Goal: Communication & Community: Answer question/provide support

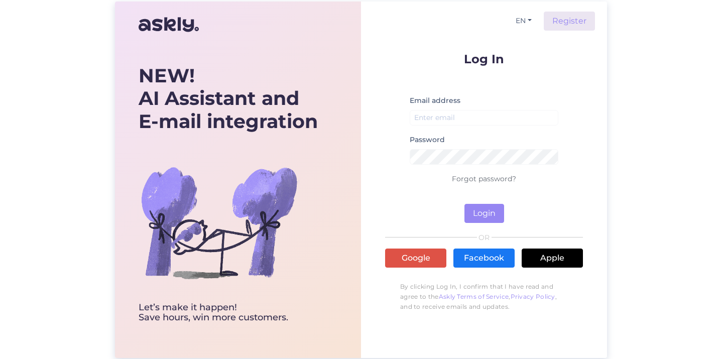
click at [448, 115] on input "email" at bounding box center [484, 118] width 149 height 16
type input "[PERSON_NAME][EMAIL_ADDRESS][DOMAIN_NAME]"
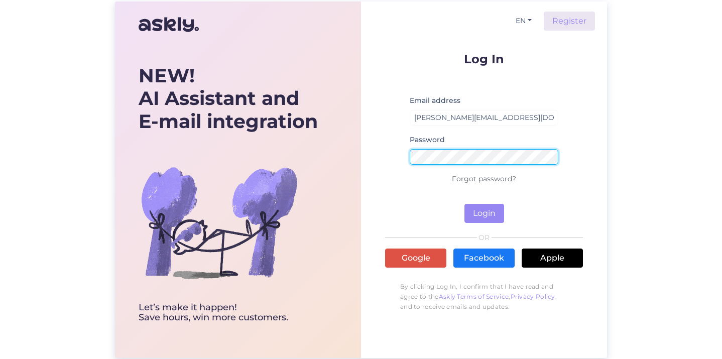
click at [448, 213] on button "Login" at bounding box center [485, 213] width 40 height 19
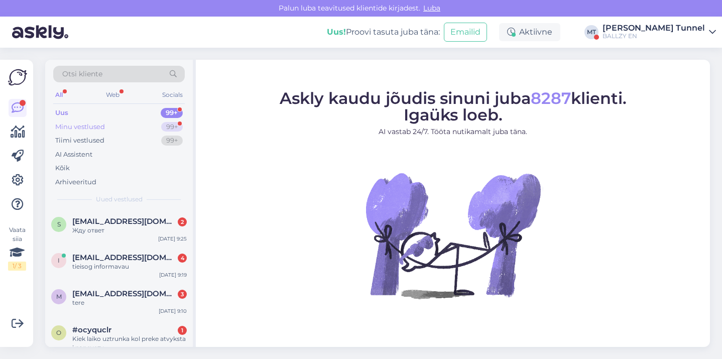
click at [122, 126] on div "Minu vestlused 99+" at bounding box center [119, 127] width 132 height 14
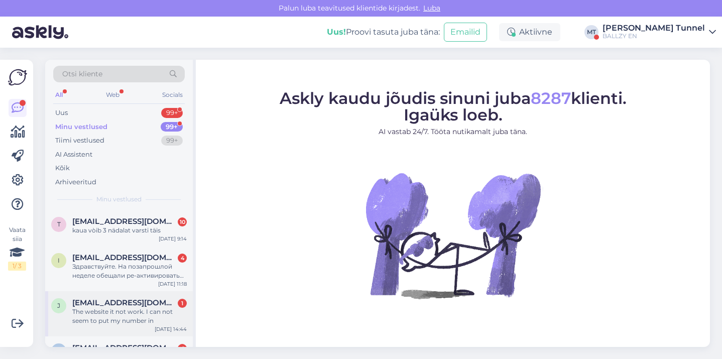
click at [152, 316] on div "The website it not work. I can not seem to put my number in" at bounding box center [129, 316] width 115 height 18
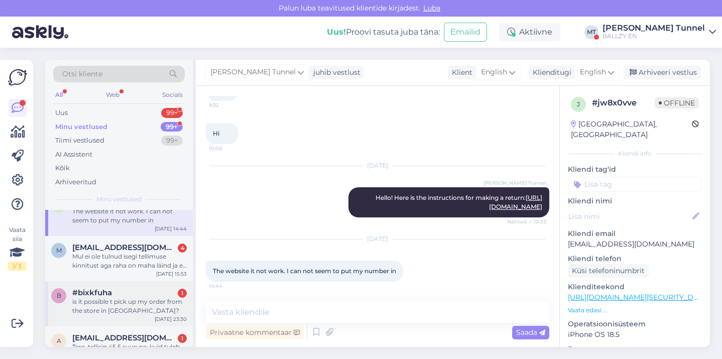
scroll to position [101, 0]
click at [139, 261] on div "Mul ei ole tulnud isegi tellimuse kinnitust aga raha on maha läind ja ei saa va…" at bounding box center [129, 261] width 115 height 18
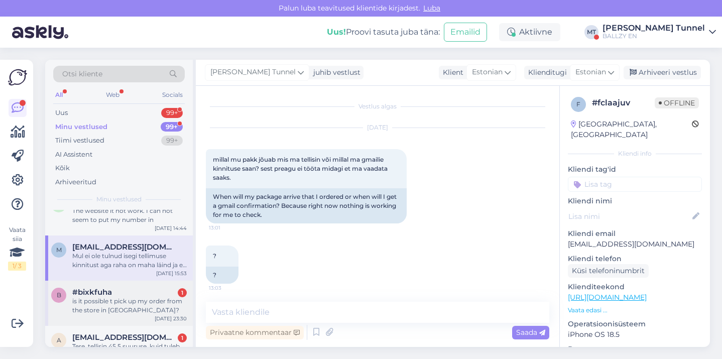
scroll to position [317, 0]
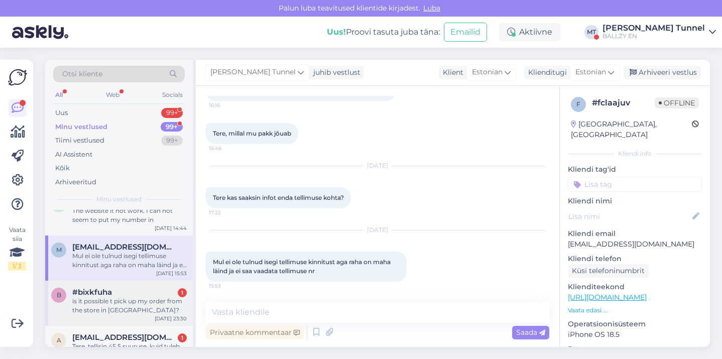
click at [141, 303] on div "is it possible t pick up my order from the store in vilnius?" at bounding box center [129, 306] width 115 height 18
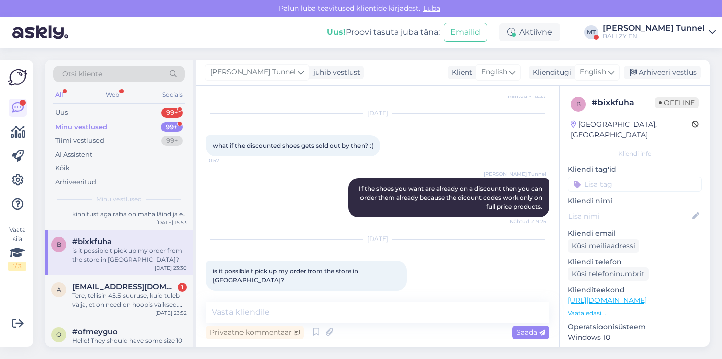
scroll to position [153, 0]
click at [141, 303] on div "Tere, tellisin 45.5 suuruse, kuid tuleb välja, et on need on hoopis väiksed. Ka…" at bounding box center [129, 299] width 115 height 18
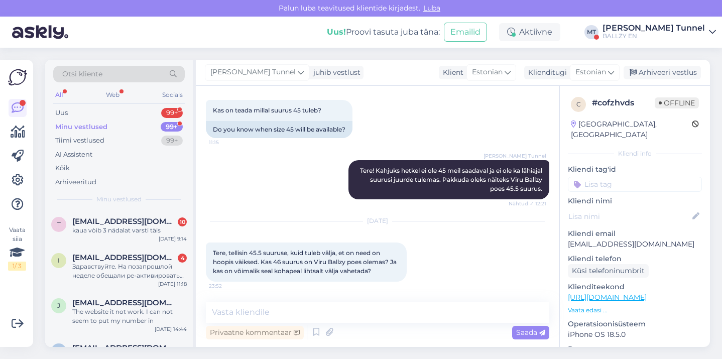
scroll to position [0, 0]
click at [140, 276] on div "Здравствуйте. На позапрошлой неделе обещали ре-активировать купоны BALLZY-RROZ-…" at bounding box center [129, 271] width 115 height 18
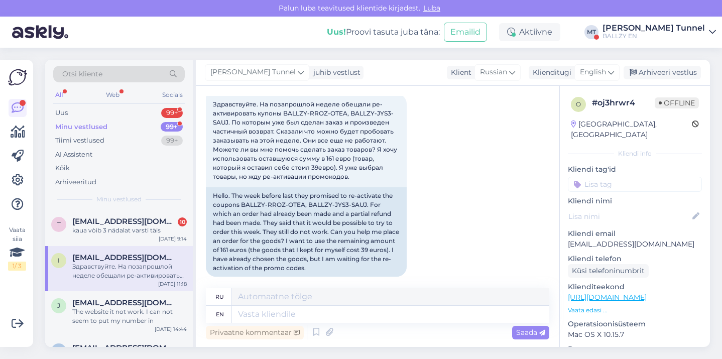
scroll to position [1251, 0]
click at [111, 241] on div "t triinika@hotmail.com 10 kaua vòib 3 nädalat varsti täis Aug 8 9:14" at bounding box center [119, 228] width 148 height 36
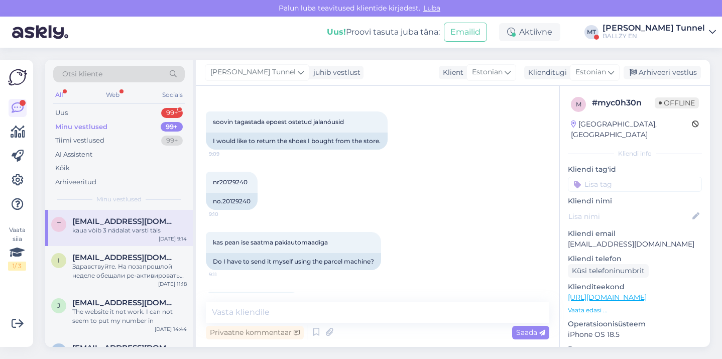
scroll to position [246, 0]
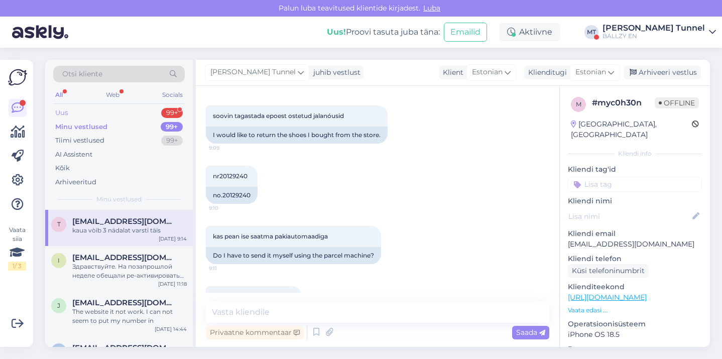
click at [107, 117] on div "Uus 99+" at bounding box center [119, 113] width 132 height 14
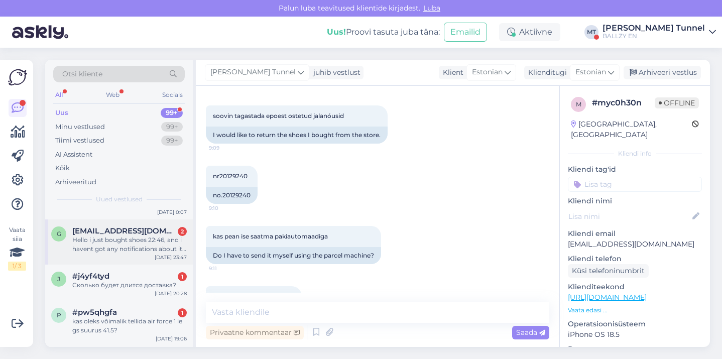
scroll to position [333, 0]
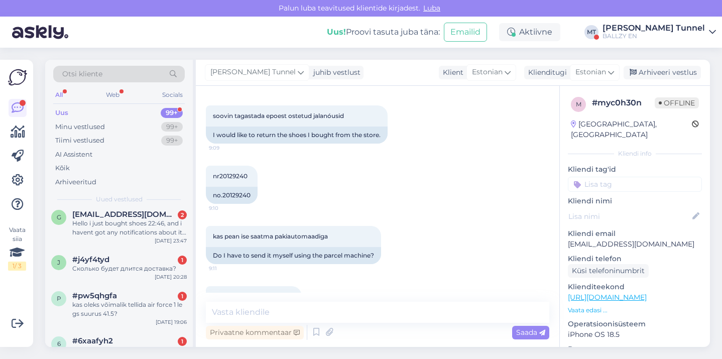
click at [448, 41] on div "Uus! Proovi tasuta juba täna: Emailid Aktiivne MT Mari-Ann Tunnel BALLZY EN" at bounding box center [361, 32] width 722 height 31
click at [448, 28] on div "[PERSON_NAME] Tunnel" at bounding box center [654, 28] width 102 height 8
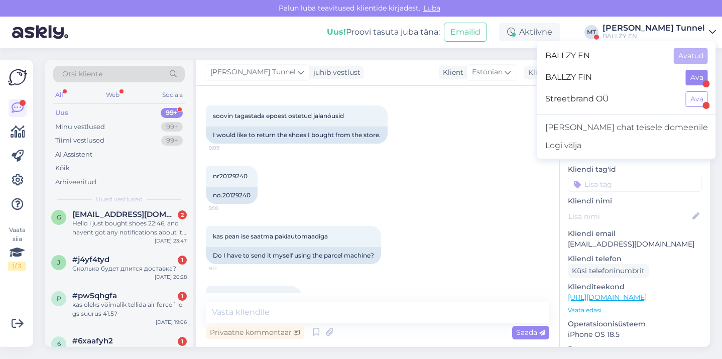
click at [448, 78] on button "Ava" at bounding box center [697, 78] width 22 height 16
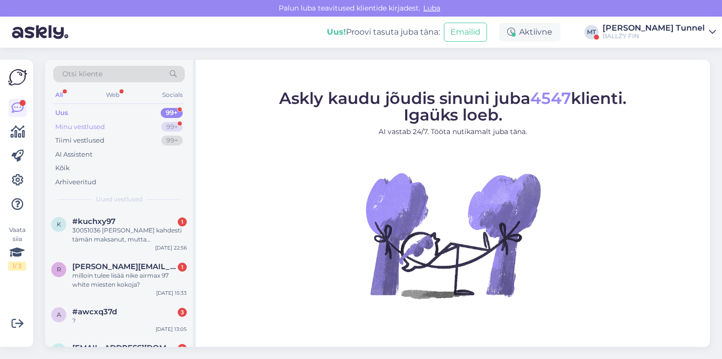
click at [116, 124] on div "Minu vestlused 99+" at bounding box center [119, 127] width 132 height 14
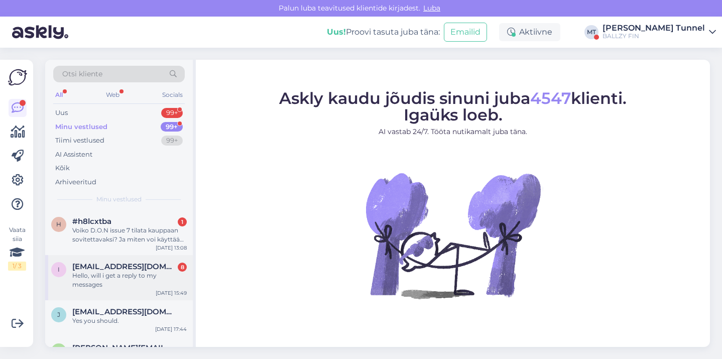
click at [122, 284] on div "Hello, will i get a reply to my messages" at bounding box center [129, 280] width 115 height 18
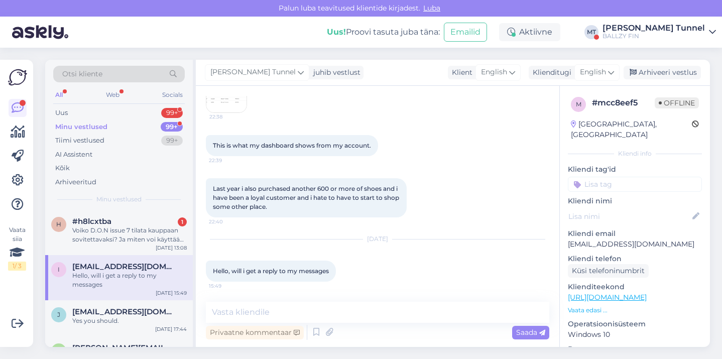
scroll to position [630, 0]
click at [126, 241] on div "Voiko D.O.N issue 7 tilata kauppaan sovitettavaksi? Ja miten voi käyttää lepy s…" at bounding box center [129, 235] width 115 height 18
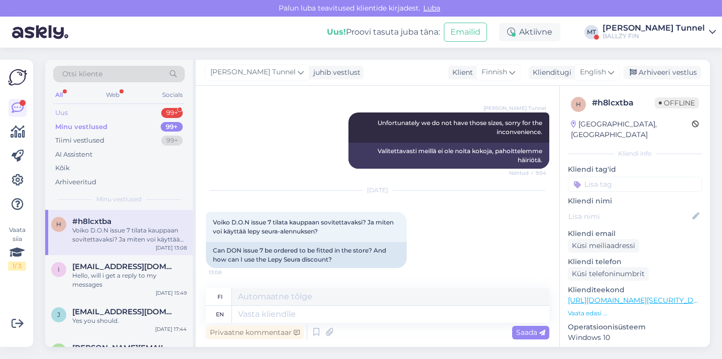
scroll to position [0, 0]
click at [117, 117] on div "Uus 99+" at bounding box center [119, 113] width 132 height 14
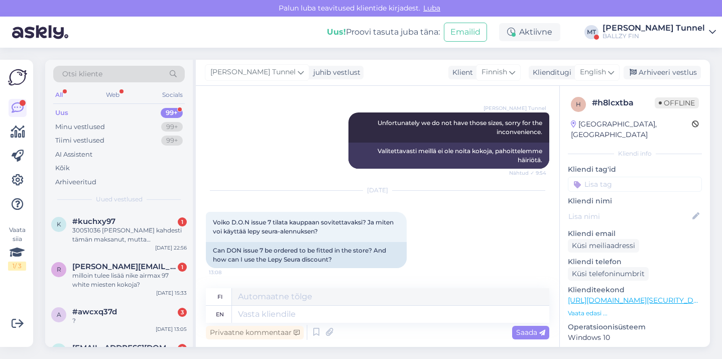
click at [448, 33] on div "BALLZY FIN" at bounding box center [654, 36] width 102 height 8
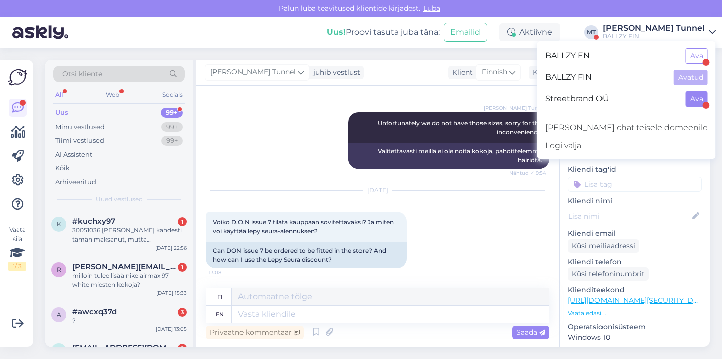
click at [448, 103] on button "Ava" at bounding box center [697, 99] width 22 height 16
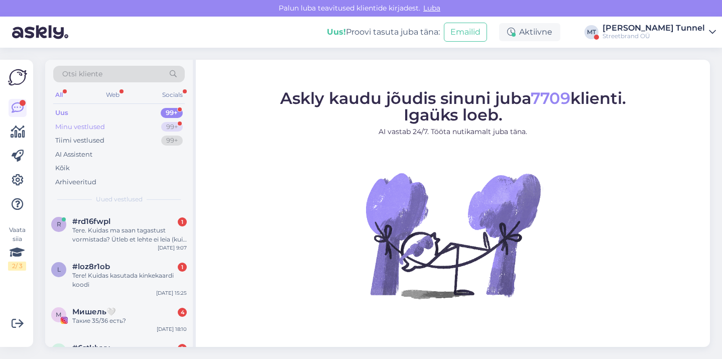
click at [168, 131] on div "Minu vestlused 99+" at bounding box center [119, 127] width 132 height 14
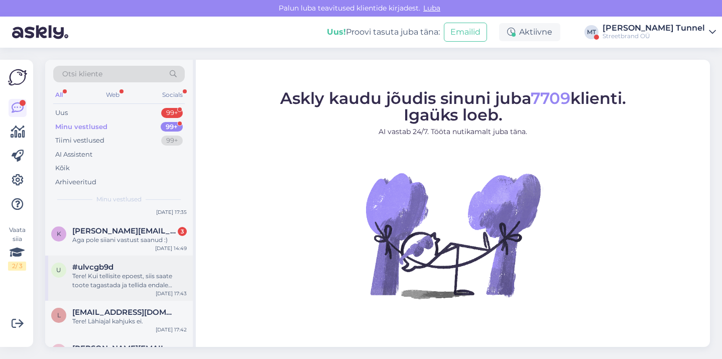
scroll to position [202, 0]
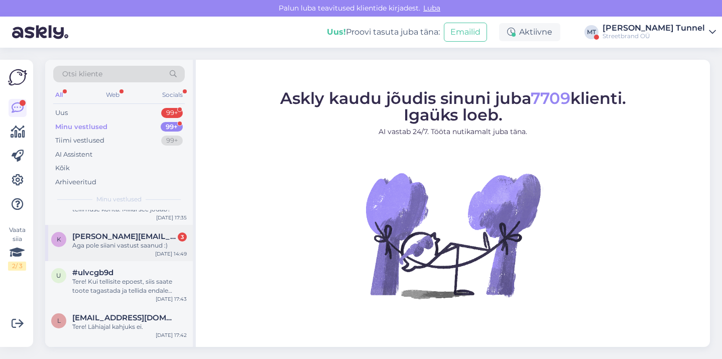
click at [143, 241] on div "Aga pole siiani vastust saanud :)" at bounding box center [129, 245] width 115 height 9
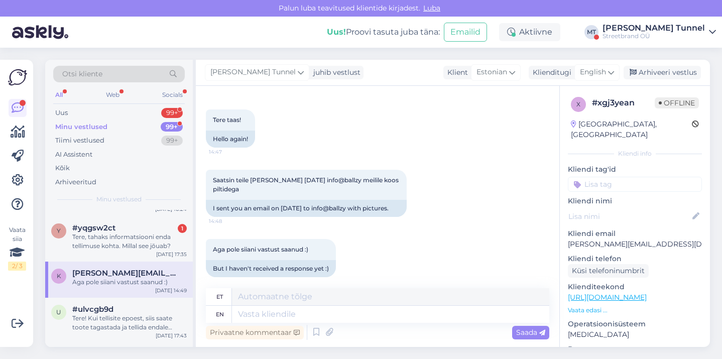
scroll to position [164, 0]
click at [116, 240] on div "Tere, tahaks informatsiooni enda tellimuse kohta. Millal see jõuab?" at bounding box center [129, 243] width 115 height 18
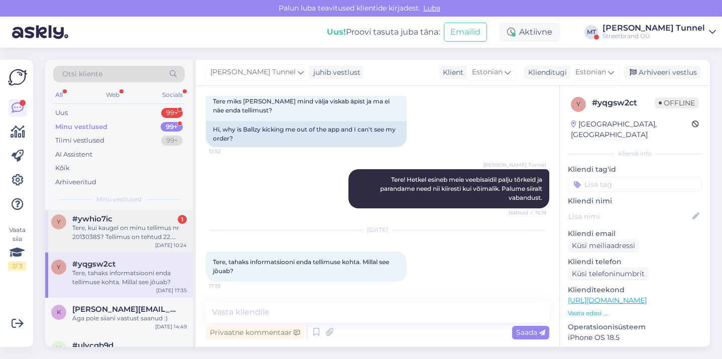
scroll to position [128, 0]
click at [119, 240] on div "Tere, kui kaugel on minu tellimus nr 20130385? Tellimus on tehtud 22. juuli." at bounding box center [129, 234] width 115 height 18
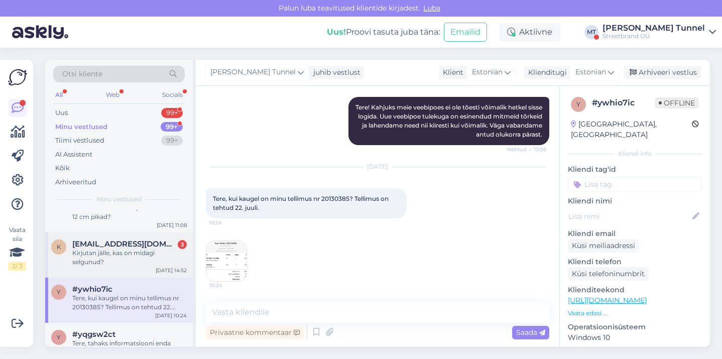
scroll to position [58, 0]
click at [119, 243] on span "[EMAIL_ADDRESS][DOMAIN_NAME]" at bounding box center [124, 244] width 104 height 9
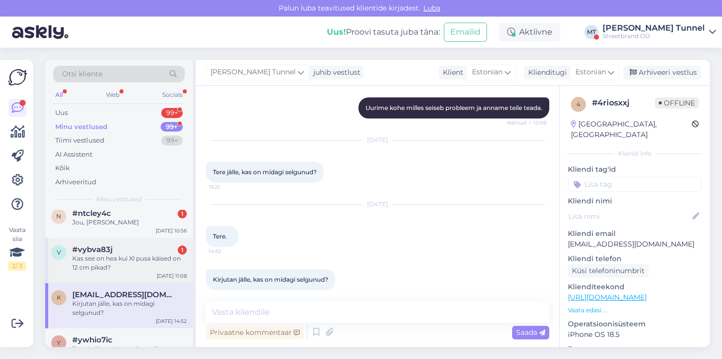
scroll to position [365, 0]
click at [163, 266] on div "Kas see on hea kui Xl pusa käised on 12 cm pikad?" at bounding box center [129, 263] width 115 height 18
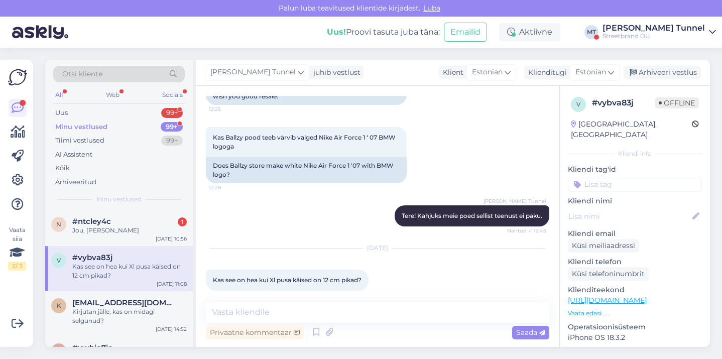
scroll to position [0, 0]
click at [159, 238] on div "[DATE] 10:56" at bounding box center [171, 239] width 31 height 8
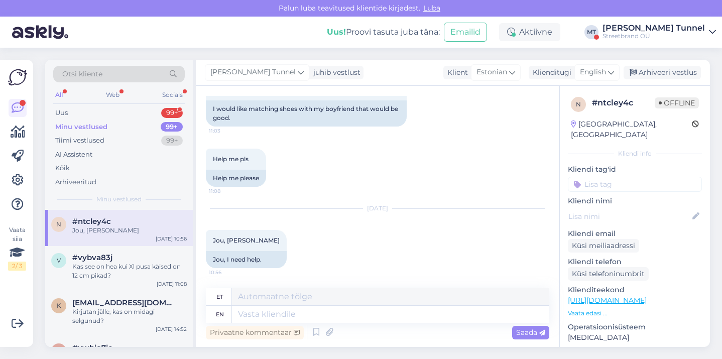
scroll to position [70, 0]
click at [86, 115] on div "Uus 99+" at bounding box center [119, 113] width 132 height 14
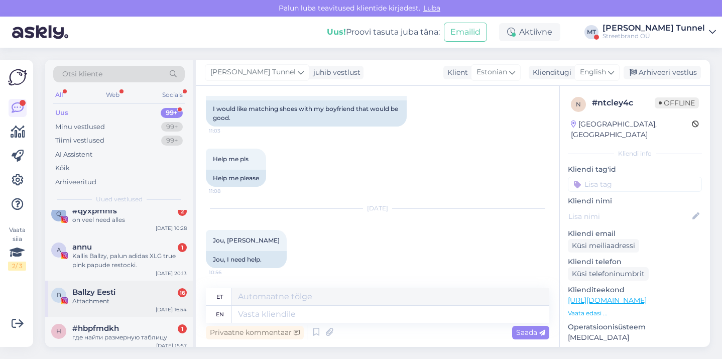
scroll to position [294, 0]
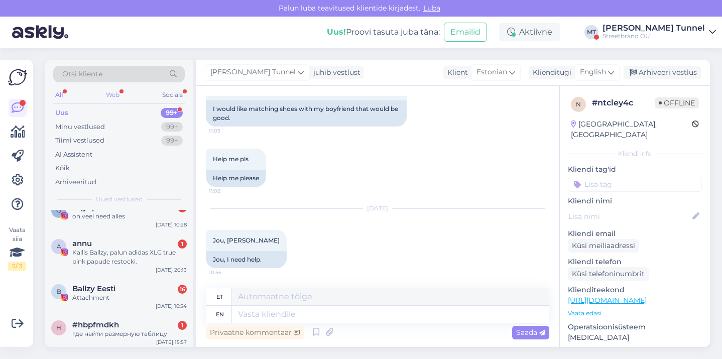
click at [113, 93] on div "Web" at bounding box center [113, 94] width 18 height 13
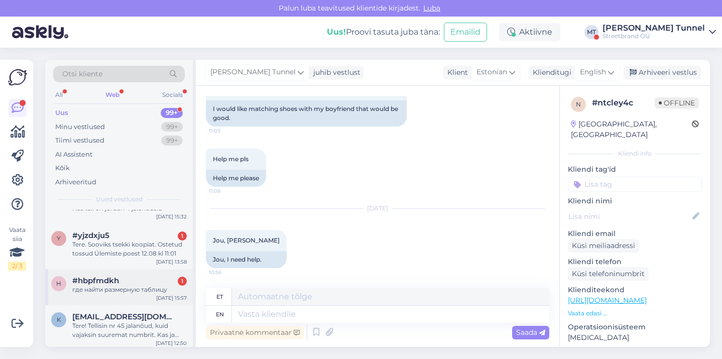
scroll to position [110, 0]
click at [170, 297] on div "Aug 15 15:57" at bounding box center [171, 301] width 31 height 8
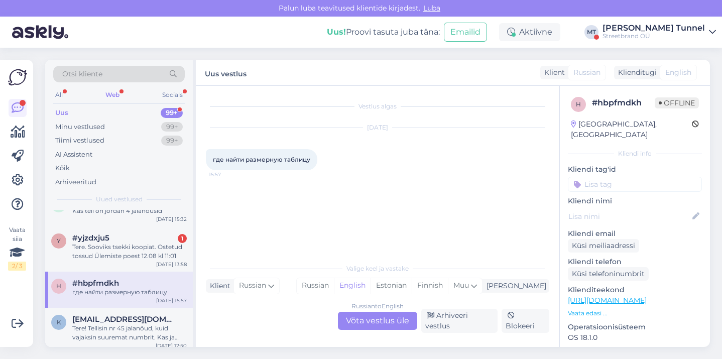
click at [371, 328] on div "Russian to English Võta vestlus üle" at bounding box center [377, 321] width 79 height 18
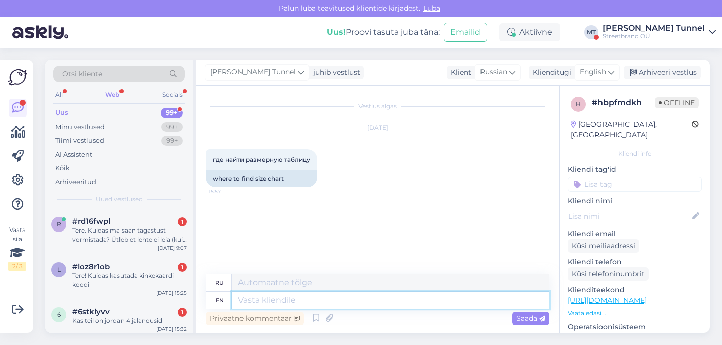
click at [286, 300] on textarea at bounding box center [390, 300] width 317 height 17
type textarea "Hello!"
type textarea "Привет!"
type textarea "Hello! Here"
type textarea "Привет! Здесь."
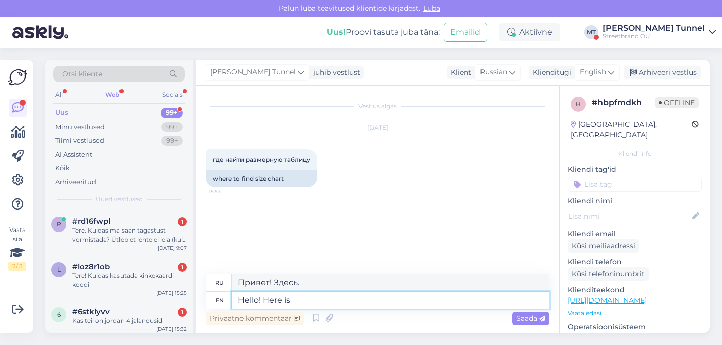
type textarea "Hello! Here is"
type textarea "Привет! Вот"
type textarea "Hello! Here is the size"
type textarea "Привет! Вот размер."
type textarea "Hello! Here is the size chart"
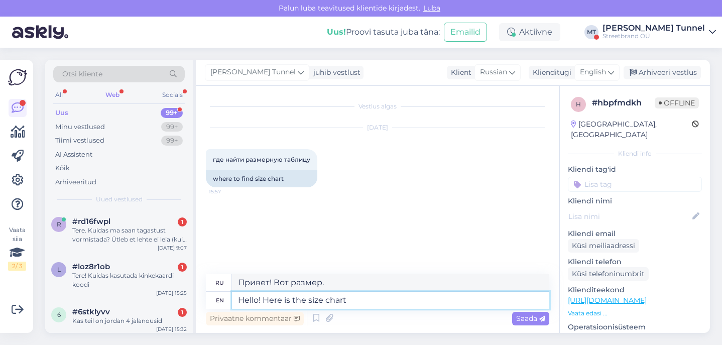
type textarea "Здравствуйте! Вот таблица размеров."
type textarea "Hello! Here is the size chart:"
type textarea "Здравствуйте! Вот таблица размеров:"
paste textarea "https://ballzy.eu/en/size-chart"
type textarea "Hello! Here is the size chart: [URL][DOMAIN_NAME]"
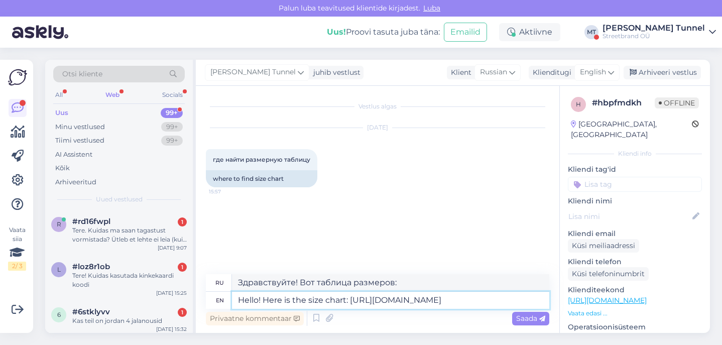
type textarea "Здравствуйте! Вот таблица размеров: https://ballzy.eu/en/size-chart"
type textarea "Hello! Here is the size chart: [URL][DOMAIN_NAME]"
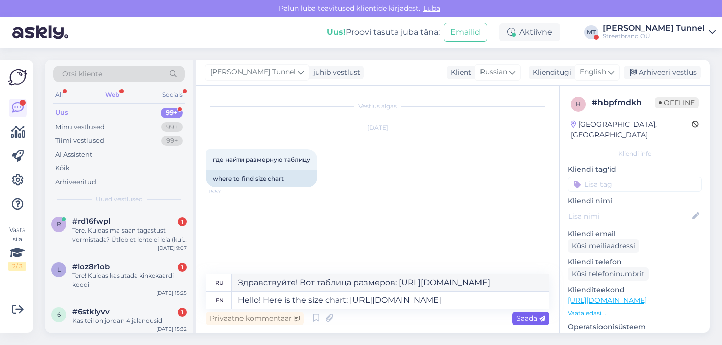
click at [448, 319] on span "Saada" at bounding box center [530, 318] width 29 height 9
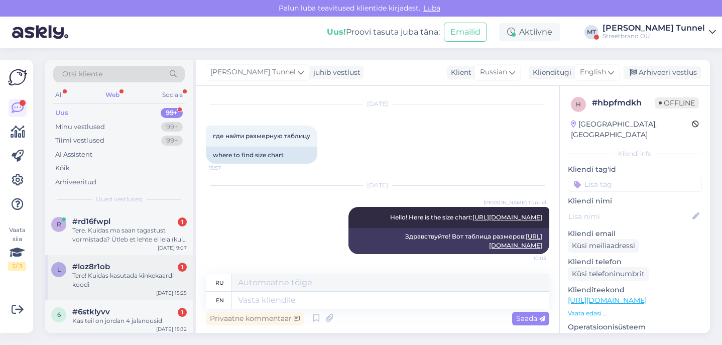
click at [146, 289] on div "l #loz8r1ob 1 Tere! Kuidas kasutada kinkekaardi koodi Aug 17 15:25" at bounding box center [119, 277] width 148 height 45
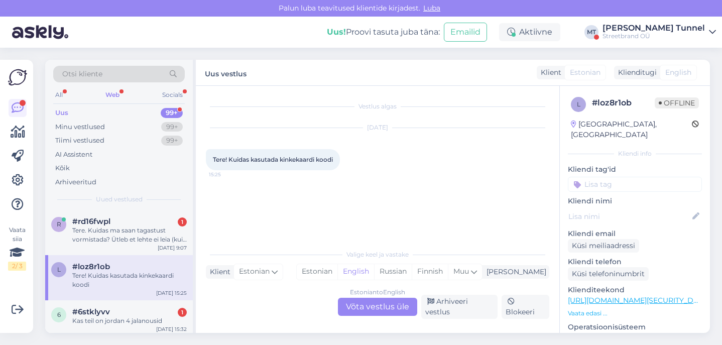
click at [366, 316] on div "Estonian to English Võta vestlus üle" at bounding box center [377, 307] width 79 height 18
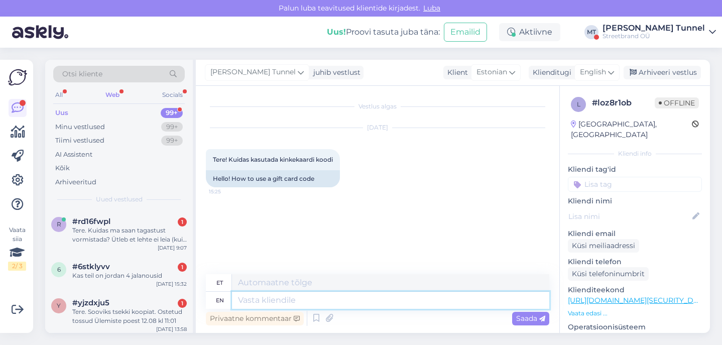
click at [318, 305] on textarea at bounding box center [390, 300] width 317 height 17
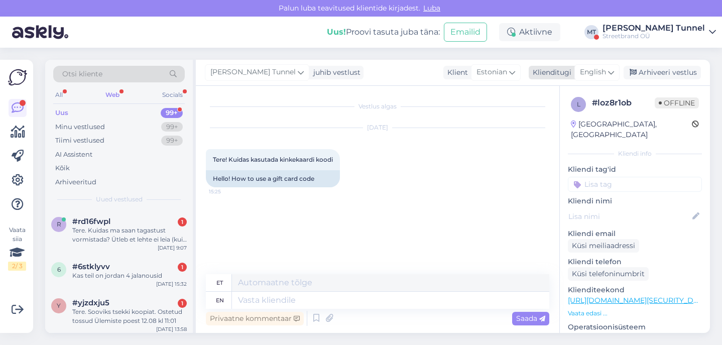
click at [448, 71] on icon at bounding box center [611, 72] width 6 height 11
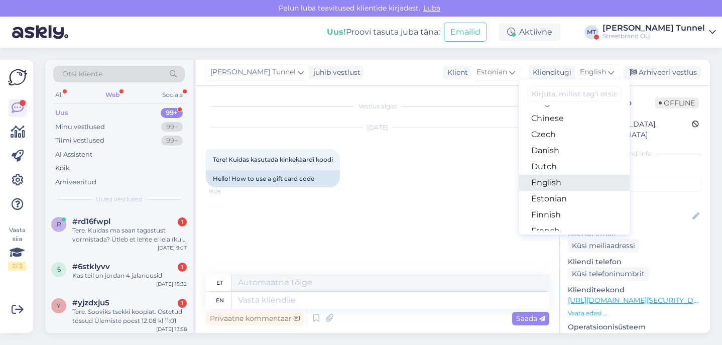
scroll to position [48, 0]
click at [448, 194] on link "Estonian" at bounding box center [574, 198] width 111 height 16
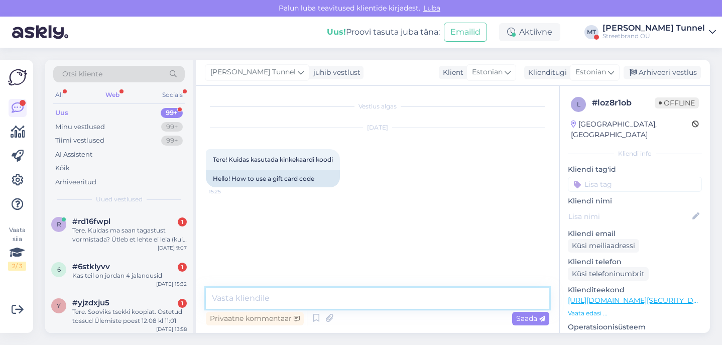
click at [290, 295] on textarea at bounding box center [378, 298] width 344 height 21
click at [241, 295] on textarea "Tere! Kikekaardikoodi" at bounding box center [378, 298] width 344 height 21
click at [365, 295] on textarea "Tere! Kinkekaardikoodi" at bounding box center [378, 298] width 344 height 21
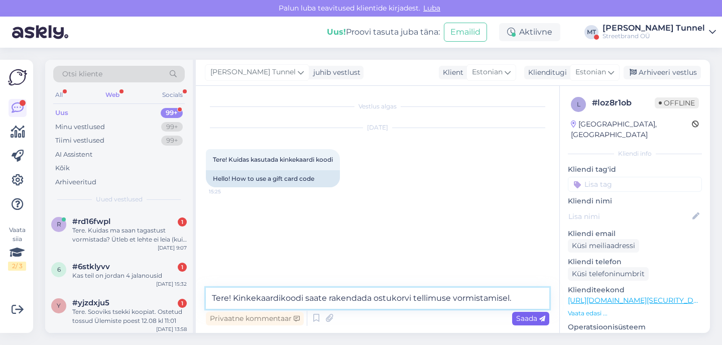
type textarea "Tere! Kinkekaardikoodi saate rakendada ostukorvi tellimuse vormistamisel."
click at [448, 322] on span "Saada" at bounding box center [530, 318] width 29 height 9
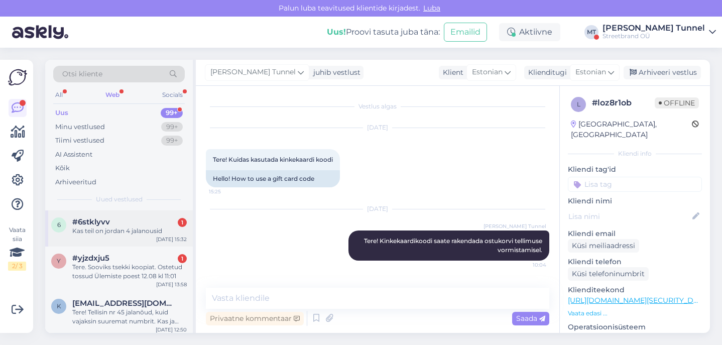
scroll to position [45, 0]
click at [148, 232] on div "Kas teil on jordan 4 jalanousid" at bounding box center [129, 230] width 115 height 9
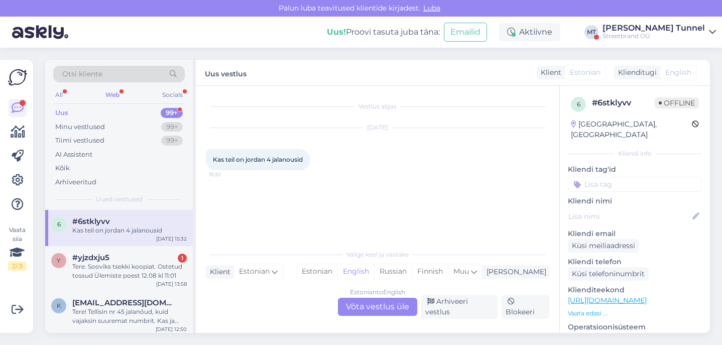
click at [369, 307] on div "Estonian to English Võta vestlus üle" at bounding box center [377, 307] width 79 height 18
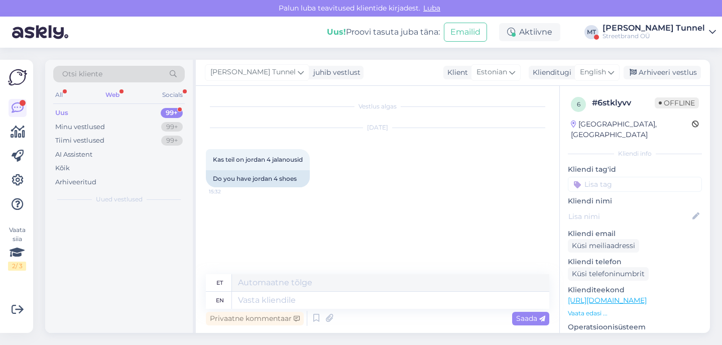
scroll to position [0, 0]
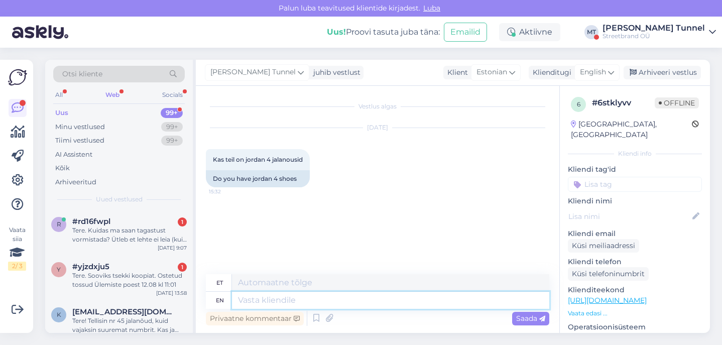
click at [332, 298] on textarea at bounding box center [390, 300] width 317 height 17
type textarea "Tere!"
type textarea "Tere! Meestele o"
type textarea "Tere! Meestele"
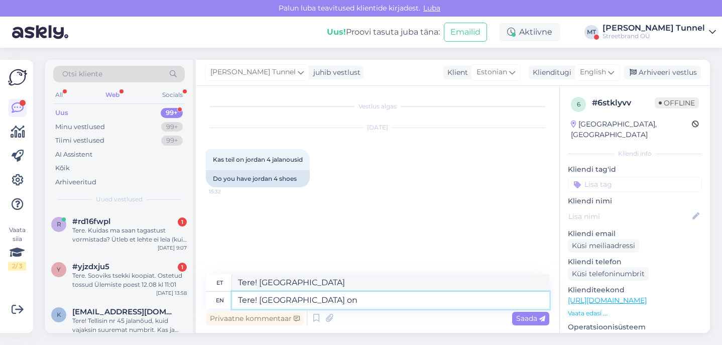
type textarea "Tere! Meestele on"
type textarea "Tere! Meestele on hetkel o"
type textarea "Tere! Meestele on hetkel"
type textarea "Tere! Meestele on hetkel otsas a"
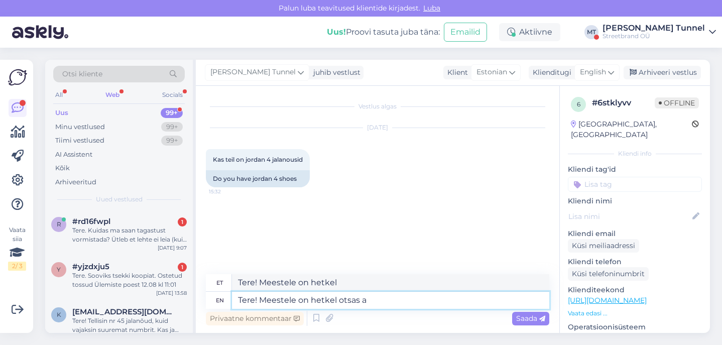
type textarea "Tere! Meestele on hetkel otsas"
type textarea "Tere! Meestele on hetkel otsas aga"
type textarea "Tere! Meestele on hetkel otsas aga meie"
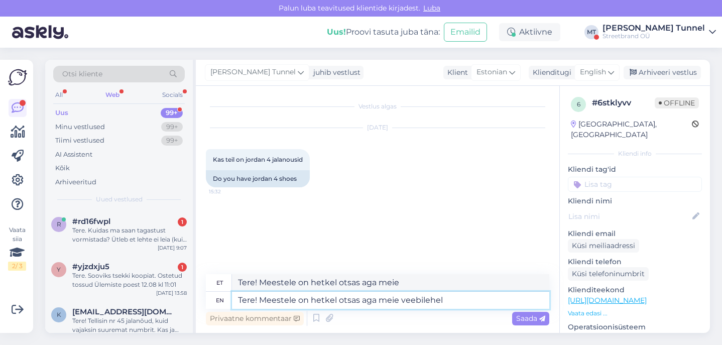
type textarea "Tere! Meestele on hetkel otsas aga meie veebilehel o"
type textarea "Tere! Meestele on hetkel otsas aga meie veebilehel"
type textarea "Tere! Meestele on hetkel otsas aga meie veebilehel on n"
type textarea "Tere! Meestele on hetkel otsas aga meie veebilehel on"
type textarea "Tere! Meestele on hetkel otsas aga meie veebilehel on naistele"
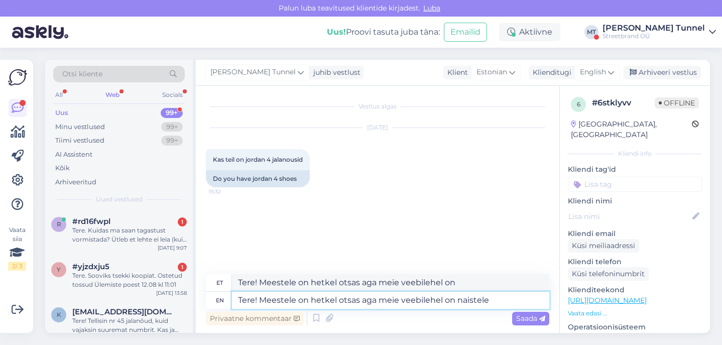
type textarea "Tere! Meestele on hetkel otsas aga meie veebilehel on naistele"
type textarea "Tere! Meestele on hetkel otsas aga meie veebilehel on naistele veel pa"
type textarea "Tere! Meestele on hetkel otsas aga meie veebilehel on naistele veel"
type textarea "Tere! Meestele on hetkel otsas aga meie veebilehel on naistele veel paar s"
type textarea "Tere! Meestele on hetkel otsas aga meie veebilehel on naistele veel paar"
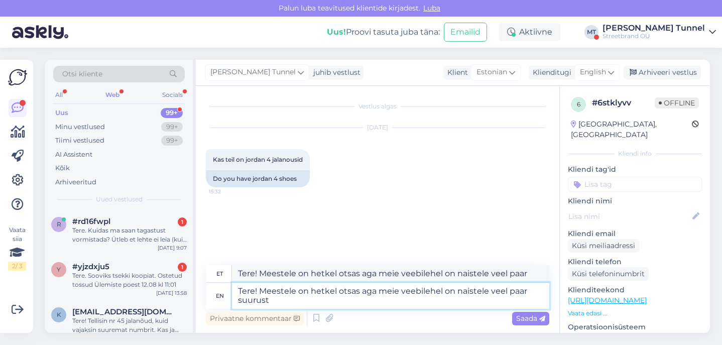
type textarea "Tere! Meestele on hetkel otsas aga meie veebilehel on naistele veel paar suurus…"
type textarea "Tere! Meestele on hetkel otsas aga meie veebilehel on naistele veel paar suurust"
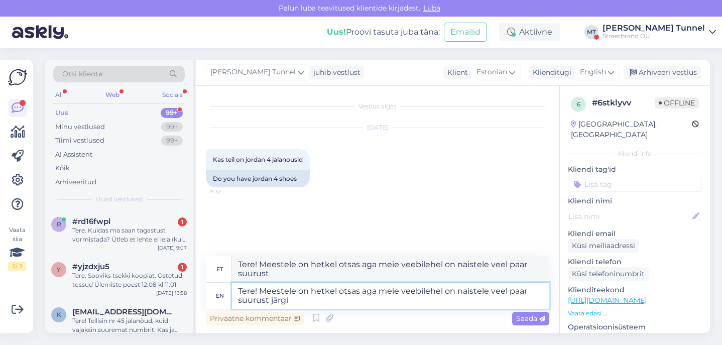
type textarea "Tere! Meestele on hetkel otsas aga meie veebilehel on naistele veel paar suurus…"
click at [358, 268] on textarea "Tere! Meestele on hetkel otsas aga meie veebilehel on naistele veel paar suurus…" at bounding box center [390, 269] width 317 height 26
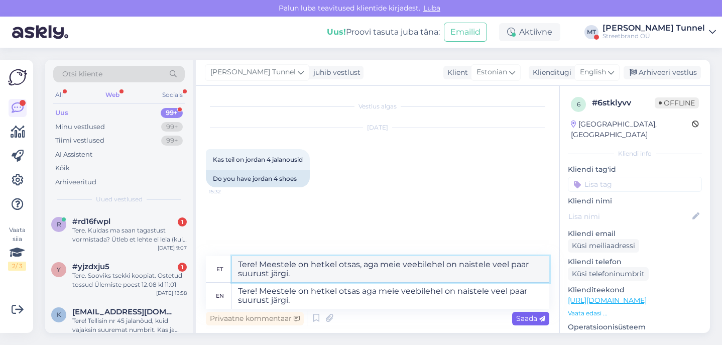
type textarea "Tere! Meestele on hetkel otsas, aga meie veebilehel on naistele veel paar suuru…"
click at [448, 321] on icon at bounding box center [542, 319] width 6 height 6
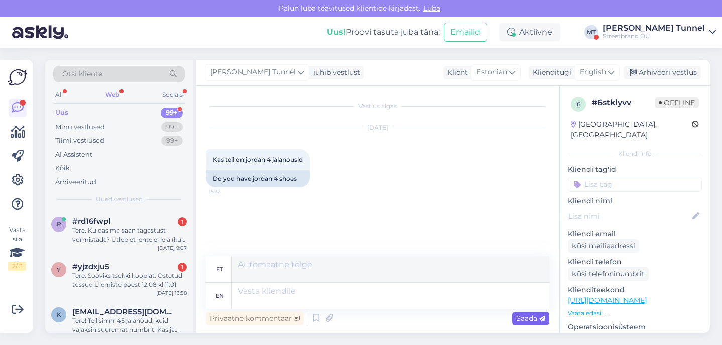
scroll to position [33, 0]
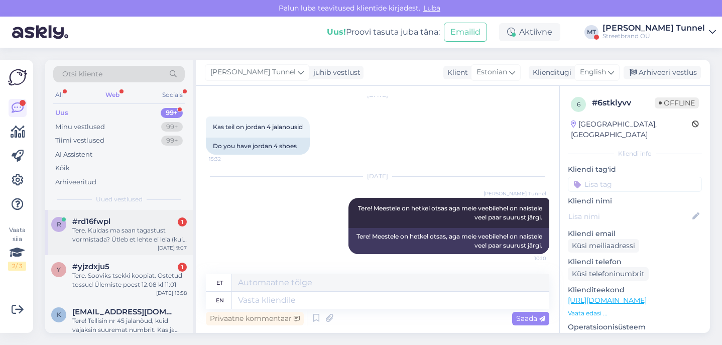
click at [130, 236] on div "Tere. Kuidas ma saan tagastust vormistada? Ütleb et lehte ei leia (kui vajutan …" at bounding box center [129, 235] width 115 height 18
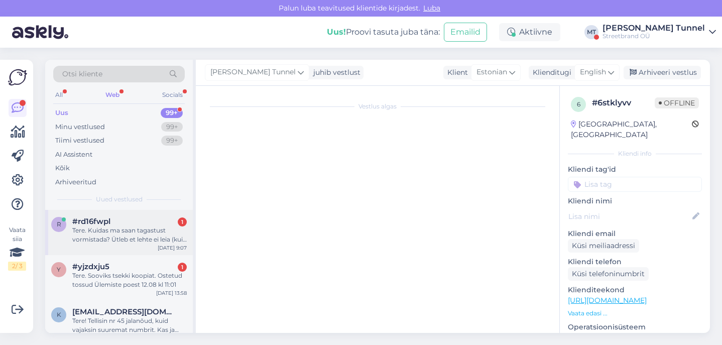
scroll to position [32, 0]
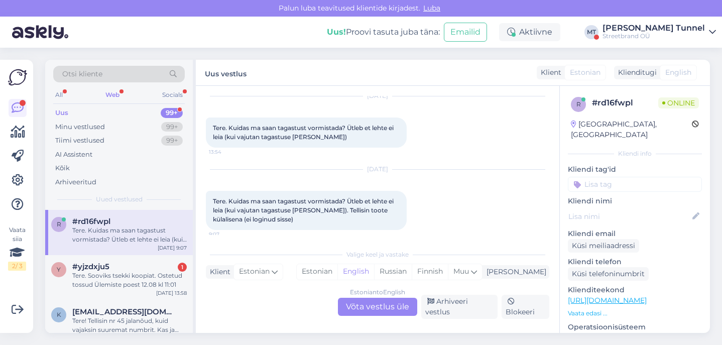
click at [356, 306] on div "Estonian to English Võta vestlus üle" at bounding box center [377, 307] width 79 height 18
click at [369, 315] on div "Estonian to English Võta vestlus üle" at bounding box center [377, 307] width 79 height 18
click at [372, 306] on div "Estonian to English Võta vestlus üle" at bounding box center [377, 307] width 79 height 18
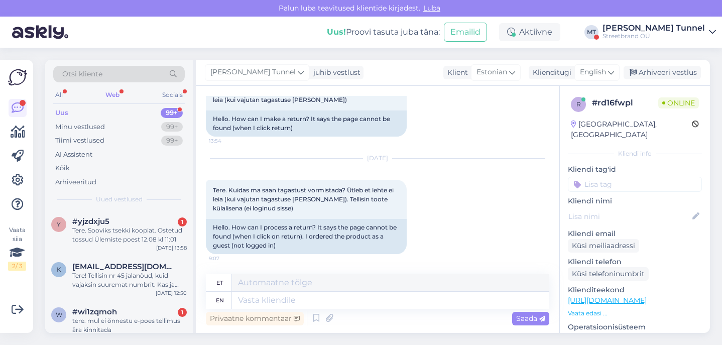
scroll to position [69, 0]
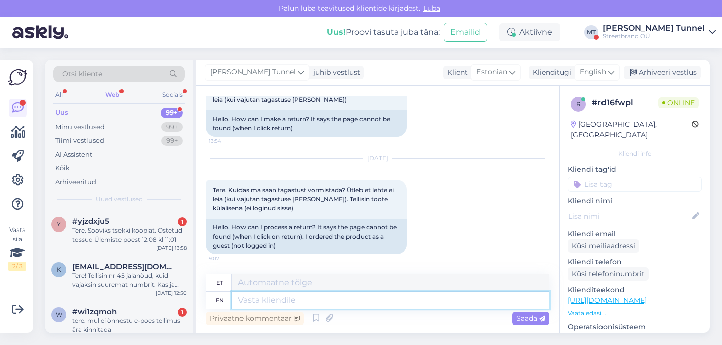
click at [309, 299] on textarea at bounding box center [390, 300] width 317 height 17
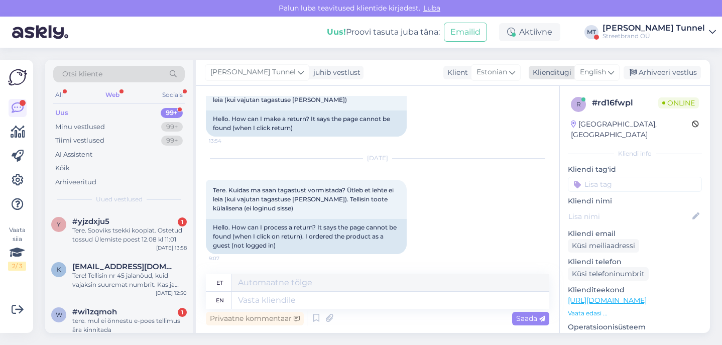
click at [448, 66] on div "English" at bounding box center [597, 72] width 45 height 16
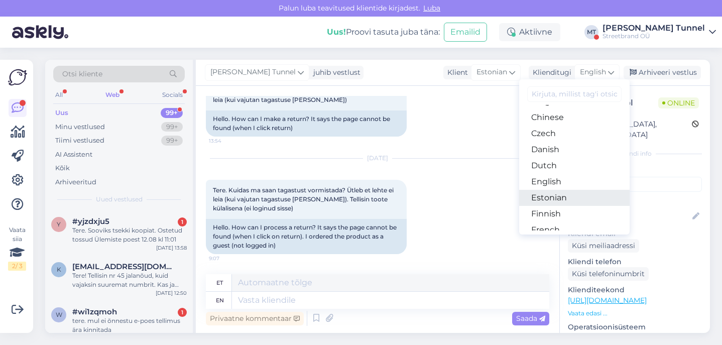
click at [448, 200] on link "Estonian" at bounding box center [574, 198] width 111 height 16
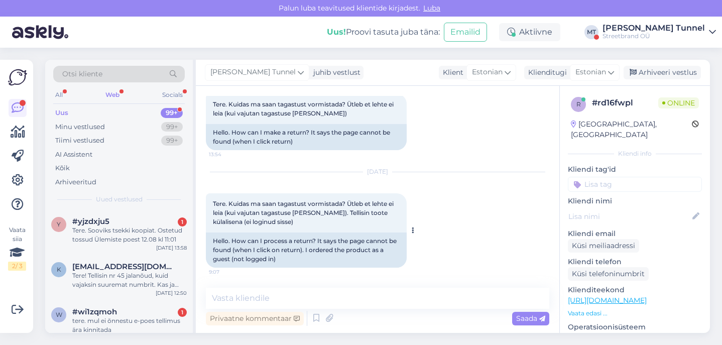
scroll to position [55, 0]
click at [353, 301] on textarea at bounding box center [378, 298] width 344 height 21
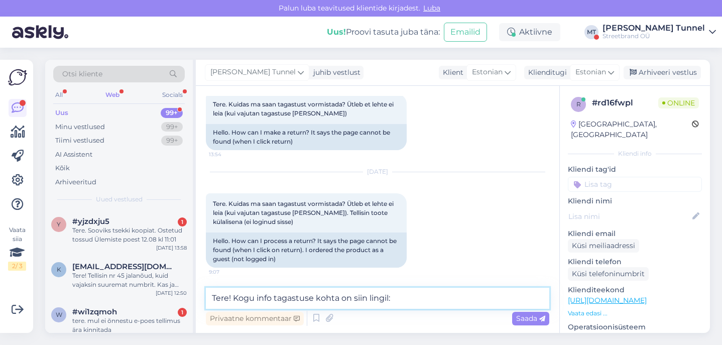
paste textarea "https://ballzy.eu/et/shopping-help#returning"
type textarea "Tere! Kogu info tagastuse kohta on siin lingil: https://ballzy.eu/et/shopping-h…"
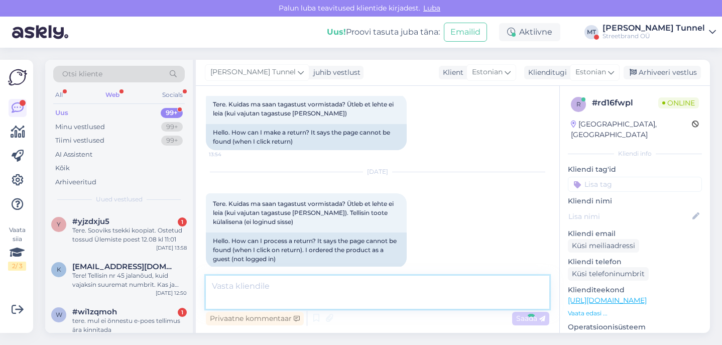
scroll to position [107, 0]
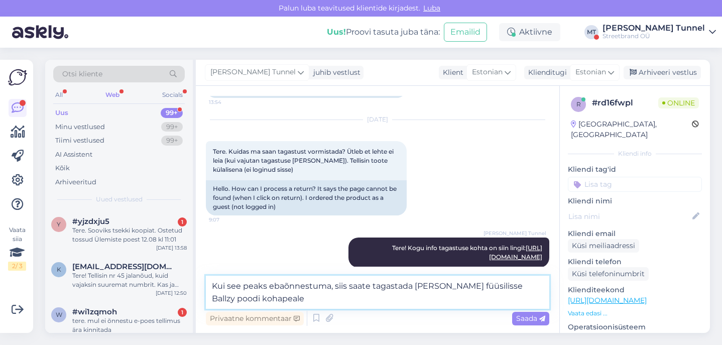
type textarea "Kui see peaks ebaõnnestuma, siis saate tagastada ka toote füüsilisse Ballzy poo…"
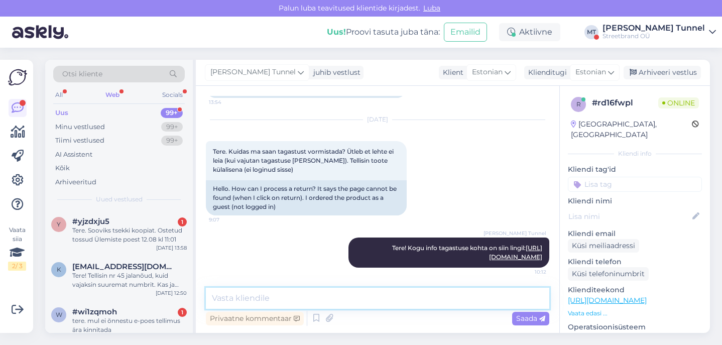
scroll to position [160, 0]
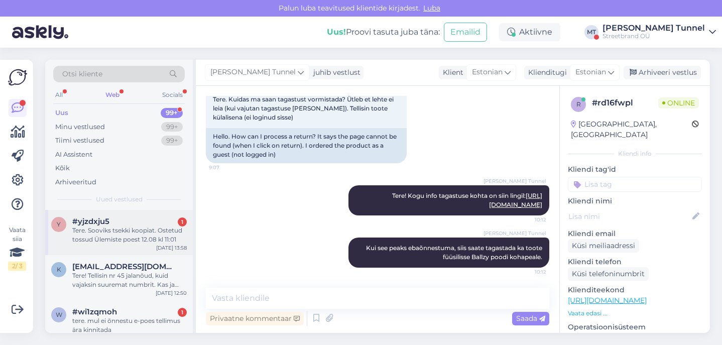
click at [138, 236] on div "Tere. Sooviks tsekki koopiat. Ostetud tossud Ülemiste poest 12.08 kl 11:01" at bounding box center [129, 235] width 115 height 18
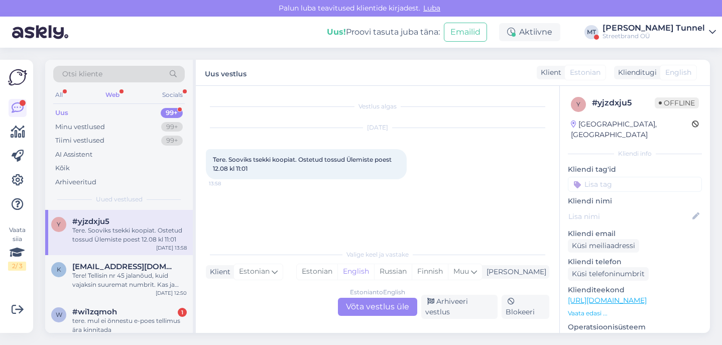
scroll to position [0, 0]
click at [370, 312] on div "Estonian to English Võta vestlus üle" at bounding box center [377, 307] width 79 height 18
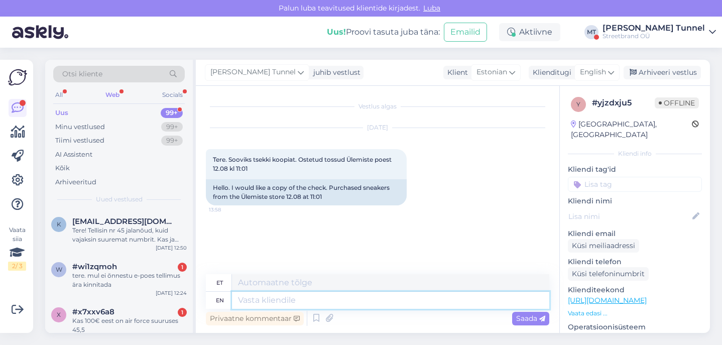
click at [293, 304] on textarea at bounding box center [390, 300] width 317 height 17
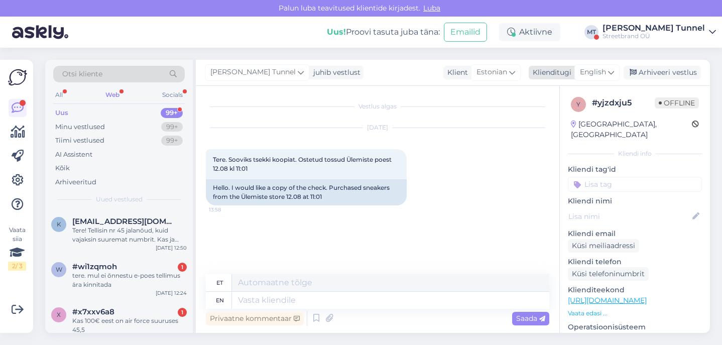
click at [448, 74] on div "English" at bounding box center [597, 72] width 45 height 16
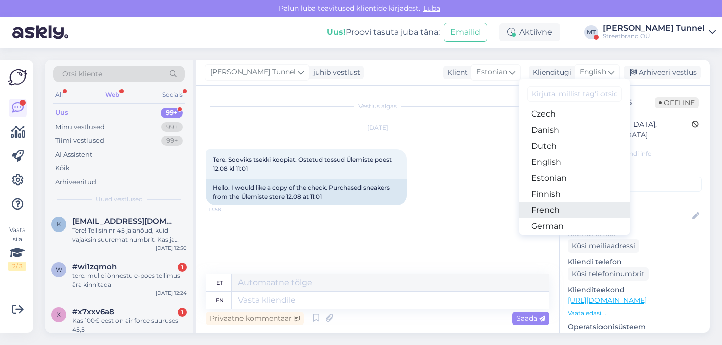
scroll to position [68, 0]
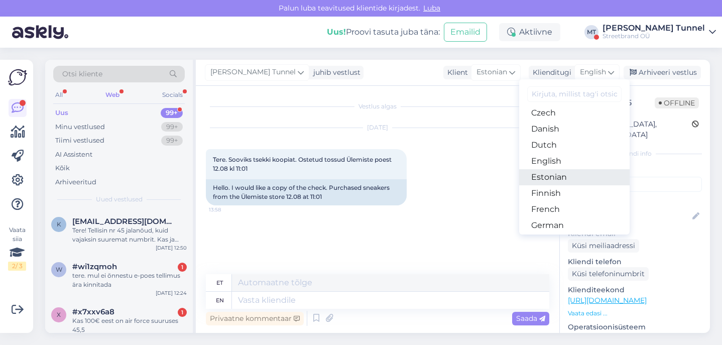
click at [448, 180] on link "Estonian" at bounding box center [574, 177] width 111 height 16
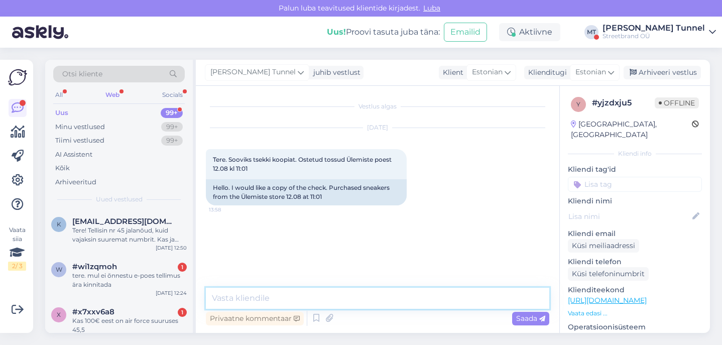
click at [315, 299] on textarea at bounding box center [378, 298] width 344 height 21
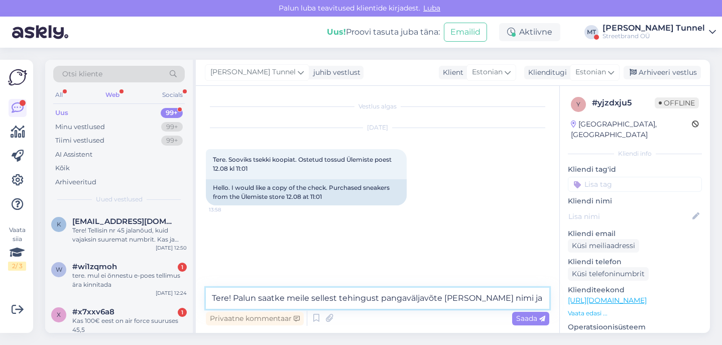
click at [287, 298] on textarea "Tere! Palun saatke meile sellest tehingust pangaväljavõte ja toote nimi ja suur…" at bounding box center [378, 298] width 344 height 21
click at [448, 298] on textarea "Tere! Palun saatke meile sellest tehingust pangaväljavõte ja toote nimi ja suur…" at bounding box center [378, 298] width 344 height 21
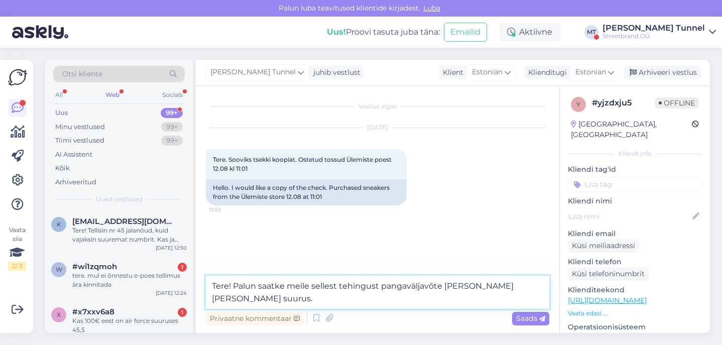
click at [238, 301] on textarea "Tere! Palun saatke meile sellest tehingust pangaväljavõte ja toote nimi koos su…" at bounding box center [378, 292] width 344 height 33
click at [448, 300] on textarea "Tere! Palun saatke meile sellest tehingust pangaväljavõte ja toote nimi koos su…" at bounding box center [378, 292] width 344 height 33
type textarea "Tere! Palun saatke meile sellest tehingust pangaväljavõte [PERSON_NAME] [PERSON…"
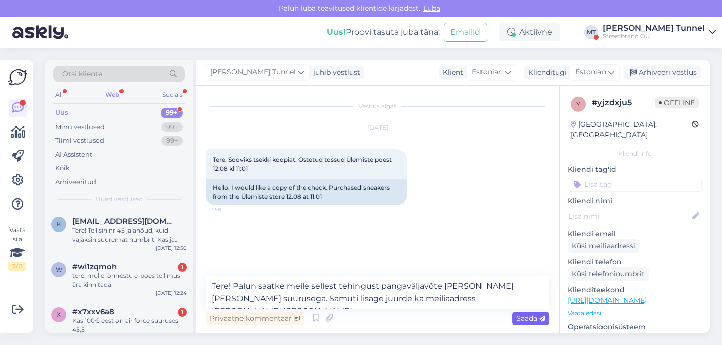
click at [448, 320] on span "Saada" at bounding box center [530, 318] width 29 height 9
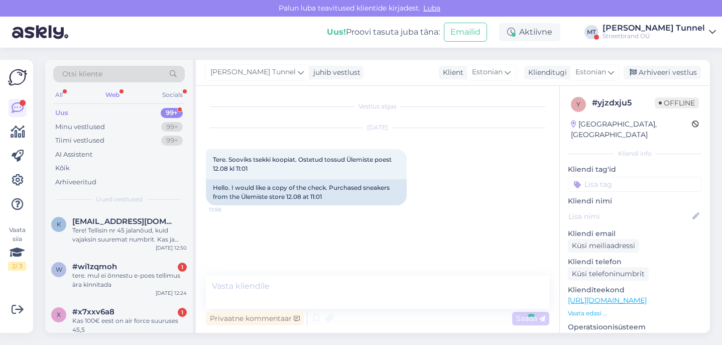
scroll to position [20, 0]
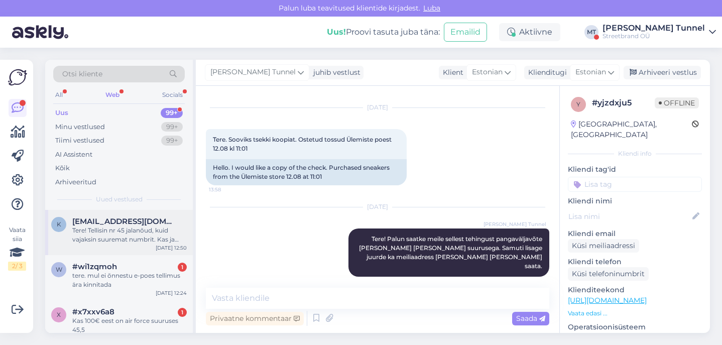
click at [159, 242] on div "Tere! Tellisin nr 45 jalanõud, kuid vajaksin suuremat numbrit. Kas ja kuidas sa…" at bounding box center [129, 235] width 115 height 18
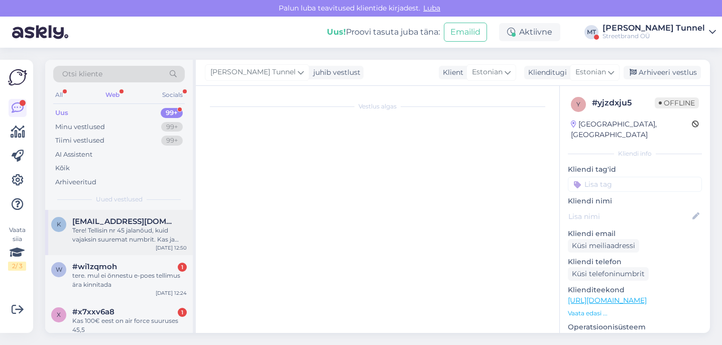
scroll to position [0, 0]
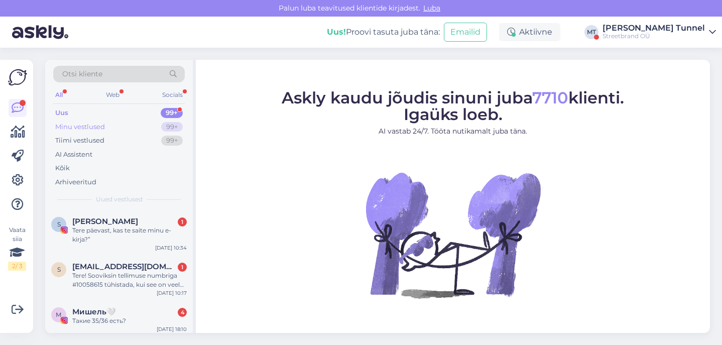
click at [108, 124] on div "Minu vestlused 99+" at bounding box center [119, 127] width 132 height 14
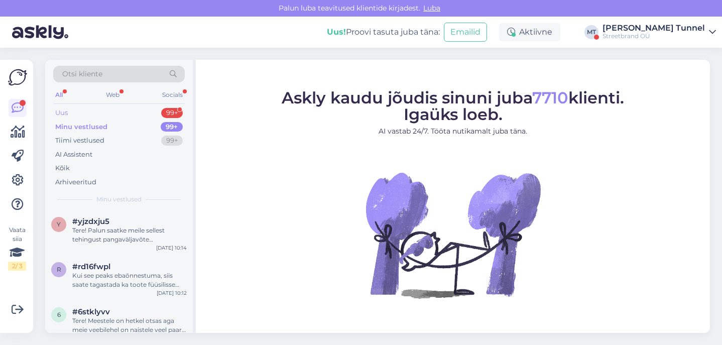
click at [113, 118] on div "Uus 99+" at bounding box center [119, 113] width 132 height 14
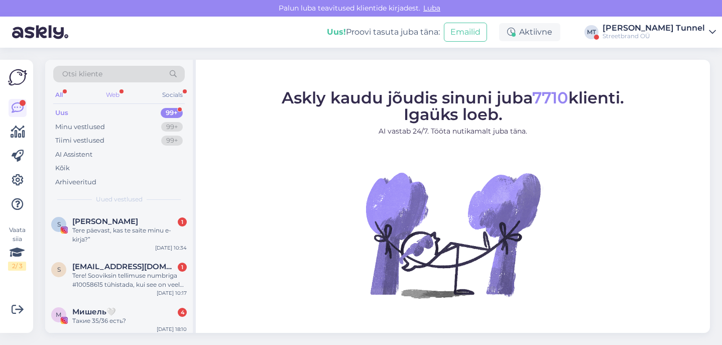
click at [116, 90] on div "Web" at bounding box center [113, 94] width 18 height 13
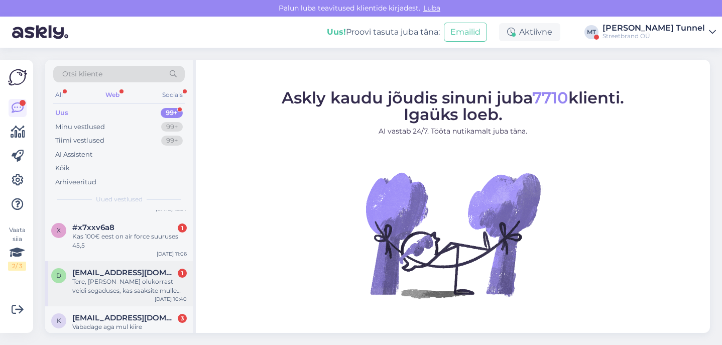
scroll to position [132, 0]
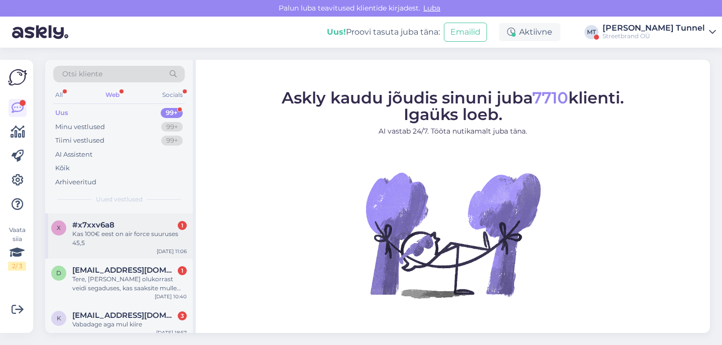
click at [153, 236] on div "Kas 100€ eest on air force suuruses 45,5" at bounding box center [129, 239] width 115 height 18
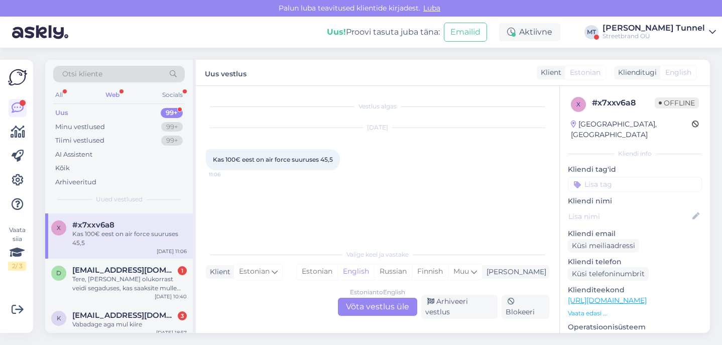
click at [376, 314] on div "Estonian to English Võta vestlus üle" at bounding box center [377, 307] width 79 height 18
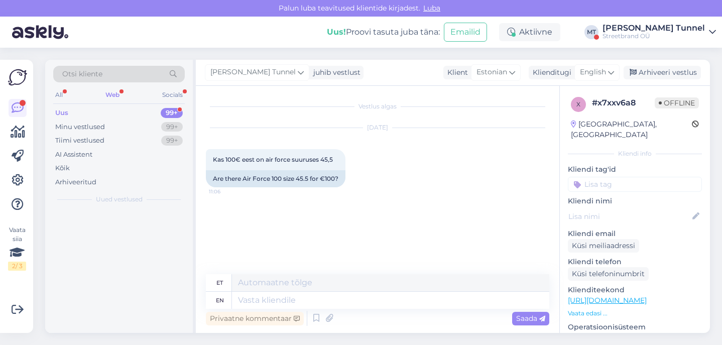
scroll to position [0, 0]
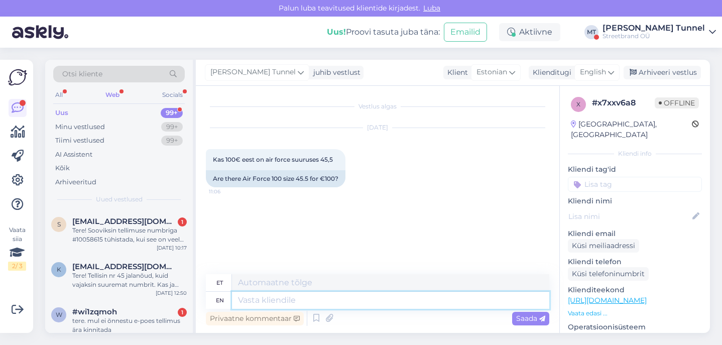
click at [330, 300] on textarea at bounding box center [390, 300] width 317 height 17
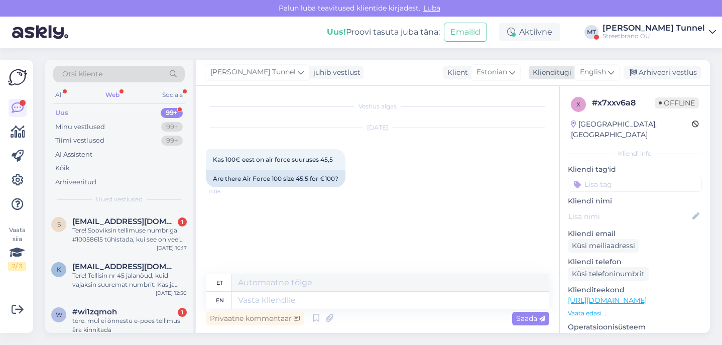
click at [606, 73] on span "English" at bounding box center [593, 72] width 26 height 11
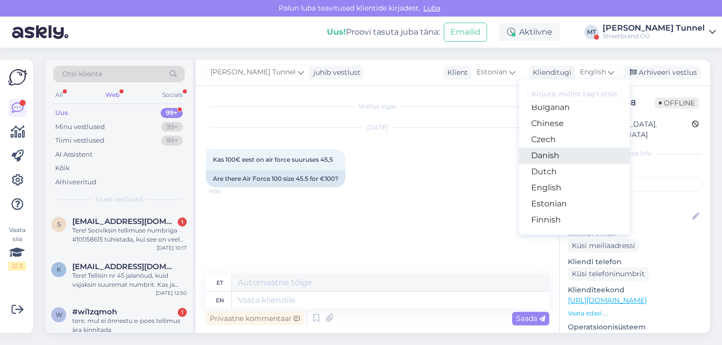
scroll to position [46, 0]
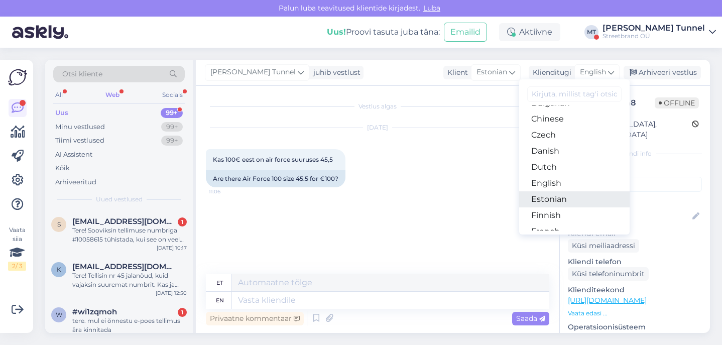
click at [555, 202] on link "Estonian" at bounding box center [574, 199] width 111 height 16
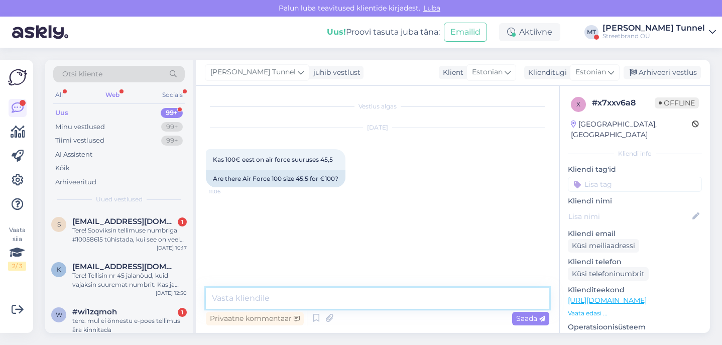
click at [277, 298] on textarea at bounding box center [378, 298] width 344 height 21
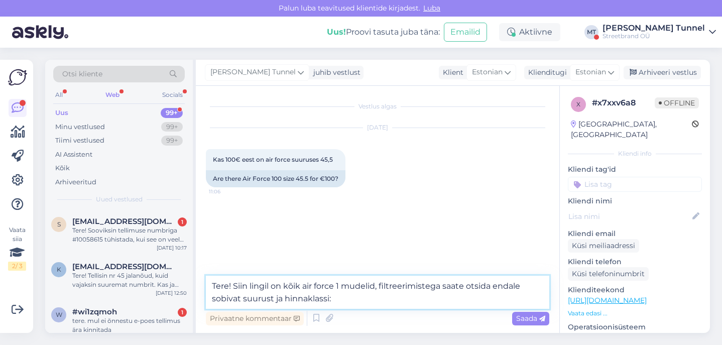
paste textarea "[URL][DOMAIN_NAME]"
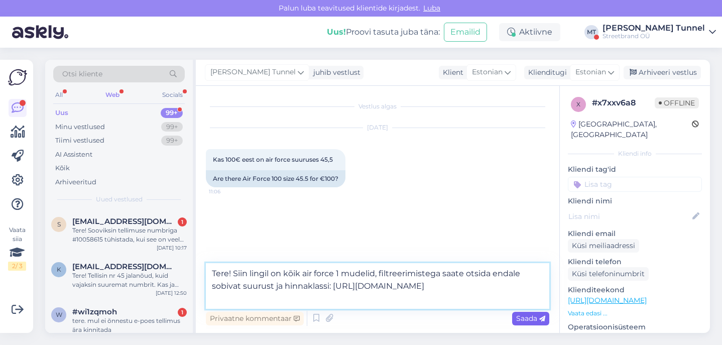
type textarea "Tere! Siin lingil on kõik air force 1 mudelid, filtreerimistega saate otsida en…"
click at [535, 318] on span "Saada" at bounding box center [530, 318] width 29 height 9
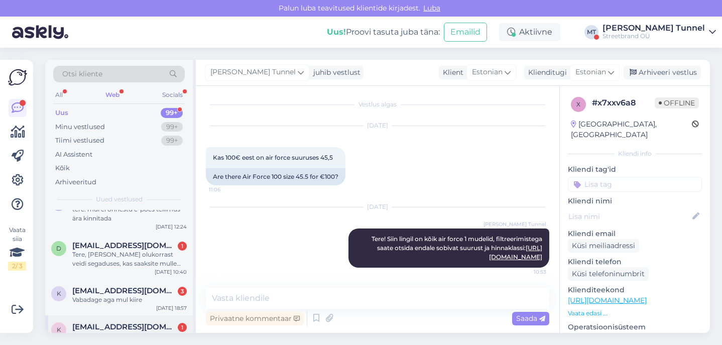
scroll to position [105, 0]
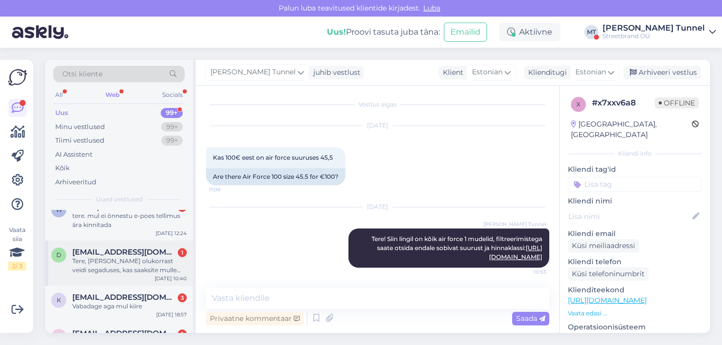
click at [174, 276] on div "[DATE] 10:40" at bounding box center [171, 279] width 32 height 8
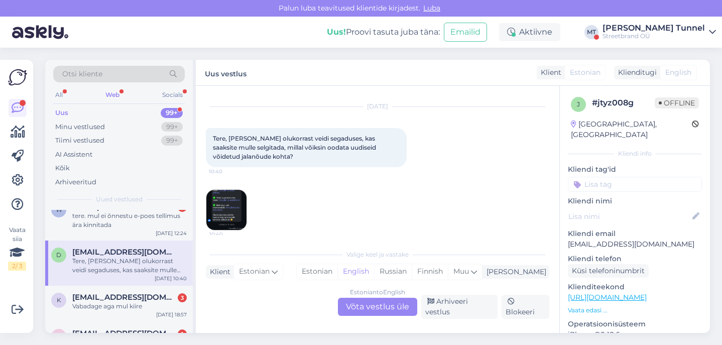
click at [234, 222] on img at bounding box center [226, 210] width 40 height 40
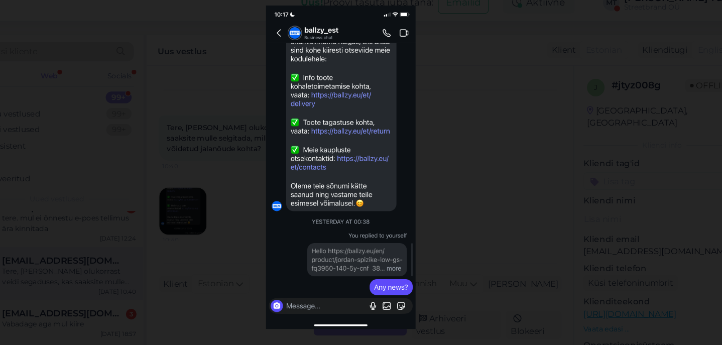
click at [405, 172] on div at bounding box center [361, 172] width 722 height 345
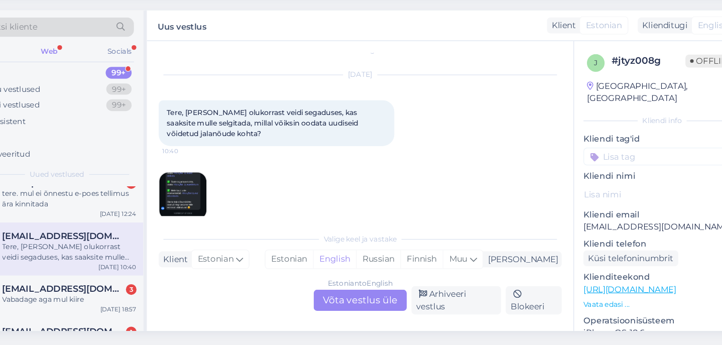
scroll to position [8, 0]
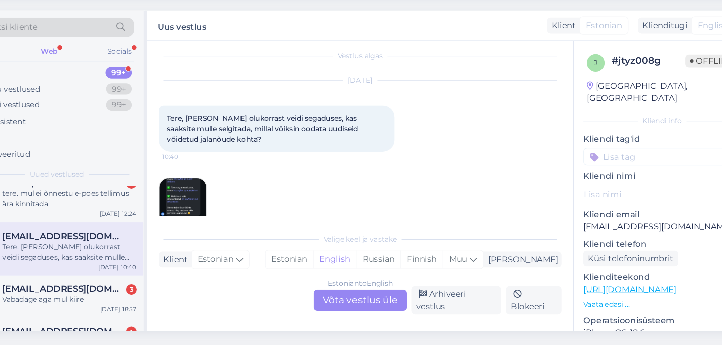
click at [206, 203] on img at bounding box center [226, 223] width 40 height 40
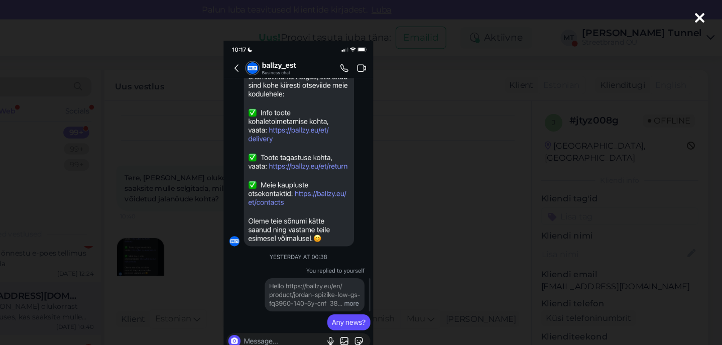
scroll to position [0, 0]
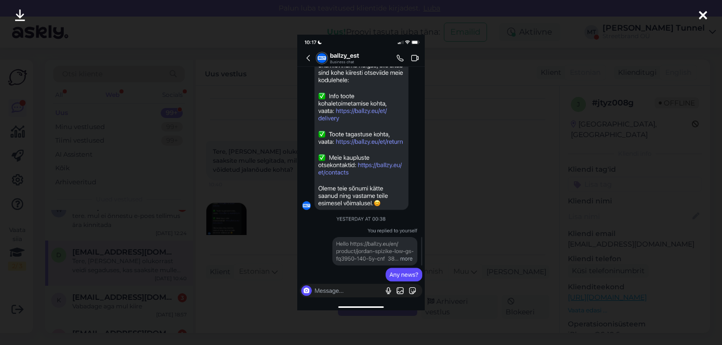
click at [608, 147] on div at bounding box center [361, 172] width 722 height 345
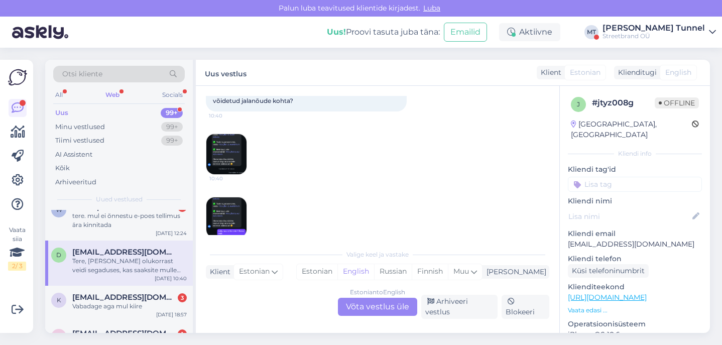
scroll to position [79, 0]
click at [207, 210] on img at bounding box center [226, 215] width 40 height 40
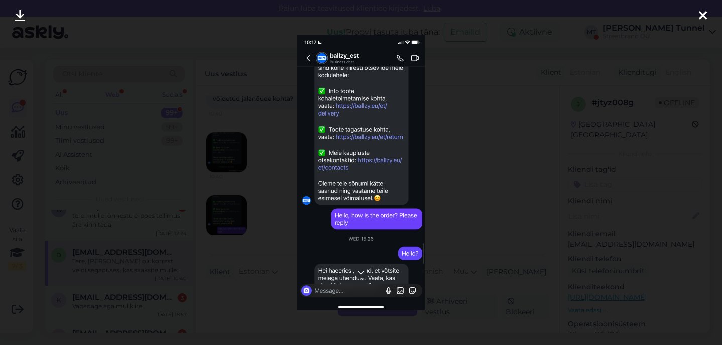
click at [477, 163] on div at bounding box center [361, 172] width 722 height 345
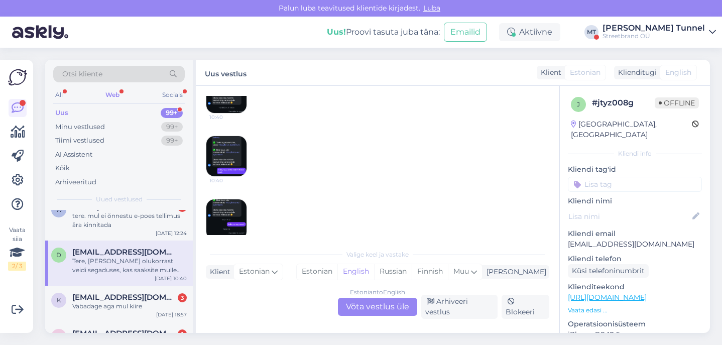
scroll to position [144, 0]
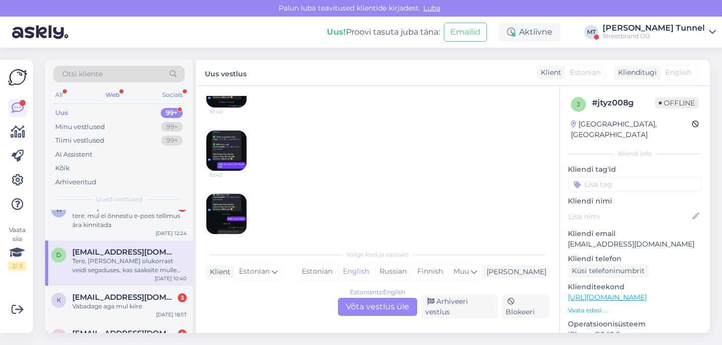
click at [226, 222] on img at bounding box center [226, 214] width 40 height 40
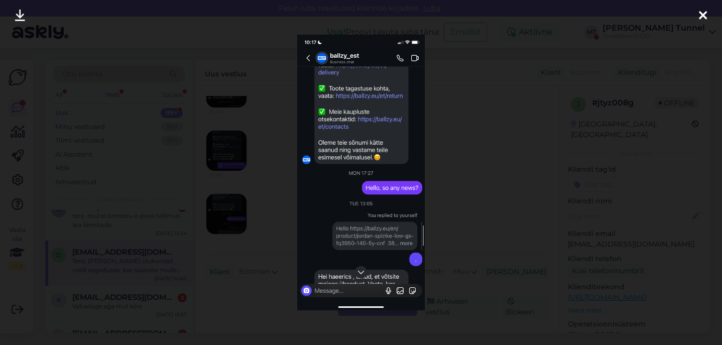
click at [457, 205] on div at bounding box center [361, 172] width 722 height 345
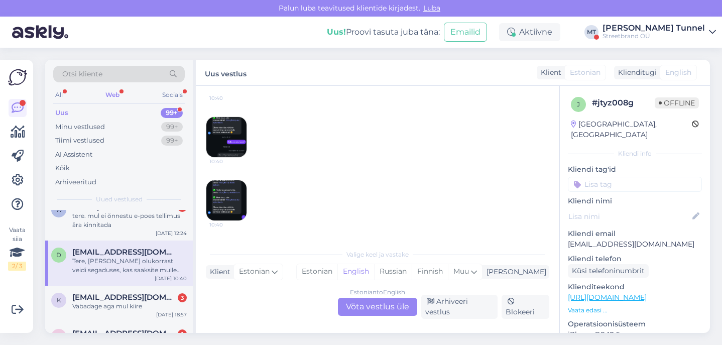
scroll to position [222, 0]
click at [219, 198] on img at bounding box center [226, 199] width 40 height 40
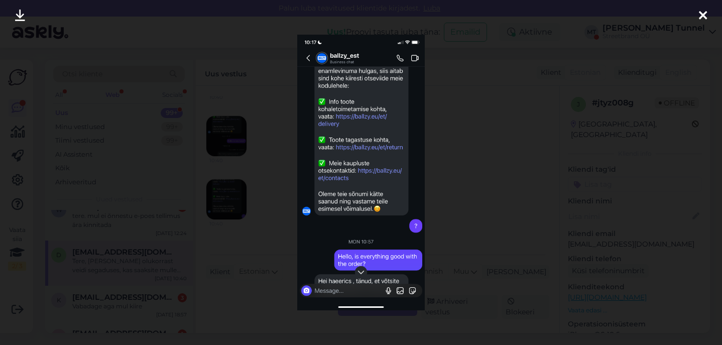
click at [482, 199] on div at bounding box center [361, 172] width 722 height 345
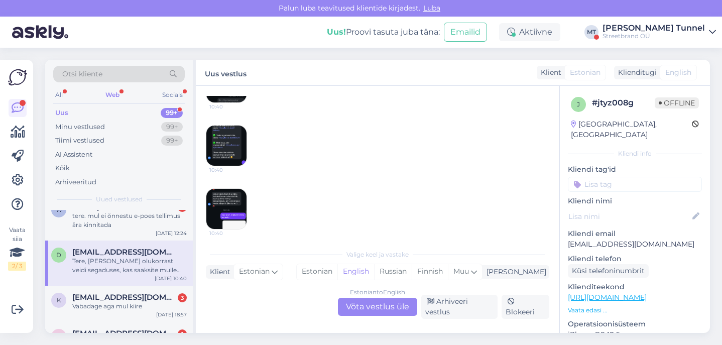
scroll to position [275, 0]
click at [217, 206] on img at bounding box center [226, 209] width 40 height 40
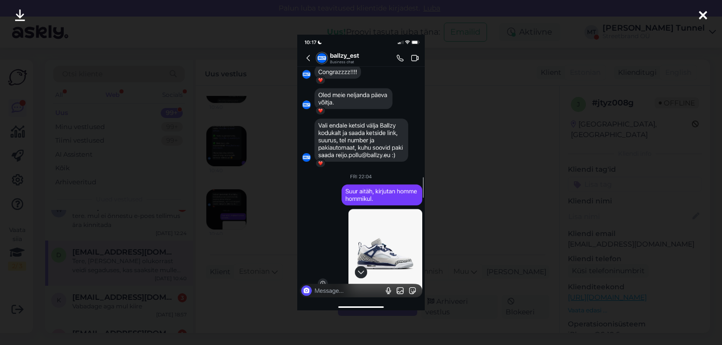
click at [455, 213] on div at bounding box center [361, 172] width 722 height 345
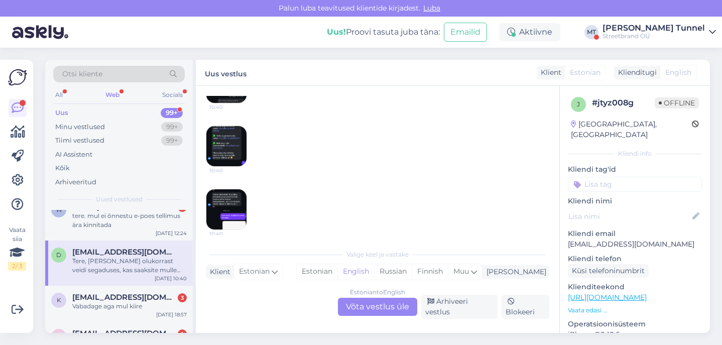
click at [224, 215] on img at bounding box center [226, 209] width 40 height 40
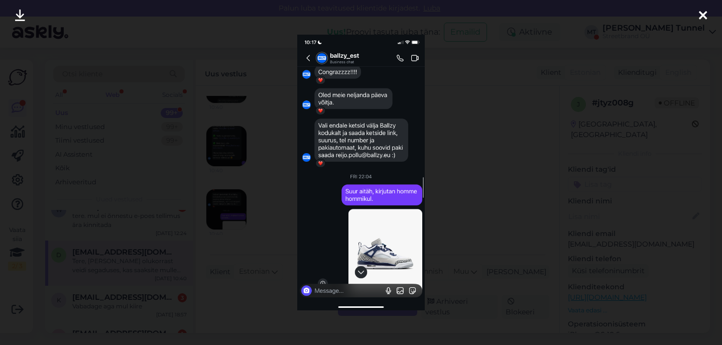
click at [459, 204] on div at bounding box center [361, 172] width 722 height 345
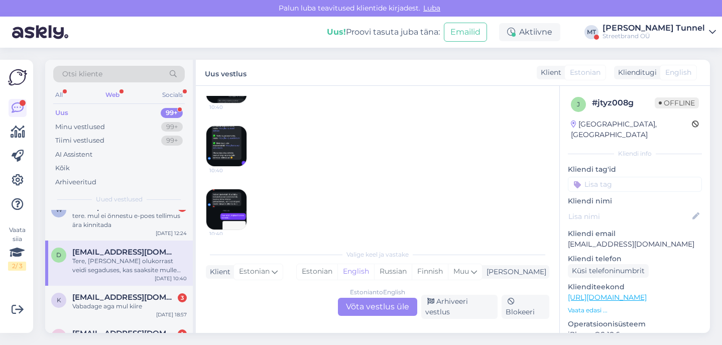
click at [211, 216] on img at bounding box center [226, 209] width 40 height 40
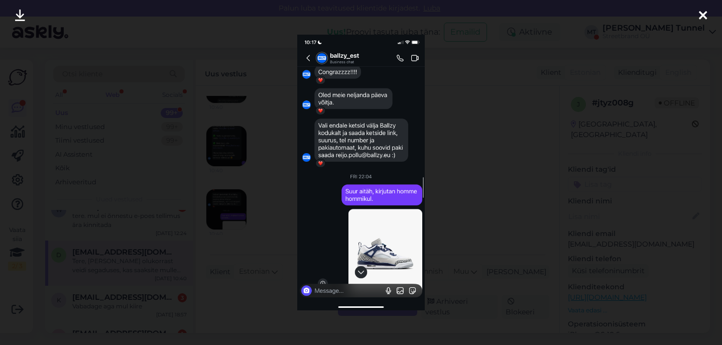
click at [493, 221] on div at bounding box center [361, 172] width 722 height 345
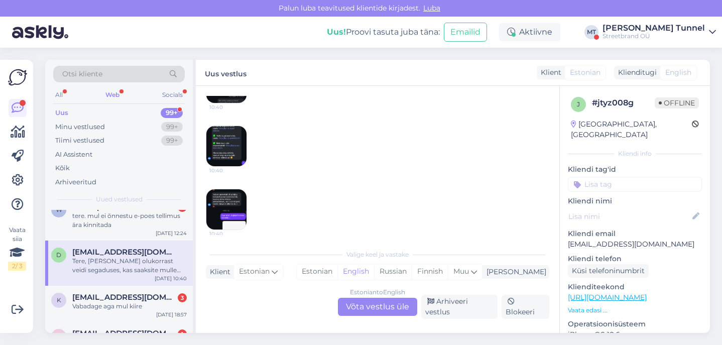
click at [398, 312] on div "Estonian to English Võta vestlus üle" at bounding box center [377, 307] width 79 height 18
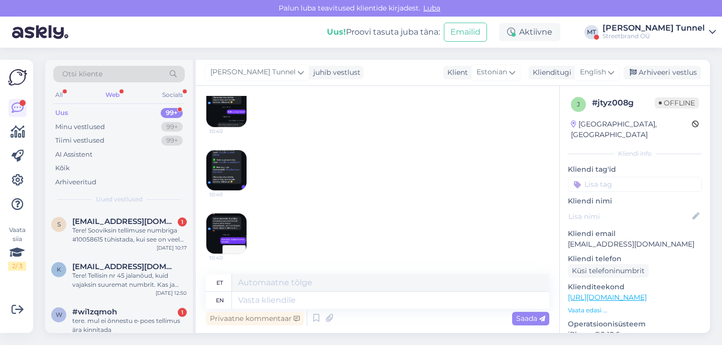
scroll to position [286, 0]
click at [614, 72] on icon at bounding box center [611, 72] width 6 height 11
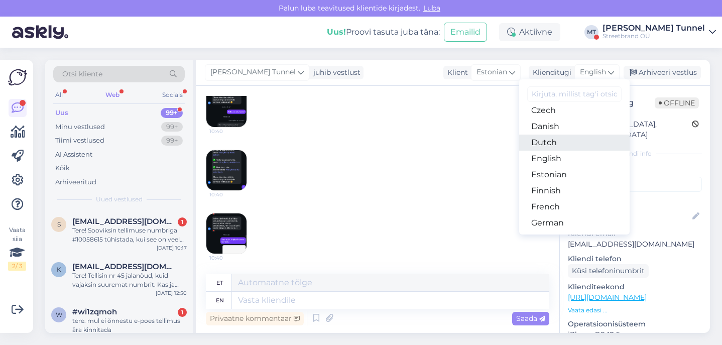
scroll to position [71, 0]
click at [571, 174] on link "Estonian" at bounding box center [574, 174] width 111 height 16
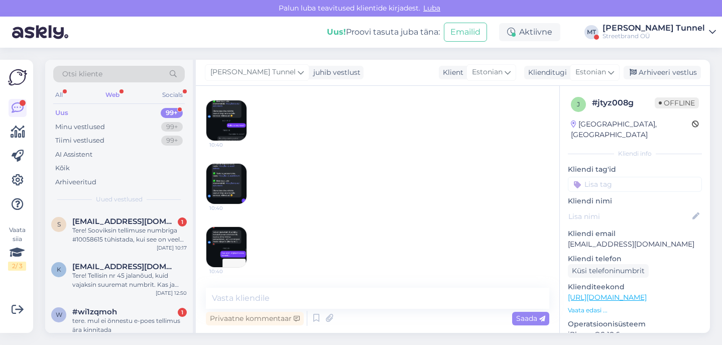
scroll to position [272, 0]
click at [359, 298] on textarea at bounding box center [378, 298] width 344 height 21
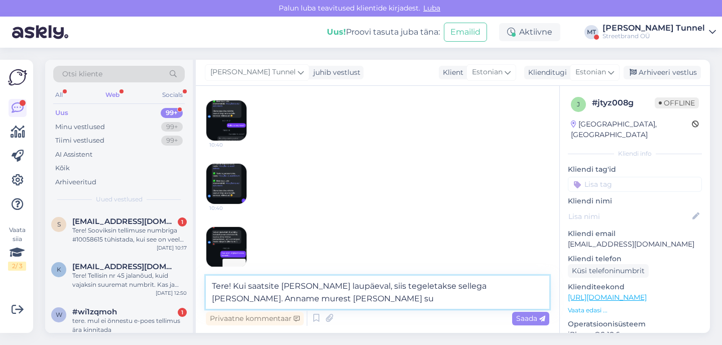
drag, startPoint x: 483, startPoint y: 298, endPoint x: 460, endPoint y: 286, distance: 25.6
click at [460, 286] on textarea "Tere! Kui saatsite [PERSON_NAME] laupäeval, siis tegeletakse sellega [PERSON_NA…" at bounding box center [378, 292] width 344 height 33
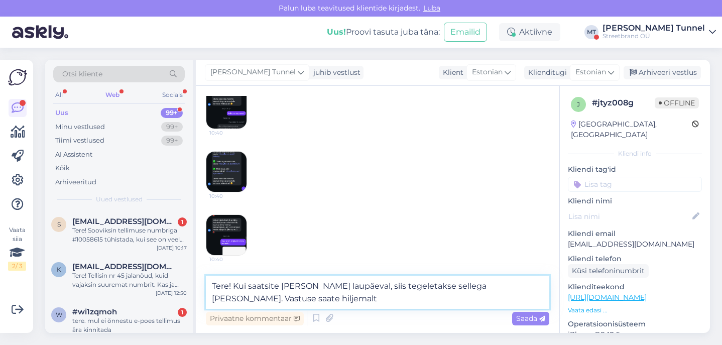
scroll to position [284, 0]
click at [226, 232] on img at bounding box center [226, 235] width 40 height 40
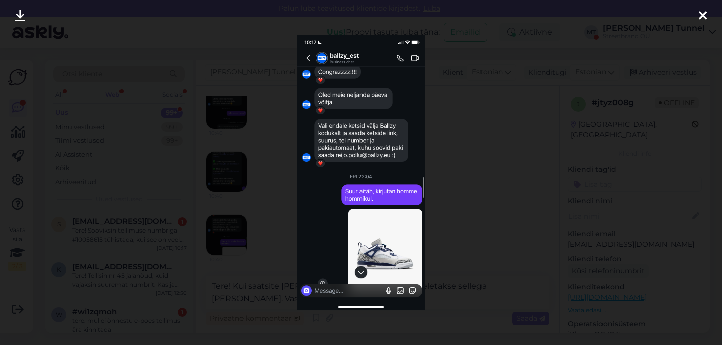
click at [485, 229] on div at bounding box center [361, 172] width 722 height 345
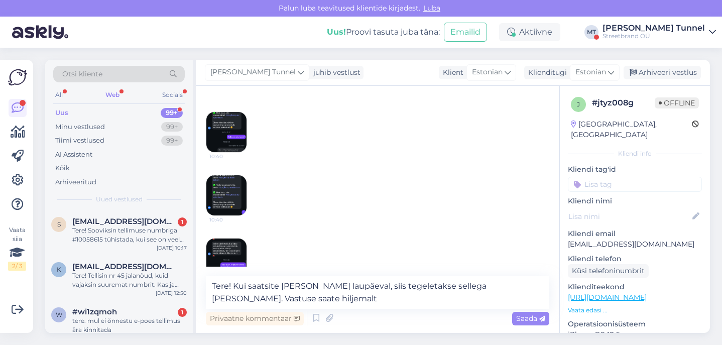
scroll to position [260, 0]
click at [224, 135] on img at bounding box center [226, 133] width 40 height 40
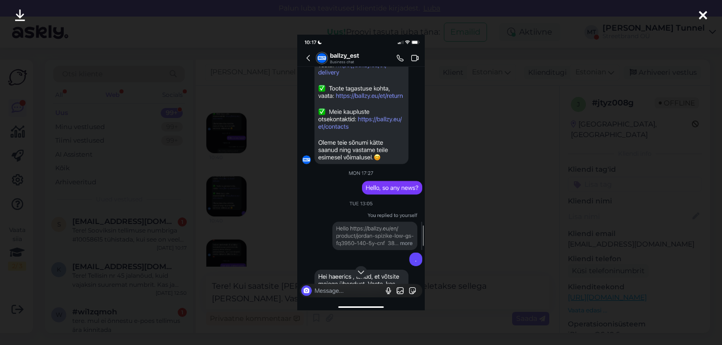
click at [488, 161] on div at bounding box center [361, 172] width 722 height 345
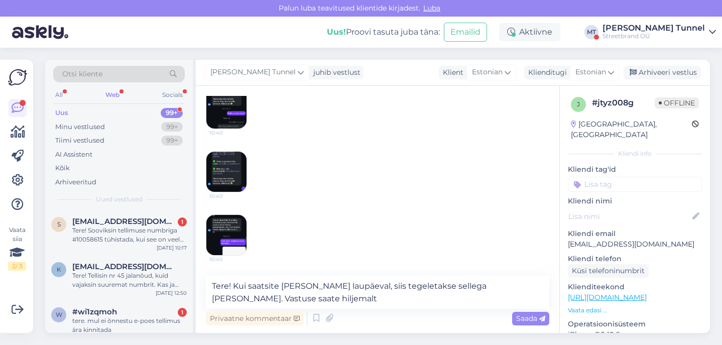
scroll to position [284, 0]
click at [212, 244] on img at bounding box center [226, 235] width 40 height 40
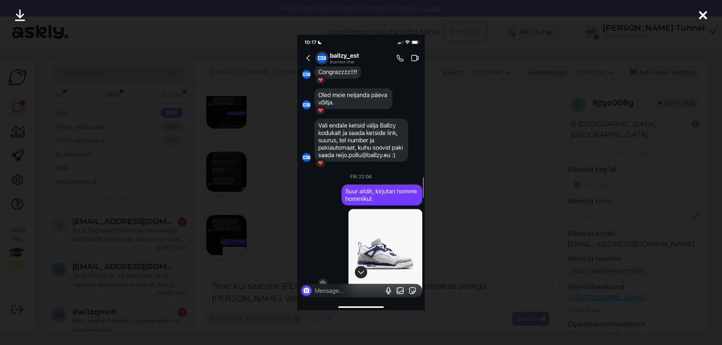
click at [452, 188] on div at bounding box center [361, 172] width 722 height 345
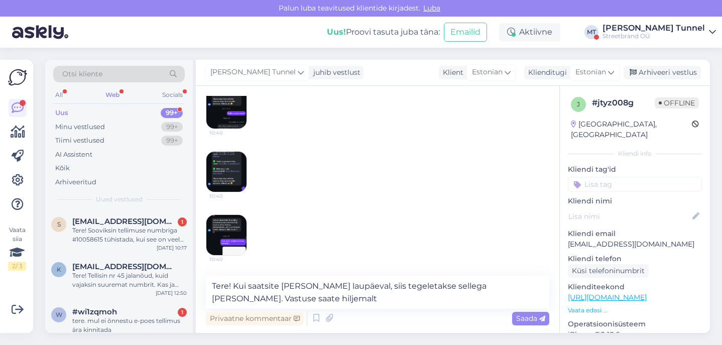
click at [229, 235] on img at bounding box center [226, 235] width 40 height 40
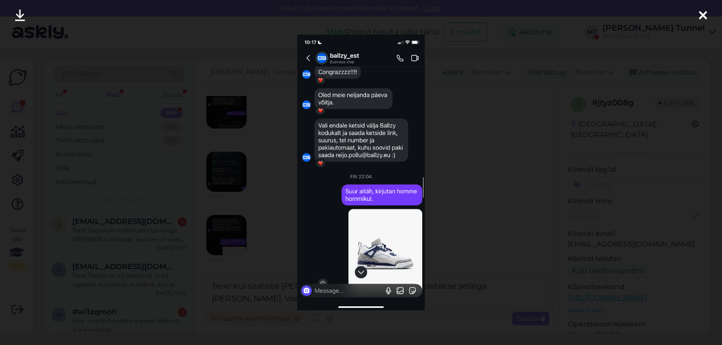
click at [486, 200] on div at bounding box center [361, 172] width 722 height 345
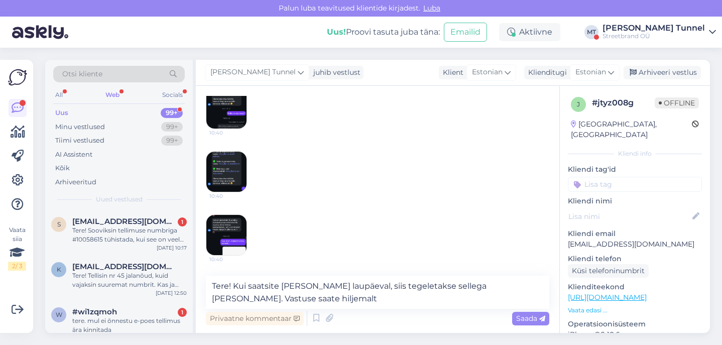
click at [239, 233] on img at bounding box center [226, 235] width 40 height 40
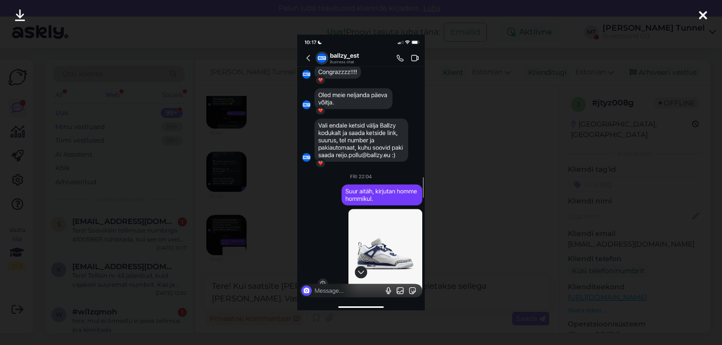
click at [460, 198] on div at bounding box center [361, 172] width 722 height 345
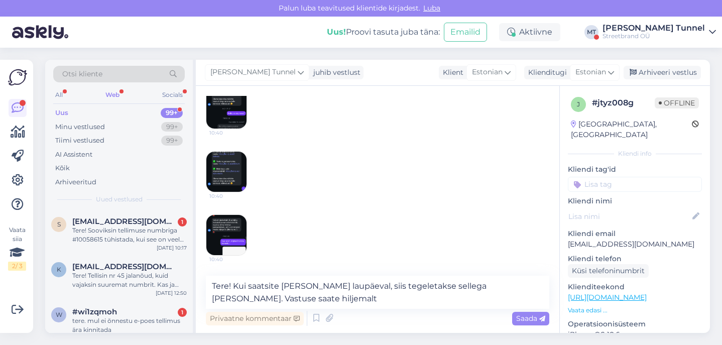
click at [235, 239] on img at bounding box center [226, 235] width 40 height 40
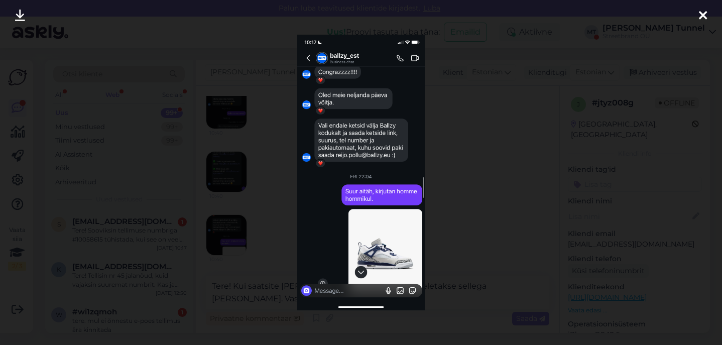
click at [450, 213] on div at bounding box center [361, 172] width 722 height 345
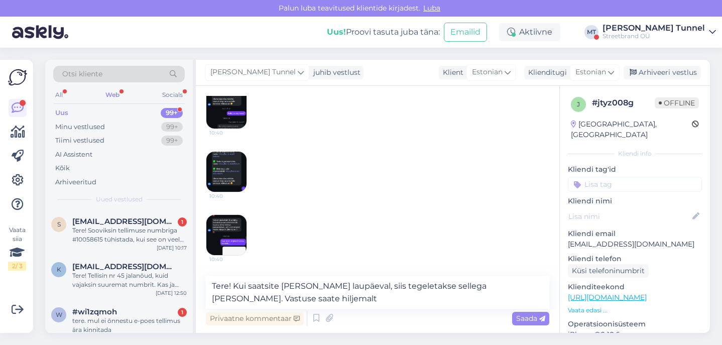
click at [230, 238] on img at bounding box center [226, 235] width 40 height 40
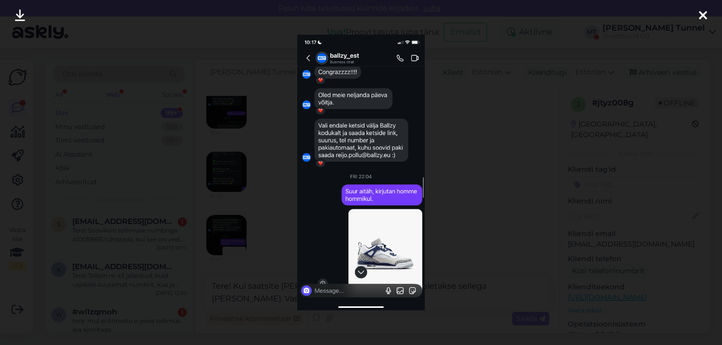
click at [229, 176] on div at bounding box center [361, 172] width 722 height 345
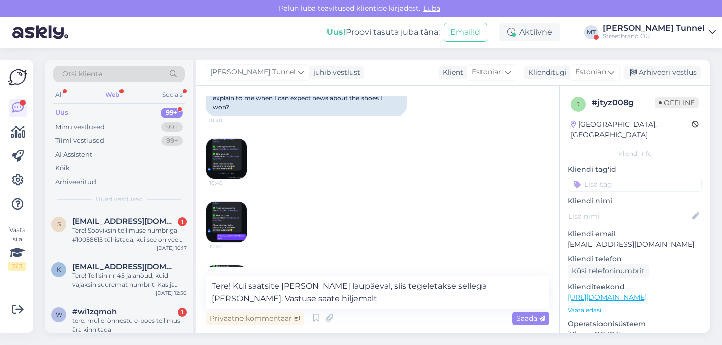
scroll to position [106, 0]
click at [228, 162] on img at bounding box center [226, 160] width 40 height 40
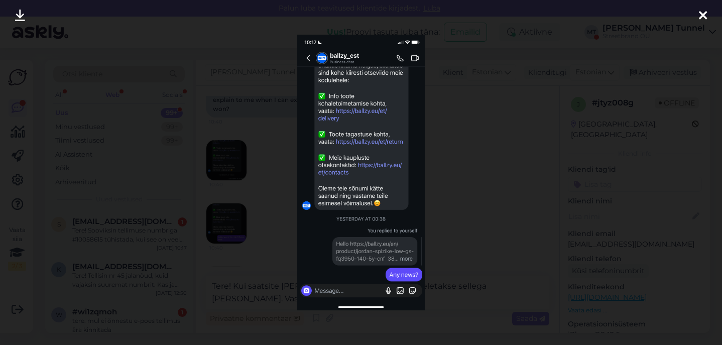
click at [261, 217] on div at bounding box center [361, 172] width 722 height 345
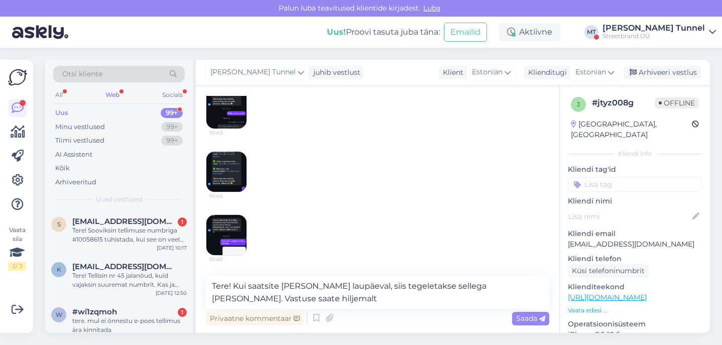
click at [230, 173] on img at bounding box center [226, 172] width 40 height 40
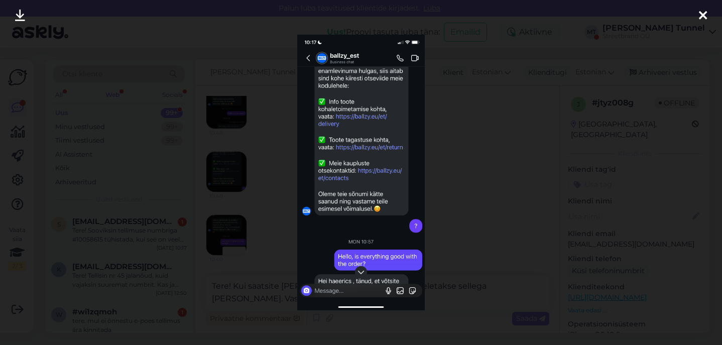
click at [279, 229] on div at bounding box center [361, 172] width 722 height 345
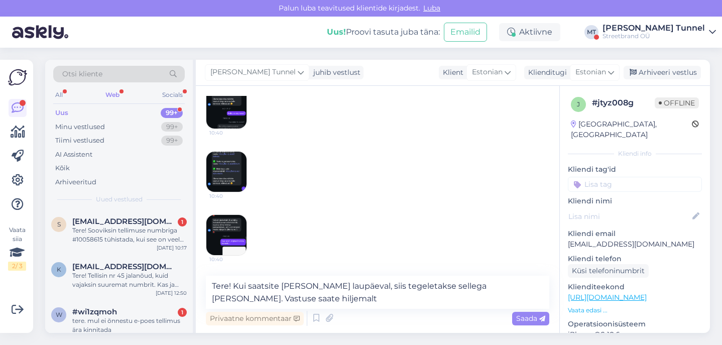
click at [221, 242] on img at bounding box center [226, 235] width 40 height 40
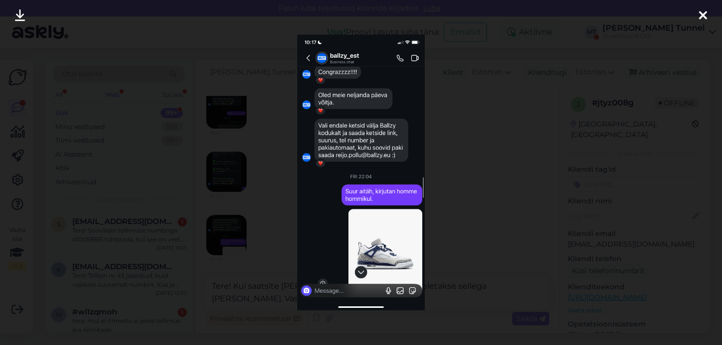
click at [227, 170] on div at bounding box center [361, 172] width 722 height 345
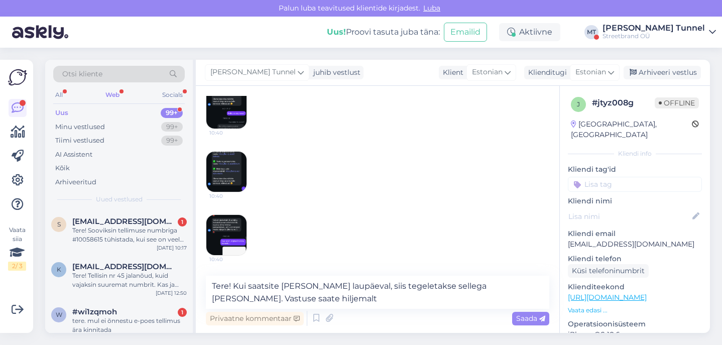
click at [231, 173] on img at bounding box center [226, 172] width 40 height 40
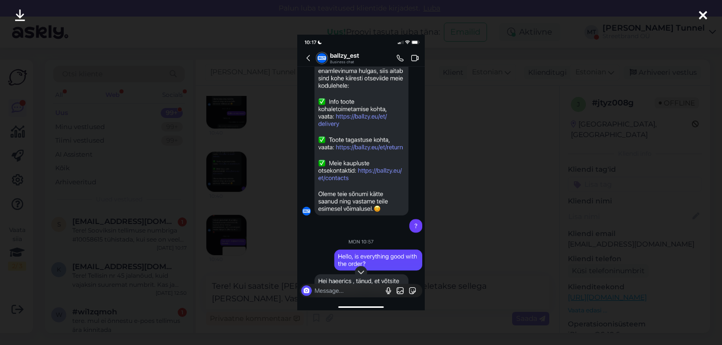
click at [442, 214] on div at bounding box center [361, 172] width 722 height 345
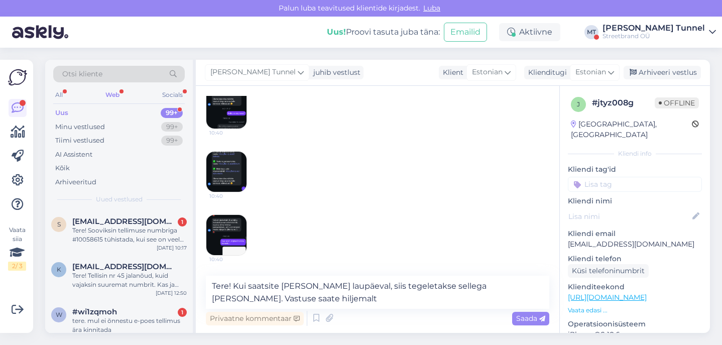
click at [236, 226] on img at bounding box center [226, 235] width 40 height 40
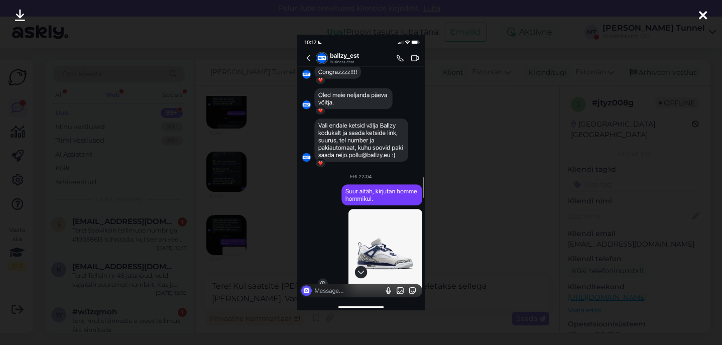
click at [471, 242] on div at bounding box center [361, 172] width 722 height 345
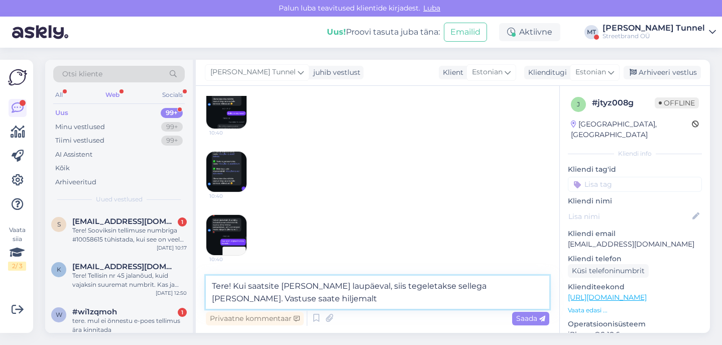
drag, startPoint x: 472, startPoint y: 296, endPoint x: 462, endPoint y: 283, distance: 16.8
click at [462, 283] on textarea "Tere! Kui saatsite [PERSON_NAME] laupäeval, siis tegeletakse sellega [PERSON_NA…" at bounding box center [378, 292] width 344 height 33
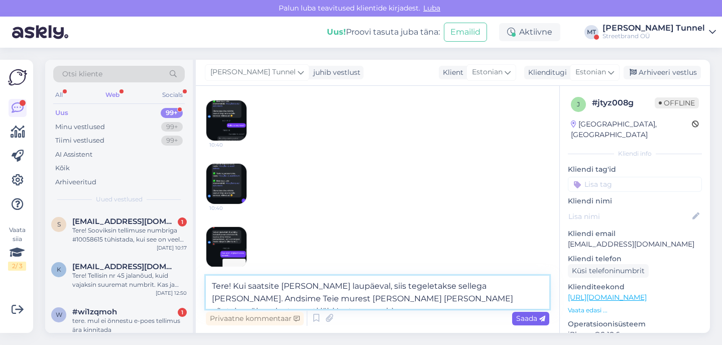
type textarea "Tere! Kui saatsite [PERSON_NAME] laupäeval, siis tegeletakse sellega [PERSON_NA…"
click at [539, 321] on icon at bounding box center [542, 319] width 6 height 6
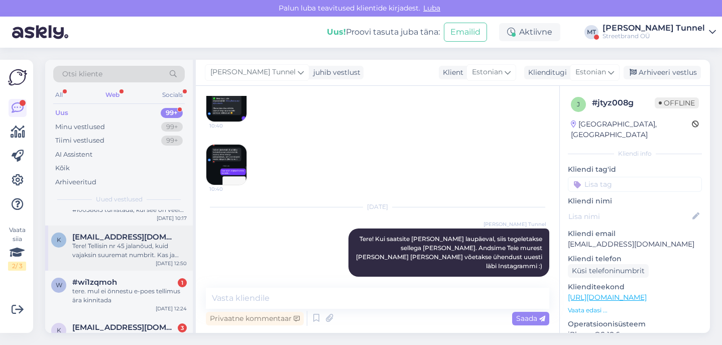
scroll to position [31, 0]
click at [92, 290] on div "tere. mul ei õnnestu e-poes tellimus ära kinnitada" at bounding box center [129, 295] width 115 height 18
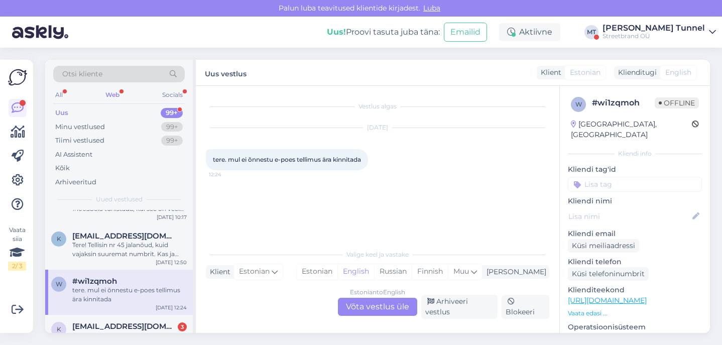
click at [360, 316] on div "Estonian to English Võta vestlus üle" at bounding box center [377, 307] width 79 height 18
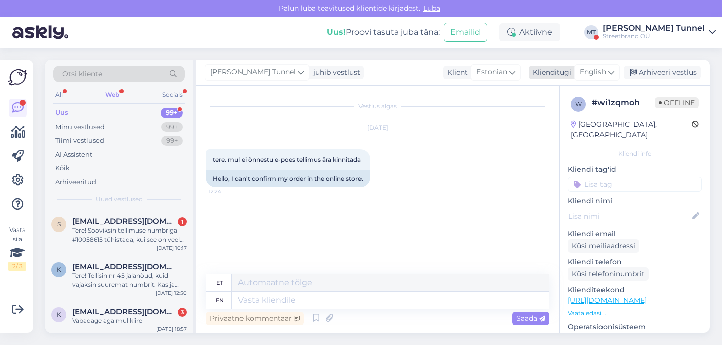
click at [599, 73] on span "English" at bounding box center [593, 72] width 26 height 11
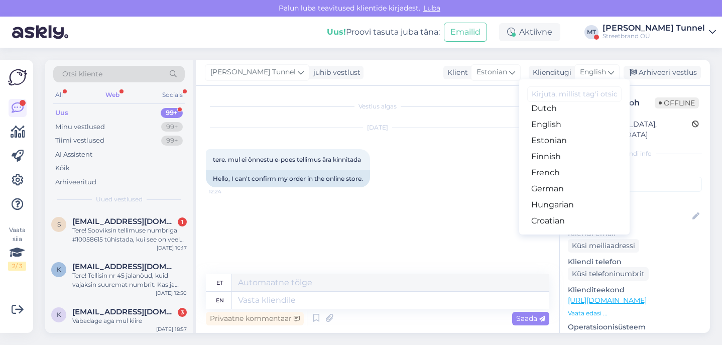
scroll to position [100, 0]
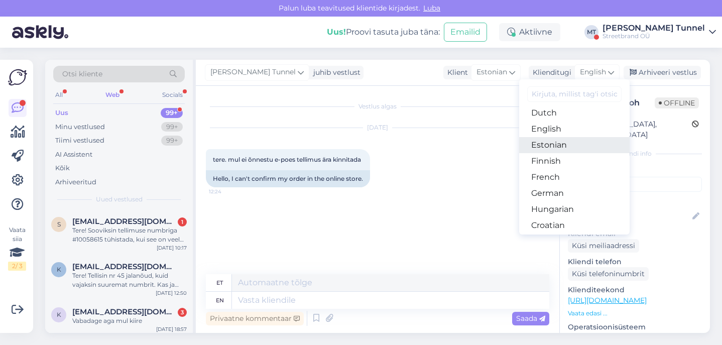
click at [564, 144] on link "Estonian" at bounding box center [574, 145] width 111 height 16
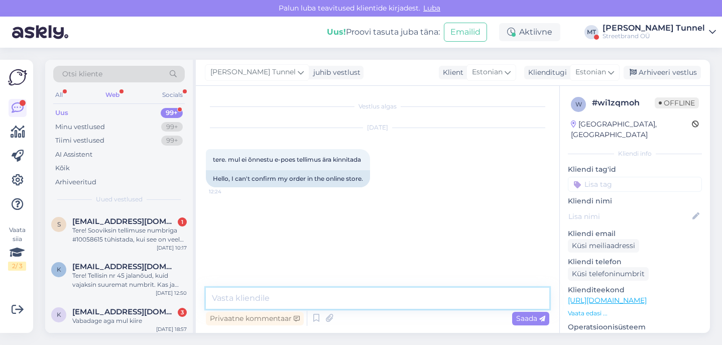
click at [331, 300] on textarea at bounding box center [378, 298] width 344 height 21
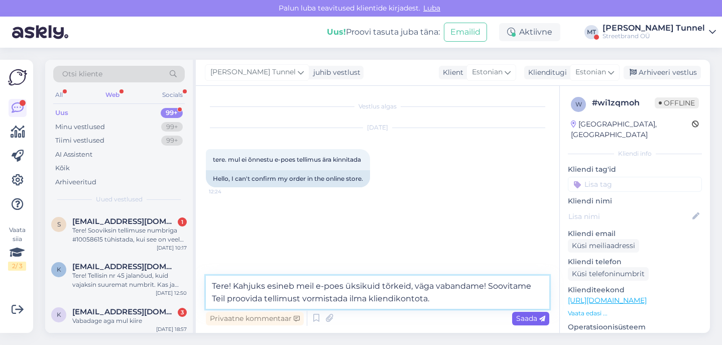
type textarea "Tere! Kahjuks esineb meil e-poes üksikuid tõrkeid, väga vabandame! Soovitame Te…"
click at [528, 317] on span "Saada" at bounding box center [530, 318] width 29 height 9
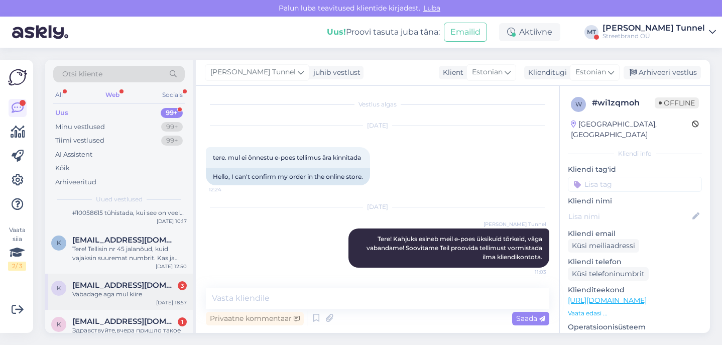
scroll to position [21, 0]
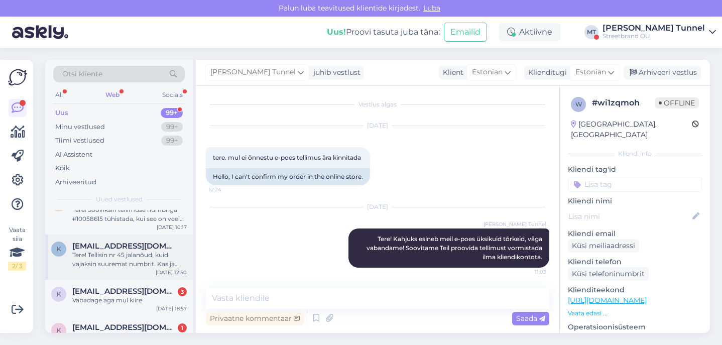
click at [171, 269] on div "[DATE] 12:50" at bounding box center [171, 273] width 31 height 8
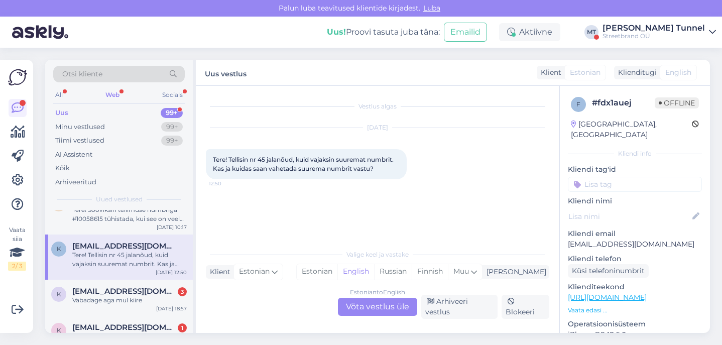
click at [377, 311] on div "Estonian to English Võta vestlus üle" at bounding box center [377, 307] width 79 height 18
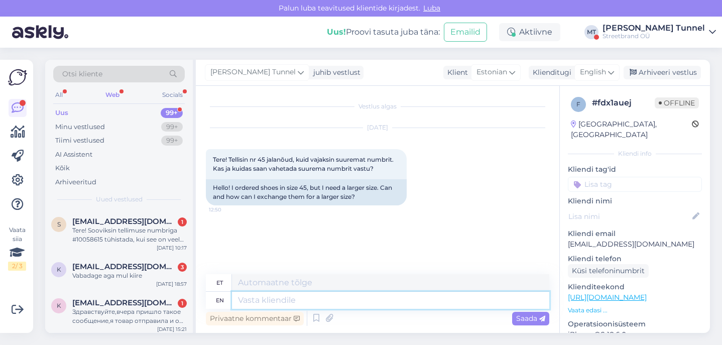
click at [296, 301] on textarea at bounding box center [390, 300] width 317 height 17
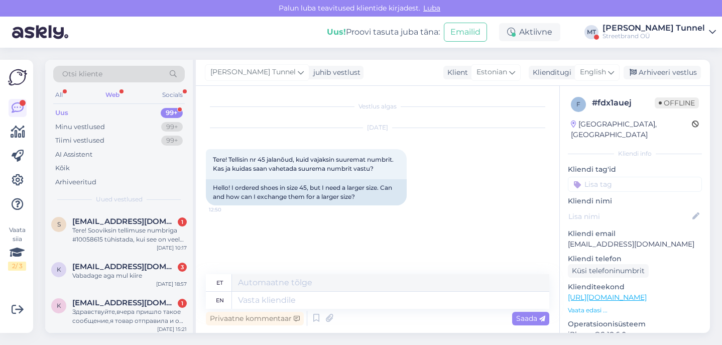
click at [613, 239] on p "[EMAIL_ADDRESS][DOMAIN_NAME]" at bounding box center [635, 244] width 134 height 11
copy p "[EMAIL_ADDRESS][DOMAIN_NAME]"
click at [130, 240] on div "Tere! Sooviksin tellimuse numbriga #10058615 tühistada, kui see on veel võimali…" at bounding box center [129, 235] width 115 height 18
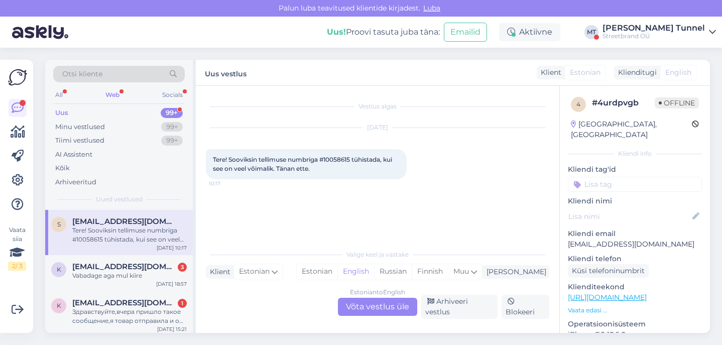
click at [342, 160] on span "Tere! Sooviksin tellimuse numbriga #10058615 tühistada, kui see on veel võimali…" at bounding box center [303, 164] width 181 height 17
drag, startPoint x: 327, startPoint y: 160, endPoint x: 352, endPoint y: 163, distance: 25.8
click at [352, 163] on span "Tere! Sooviksin tellimuse numbriga #10058615 tühistada, kui see on veel võimali…" at bounding box center [303, 164] width 181 height 17
copy span "10058615"
click at [373, 313] on div "Estonian to English Võta vestlus üle" at bounding box center [377, 307] width 79 height 18
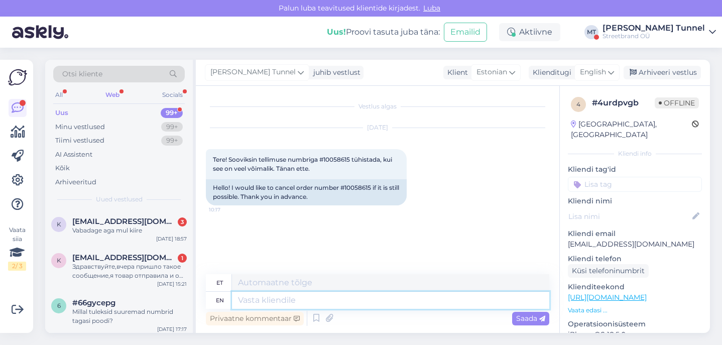
click at [332, 300] on textarea at bounding box center [390, 300] width 317 height 17
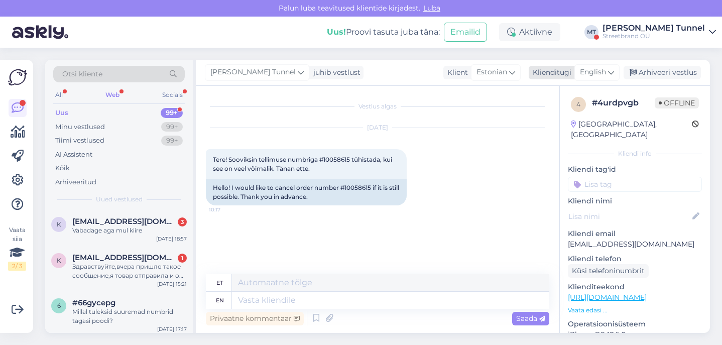
click at [612, 79] on div "English" at bounding box center [597, 72] width 45 height 16
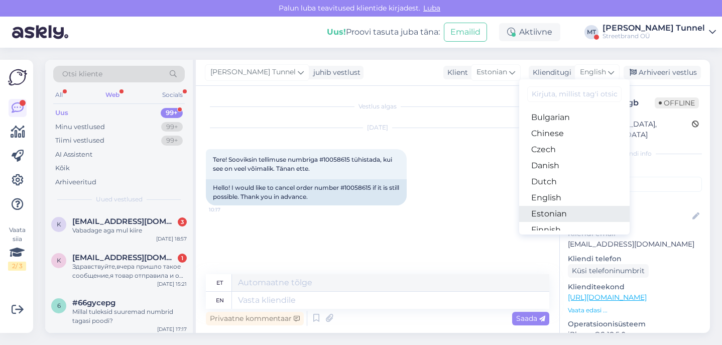
scroll to position [33, 0]
click at [562, 211] on link "Estonian" at bounding box center [574, 213] width 111 height 16
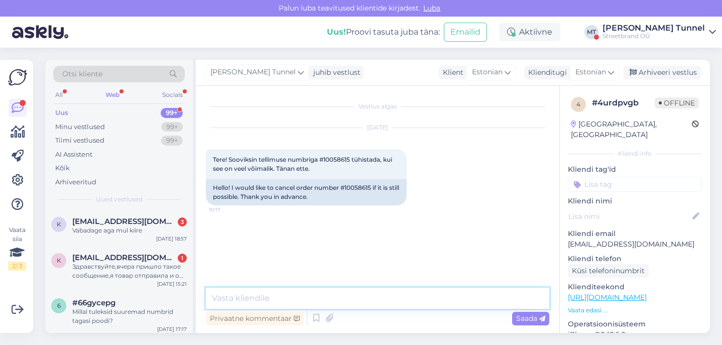
click at [293, 300] on textarea at bounding box center [378, 298] width 344 height 21
click at [244, 301] on textarea "Tere! UUrime k" at bounding box center [378, 298] width 344 height 21
click at [286, 297] on textarea "Tere! Uurime k" at bounding box center [378, 298] width 344 height 21
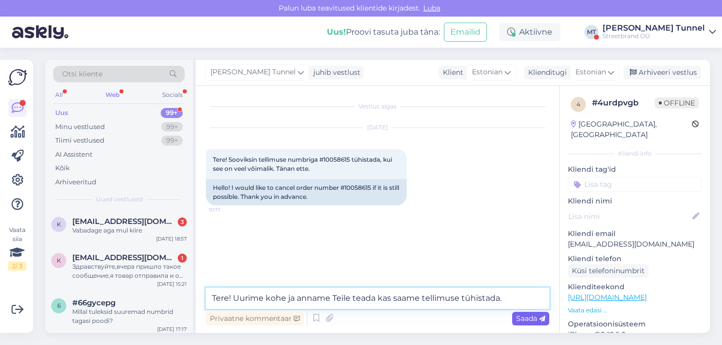
type textarea "Tere! Uurime kohe ja anname Teile teada kas saame tellimuse tühistada."
click at [539, 321] on icon at bounding box center [542, 319] width 6 height 6
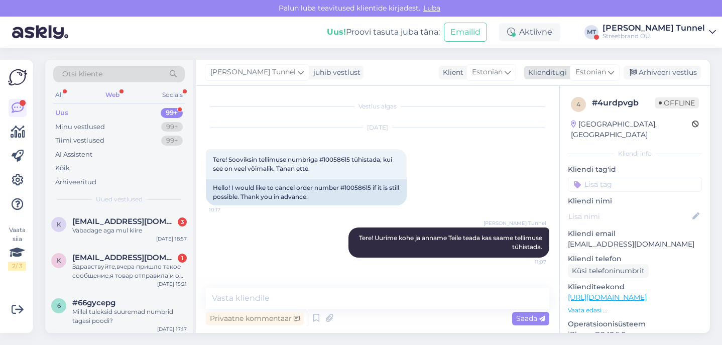
scroll to position [0, 0]
click at [683, 37] on div "Streetbrand OÜ" at bounding box center [654, 36] width 102 height 8
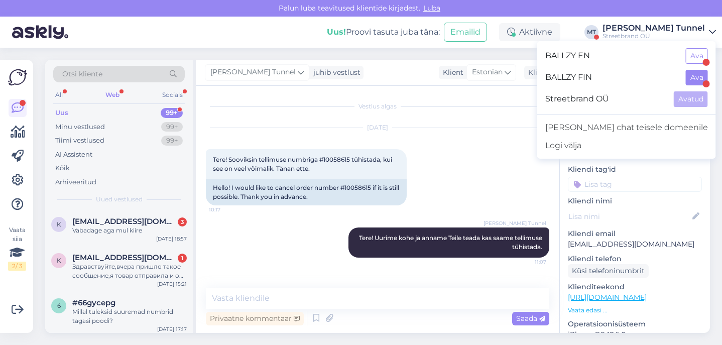
click at [695, 76] on button "Ava" at bounding box center [697, 78] width 22 height 16
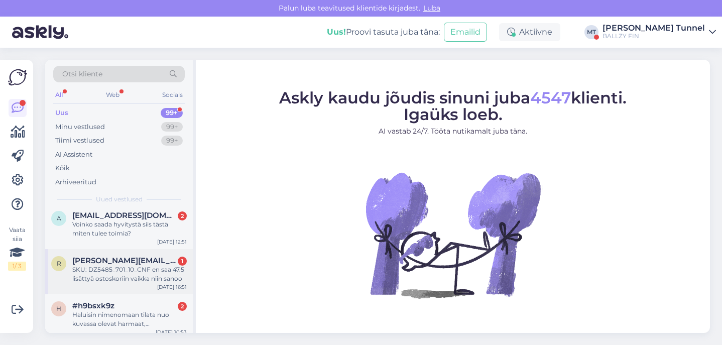
scroll to position [131, 0]
click at [156, 236] on div "Voinko saada hyvitystä siis tästä miten tulee toimia?" at bounding box center [129, 231] width 115 height 18
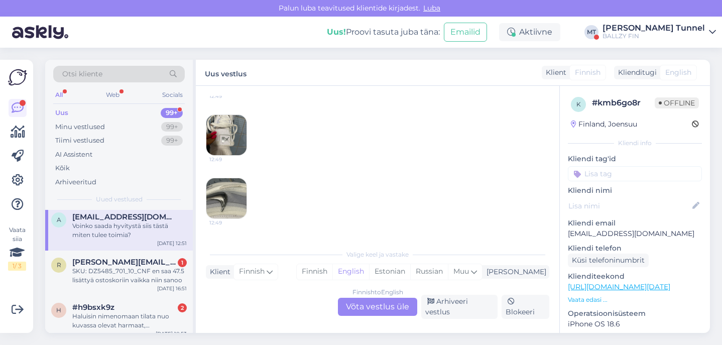
scroll to position [158, 0]
click at [238, 126] on img at bounding box center [226, 136] width 40 height 40
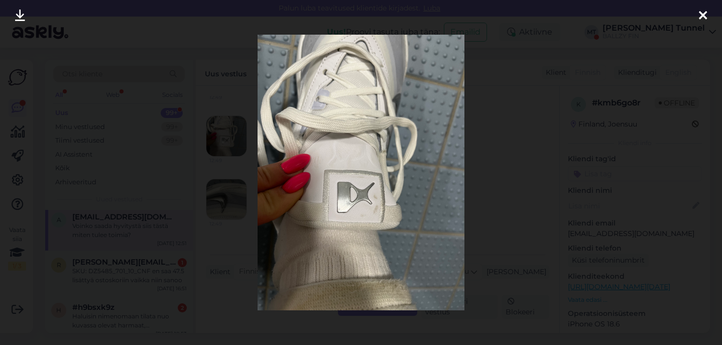
click at [706, 18] on icon at bounding box center [703, 16] width 8 height 13
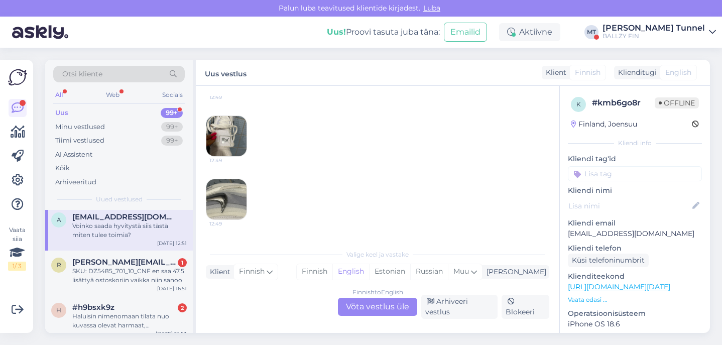
click at [239, 144] on img at bounding box center [226, 136] width 40 height 40
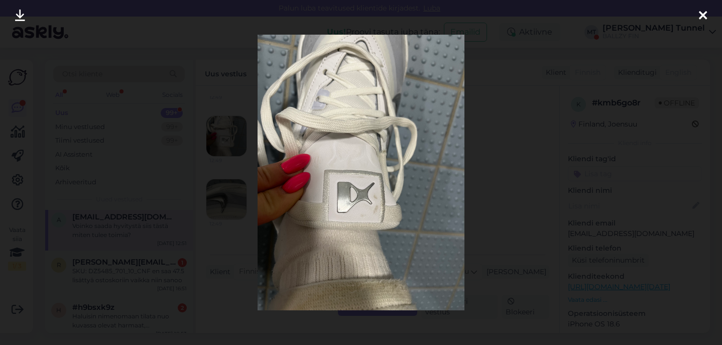
click at [705, 16] on icon at bounding box center [703, 16] width 8 height 13
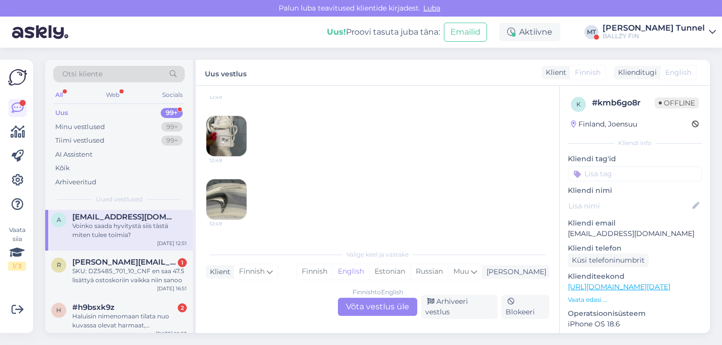
click at [234, 194] on img at bounding box center [226, 199] width 40 height 40
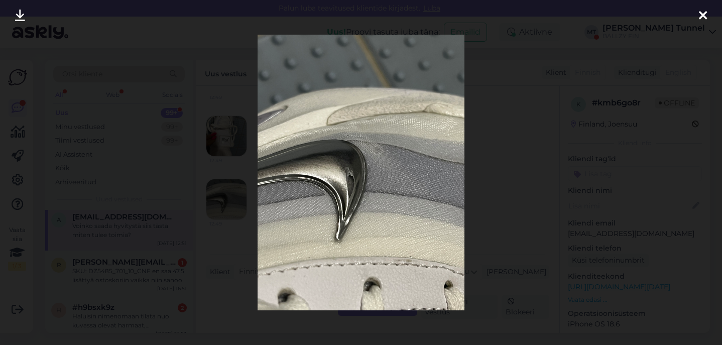
click at [703, 22] on div at bounding box center [703, 16] width 20 height 32
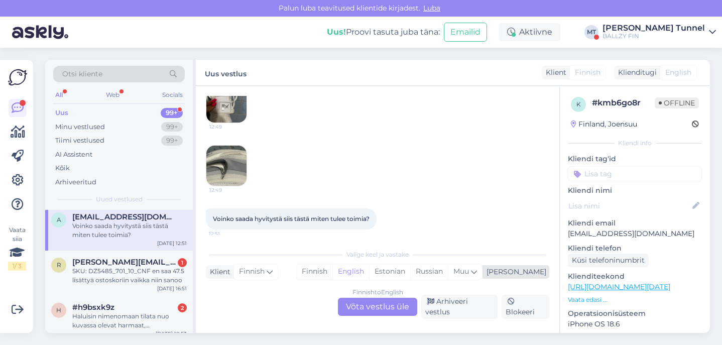
scroll to position [191, 0]
click at [370, 309] on div "Finnish to English Võta vestlus üle" at bounding box center [377, 307] width 79 height 18
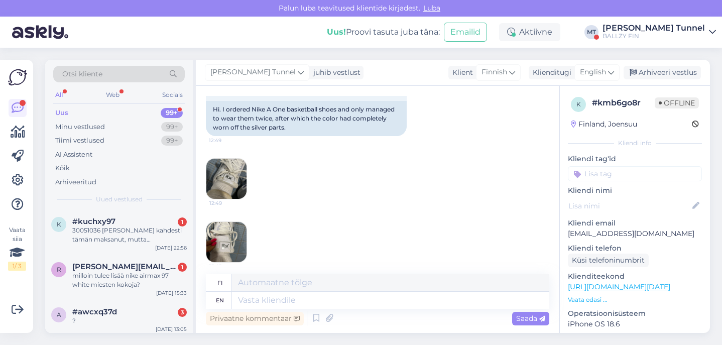
scroll to position [89, 0]
click at [230, 177] on img at bounding box center [226, 177] width 40 height 40
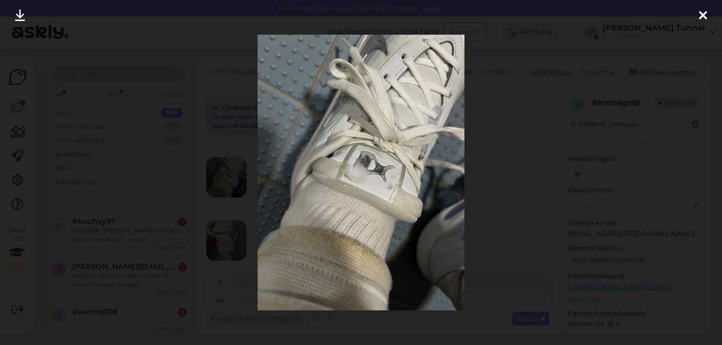
click at [549, 198] on div at bounding box center [361, 172] width 722 height 345
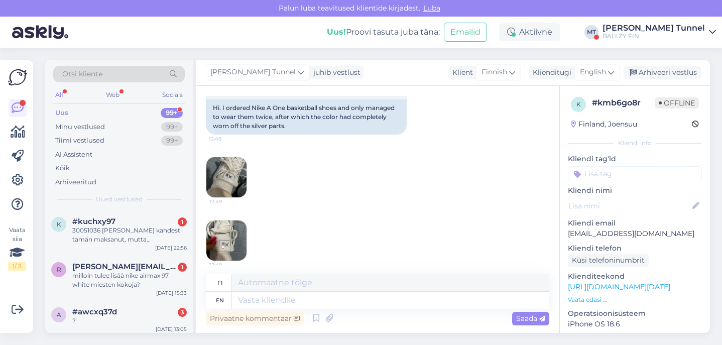
click at [232, 244] on img at bounding box center [226, 241] width 40 height 40
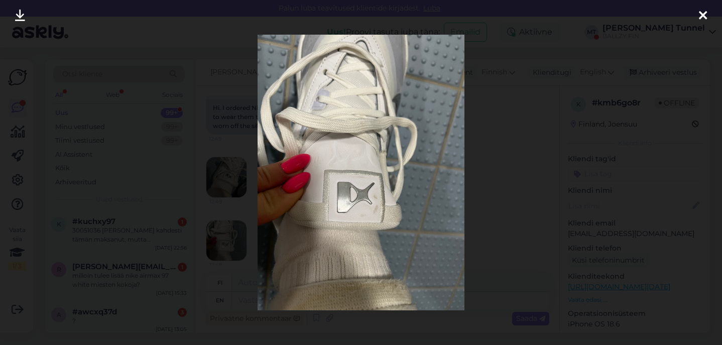
click at [502, 185] on div at bounding box center [361, 172] width 722 height 345
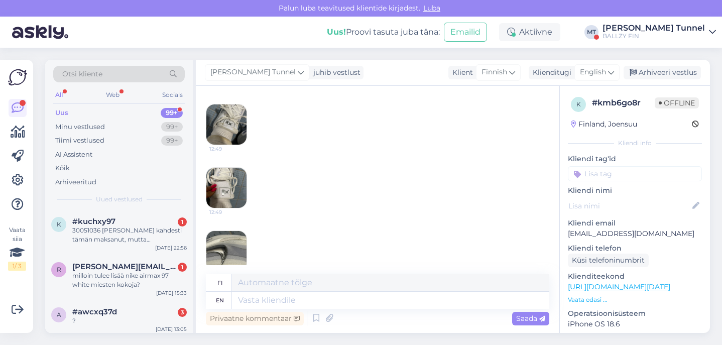
scroll to position [142, 0]
click at [230, 253] on img at bounding box center [226, 251] width 40 height 40
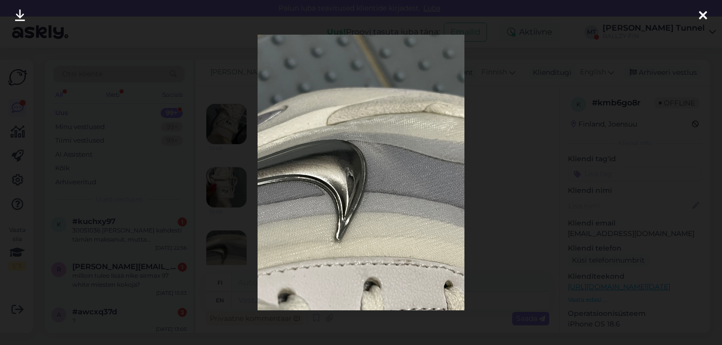
click at [511, 211] on div at bounding box center [361, 172] width 722 height 345
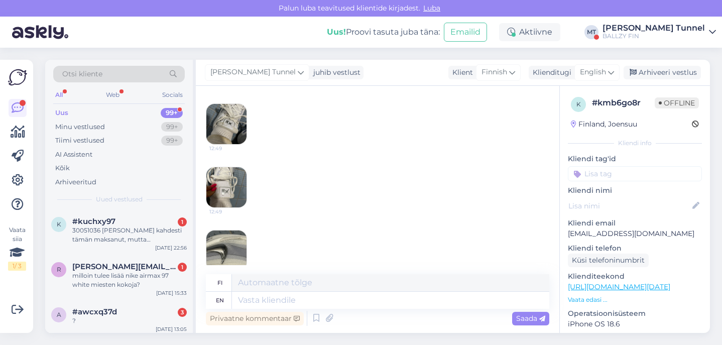
click at [237, 122] on img at bounding box center [226, 124] width 40 height 40
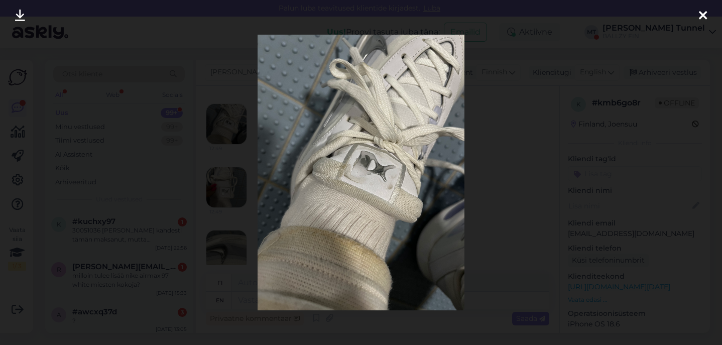
click at [545, 218] on div at bounding box center [361, 172] width 722 height 345
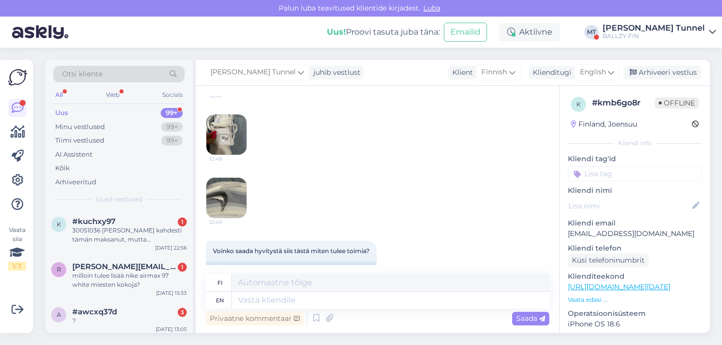
scroll to position [195, 0]
click at [238, 212] on img at bounding box center [226, 197] width 40 height 40
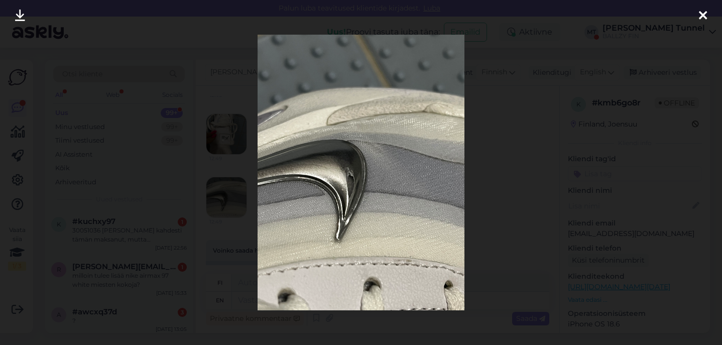
click at [557, 178] on div at bounding box center [361, 172] width 722 height 345
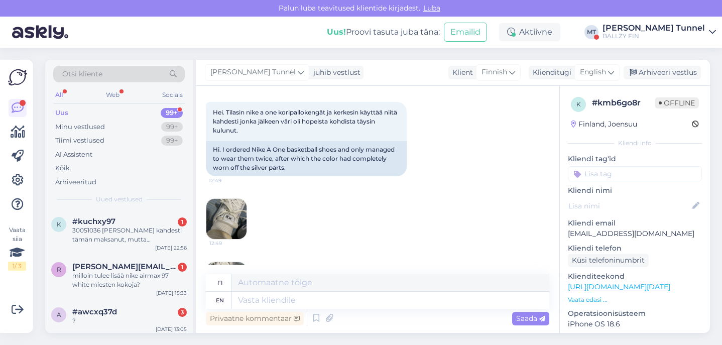
scroll to position [36, 0]
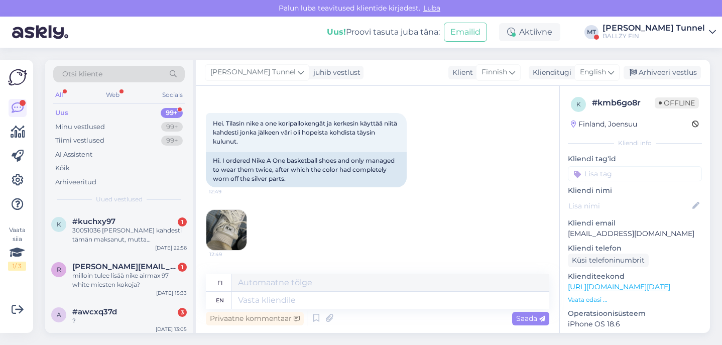
click at [617, 234] on p "[EMAIL_ADDRESS][DOMAIN_NAME]" at bounding box center [635, 234] width 134 height 11
copy p "[EMAIL_ADDRESS][DOMAIN_NAME]"
click at [235, 231] on img at bounding box center [226, 230] width 40 height 40
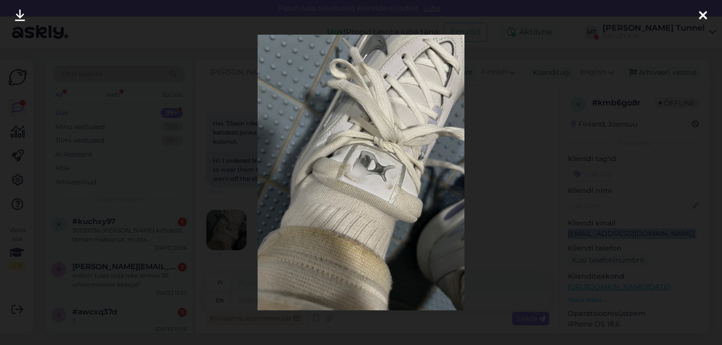
click at [503, 180] on div at bounding box center [361, 172] width 722 height 345
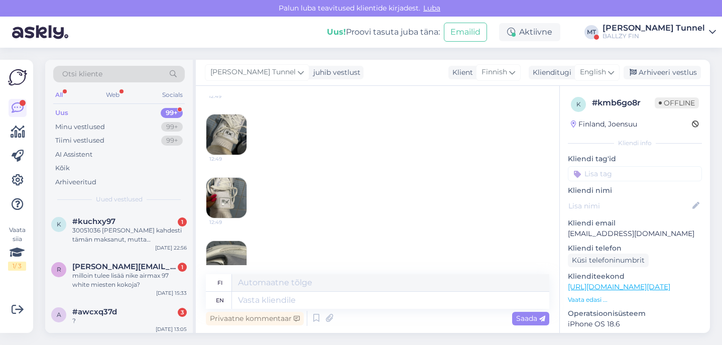
scroll to position [132, 0]
click at [233, 211] on img at bounding box center [226, 197] width 40 height 40
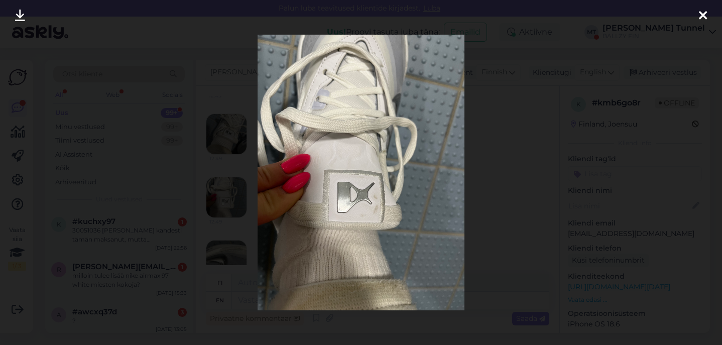
click at [535, 187] on div at bounding box center [361, 172] width 722 height 345
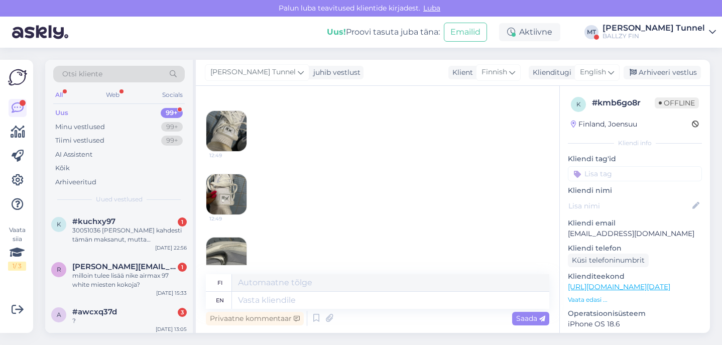
scroll to position [206, 0]
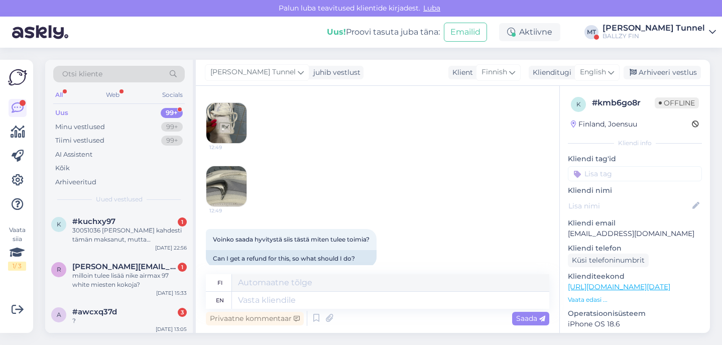
click at [235, 200] on img at bounding box center [226, 186] width 40 height 40
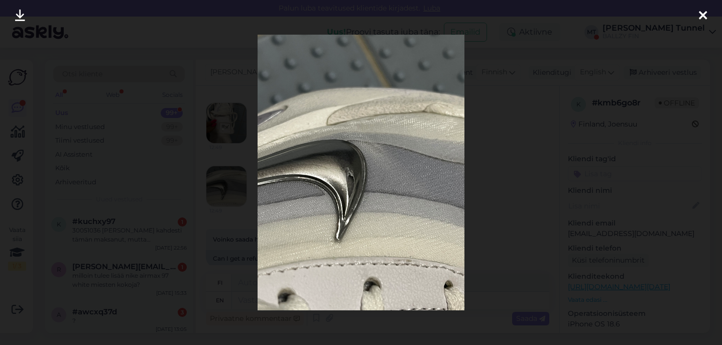
click at [508, 182] on div at bounding box center [361, 172] width 722 height 345
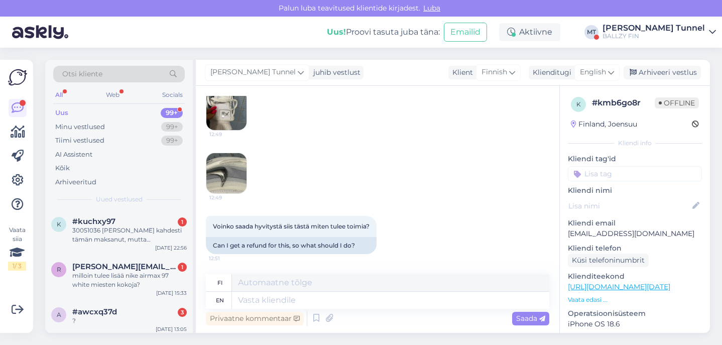
scroll to position [220, 0]
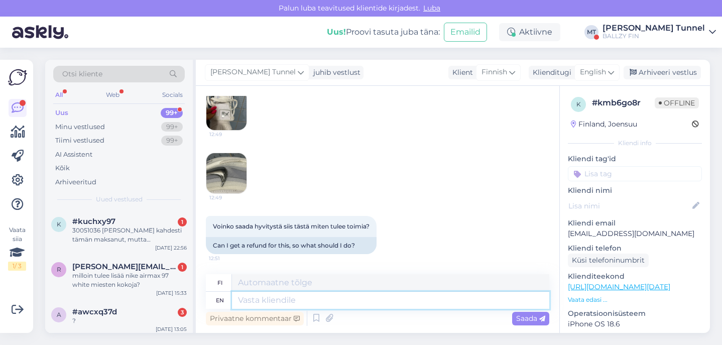
click at [404, 301] on textarea at bounding box center [390, 300] width 317 height 17
type textarea "Hello!"
type textarea "Hei!"
type textarea "Hello! Are"
type textarea "Hei! [GEOGRAPHIC_DATA]"
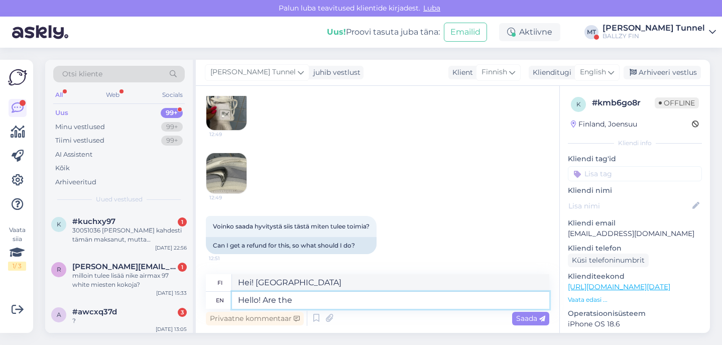
type textarea "Hello! Are the s"
type textarea "Hei! Ovatko"
type textarea "Hello! Are the shoes"
type textarea "Hei! Ovatko kengät"
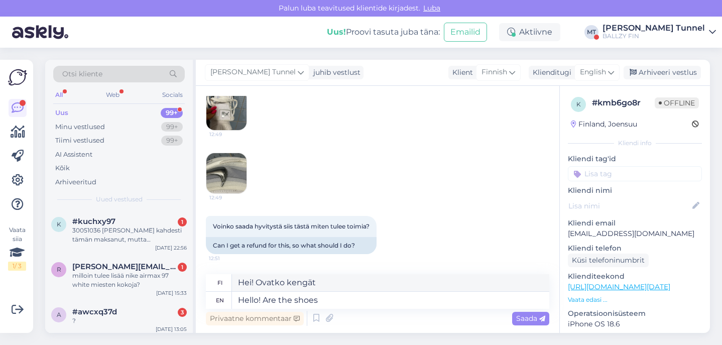
click at [223, 172] on img at bounding box center [226, 173] width 40 height 40
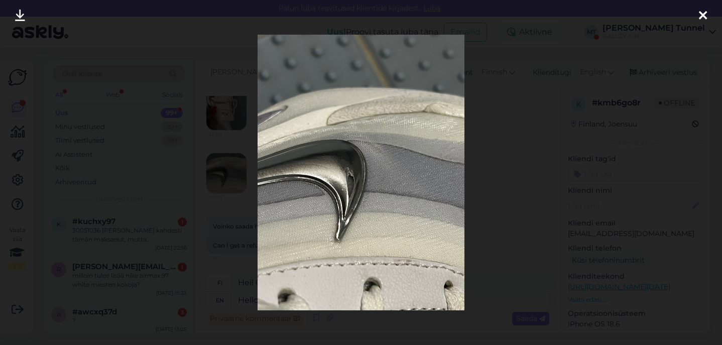
click at [233, 120] on div at bounding box center [361, 172] width 722 height 345
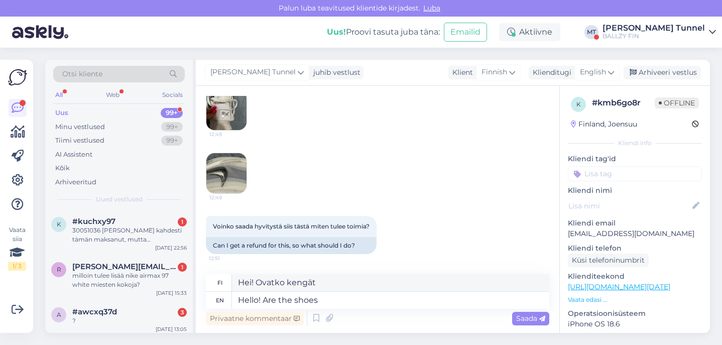
click at [221, 115] on img at bounding box center [226, 110] width 40 height 40
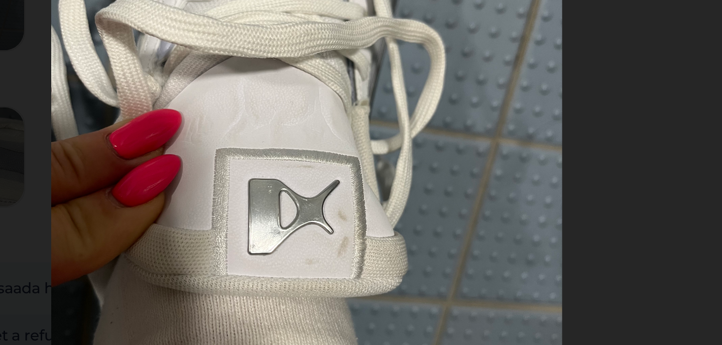
click at [245, 85] on div at bounding box center [361, 172] width 722 height 345
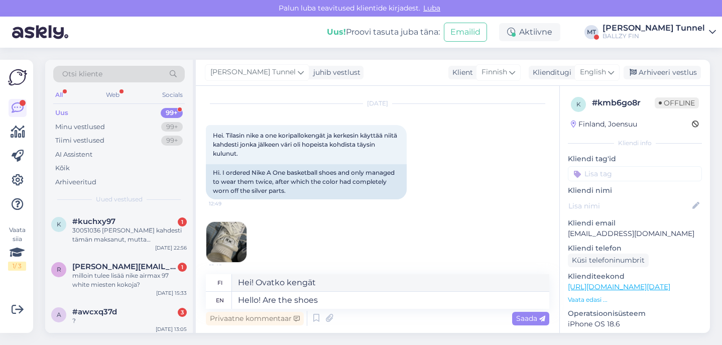
scroll to position [24, 0]
click at [232, 254] on img at bounding box center [226, 243] width 40 height 40
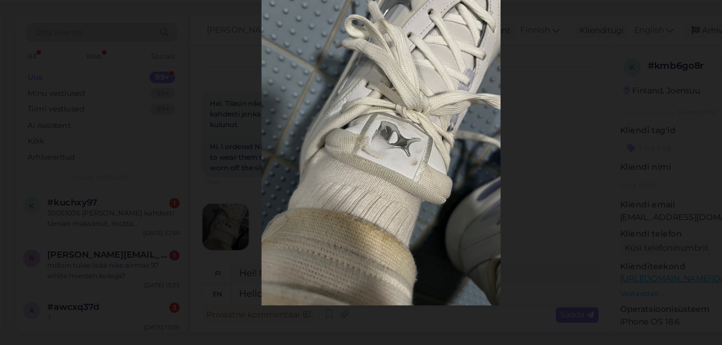
click at [476, 120] on div at bounding box center [361, 172] width 722 height 345
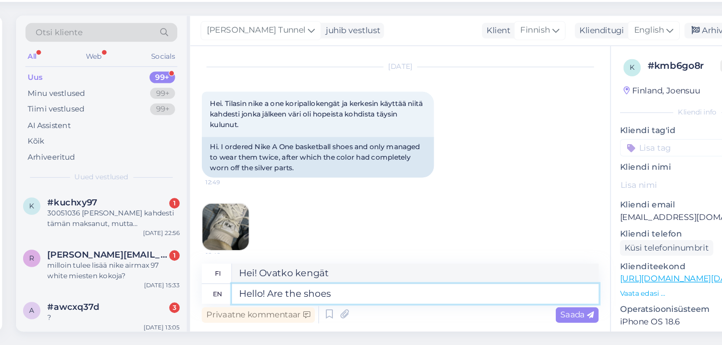
drag, startPoint x: 293, startPoint y: 255, endPoint x: 234, endPoint y: 256, distance: 59.8
click at [234, 292] on textarea "Hello! Are the shoes" at bounding box center [390, 300] width 317 height 17
type textarea "Hello! Could"
type textarea "Hei! Voisi"
type textarea "Hello! Could you"
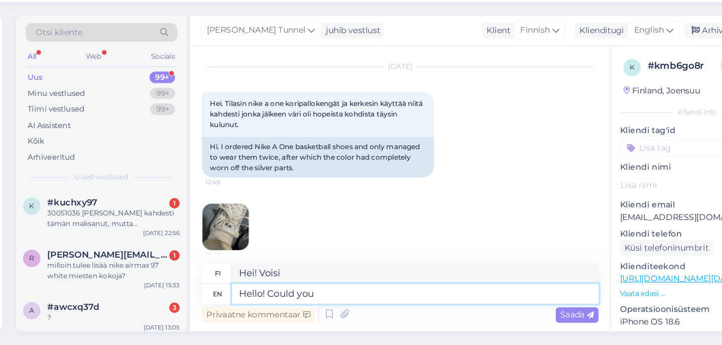
type textarea "Hei! Voisitko"
type textarea "Hello! Could you tell u"
type textarea "Hei! Osaisitko kertoa"
type textarea "Hello! Could you tell us"
type textarea "Hei! Voisitko kertoa meille"
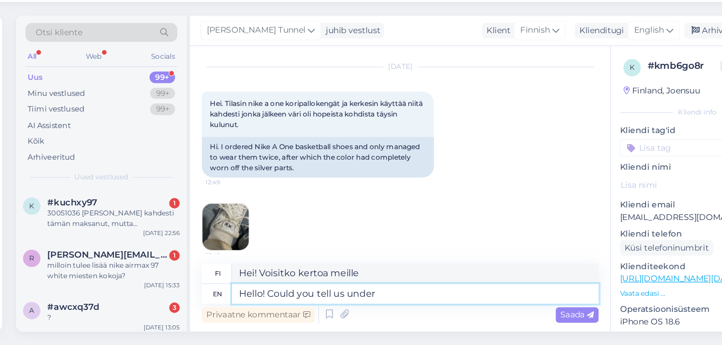
type textarea "Hello! Could you tell us under"
type textarea "Hei! Voisitko kertoa meille alla"
type textarea "Hello! Could you tell us under what"
type textarea "Hei! Voisitko kertoa meille, minkä alla"
type textarea "Hello! Could you tell us under what e"
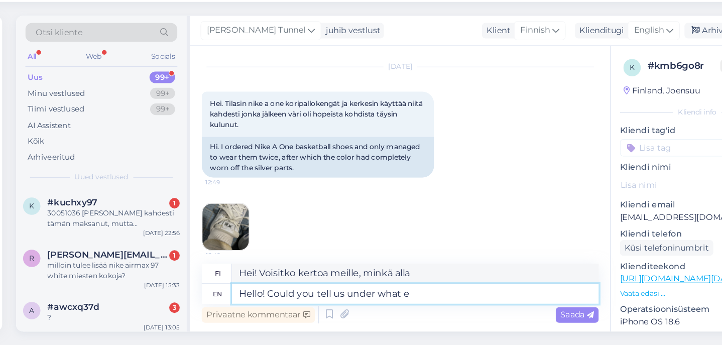
type textarea "Hei! Voisitko kertoa meille, minkä ehdoin"
type textarea "Hello! Could you tell us under what envi"
type textarea "Hei! Voisitko kertoa meille, missä ympäristössä"
type textarea "Hello! Could you tell us under what"
type textarea "Hei! Voisitko kertoa meille, minkä alla"
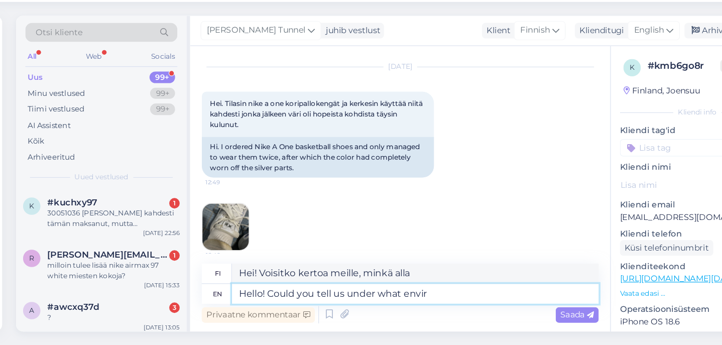
type textarea "Hello! Could you tell us under what enviro"
type textarea "Hei! Voisitko kertoa meille, missä ympäristössä"
click at [355, 292] on textarea "Hello! Could you tell us under what enviro" at bounding box center [390, 300] width 317 height 17
paste textarea "[URL][DOMAIN_NAME]"
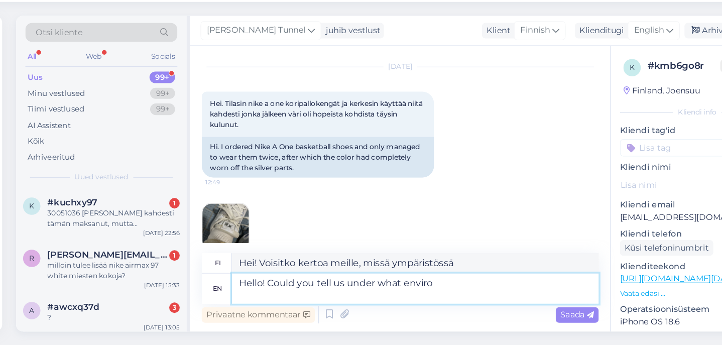
type textarea "Hello! Could you tell us under what [URL][DOMAIN_NAME]"
type textarea "Hei! Voisitko kertoa meille, minkä [URL][DOMAIN_NAME] -tiedoston alla?"
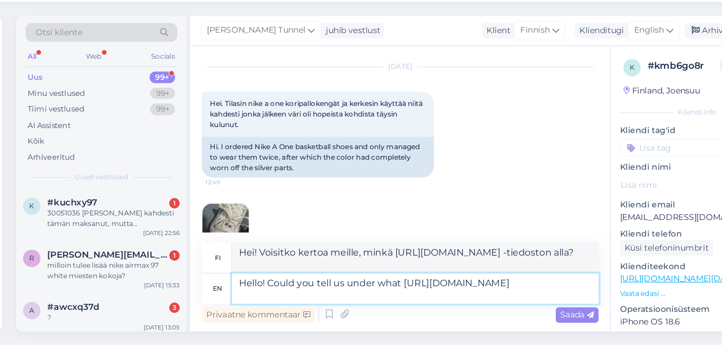
drag, startPoint x: 301, startPoint y: 255, endPoint x: 348, endPoint y: 247, distance: 47.5
click at [348, 283] on textarea "Hello! Could you tell us under what [URL][DOMAIN_NAME]" at bounding box center [390, 296] width 317 height 26
type textarea "Hello! Could you tell us under what environment&ie=UTF-8&oe=UTF-8"
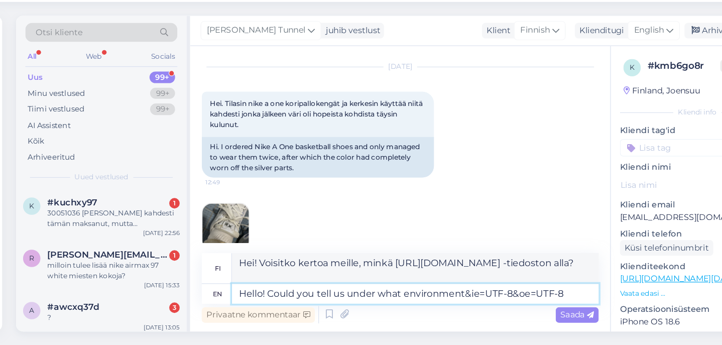
type textarea "Hei! Voisitko kertoa meille missä ympäristössä&ie=UTF-8&oe=UTF-8"
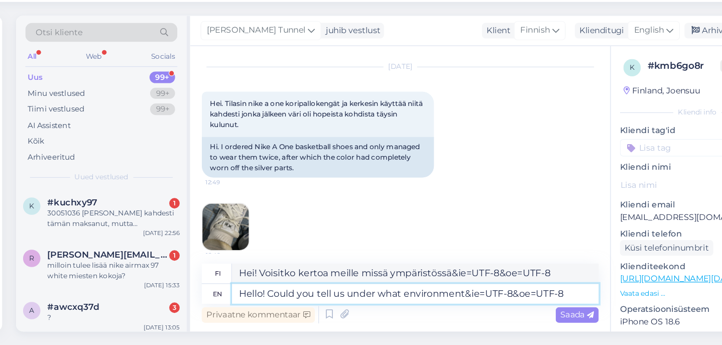
drag, startPoint x: 494, startPoint y: 252, endPoint x: 401, endPoint y: 250, distance: 92.4
click at [401, 292] on textarea "Hello! Could you tell us under what environment&ie=UTF-8&oe=UTF-8" at bounding box center [390, 300] width 317 height 17
type textarea "Hello! Could you tell us under what environmental"
type textarea "Hei! Voisitko kertoa meille, minkä ympäristönsuojelun alaisuudessa"
type textarea "Hello! Could you tell us under what environmental conditions w"
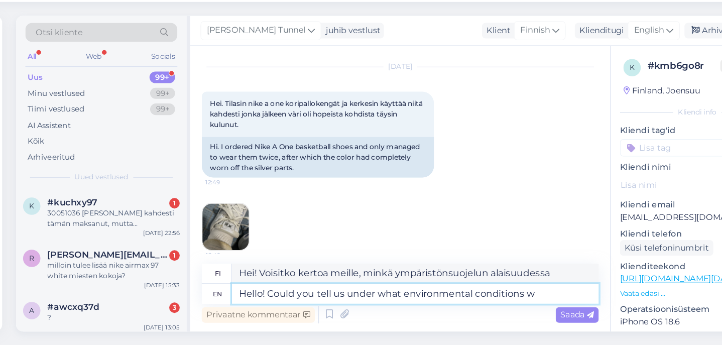
type textarea "Hei! Voisitko kertoa meille, millaisissa ympäristöolosuhteissa"
type textarea "Hello! Could you tell us under what environmental conditions were the shoes"
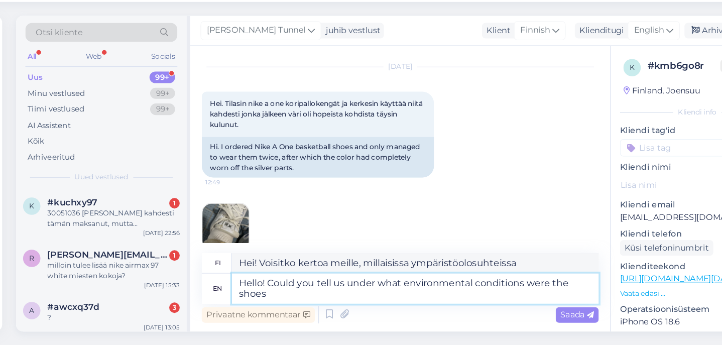
type textarea "Hei! Voisitko kertoa meille, millaisissa ympäristöolosuhteissa kengät olivat"
type textarea "Hello! Could you tell us under what environmental conditions were the shoes w"
type textarea "Hei! Voisitko kertoa meille, millaisissa ympäristöolosuhteissa kengät olivat?"
type textarea "Hello! Could you tell us under what environmental conditions were the shoes wor…"
type textarea "Hei! Voisitko kertoa meille, millaisissa ympäristöolosuhteissa kenkiä käytettii…"
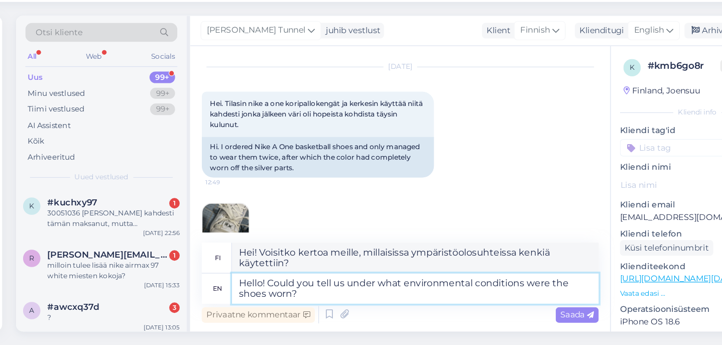
drag, startPoint x: 349, startPoint y: 246, endPoint x: 452, endPoint y: 247, distance: 103.5
click at [452, 283] on textarea "Hello! Could you tell us under what environmental conditions were the shoes wor…" at bounding box center [390, 296] width 317 height 26
click at [399, 283] on textarea "Hello! Could you tell us under what environmental conditions were the shoes wor…" at bounding box center [390, 296] width 317 height 26
click at [419, 283] on textarea "Hello! Could you tell us under what environmental conditions were the shoes wor…" at bounding box center [390, 296] width 317 height 26
click at [411, 283] on textarea "Hello! Could you tell us under what environmental conditions were the shoes wor…" at bounding box center [390, 296] width 317 height 26
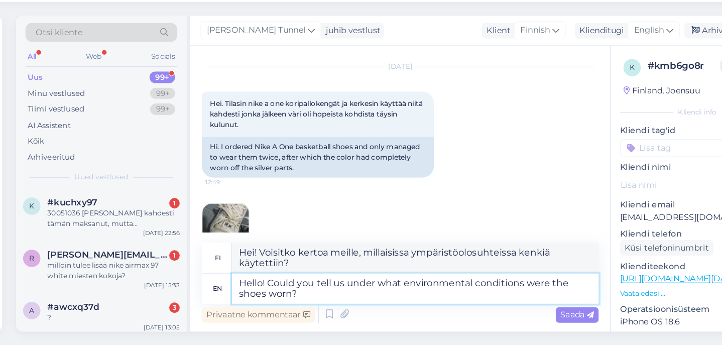
click at [447, 283] on textarea "Hello! Could you tell us under what environmental conditions were the shoes wor…" at bounding box center [390, 296] width 317 height 26
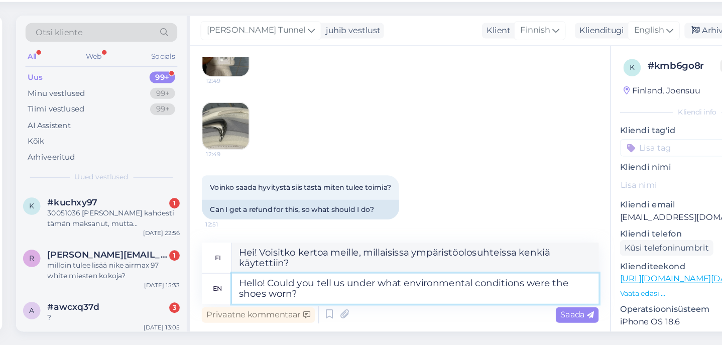
scroll to position [238, 0]
type textarea "Hello! Could you tell us under what environmental conditions were the shoes wor…"
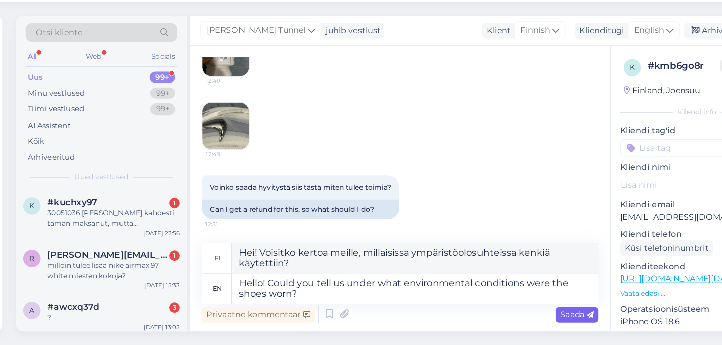
click at [516, 314] on span "Saada" at bounding box center [530, 318] width 29 height 9
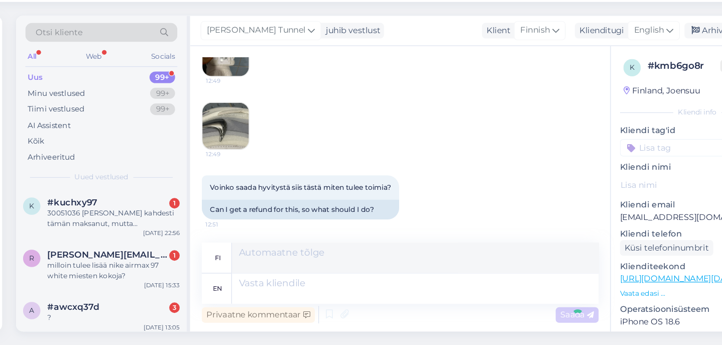
scroll to position [319, 0]
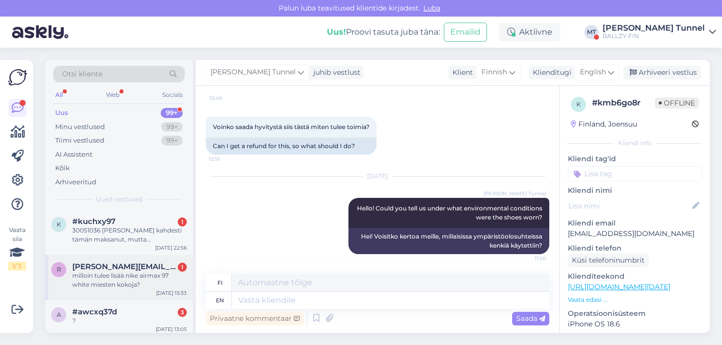
click at [113, 256] on div "r [PERSON_NAME][EMAIL_ADDRESS][DOMAIN_NAME] 1 milloin tulee lisää nike airmax 9…" at bounding box center [119, 277] width 148 height 45
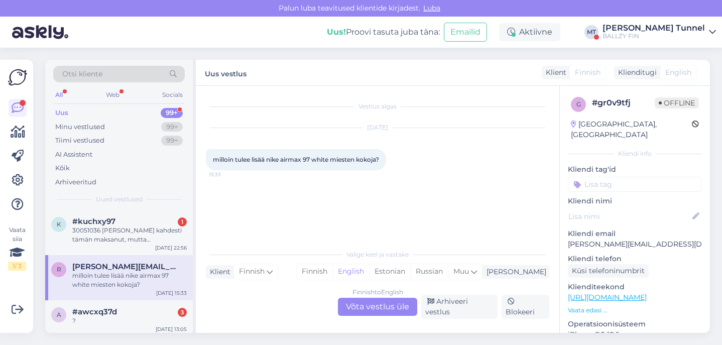
click at [375, 315] on div "Finnish to English Võta vestlus üle" at bounding box center [377, 307] width 79 height 18
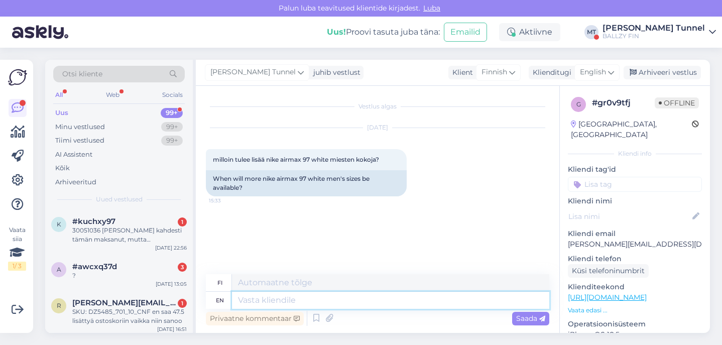
click at [344, 297] on textarea at bounding box center [390, 300] width 317 height 17
type textarea "Hello!"
type textarea "Hei"
type textarea "Hello!"
type textarea "Hei!"
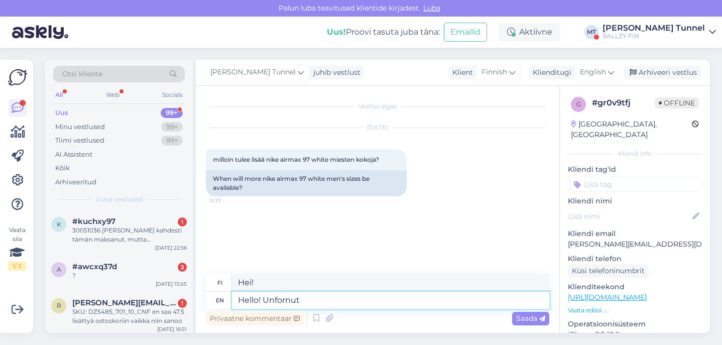
type textarea "Hello! Unfornuta"
type textarea "Hei! Valitettavasti"
type textarea "Hello! Unfortunately no."
type textarea "Hei! Valitettavasti ei."
type textarea "Hello! Unfortunately no."
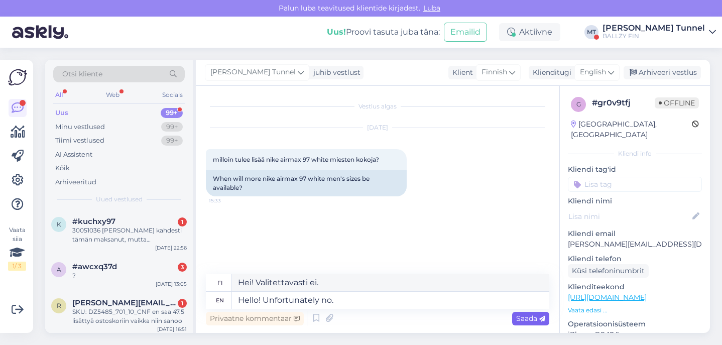
click at [532, 317] on span "Saada" at bounding box center [530, 318] width 29 height 9
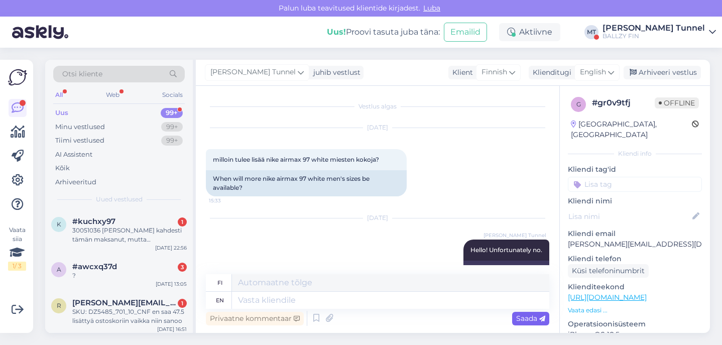
scroll to position [24, 0]
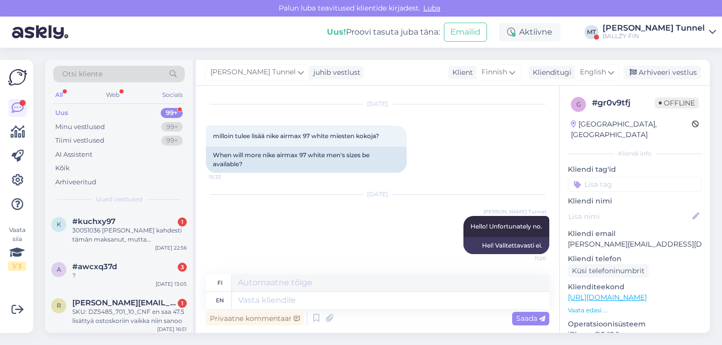
click at [157, 118] on div "Uus 99+" at bounding box center [119, 113] width 132 height 14
click at [159, 122] on div "Minu vestlused 99+" at bounding box center [119, 127] width 132 height 14
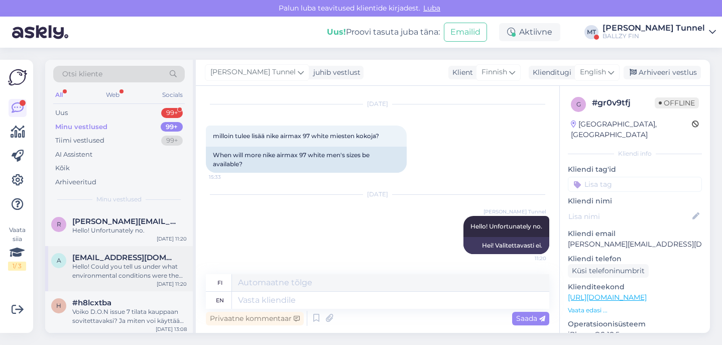
click at [148, 262] on div "Hello! Could you tell us under what environmental conditions were the shoes wor…" at bounding box center [129, 271] width 115 height 18
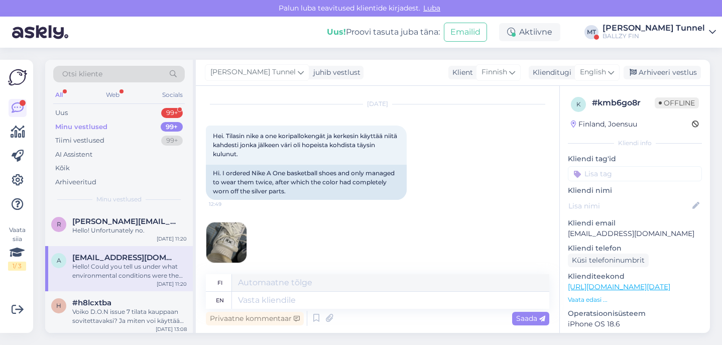
scroll to position [319, 0]
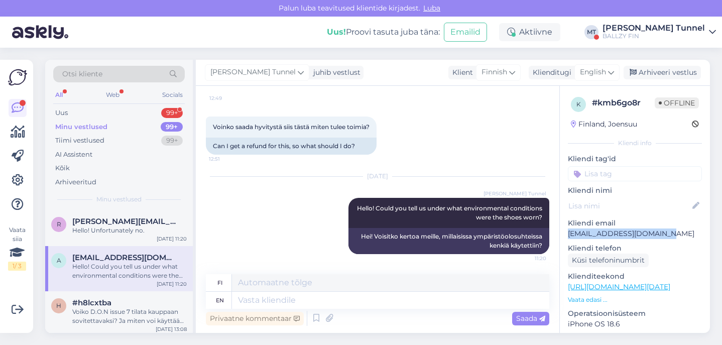
drag, startPoint x: 673, startPoint y: 237, endPoint x: 570, endPoint y: 239, distance: 103.0
click at [570, 239] on p "[EMAIL_ADDRESS][DOMAIN_NAME]" at bounding box center [635, 234] width 134 height 11
copy p "[EMAIL_ADDRESS][DOMAIN_NAME]"
click at [110, 109] on div "Uus 99+" at bounding box center [119, 113] width 132 height 14
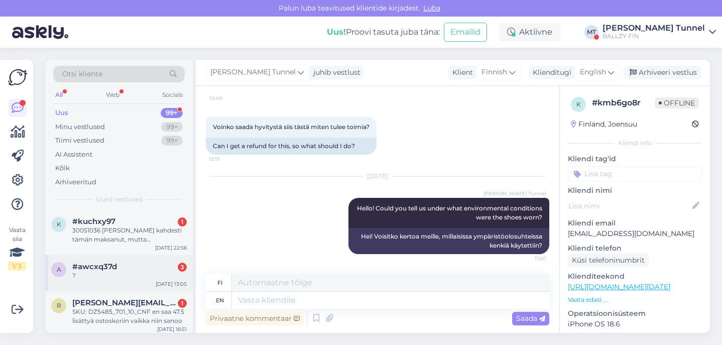
click at [145, 267] on div "#awcxq37d 3" at bounding box center [129, 266] width 115 height 9
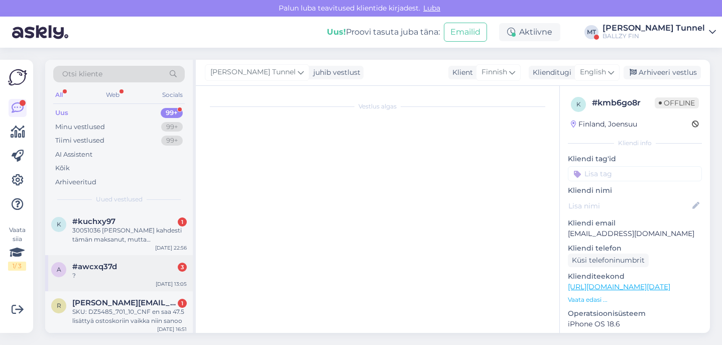
scroll to position [27, 0]
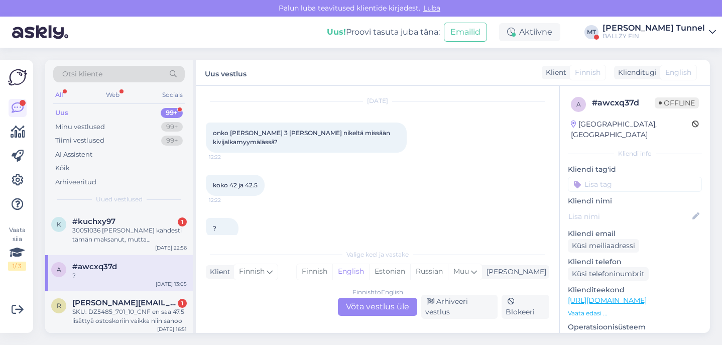
click at [373, 304] on div "Finnish to English Võta vestlus üle" at bounding box center [377, 307] width 79 height 18
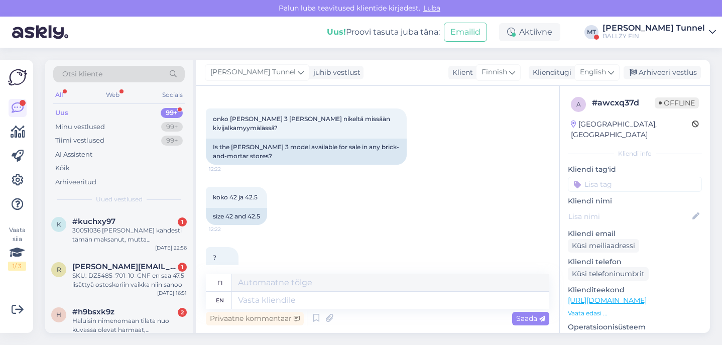
scroll to position [63, 0]
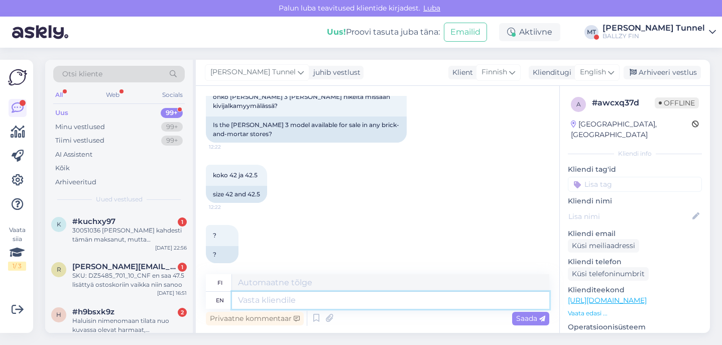
click at [298, 304] on textarea at bounding box center [390, 300] width 317 height 17
type textarea "G"
type textarea "Hello!"
type textarea "Hei!"
type textarea "Hello! All"
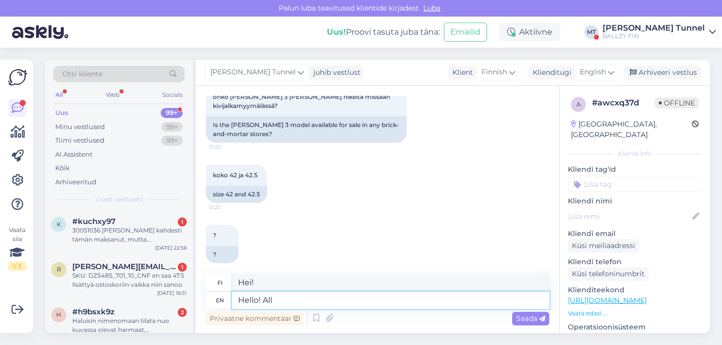
type textarea "Hei kaikki!"
type textarea "Hello! All models o"
type textarea "Hei! Kaikki mallit"
type textarea "Hello! All models on"
type textarea "Hei! Kaikki mallit päällä"
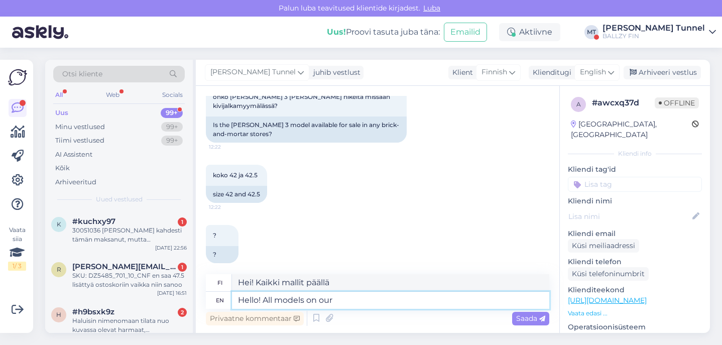
type textarea "Hello! All models on our"
type textarea "Hei! Kaikki mallit meidän"
type textarea "Hello! All models on our website s"
type textarea "Hei! Kaikki mallit verkkosivuillamme"
type textarea "Hello! All models on our website show"
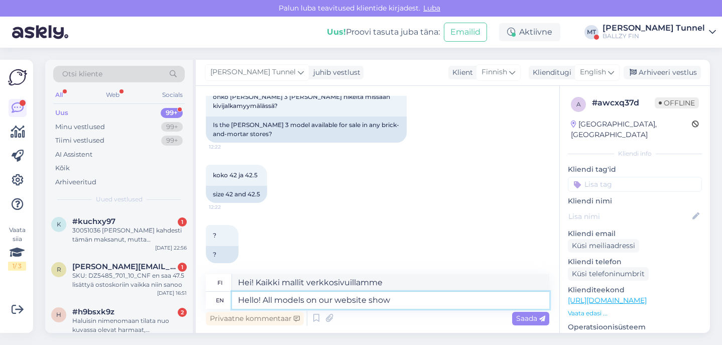
type textarea "Hei! Kaikki verkkosivuillamme olevat mallit näkyvät"
type textarea "Hello! All models on our website show the s"
type textarea "Hei! Kaikissa verkkosivuillamme olevissa malleissa näkyy"
type textarea "Hello! All models on our website show the size a"
type textarea "Hei! Kaikkien verkkosivuillamme olevien [PERSON_NAME] on ilmoitettu."
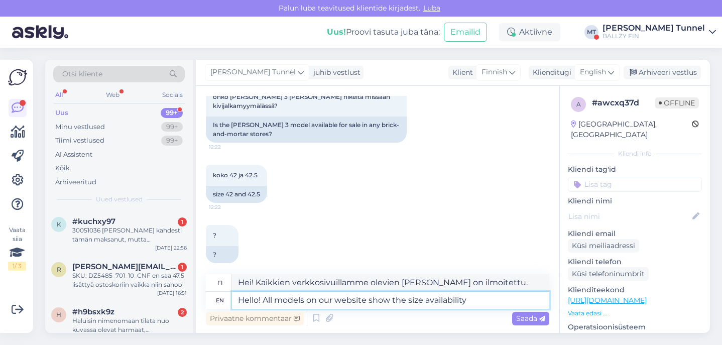
type textarea "Hello! All models on our website show the size availability"
type textarea "Hei! Kaikkien verkkosivuillamme olevien [PERSON_NAME] kokovalikoima on ilmoitet…"
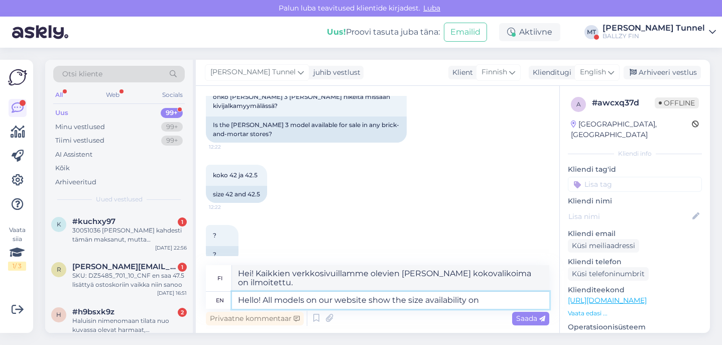
type textarea "Hello! All models on our website show the size availability on o"
type textarea "Hei! Kaikkien verkkosivuillamme olevien [PERSON_NAME] [PERSON_NAME] näkyvät saa…"
type textarea "Hello! All models on our website show the size availability on our website."
type textarea "Hei! Kaikkien verkkosivuillamme olevien [PERSON_NAME] [PERSON_NAME] näkyvät ver…"
click at [512, 302] on textarea "Hello! All models on our website show the size availability on our website." at bounding box center [390, 300] width 317 height 17
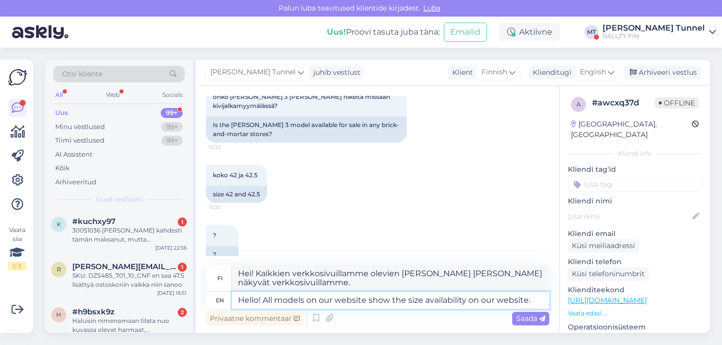
click at [512, 302] on textarea "Hello! All models on our website show the size availability on our website." at bounding box center [390, 300] width 317 height 17
type textarea "Hello! All models on our website show the size availability on ."
type textarea "Hei! Kaikkien verkkosivuillamme olevien [PERSON_NAME] saatavuus näkyy kohdassa ."
type textarea "Hello! All models on our website show the size availability in stores."
type textarea "Hei! Kaikkien verkkosivuillamme olevien [PERSON_NAME] [PERSON_NAME] näyttävät m…"
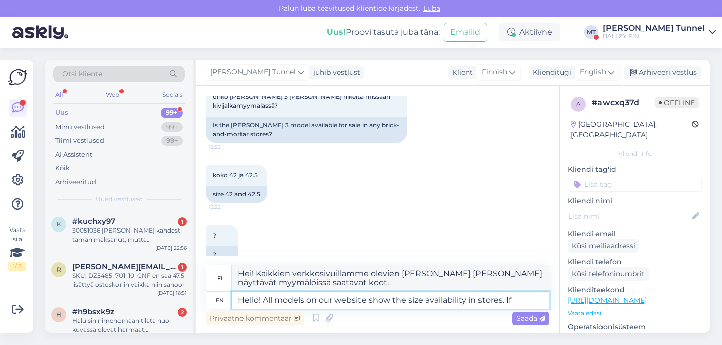
type textarea "Hello! All models on our website show the size availability in stores. If y"
type textarea "Hei! Kaikkien verkkosivuillamme olevien [PERSON_NAME] kokojen saatavuus myymälö…"
type textarea "Hello! All models on our website show the size availability in stores. If you w"
type textarea "Hei! Kaikkien verkkosivuillamme olevien [PERSON_NAME] [PERSON_NAME] näkyvät myy…"
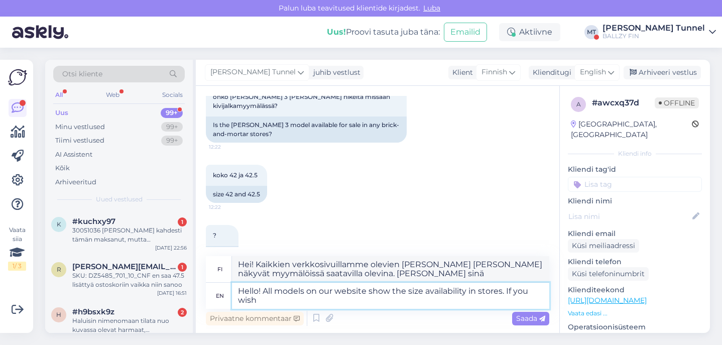
type textarea "Hello! All models on our website show the size availability in stores. If you w…"
type textarea "Hei! Kaikkien verkkosivuillamme olevien [PERSON_NAME] kokojen saatavuus myymälö…"
type textarea "Hello! All models on our website show the size availability in stores. If you w…"
type textarea "Hei! Kaikkien verkkosivuillamme olevien [PERSON_NAME] [PERSON_NAME] näkyvät myy…"
type textarea "Hello! All models on our website show the size availability in stores. If you w…"
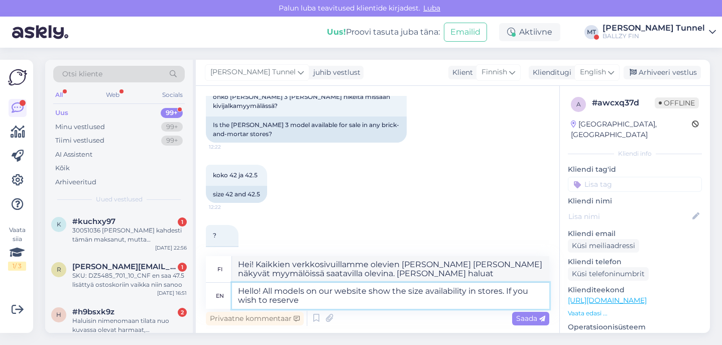
type textarea "Hei! Kaikkien verkkosivuillamme olevien [PERSON_NAME] [PERSON_NAME] näkyvät myy…"
type textarea "Hello! All models on our website show the size availability in stores. If you w…"
type textarea "Hei! Kaikkien verkkosivuillamme olevien [PERSON_NAME] [PERSON_NAME] näkyvät myy…"
type textarea "Hello! All models on our website show the size availability in stores. If you w…"
type textarea "Hei! Kaikkien verkkosivuillamme olevien [PERSON_NAME] [PERSON_NAME] näkyvät myy…"
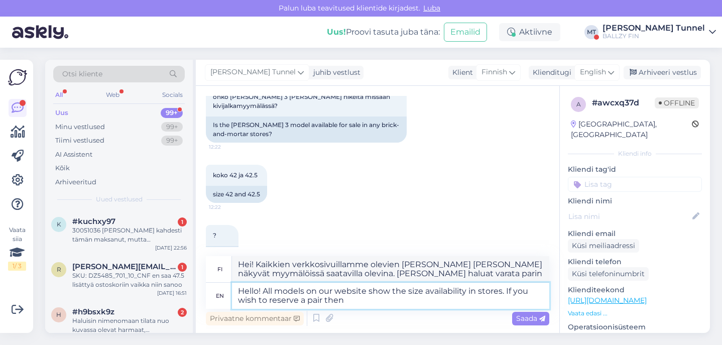
type textarea "Hello! All models on our website show the size availability in stores. If you w…"
type textarea "Hei! Kaikkien verkkosivuillamme olevien [PERSON_NAME] [PERSON_NAME] näkyvät myy…"
type textarea "Hello! All models on our website show the size availability in stores. If you w…"
type textarea "Hei! Kaikkien verkkosivuillamme olevien [PERSON_NAME] [PERSON_NAME] näkyvät myy…"
type textarea "Hello! All models on our website show the size availability in stores. If you w…"
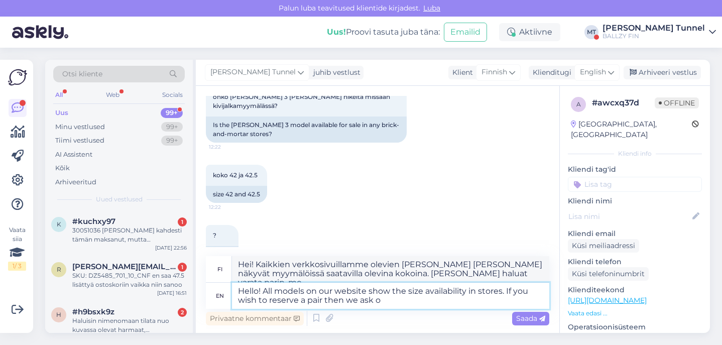
type textarea "Hei! Kaikkien verkkosivuillamme olevien [PERSON_NAME] [PERSON_NAME] näkyvät myy…"
type textarea "Hello! All models on our website show the size availability in stores. If you w…"
type textarea "Hei! Kaikkien verkkosivuillamme olevien [PERSON_NAME] [PERSON_NAME] näkyvät myy…"
type textarea "Hello! All models on our website show the size availability in stores. If you w…"
type textarea "Hei! Kaikkien verkkosivuillamme olevien [PERSON_NAME] [PERSON_NAME] näkyvät myy…"
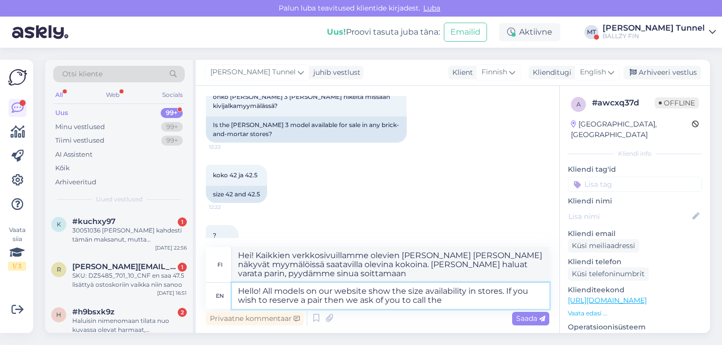
type textarea "Hello! All models on our website show the size availability in stores. If you w…"
type textarea "Hei! Kaikkien verkkosivuillamme olevien [PERSON_NAME] [PERSON_NAME] näkyvät myy…"
type textarea "Hello! All models on our website show the size availability in stores. If you w…"
type textarea "Hei! Kaikkien verkkosivuillamme olevien [PERSON_NAME] [PERSON_NAME] näkyvät myy…"
type textarea "Hello! All models on our website show the size availability in stores. If you w…"
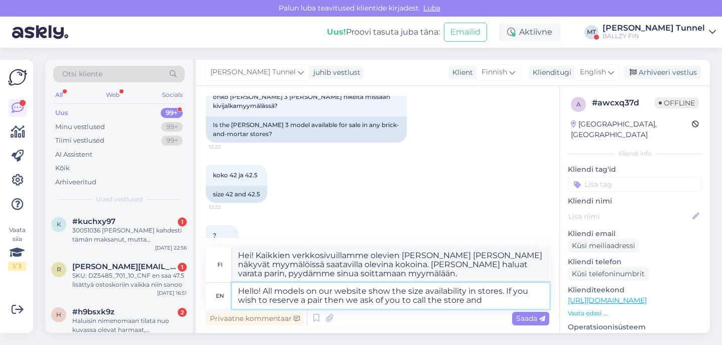
type textarea "Hei! Kaikkien verkkosivuillamme olevien [PERSON_NAME] [PERSON_NAME] näkyvät myy…"
type textarea "Hello! All models on our website show the size availability in stores. If you w…"
type textarea "Hei! Kaikkien verkkosivuillamme olevien [PERSON_NAME] [PERSON_NAME] näkyvät myy…"
type textarea "Hello! All models on our website show the size availability in stores. If you w…"
type textarea "Hei! Kaikkien verkkosivuillamme olevien [PERSON_NAME] [PERSON_NAME] näkyvät myy…"
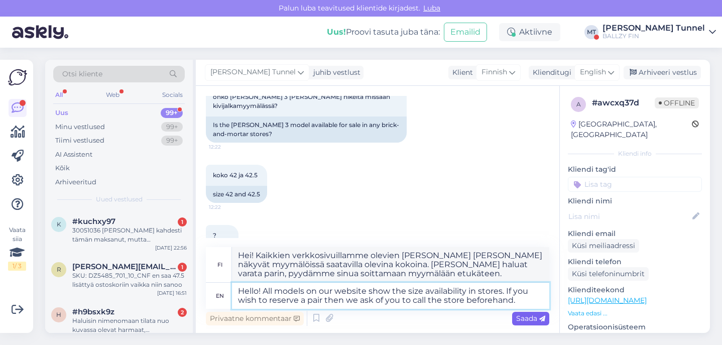
type textarea "Hello! All models on our website show the size availability in stores. If you w…"
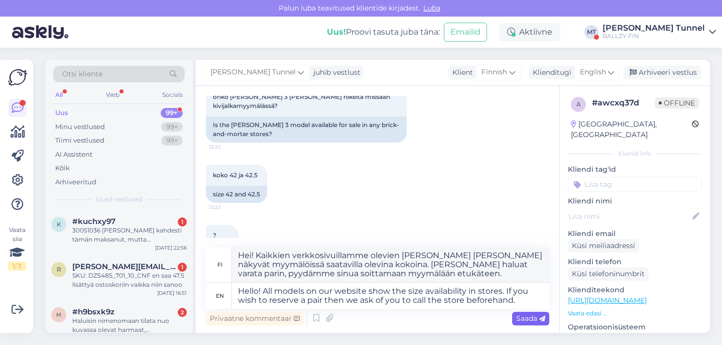
click at [535, 319] on span "Saada" at bounding box center [530, 318] width 29 height 9
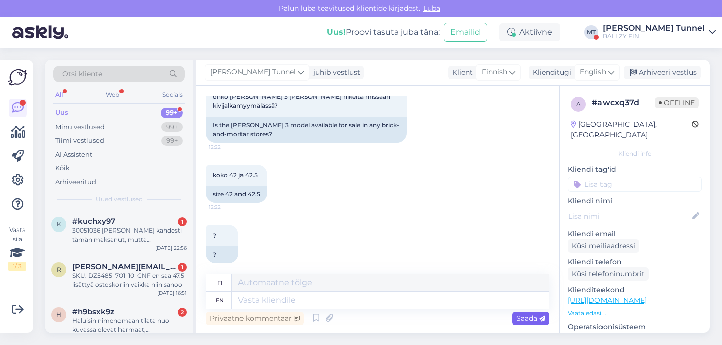
scroll to position [189, 0]
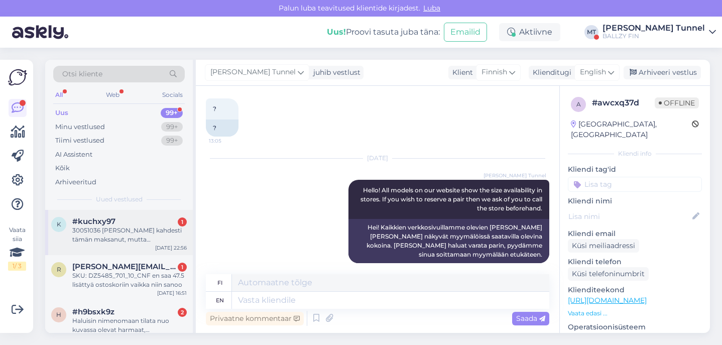
click at [140, 229] on div "30051036 [PERSON_NAME] kahdesti tämän maksanut, mutta [PERSON_NAME] vahvistusta…" at bounding box center [129, 235] width 115 height 18
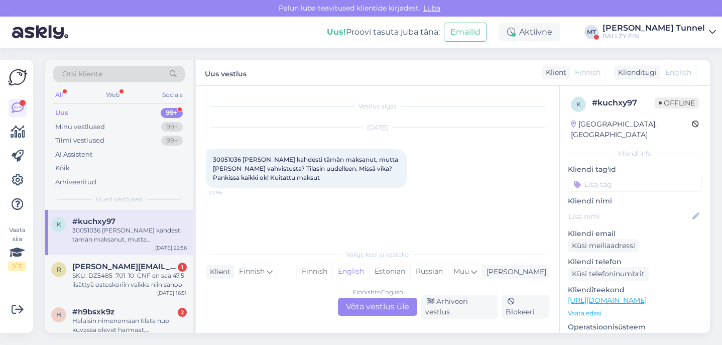
click at [405, 315] on div "Finnish to English Võta vestlus üle" at bounding box center [377, 307] width 79 height 18
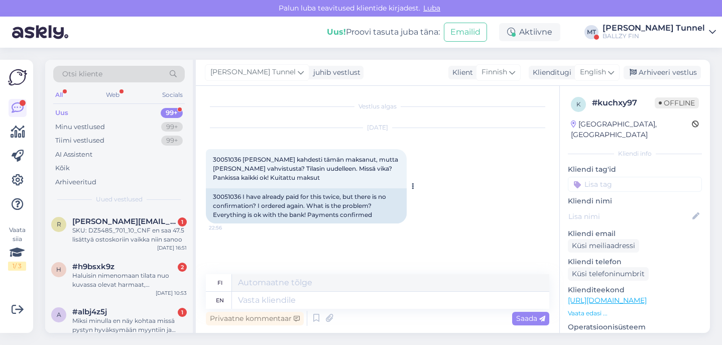
click at [226, 197] on div "30051036 I have already paid for this twice, but there is no confirmation? I or…" at bounding box center [306, 205] width 201 height 35
copy div "30051036"
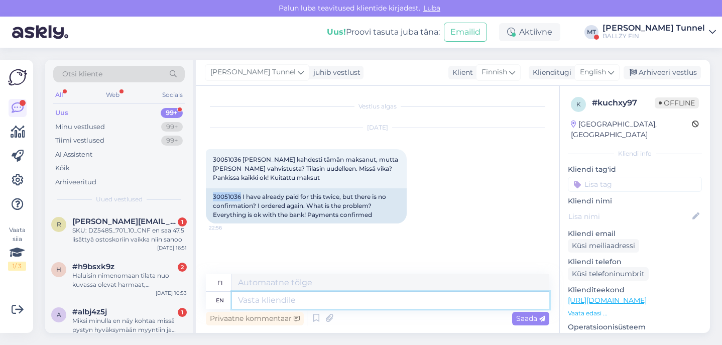
click at [312, 298] on textarea at bounding box center [390, 300] width 317 height 17
type textarea "Hello!"
type textarea "Hei!"
type textarea "Hello! Could y"
type textarea "Hei! Voisi"
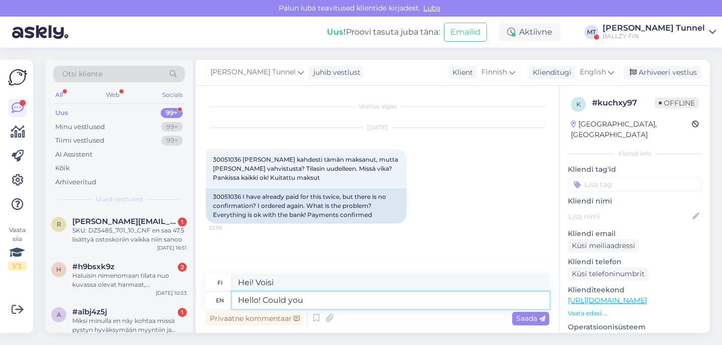
type textarea "Hello! Could you s"
type textarea "Hei! Voisitko"
type textarea "Hello! Could you send u"
type textarea "Hei! Voisitko lähettää"
type textarea "Hello! Could you send us"
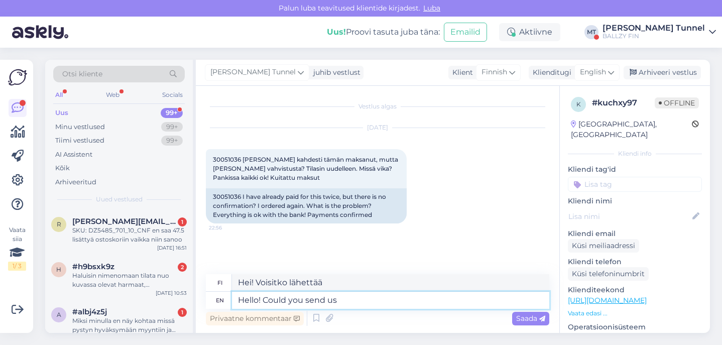
type textarea "Hei! Voisitko lähettää meille"
type textarea "Hello! Could you send us the name o"
type textarea "Hei! Voisitko lähettää meille nimen?"
type textarea "Hello! Could you send us the name or"
type textarea "Hei! Voisitko lähettää meille nimen tai"
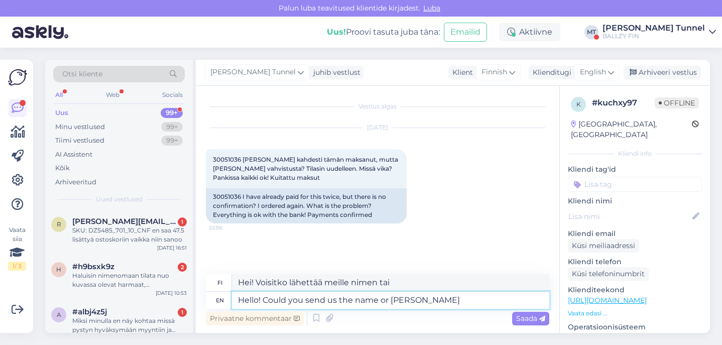
type textarea "Hello! Could you send us the name or email"
type textarea "Hei! Voisitko lähettää meille nimen tai sähköpostiosoitteen?"
type textarea "Hello! Could you send us the name or email about"
type textarea "Hei! Voisitko lähettää meille nimen tai sähköpostiosoitteen, jonka olet saanut?"
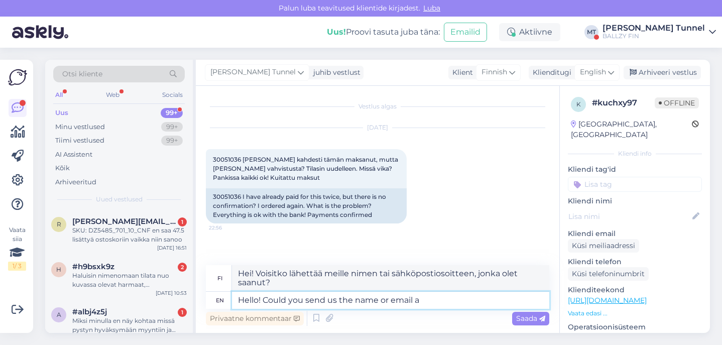
type textarea "Hello! Could you send us the name or email"
type textarea "Hei! Voisitko lähettää meille nimen tai sähköpostiosoitteen?"
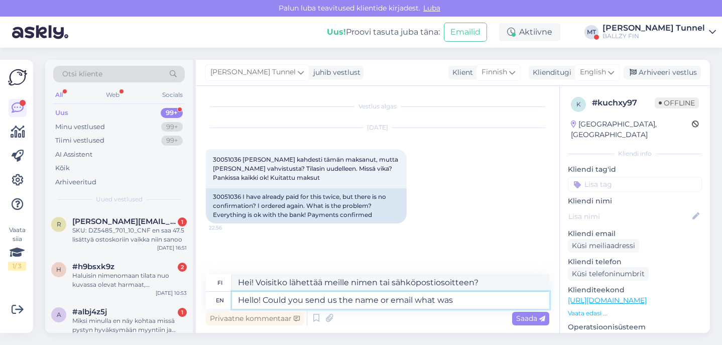
type textarea "Hello! Could you send us the name or email what was u"
type textarea "Hei! Voisitko lähettää meille nimen tai sähköpostiosoitteen, mikä oli kyseessä?"
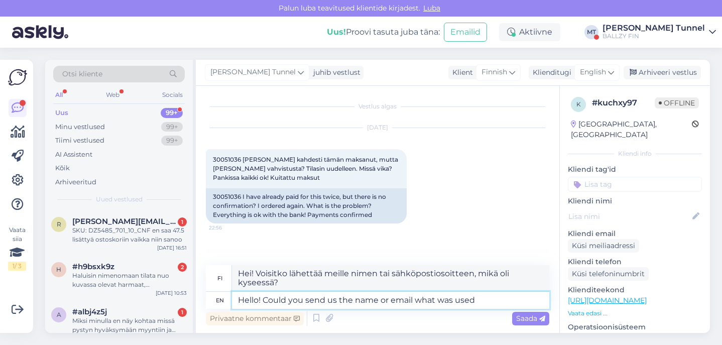
type textarea "Hello! Could you send us the name or email what was used"
type textarea "Hei! Voisitko lähettää meille nimen tai sähköpostiosoitteen, mitä käytettiin"
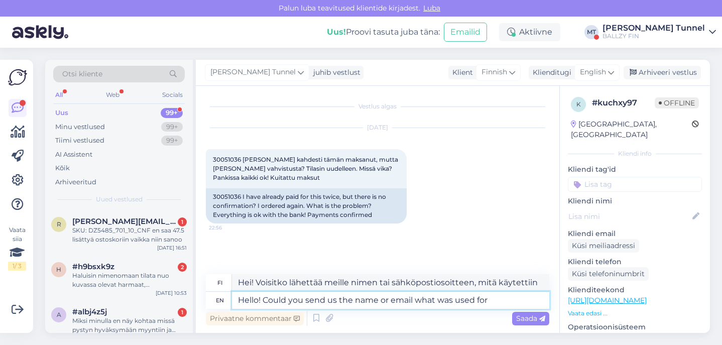
type textarea "Hello! Could you send us the name or email what was used for t"
type textarea "Hei! Voisitko lähettää meille nimen tai sähköpostiosoitteen, [PERSON_NAME] käyt…"
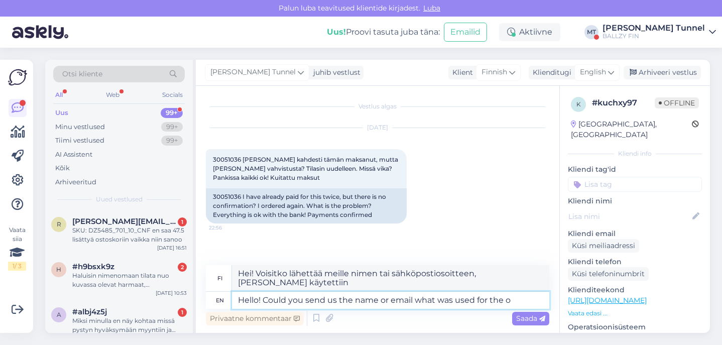
type textarea "Hello! Could you send us the name or email what was used for the or"
type textarea "Hei! Voisitko lähettää meille nimen tai sähköpostiosoitteen, mitä käytettiin"
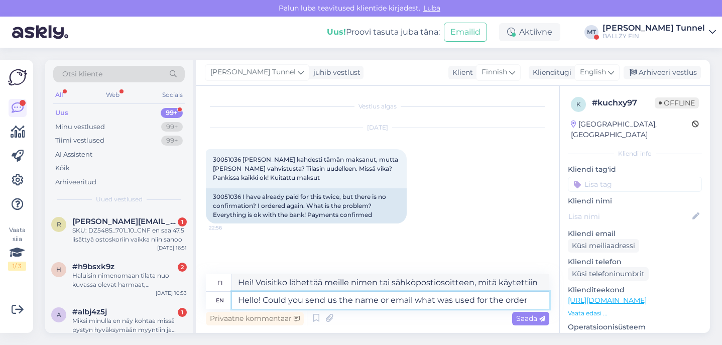
type textarea "Hello! Could you send us the name or email what was used for the order a"
type textarea "Hei! Voisitko lähettää meille nimen tai sähköpostiosoitteen, jota käytettiin ti…"
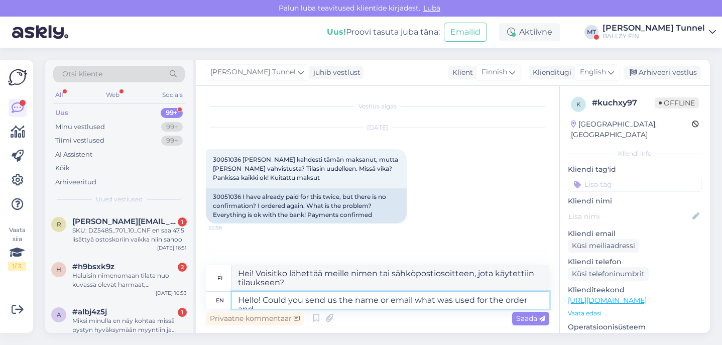
type textarea "Hello! Could you send us the name or email what was used for the order and"
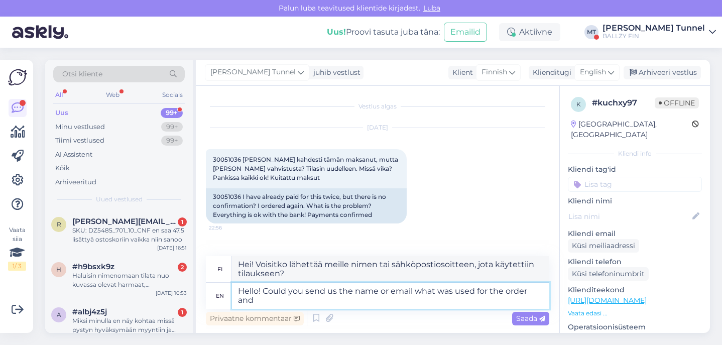
type textarea "Hei! Voisitko lähettää meille nimen tai sähköpostiosoitteen, jota käytettiin ti…"
type textarea "Hello! Could you send us the name or email what was used for the order and what"
type textarea "Hei! Voisitko lähettää meille nimen tai sähköpostiosoitteen, mitä tilauksessa k…"
type textarea "Hello! Could you send us the name or email what was used for the order and what…"
type textarea "Hei! Voisitko lähettää meille nimen tai sähköpostiosoitteen, mitä tilauksessa k…"
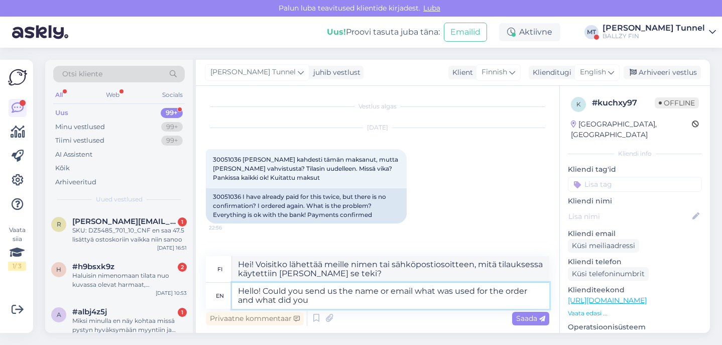
type textarea "Hello! Could you send us the name or email what was used for the order and what…"
type textarea "Hei! Voisitko lähettää meille nimen tai sähköpostiosoitteen, mitä tilauksessa k…"
type textarea "Hello! Could you send us the name or email what was used for the order and what…"
type textarea "Hei! Voisitko lähettää meille nimen tai sähköpostiosoitteen, mitä tilauksessa k…"
type textarea "Hello! Could you send us the name or email what was used for the order and what…"
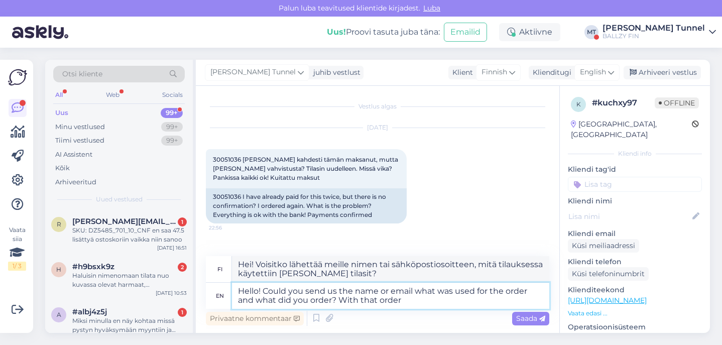
type textarea "Hei! Voisitko lähettää meille nimen tai sähköpostiosoitteen, mitä tilauksessa k…"
type textarea "Hello! Could you send us the name or email what was used for the order and what…"
type textarea "Hei! Voisitko lähettää meille nimen tai sähköpostiosoitteen, mitä tilauksessa k…"
type textarea "Hello! Could you send us the name or email what was used for the order and what…"
type textarea "Hei! Voisitko lähettää meille nimen tai sähköpostiosoitteen, mitä tilauksessa k…"
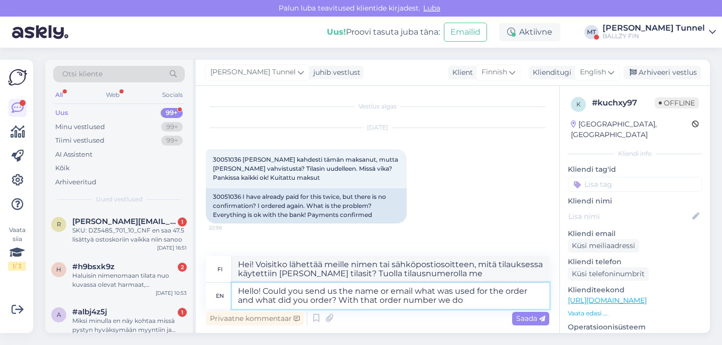
type textarea "Hello! Could you send us the name or email what was used for the order and what…"
type textarea "Hei! Voisitko lähettää meille nimen tai sähköpostiosoitteen, mitä tilauksessa k…"
type textarea "Hello! Could you send us the name or email what was used for the order and what…"
type textarea "Hei! Voisitteko lähettää meille nimen tai sähköpostiosoitteen, mitä tilauksessa…"
type textarea "Hello! Could you send us the name or email what was used for the order and what…"
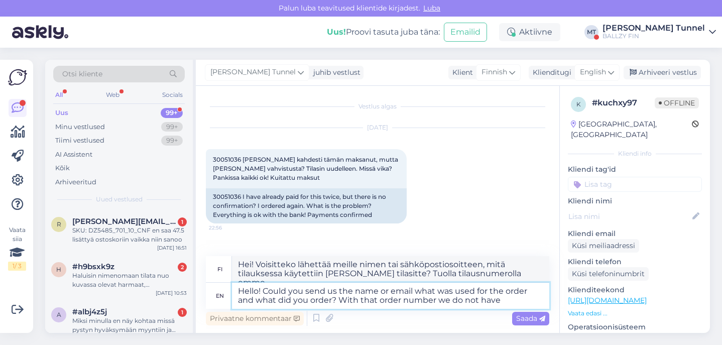
type textarea "Hei! Voisitko lähettää meille nimen tai sähköpostiosoitteen, mitä tilauksessa k…"
click at [339, 302] on textarea "Hello! Could you send us the name or email what was used for the order and what…" at bounding box center [390, 296] width 317 height 26
type textarea "Hello! Could you send us the name or email what was used for the order and what…"
type textarea "Hei! Voisitko lähettää meille nimen tai sähköpostiosoitteen, mitä tilauksessa k…"
type textarea "Hello! Could you send us the name or email what was used for the order and what…"
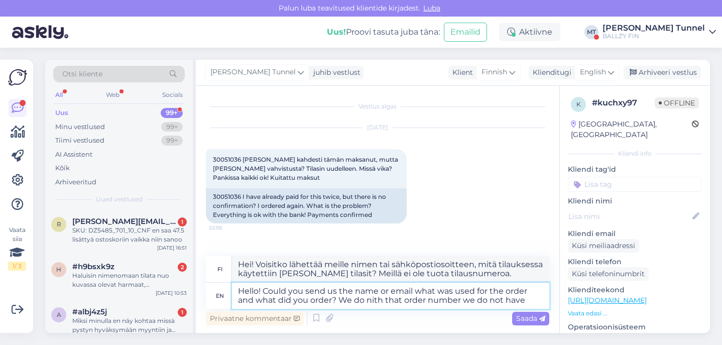
type textarea "Hei! Voisitko lähettää meille nimen tai sähköpostiosoitteen, mitä tilauksessa k…"
type textarea "Hello! Could you send us the name or email what was used for the order and what…"
type textarea "Hei! Voisitko lähettää meille nimen tai sähköpostiosoitteen, mitä tilauksessa k…"
type textarea "Hello! Could you send us the name or email what was used for the order and what…"
type textarea "Hei! Voisitko lähettää meille nimen tai sähköpostiosoitteen, mitä tilauksessa k…"
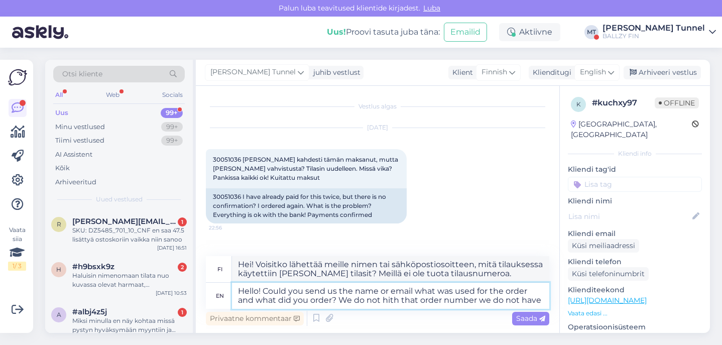
type textarea "Hello! Could you send us the name or email what was used for the order and what…"
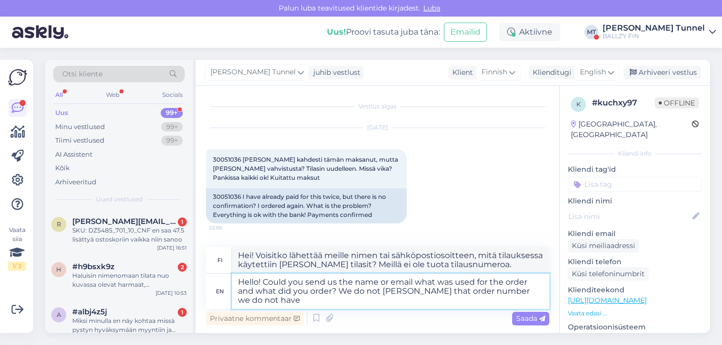
type textarea "Hei! Voisitko lähettää meille nimen tai sähköpostiosoitteen, mitä tilauksessa k…"
type textarea "Hello! Could you send us the name or email what was used for the order and what…"
type textarea "Hei! Voisitteko lähettää meille nimen tai sähköpostiosoitteen, mitä tilauksessa…"
type textarea "Hello! Could you send us the name or email what was used for the order and what…"
type textarea "Hei! Voisitko lähettää meille nimen tai sähköpostiosoitteen, mitä tilauksessa k…"
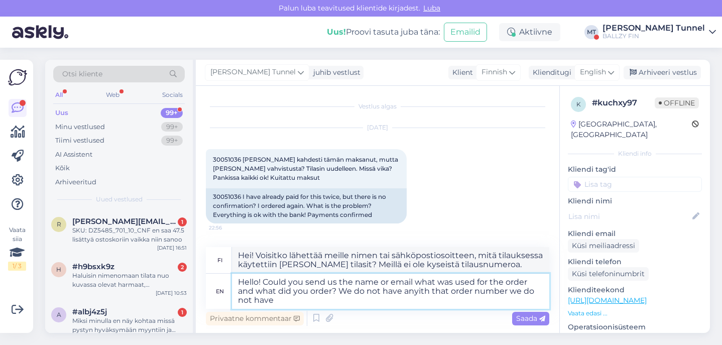
type textarea "Hello! Could you send us the name or email what was used for the order and what…"
type textarea "Hei! Voisitko lähettää meille nimen tai sähköpostiosoitteen, mitä tilauksessa k…"
type textarea "Hello! Could you send us the name or email what was used for the order and what…"
type textarea "Hei! Voisitko lähettää meille nimen tai sähköpostiosoitteen, mitä tilauksessa k…"
click at [477, 293] on textarea "Hello! Could you send us the name or email what was used for the order and what…" at bounding box center [390, 291] width 317 height 35
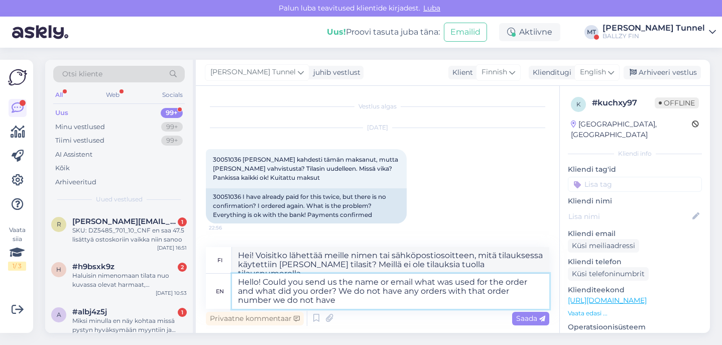
click at [477, 293] on textarea "Hello! Could you send us the name or email what was used for the order and what…" at bounding box center [390, 291] width 317 height 35
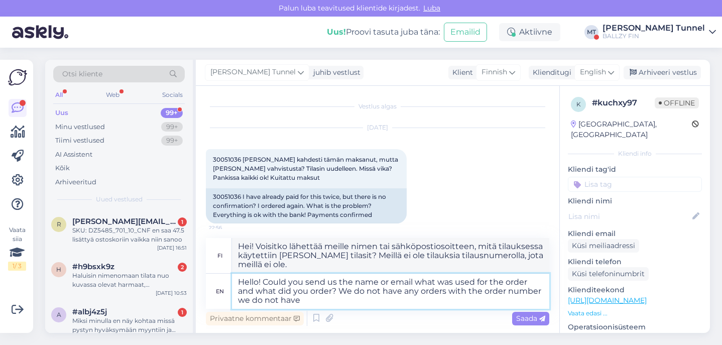
click at [494, 290] on textarea "Hello! Could you send us the name or email what was used for the order and what…" at bounding box center [390, 291] width 317 height 35
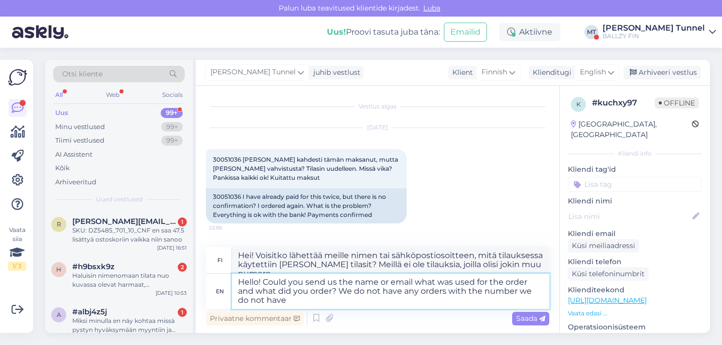
drag, startPoint x: 239, startPoint y: 302, endPoint x: 319, endPoint y: 302, distance: 79.9
click at [319, 302] on textarea "Hello! Could you send us the name or email what was used for the order and what…" at bounding box center [390, 291] width 317 height 35
click at [522, 291] on textarea "Hello! Could you send us the name or email what was used for the order and what…" at bounding box center [390, 291] width 317 height 35
click at [520, 291] on textarea "Hello! Could you send us the name or email what was used for the order and what…" at bounding box center [390, 291] width 317 height 35
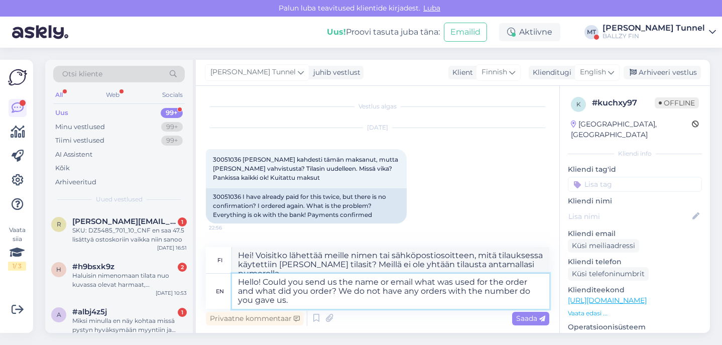
click at [520, 291] on textarea "Hello! Could you send us the name or email what was used for the order and what…" at bounding box center [390, 291] width 317 height 35
click at [354, 293] on textarea "Hello! Could you send us the name or email what was used for the order and what…" at bounding box center [390, 291] width 317 height 35
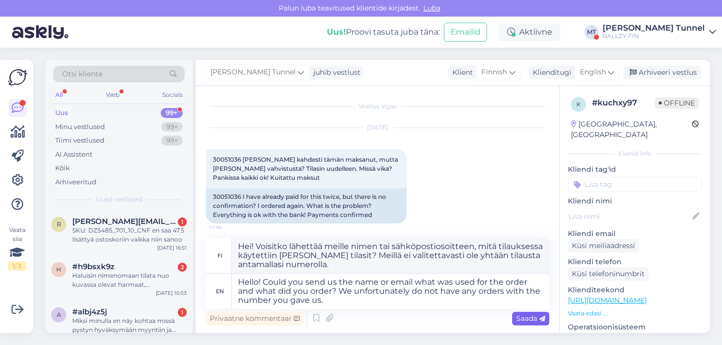
click at [540, 323] on div "Saada" at bounding box center [530, 319] width 37 height 14
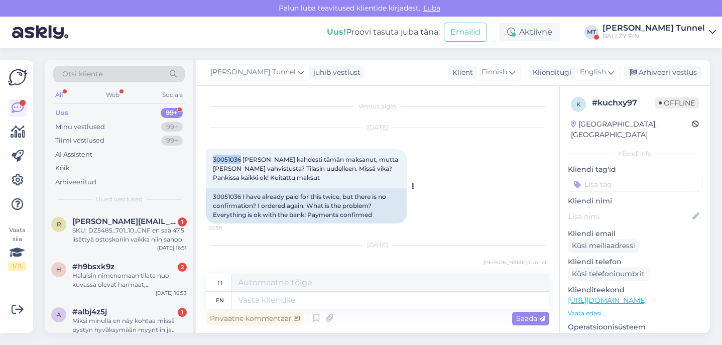
drag, startPoint x: 211, startPoint y: 159, endPoint x: 241, endPoint y: 159, distance: 30.1
click at [241, 159] on div "30051036 [PERSON_NAME] kahdesti tämän maksanut, mutta [PERSON_NAME] vahvistusta…" at bounding box center [306, 168] width 201 height 39
copy span "30051036"
click at [688, 24] on div "[PERSON_NAME] Tunnel" at bounding box center [654, 28] width 102 height 8
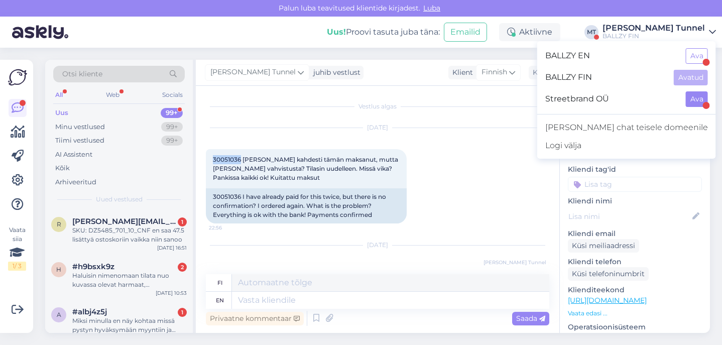
click at [693, 101] on button "Ava" at bounding box center [697, 99] width 22 height 16
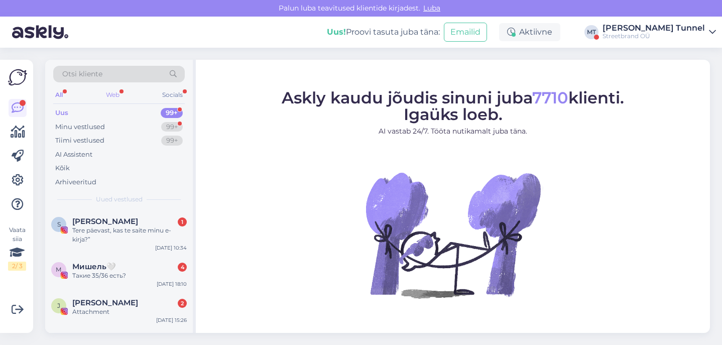
click at [121, 95] on div "Web" at bounding box center [113, 94] width 18 height 13
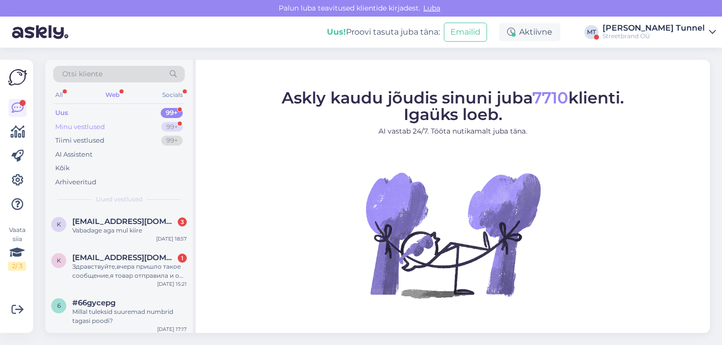
click at [164, 128] on div "99+" at bounding box center [172, 127] width 22 height 10
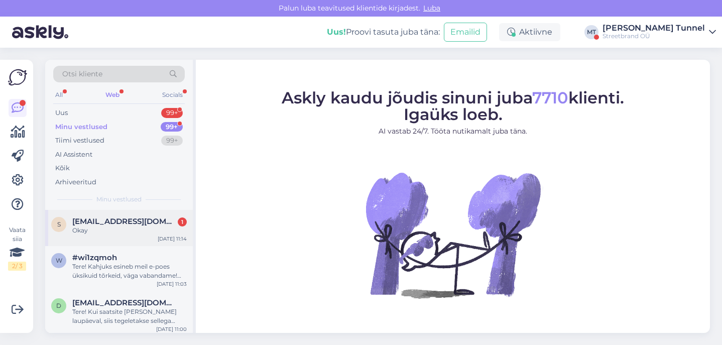
click at [148, 226] on div "Okay" at bounding box center [129, 230] width 115 height 9
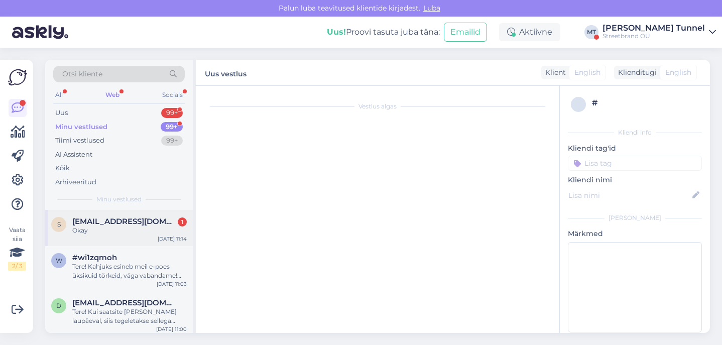
scroll to position [33, 0]
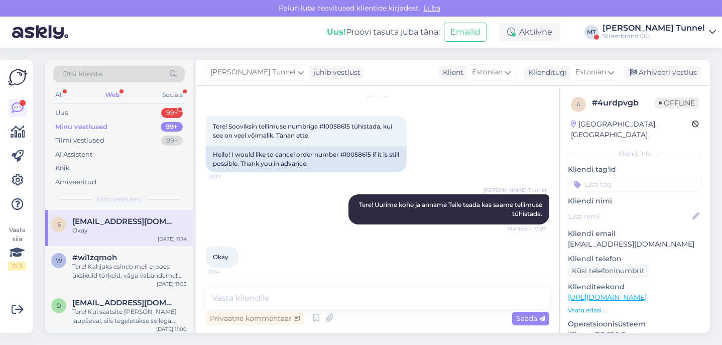
click at [702, 30] on div "[PERSON_NAME] Tunnel" at bounding box center [654, 28] width 102 height 8
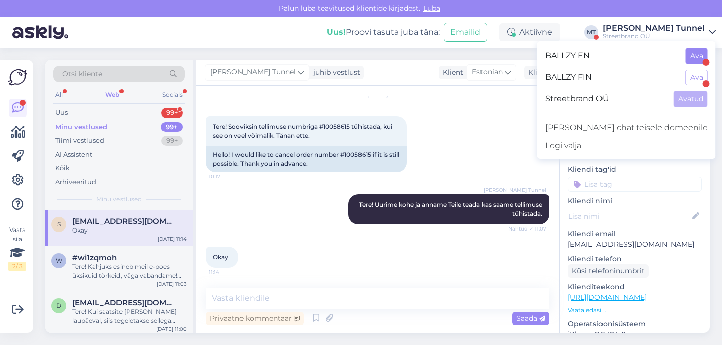
click at [692, 57] on button "Ava" at bounding box center [697, 56] width 22 height 16
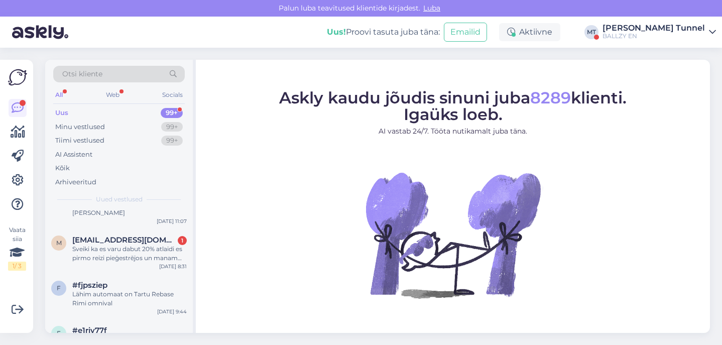
scroll to position [958, 0]
click at [155, 244] on div "Sveiki ka es varu dabut 20% atlaidi es pirmo reizi pieģestrējos un manam botam …" at bounding box center [129, 253] width 115 height 18
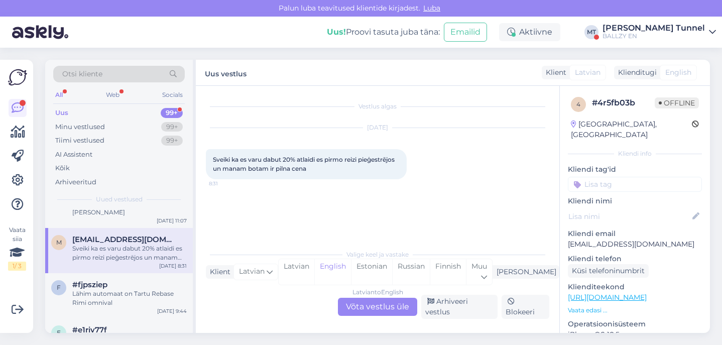
click at [393, 315] on div "Latvian to English Võta vestlus üle" at bounding box center [377, 307] width 79 height 18
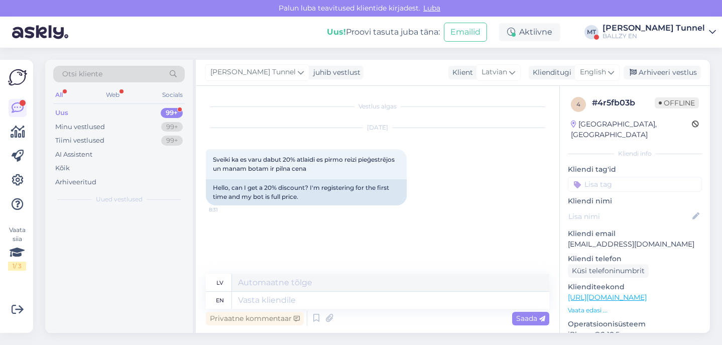
scroll to position [0, 0]
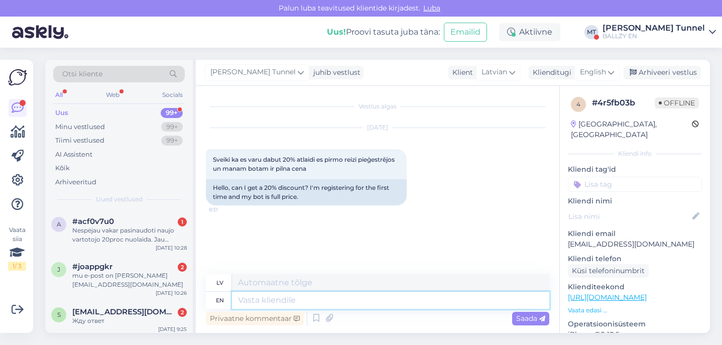
click at [335, 303] on textarea at bounding box center [390, 300] width 317 height 17
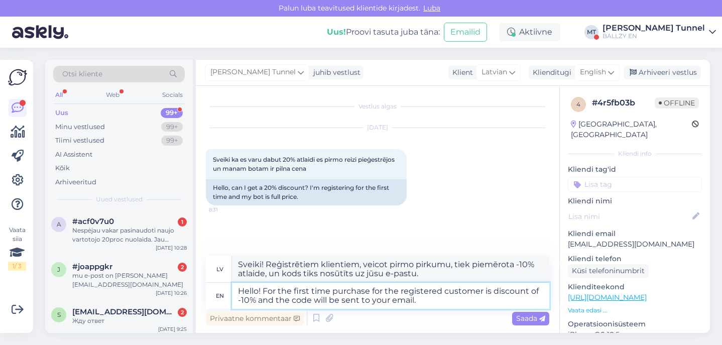
click at [382, 302] on textarea "Hello! For the first time purchase for the registered customer is discount of -…" at bounding box center [390, 296] width 317 height 26
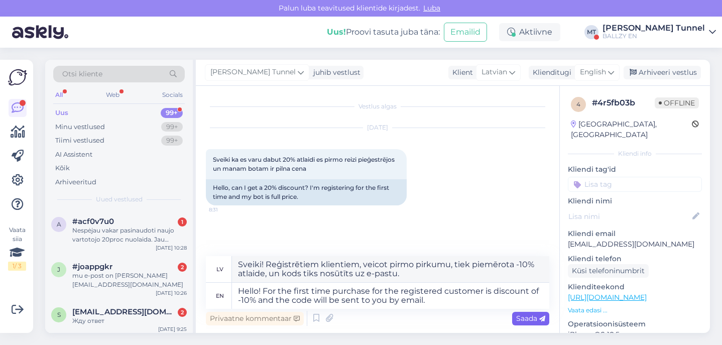
click at [537, 319] on span "Saada" at bounding box center [530, 318] width 29 height 9
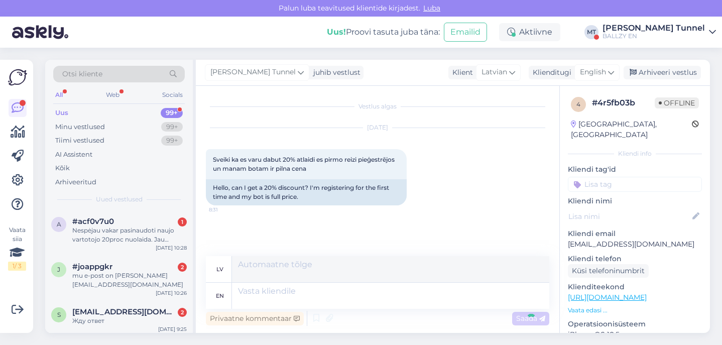
scroll to position [51, 0]
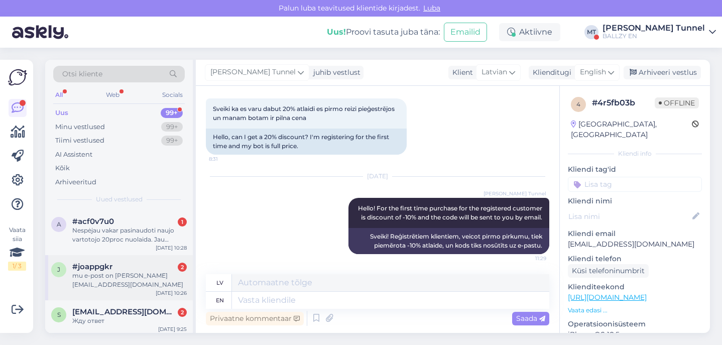
click at [138, 298] on div "j #joappgkr 2 mu e-post on [PERSON_NAME][EMAIL_ADDRESS][DOMAIN_NAME] [DATE] 10:…" at bounding box center [119, 277] width 148 height 45
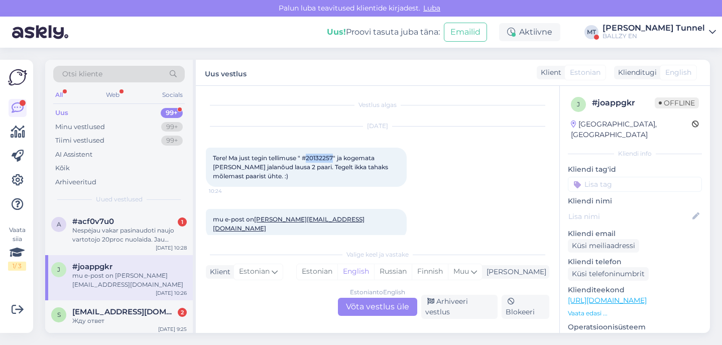
drag, startPoint x: 309, startPoint y: 159, endPoint x: 337, endPoint y: 160, distance: 28.1
click at [337, 160] on span "Tere! Ma just tegin tellimuse " #20132257" ja kogemata [PERSON_NAME] jalanõud l…" at bounding box center [301, 167] width 177 height 26
copy span "20132257"
click at [693, 38] on div "BALLZY EN" at bounding box center [654, 36] width 102 height 8
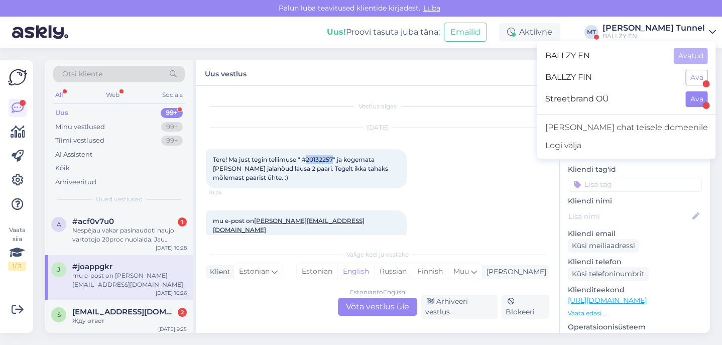
click at [700, 98] on button "Ava" at bounding box center [697, 99] width 22 height 16
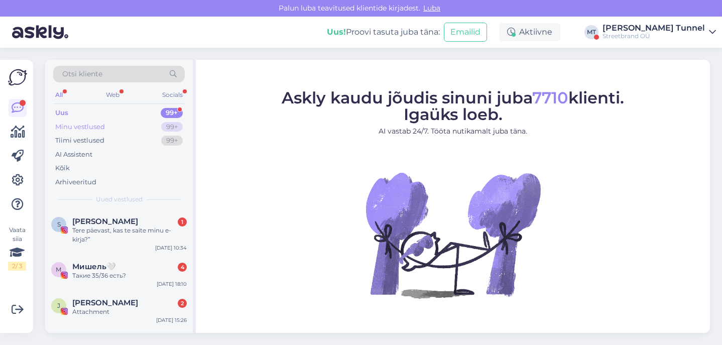
click at [158, 127] on div "Minu vestlused 99+" at bounding box center [119, 127] width 132 height 14
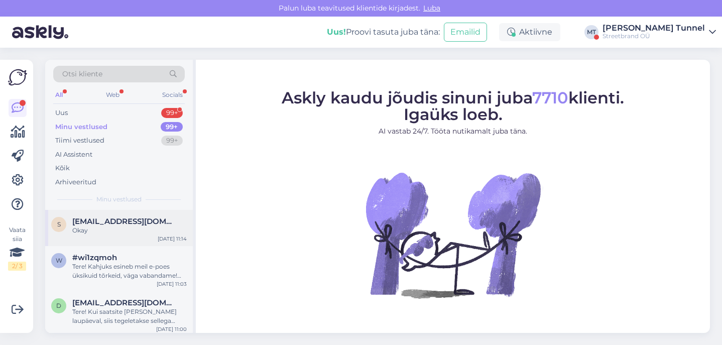
click at [125, 228] on div "Okay" at bounding box center [129, 230] width 115 height 9
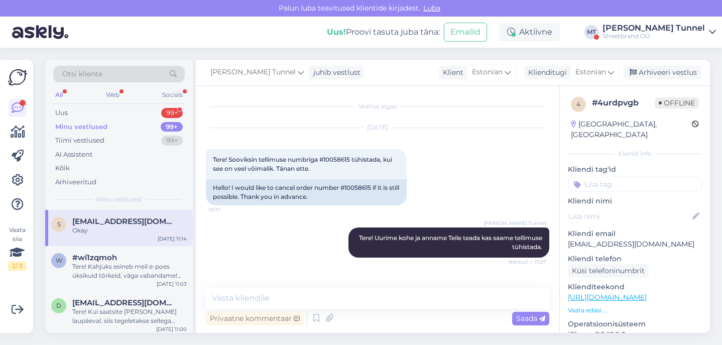
scroll to position [33, 0]
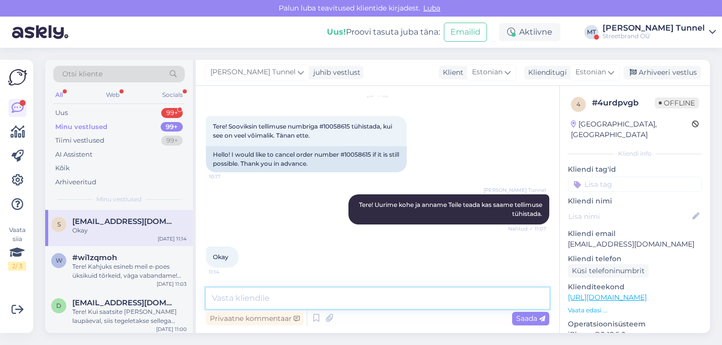
click at [354, 297] on textarea at bounding box center [378, 298] width 344 height 21
click at [240, 299] on textarea "Saame tellimuse tühistada [PERSON_NAME] Teile tagasimakse." at bounding box center [378, 298] width 344 height 21
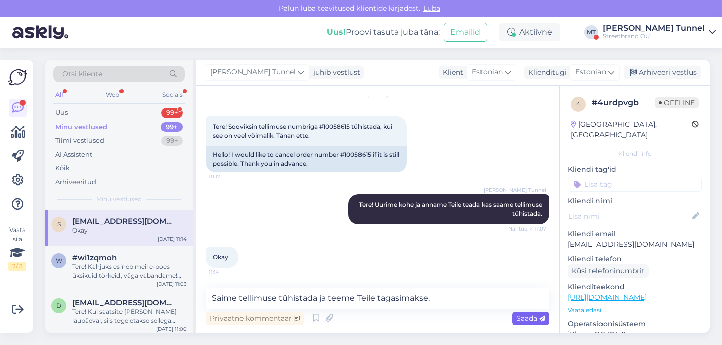
click at [526, 317] on span "Saada" at bounding box center [530, 318] width 29 height 9
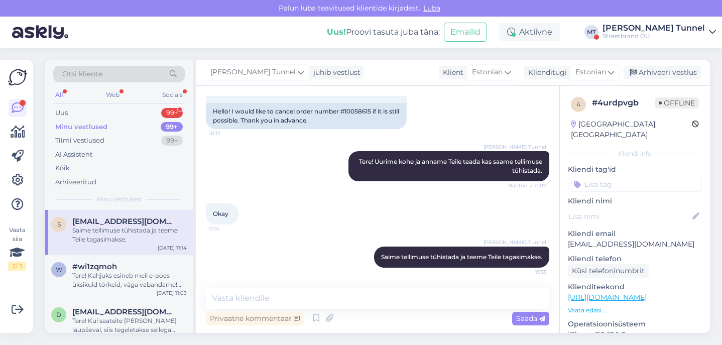
click at [670, 38] on div "Streetbrand OÜ" at bounding box center [654, 36] width 102 height 8
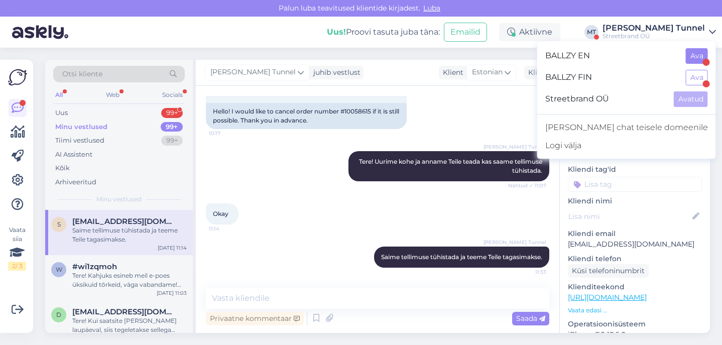
click at [698, 58] on button "Ava" at bounding box center [697, 56] width 22 height 16
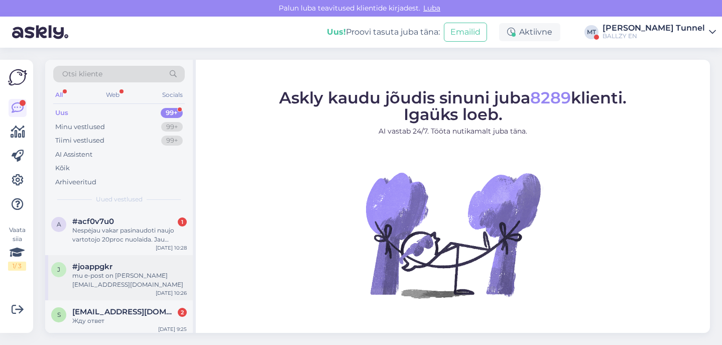
click at [145, 282] on div "mu e-post on [PERSON_NAME][EMAIL_ADDRESS][DOMAIN_NAME]" at bounding box center [129, 280] width 115 height 18
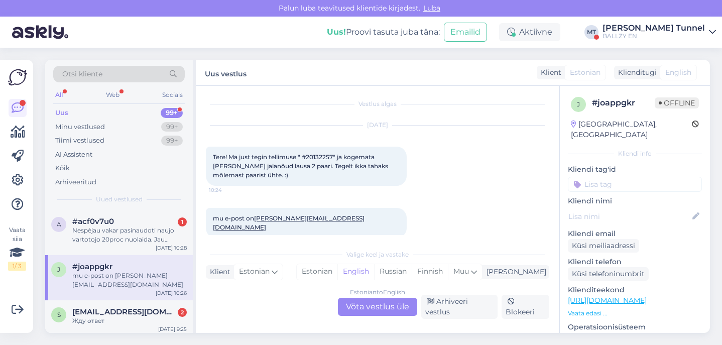
scroll to position [2, 0]
click at [386, 310] on div "Estonian to English Võta vestlus üle" at bounding box center [377, 307] width 79 height 18
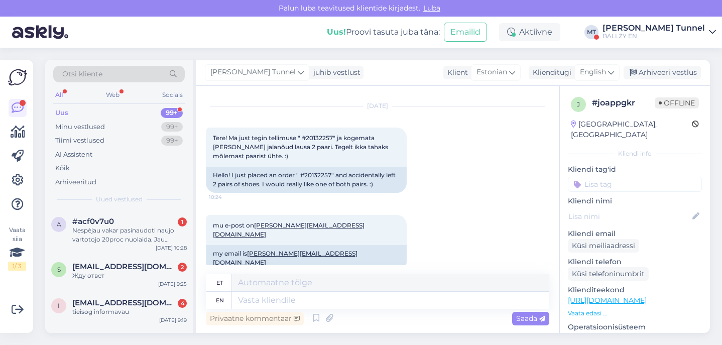
scroll to position [21, 0]
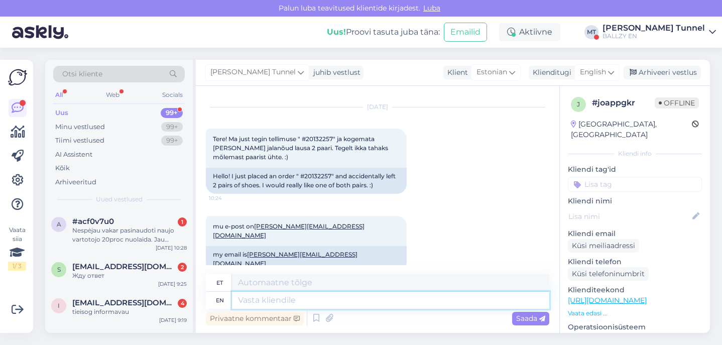
click at [287, 299] on textarea at bounding box center [390, 300] width 317 height 17
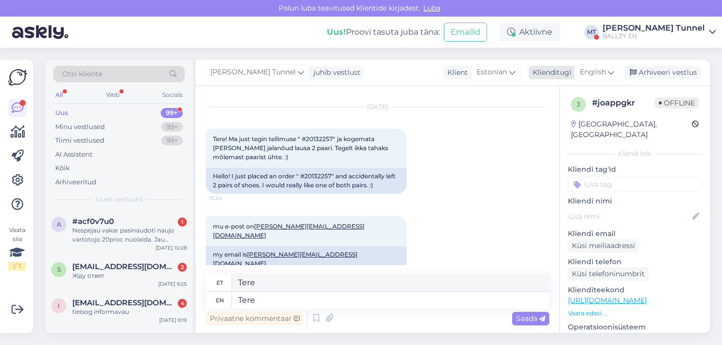
click at [606, 74] on span "English" at bounding box center [593, 72] width 26 height 11
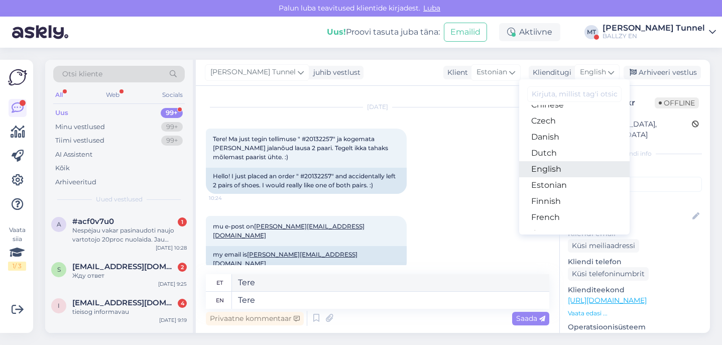
scroll to position [64, 0]
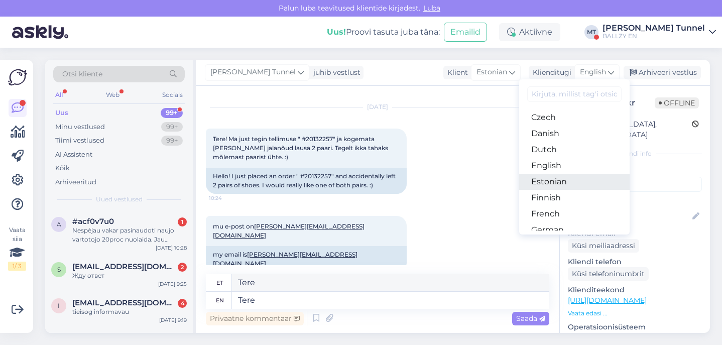
click at [568, 178] on link "Estonian" at bounding box center [574, 182] width 111 height 16
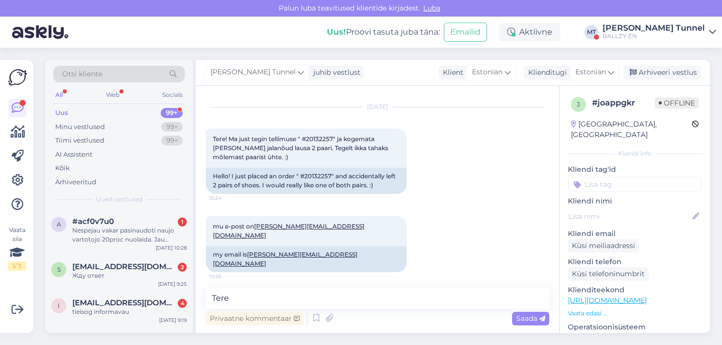
scroll to position [7, 0]
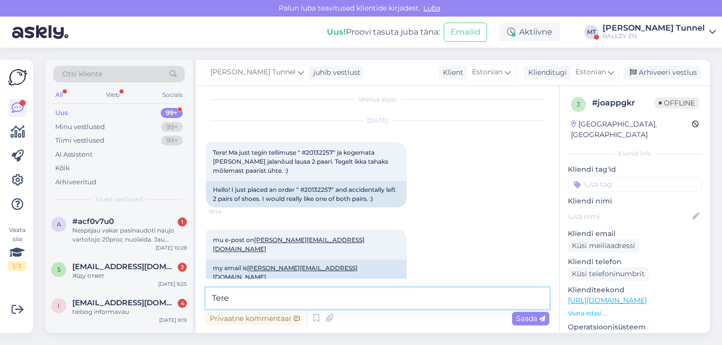
click at [232, 300] on textarea "Tere" at bounding box center [378, 298] width 344 height 21
click at [249, 299] on textarea "Tere! Andime info edasi, et" at bounding box center [378, 298] width 344 height 21
click at [362, 300] on textarea "Tere! Andsime info edasi, et" at bounding box center [378, 298] width 344 height 21
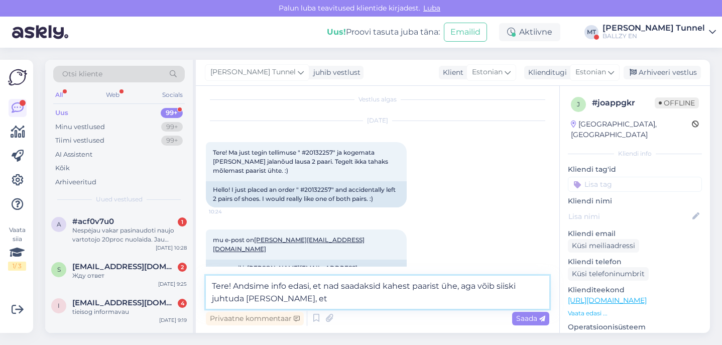
click at [253, 298] on textarea "Tere! Andsime info edasi, et nad saadaksid kahest paarist ühe, aga võib siiski …" at bounding box center [378, 292] width 344 height 33
click at [249, 300] on textarea "Tere! Andsime info edasi, et nad saadaksid kahest paarist ühe, aga võib siiski …" at bounding box center [378, 292] width 344 height 33
click at [281, 301] on textarea "Tere! Andsime info edasi, et nad saadaksid kahest paarist ühe, aga võib siiski …" at bounding box center [378, 292] width 344 height 33
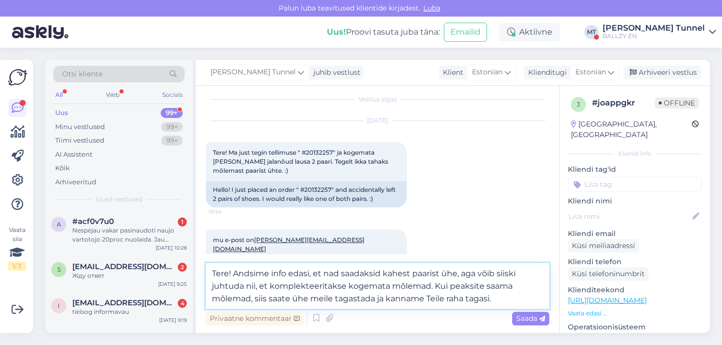
click at [447, 300] on textarea "Tere! Andsime info edasi, et nad saadaksid kahest paarist ühe, aga võib siiski …" at bounding box center [378, 286] width 344 height 46
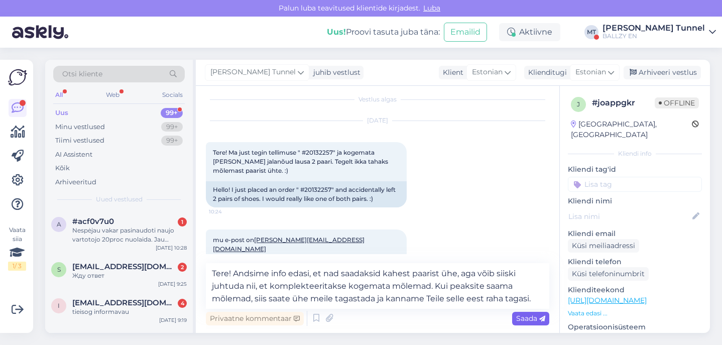
click at [536, 318] on span "Saada" at bounding box center [530, 318] width 29 height 9
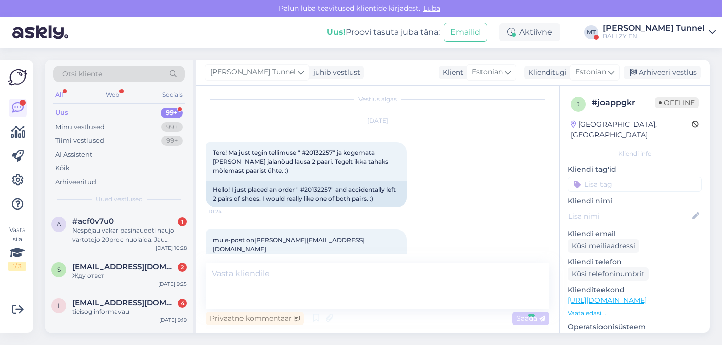
scroll to position [77, 0]
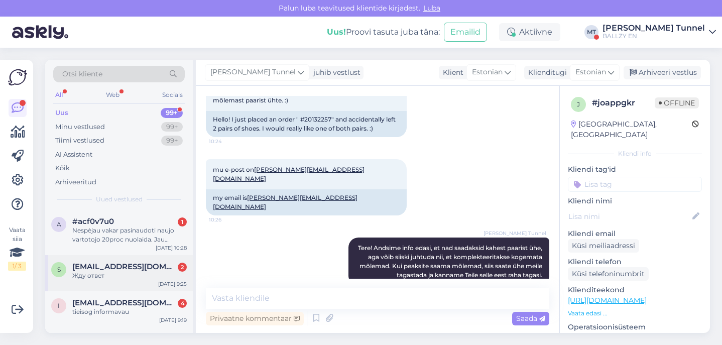
click at [158, 277] on div "Жду ответ" at bounding box center [129, 275] width 115 height 9
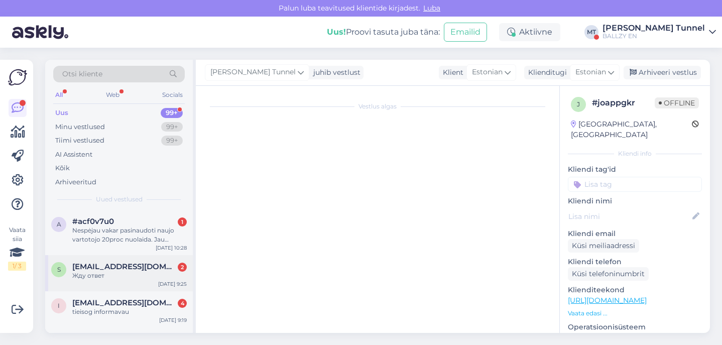
scroll to position [0, 0]
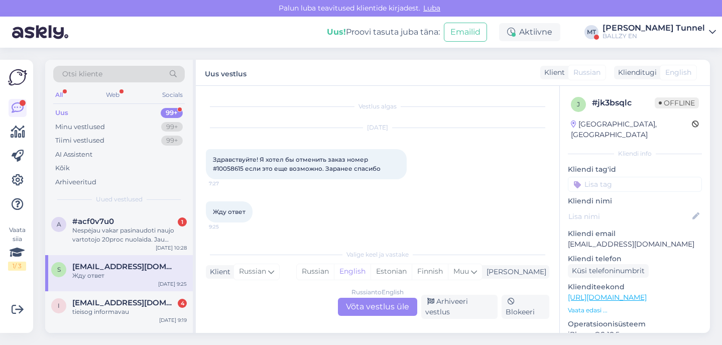
click at [383, 311] on div "Russian to English Võta vestlus üle" at bounding box center [377, 307] width 79 height 18
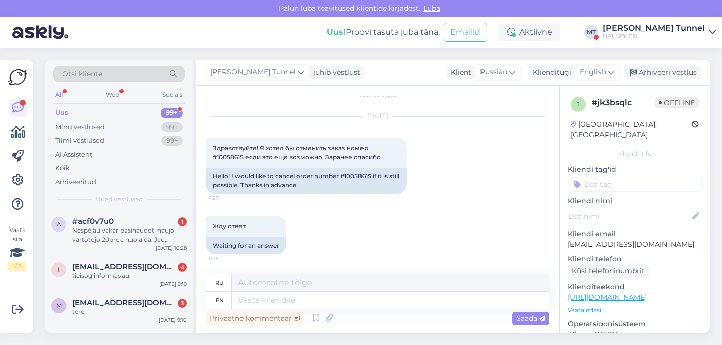
scroll to position [12, 0]
click at [363, 173] on div "Hello! I would like to cancel order number #10058615 if it is still possible. T…" at bounding box center [306, 181] width 201 height 26
copy div "10058615"
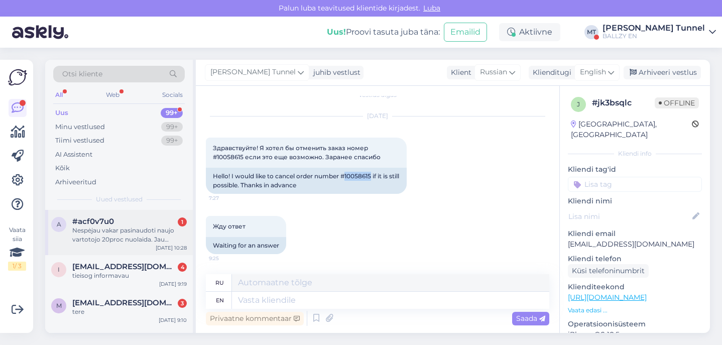
click at [130, 217] on div "#acf0v7u0 1" at bounding box center [129, 221] width 115 height 9
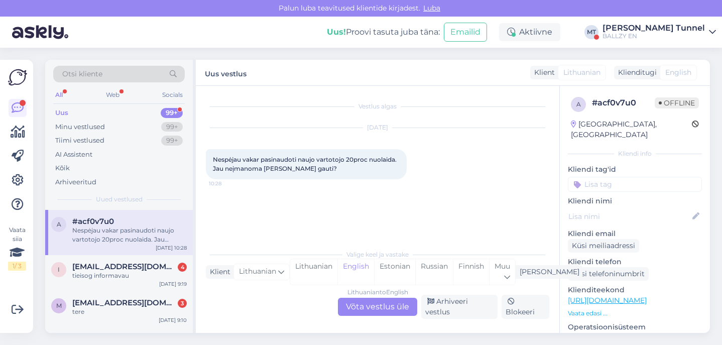
click at [373, 312] on div "Lithuanian to English Võta vestlus üle" at bounding box center [377, 307] width 79 height 18
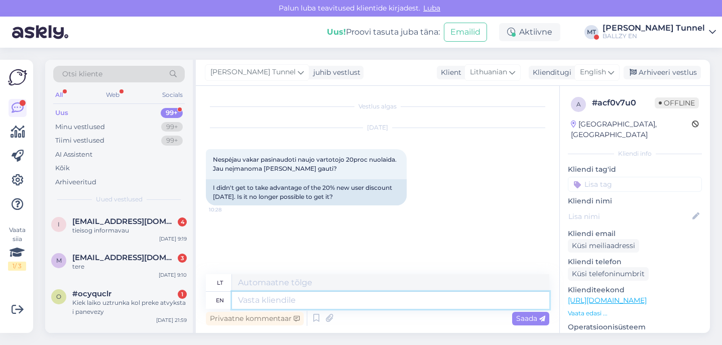
click at [277, 298] on textarea at bounding box center [390, 300] width 317 height 17
click at [319, 300] on textarea "Hello! The first time customers" at bounding box center [390, 300] width 317 height 17
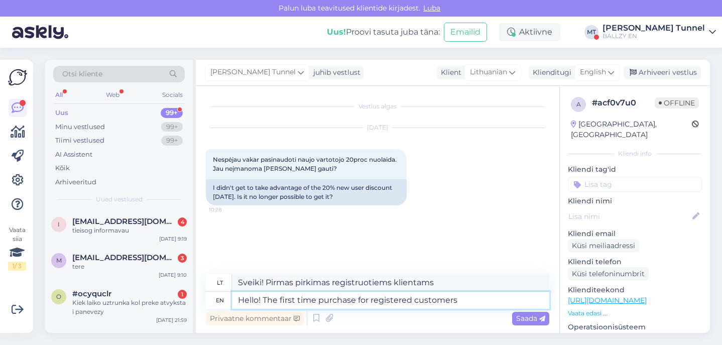
click at [468, 302] on textarea "Hello! The first time purchase for registered customers" at bounding box center [390, 300] width 317 height 17
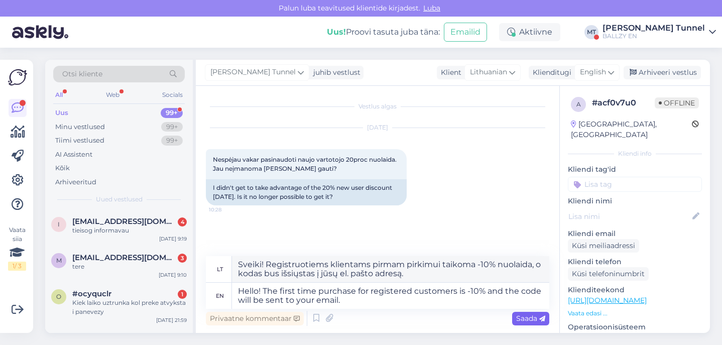
click at [533, 317] on span "Saada" at bounding box center [530, 318] width 29 height 9
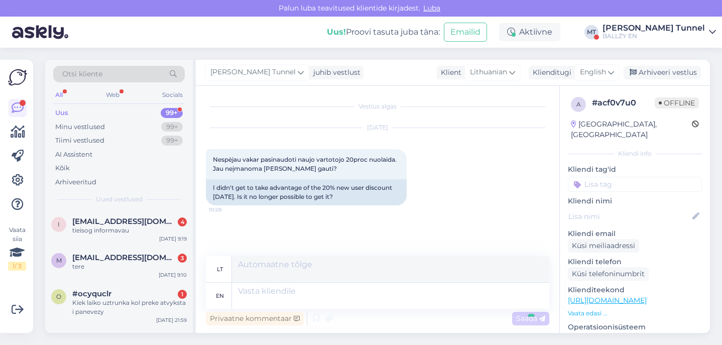
scroll to position [30, 0]
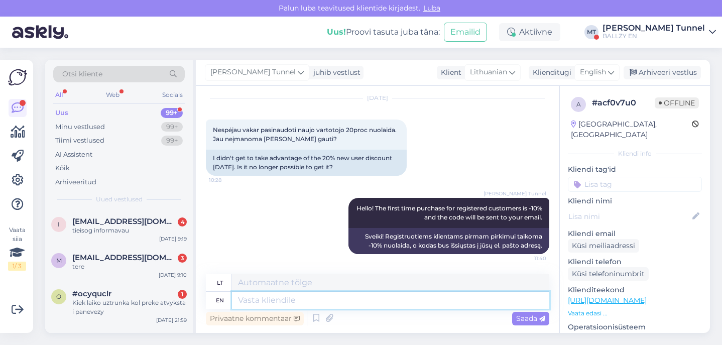
click at [269, 295] on textarea at bounding box center [390, 300] width 317 height 17
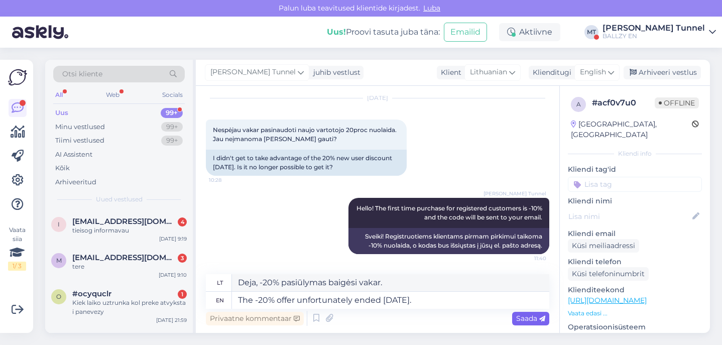
click at [522, 324] on div "Saada" at bounding box center [530, 319] width 37 height 14
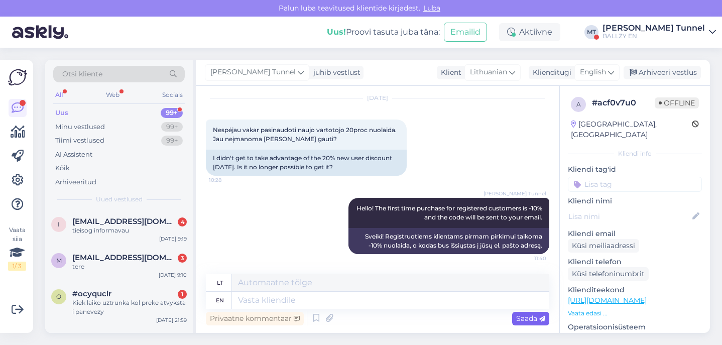
scroll to position [90, 0]
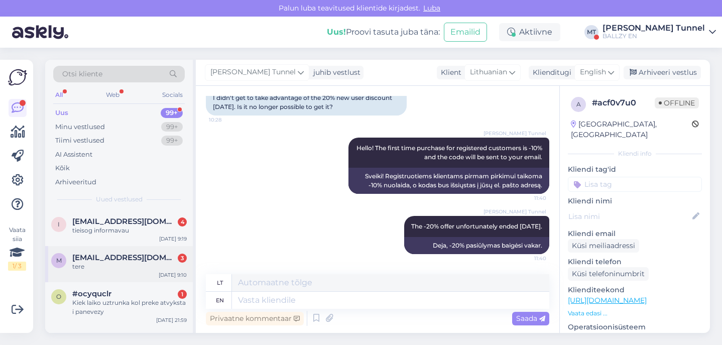
click at [111, 269] on div "tere" at bounding box center [129, 266] width 115 height 9
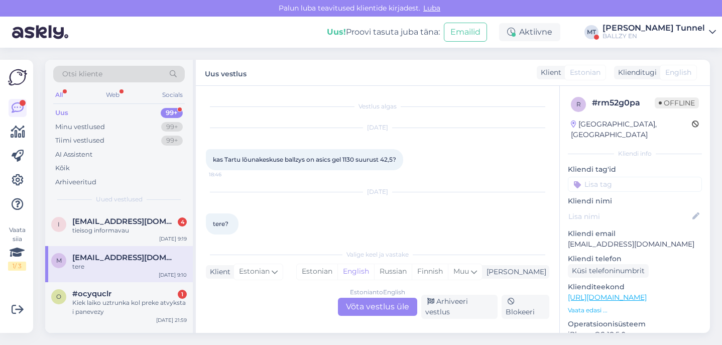
scroll to position [0, 0]
click at [397, 312] on div "Estonian to English Võta vestlus üle" at bounding box center [377, 307] width 79 height 18
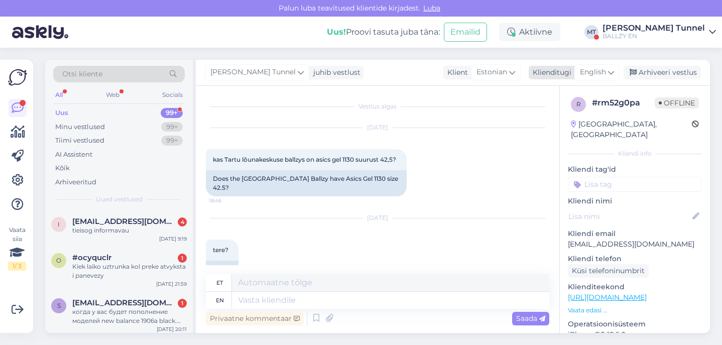
click at [588, 70] on span "English" at bounding box center [593, 72] width 26 height 11
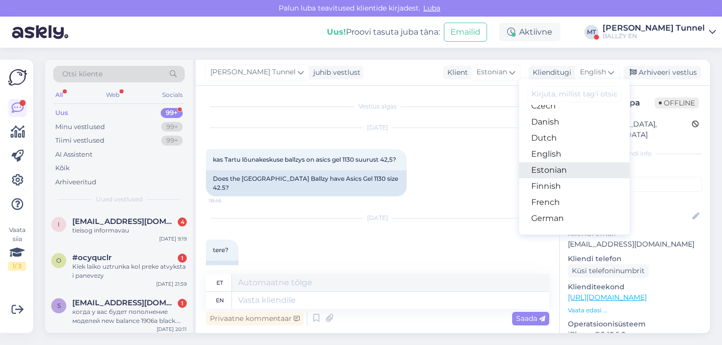
scroll to position [78, 0]
click at [569, 167] on link "Estonian" at bounding box center [574, 167] width 111 height 16
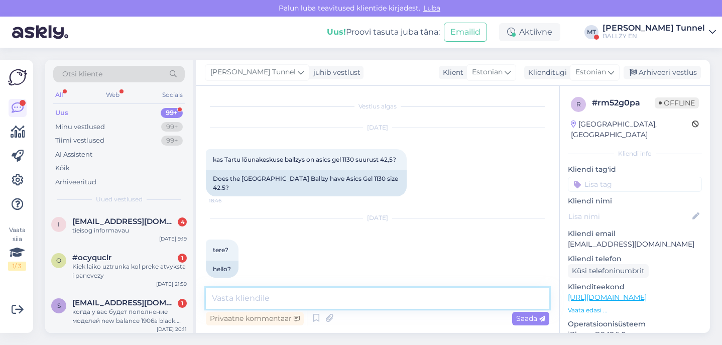
click at [272, 303] on textarea at bounding box center [378, 298] width 344 height 21
click at [302, 298] on textarea "Tere! Ja on olemas. KAs soovite" at bounding box center [378, 298] width 344 height 21
click at [359, 300] on textarea "Tere! Ja on olemas. Kas soovite" at bounding box center [378, 298] width 344 height 21
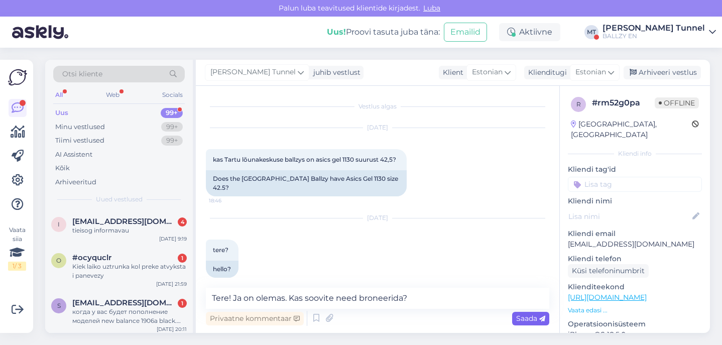
click at [527, 323] on div "Saada" at bounding box center [530, 319] width 37 height 14
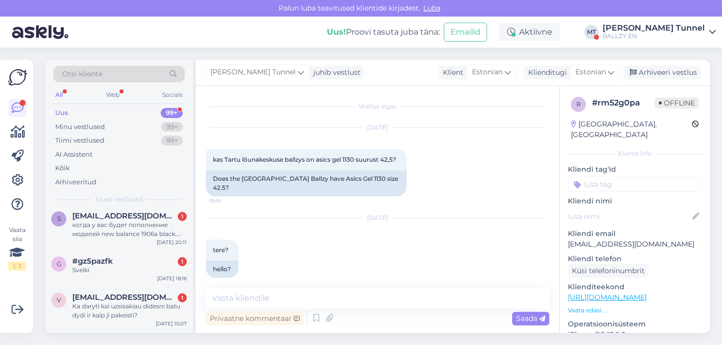
scroll to position [102, 0]
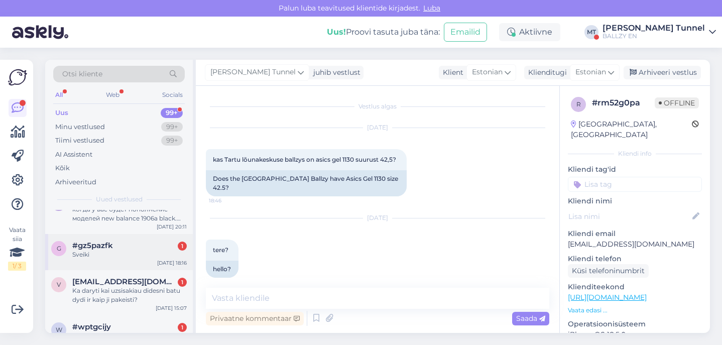
click at [145, 247] on div "#gz5pazfk 1" at bounding box center [129, 245] width 115 height 9
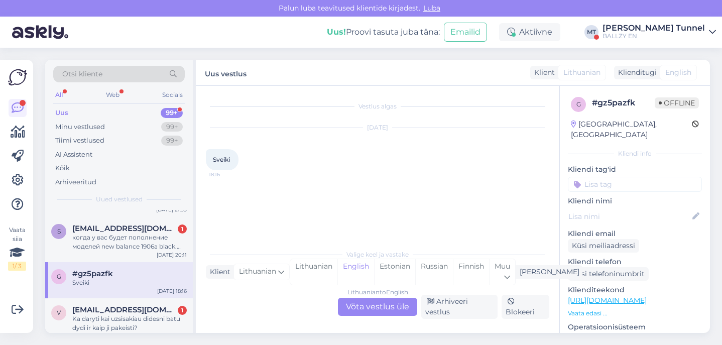
scroll to position [72, 0]
click at [146, 247] on div "когда у вас будет пополнение моделей new balance 1906a black. остался только 38…" at bounding box center [129, 244] width 115 height 18
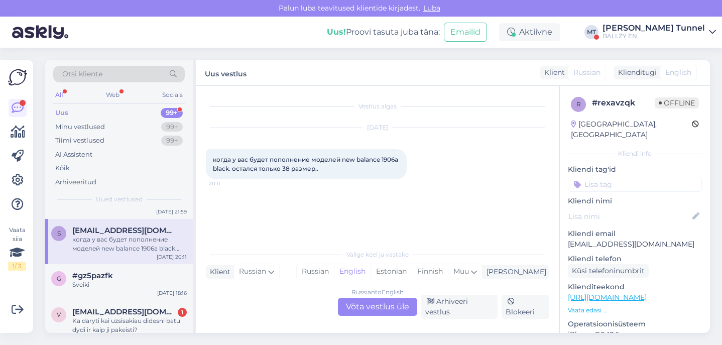
click at [384, 312] on div "Russian to English Võta vestlus üle" at bounding box center [377, 307] width 79 height 18
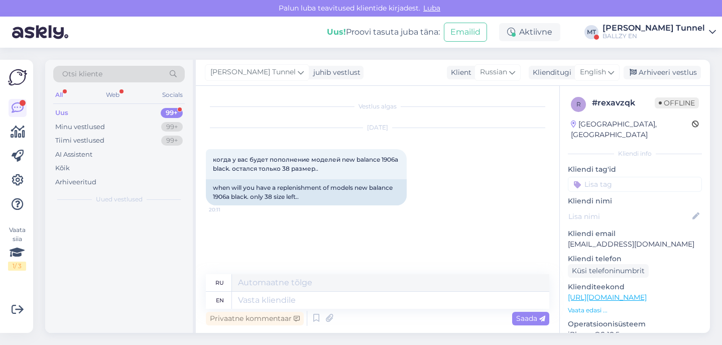
scroll to position [0, 0]
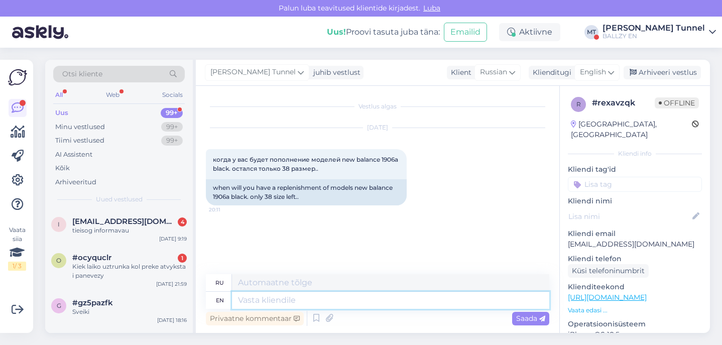
click at [346, 299] on textarea at bounding box center [390, 300] width 317 height 17
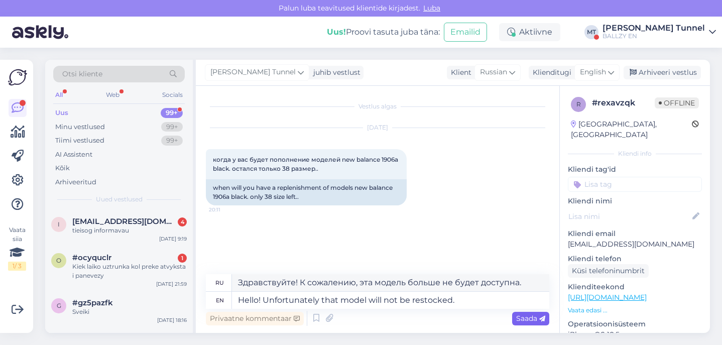
click at [534, 317] on span "Saada" at bounding box center [530, 318] width 29 height 9
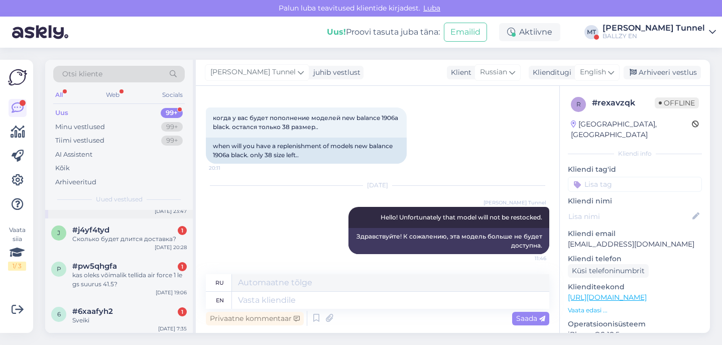
scroll to position [250, 0]
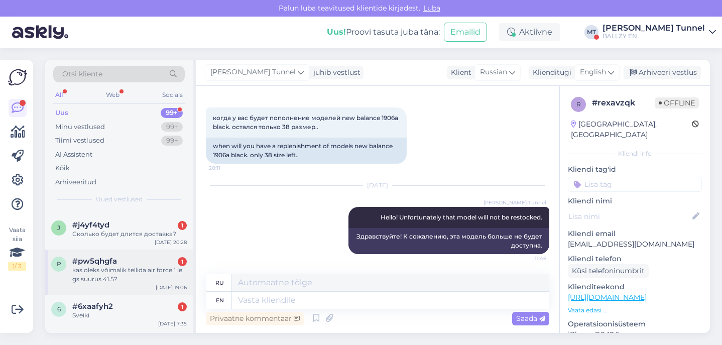
click at [140, 263] on div "#pw5qhgfa 1" at bounding box center [129, 261] width 115 height 9
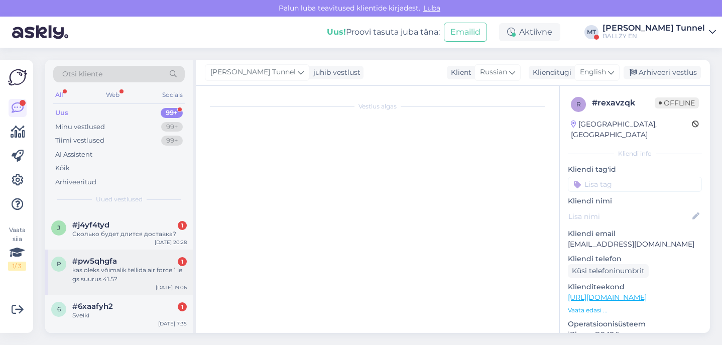
scroll to position [0, 0]
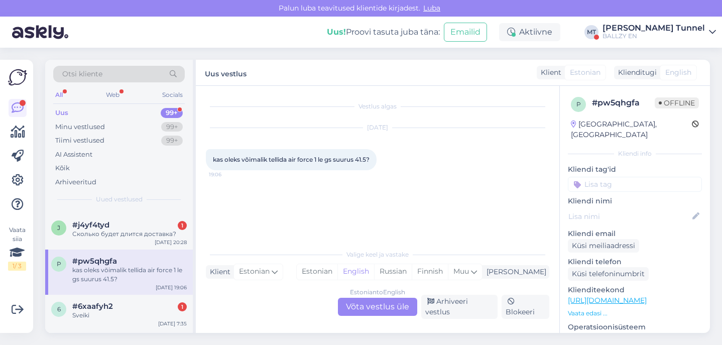
click at [387, 307] on div "Estonian to English Võta vestlus üle" at bounding box center [377, 307] width 79 height 18
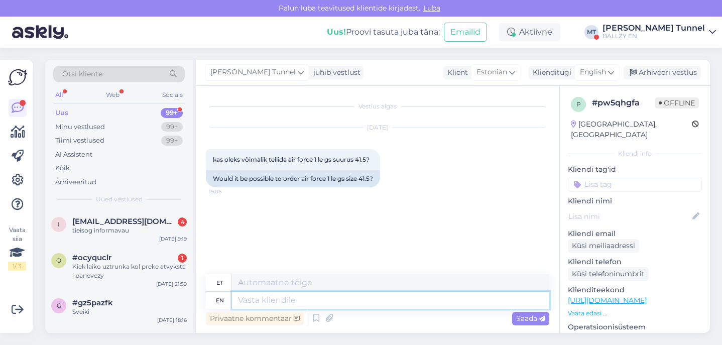
click at [304, 304] on textarea at bounding box center [390, 300] width 317 height 17
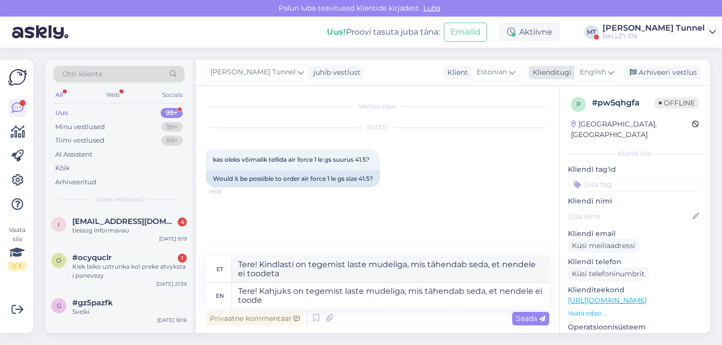
click at [597, 74] on span "English" at bounding box center [593, 72] width 26 height 11
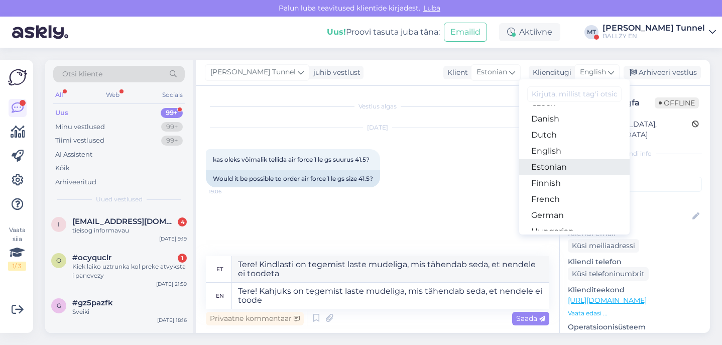
click at [565, 168] on link "Estonian" at bounding box center [574, 167] width 111 height 16
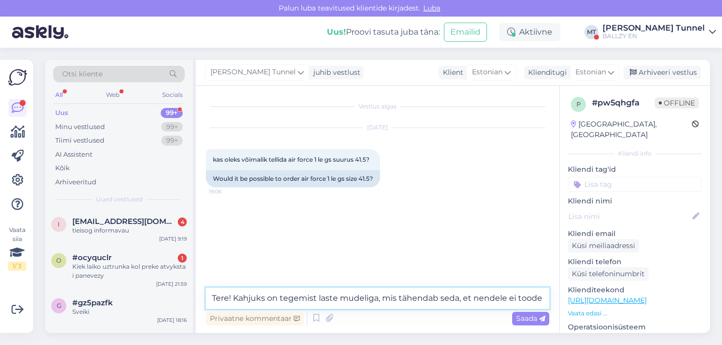
click at [544, 300] on textarea "Tere! Kahjuks on tegemist laste mudeliga, mis tähendab seda, et nendele ei toode" at bounding box center [378, 298] width 344 height 21
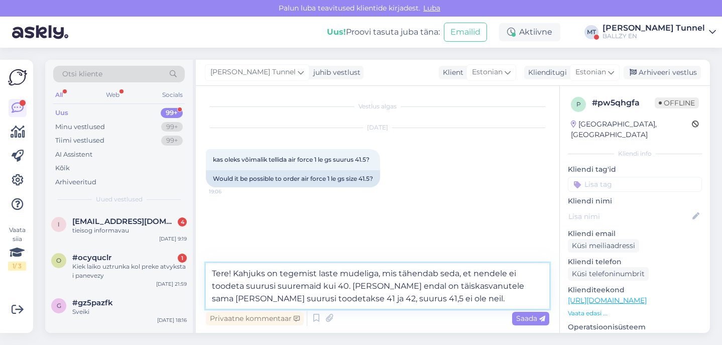
click at [362, 301] on textarea "Tere! Kahjuks on tegemist laste mudeliga, mis tähendab seda, et nendele ei tood…" at bounding box center [378, 286] width 344 height 46
click at [532, 323] on div "Saada" at bounding box center [530, 319] width 37 height 14
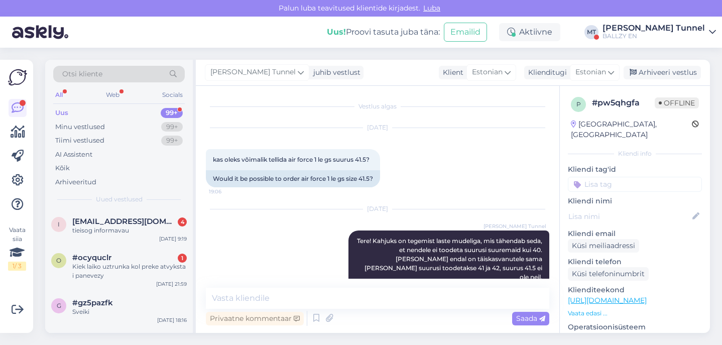
scroll to position [11, 0]
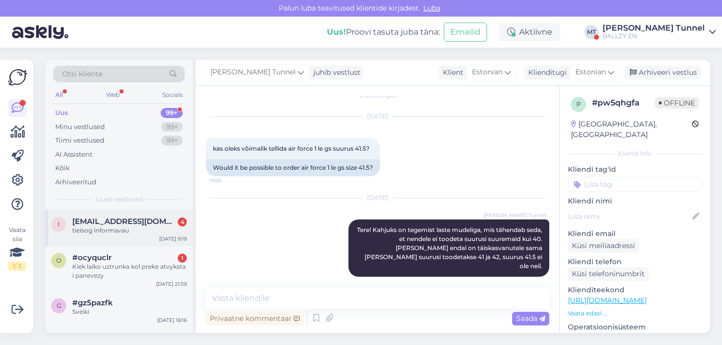
click at [149, 230] on div "tieisog informavau" at bounding box center [129, 230] width 115 height 9
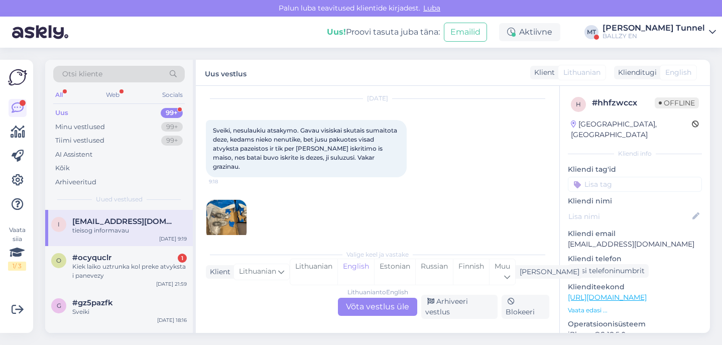
scroll to position [118, 0]
click at [386, 309] on div "Lithuanian to English Võta vestlus üle" at bounding box center [377, 307] width 79 height 18
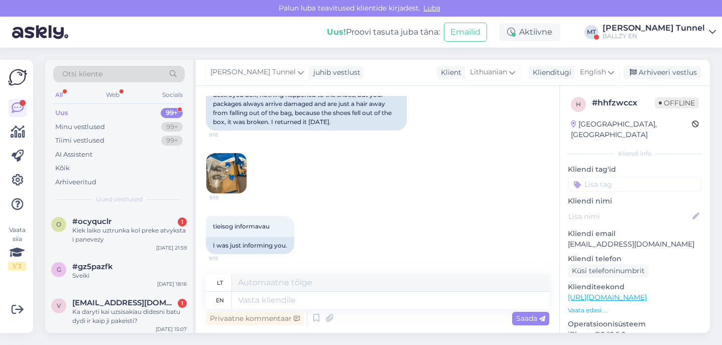
scroll to position [265, 0]
click at [237, 174] on img at bounding box center [226, 173] width 40 height 40
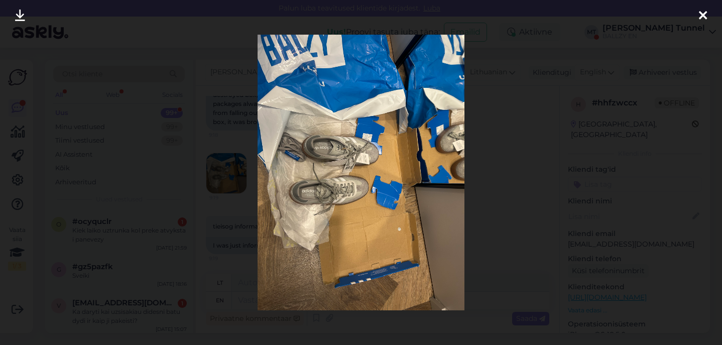
click at [537, 177] on div at bounding box center [361, 172] width 722 height 345
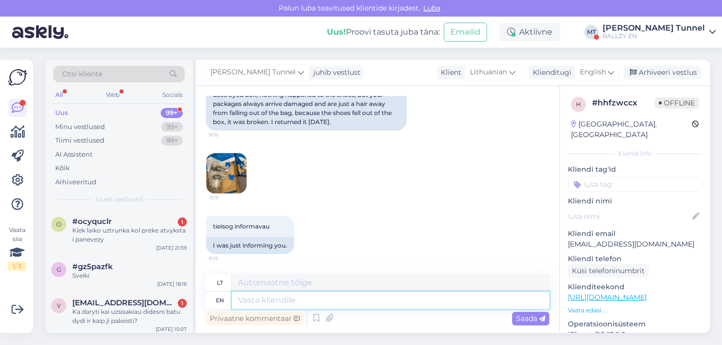
click at [343, 299] on textarea at bounding box center [390, 300] width 317 height 17
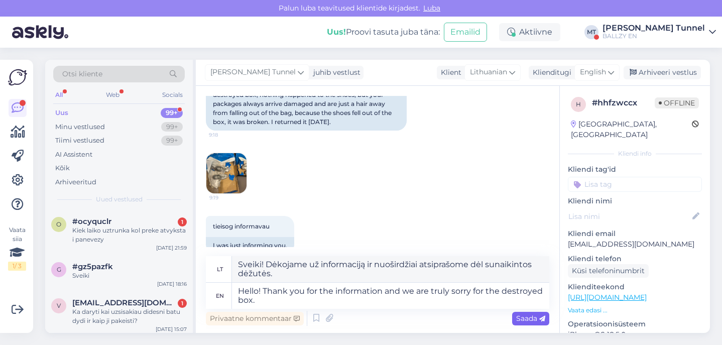
click at [539, 325] on div "Saada" at bounding box center [530, 319] width 37 height 14
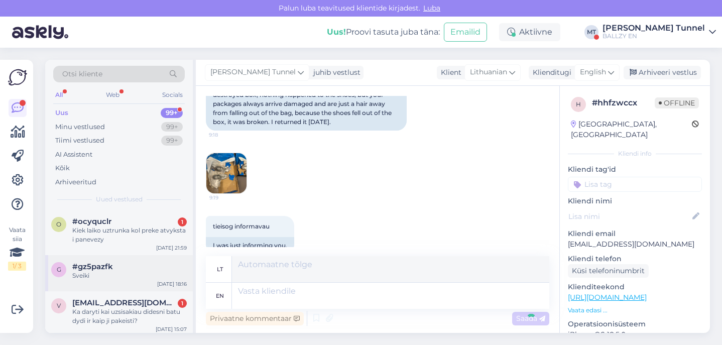
scroll to position [343, 0]
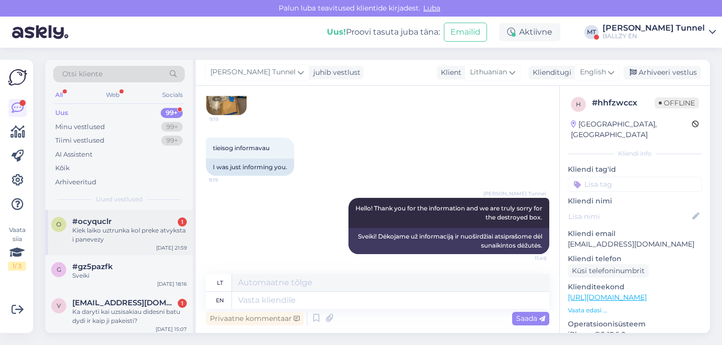
click at [119, 211] on div "o #ocyquclr 1 Kiek laiko uztrunka kol preke atvyksta i panevezy [DATE] 21:59" at bounding box center [119, 232] width 148 height 45
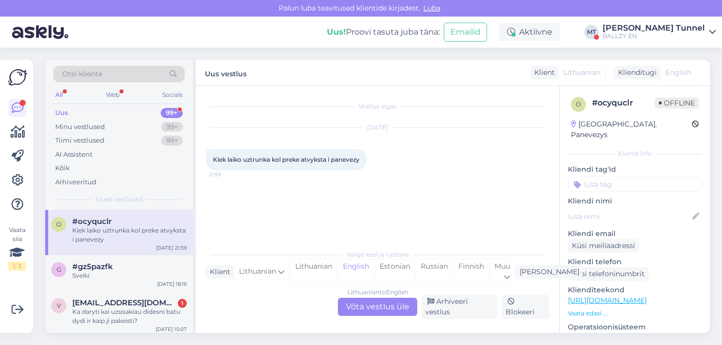
click at [403, 304] on div "Lithuanian to English Võta vestlus üle" at bounding box center [377, 307] width 79 height 18
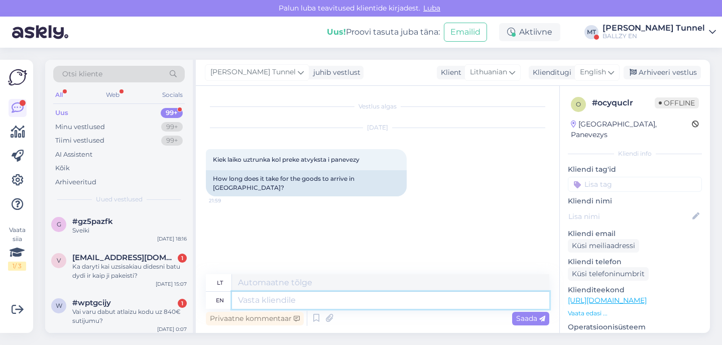
click at [274, 299] on textarea at bounding box center [390, 300] width 317 height 17
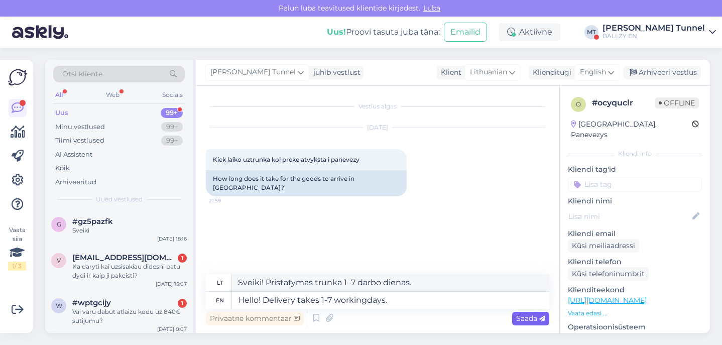
click at [545, 317] on icon at bounding box center [542, 319] width 6 height 6
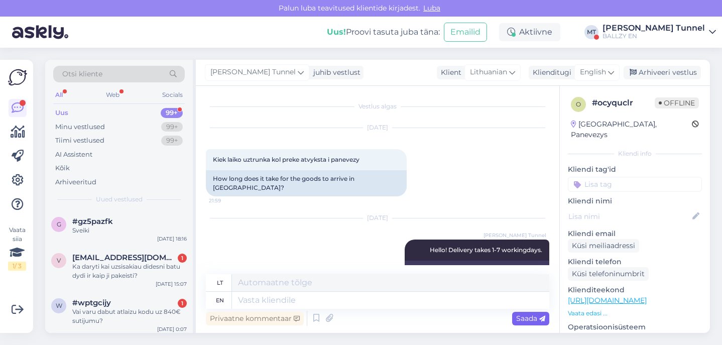
scroll to position [15, 0]
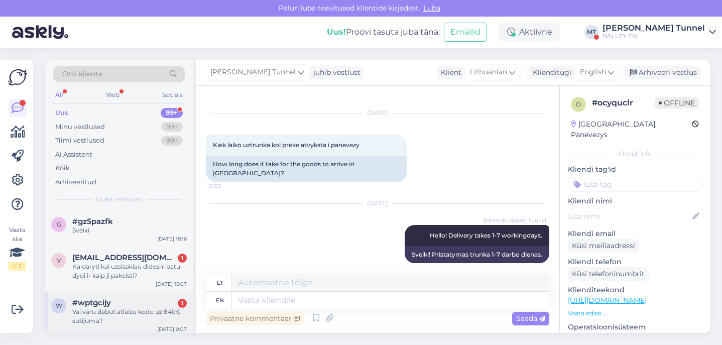
click at [150, 300] on div "#wptgcijy 1" at bounding box center [129, 302] width 115 height 9
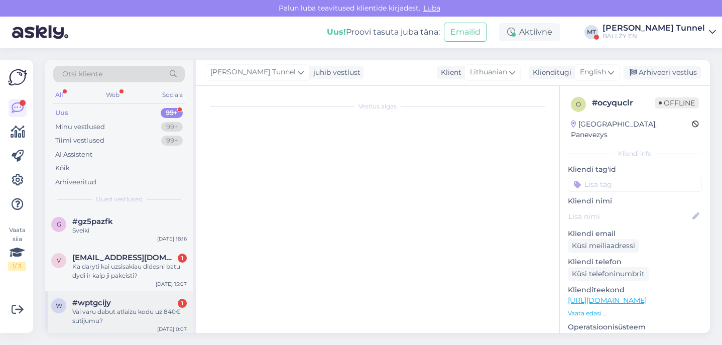
scroll to position [0, 0]
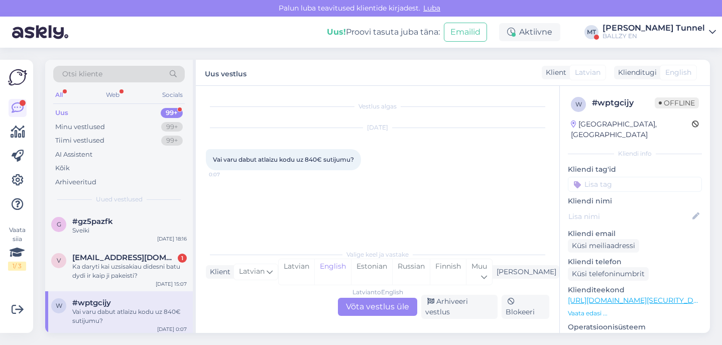
click at [384, 308] on div "Latvian to English Võta vestlus üle" at bounding box center [377, 307] width 79 height 18
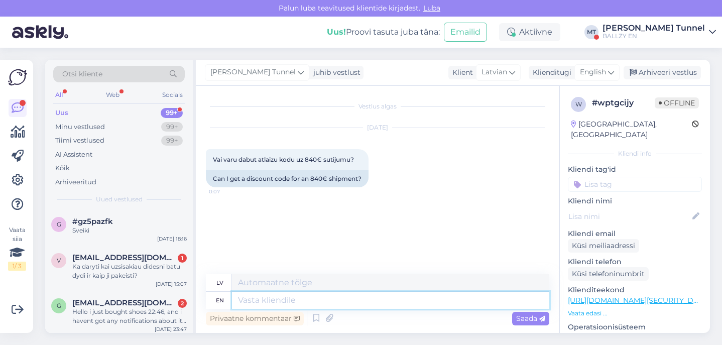
click at [292, 305] on textarea at bounding box center [390, 300] width 317 height 17
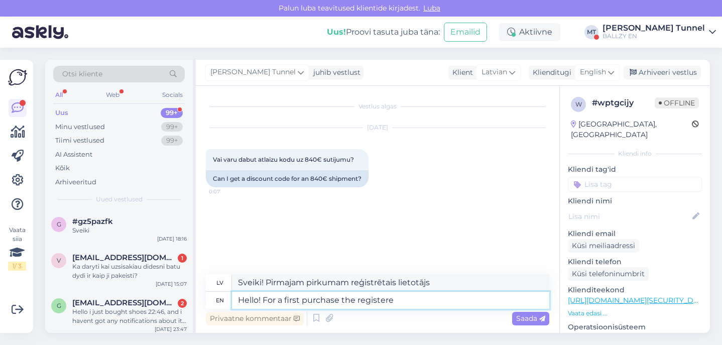
click at [347, 305] on textarea "Hello! For a first purchase the registere" at bounding box center [390, 300] width 317 height 17
click at [351, 298] on textarea "Hello! For a first purchase the registere" at bounding box center [390, 300] width 317 height 17
click at [414, 299] on textarea "Hello! For a first purchase with a registere" at bounding box center [390, 300] width 317 height 17
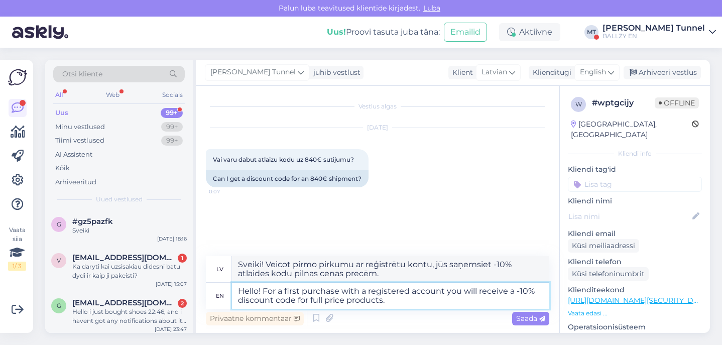
click at [303, 291] on textarea "Hello! For a first purchase with a registered account you will receive a -10% d…" at bounding box center [390, 296] width 317 height 26
drag, startPoint x: 282, startPoint y: 291, endPoint x: 266, endPoint y: 289, distance: 16.1
click at [267, 289] on textarea "Hello! For a first time purchase with a registered account you will receive a -…" at bounding box center [390, 296] width 317 height 26
click at [263, 289] on textarea "Hello! For a first time purchase with a registered account you will receive a -…" at bounding box center [390, 296] width 317 height 26
click at [319, 303] on textarea "Hello! For a first time purchase with a registered account you will receive a -…" at bounding box center [390, 296] width 317 height 26
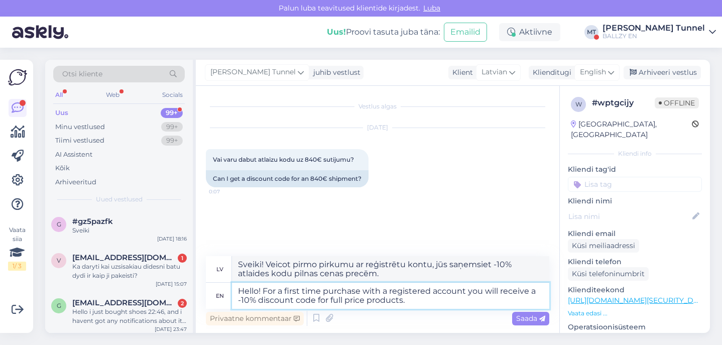
click at [319, 303] on textarea "Hello! For a first time purchase with a registered account you will receive a -…" at bounding box center [390, 296] width 317 height 26
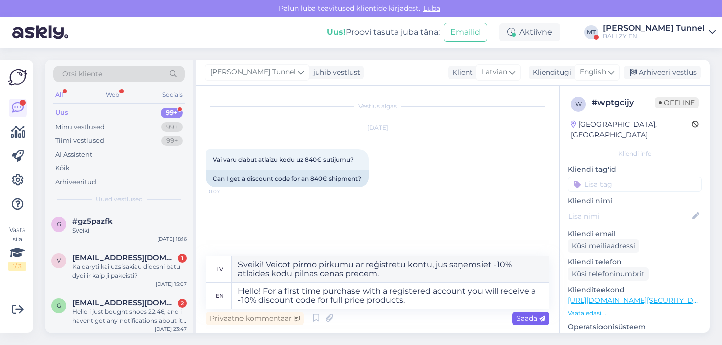
click at [537, 320] on span "Saada" at bounding box center [530, 318] width 29 height 9
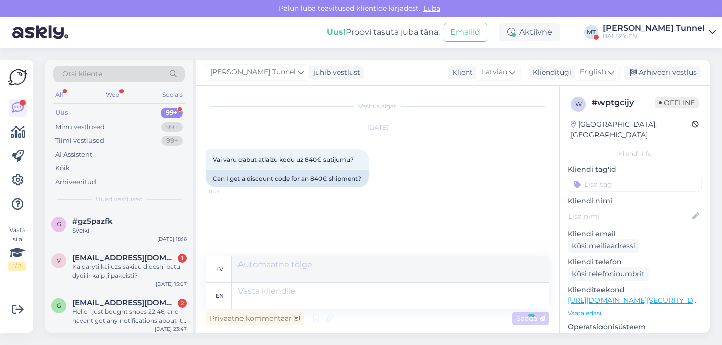
scroll to position [33, 0]
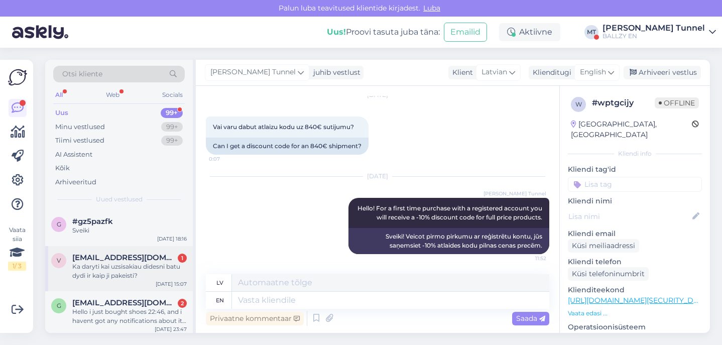
click at [131, 270] on div "Ka daryti kai uzsisakiau didesni batu dydi ir kaip ji pakeisti?" at bounding box center [129, 271] width 115 height 18
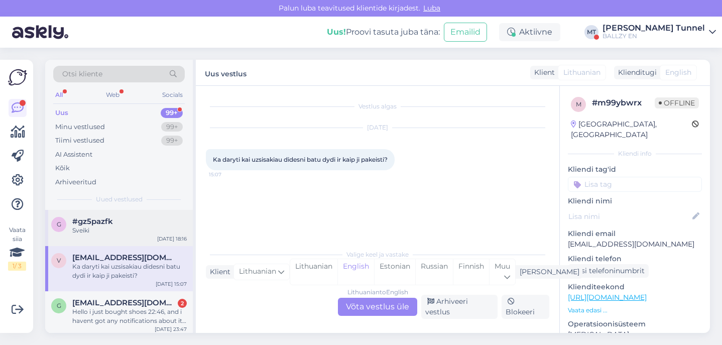
click at [133, 231] on div "Sveiki" at bounding box center [129, 230] width 115 height 9
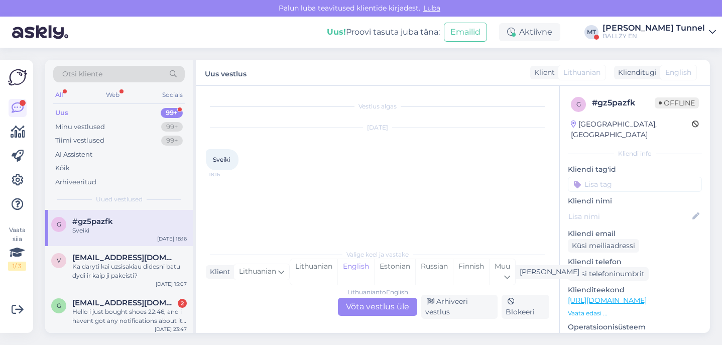
click at [359, 315] on div "Lithuanian to English Võta vestlus üle" at bounding box center [377, 307] width 79 height 18
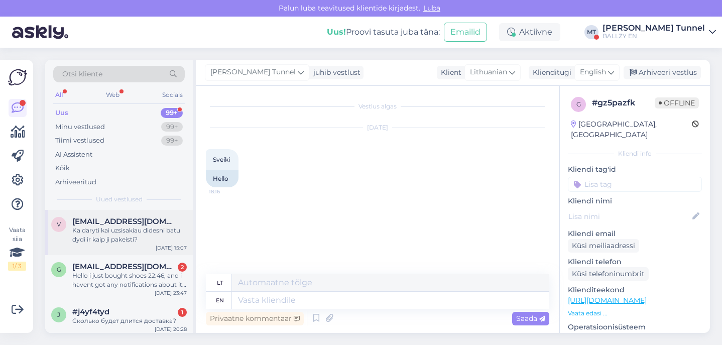
click at [159, 212] on div "v [EMAIL_ADDRESS][DOMAIN_NAME] Ka daryti kai uzsisakiau didesni batu dydi ir ka…" at bounding box center [119, 232] width 148 height 45
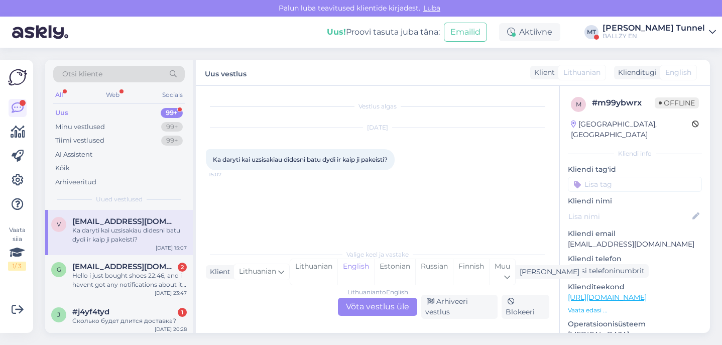
click at [391, 307] on div "Lithuanian to English Võta vestlus üle" at bounding box center [377, 307] width 79 height 18
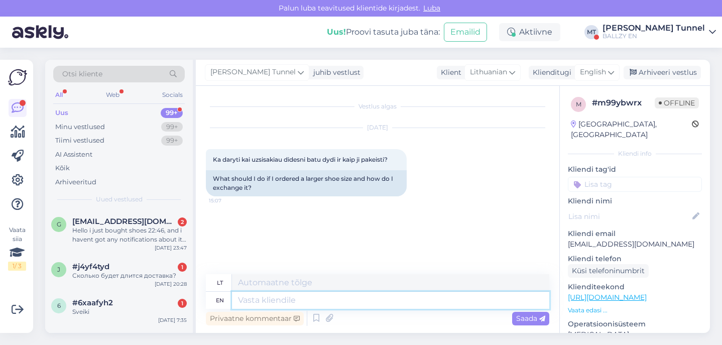
click at [316, 297] on textarea at bounding box center [390, 300] width 317 height 17
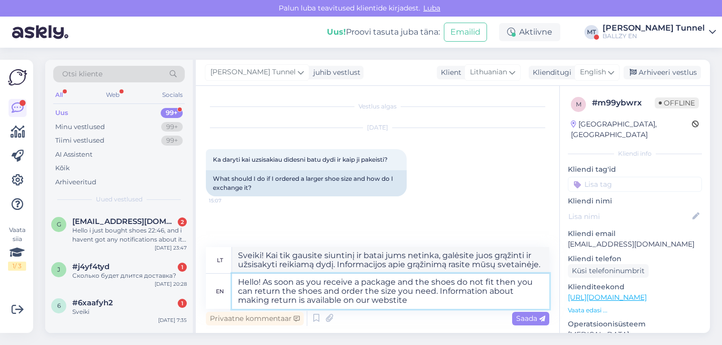
click at [271, 302] on textarea "Hello! As soon as you receive a package and the shoes do not fit then you can r…" at bounding box center [390, 291] width 317 height 35
click at [433, 298] on textarea "Hello! As soon as you receive a package and the shoes do not fit then you can r…" at bounding box center [390, 291] width 317 height 35
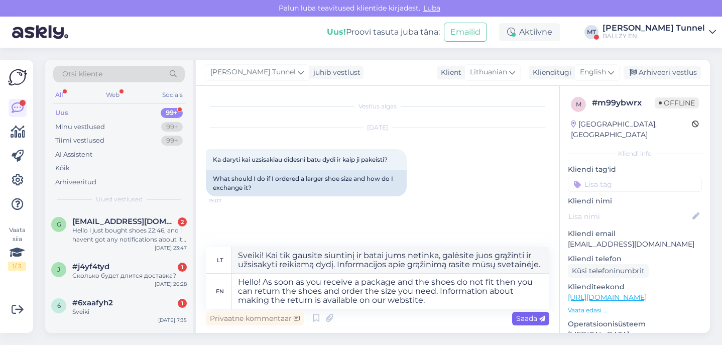
click at [536, 318] on span "Saada" at bounding box center [530, 318] width 29 height 9
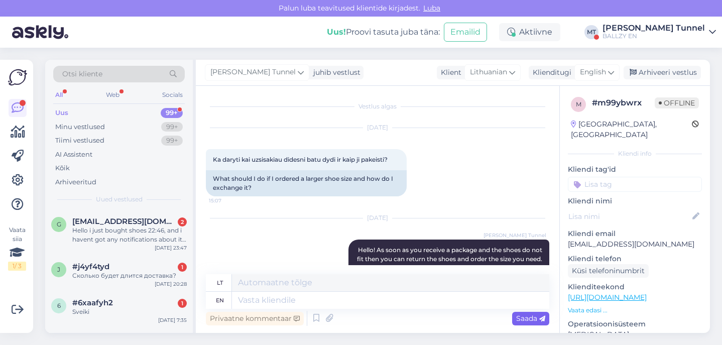
scroll to position [69, 0]
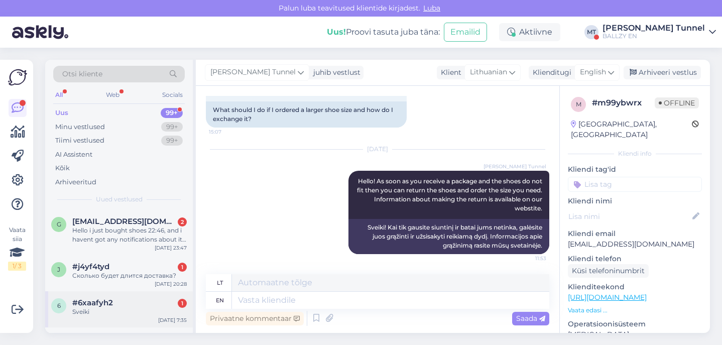
click at [134, 293] on div "6 #6xaafyh2 1 Sveiki [DATE] 7:35" at bounding box center [119, 309] width 148 height 36
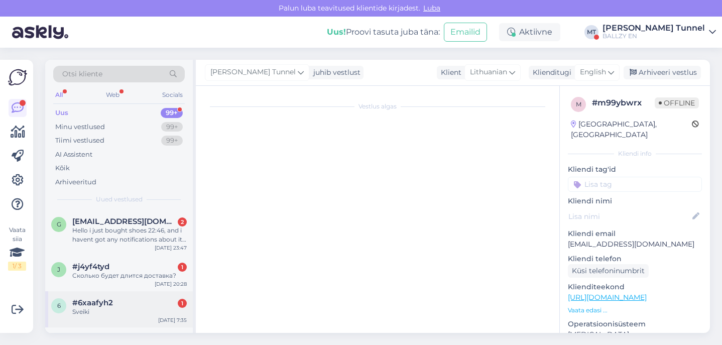
scroll to position [0, 0]
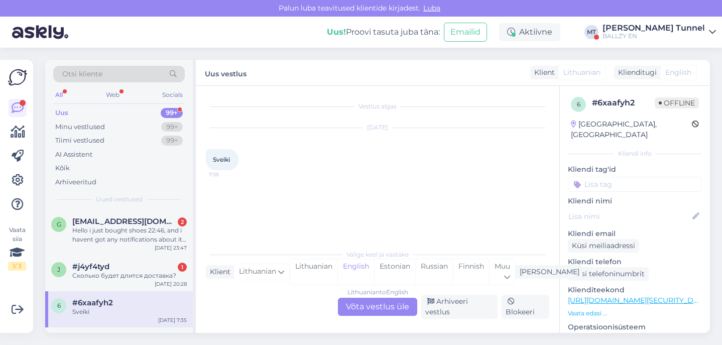
click at [387, 308] on div "Lithuanian to English Võta vestlus üle" at bounding box center [377, 307] width 79 height 18
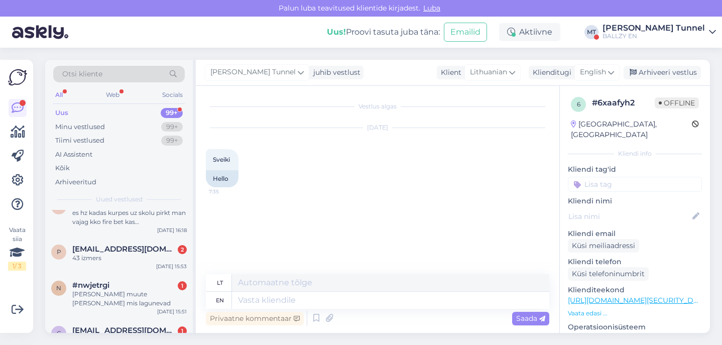
scroll to position [190, 0]
click at [150, 295] on div "[PERSON_NAME] muute [PERSON_NAME] mis lagunevad" at bounding box center [129, 298] width 115 height 18
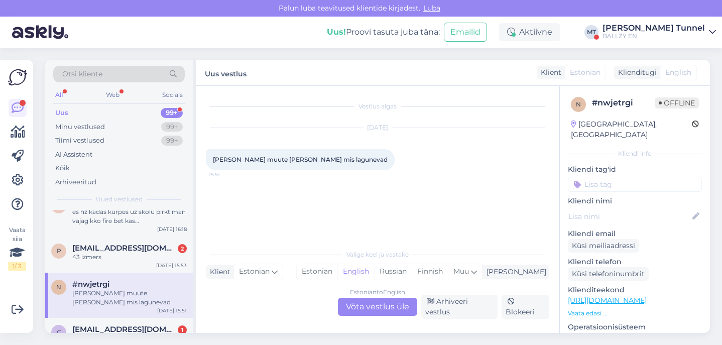
click at [378, 315] on div "Estonian to English Võta vestlus üle" at bounding box center [377, 307] width 79 height 18
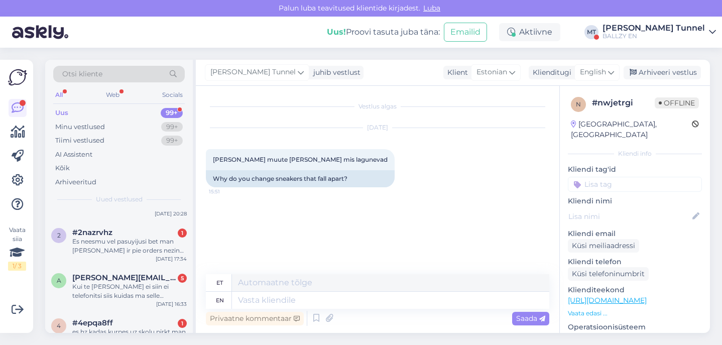
scroll to position [76, 0]
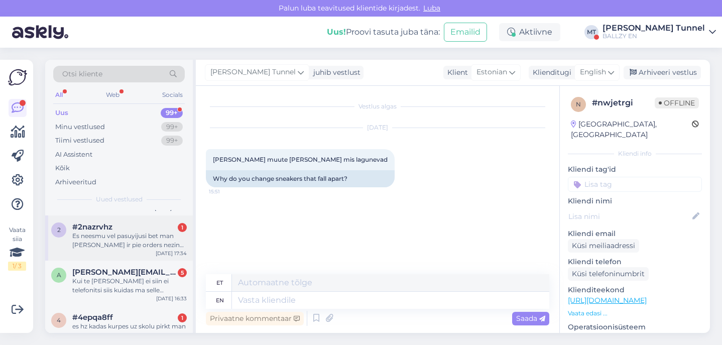
click at [111, 256] on div "2 #2nazrvhz 1 Es neesmu vel pasuyijusi bet man [PERSON_NAME] ir pie orders nezi…" at bounding box center [119, 237] width 148 height 45
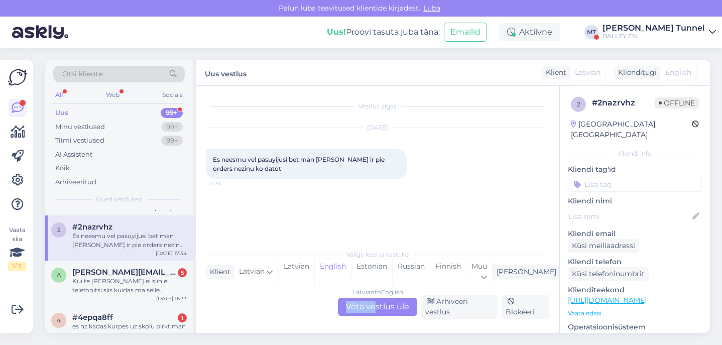
click at [374, 304] on div "Latvian to English Võta vestlus üle" at bounding box center [377, 307] width 79 height 18
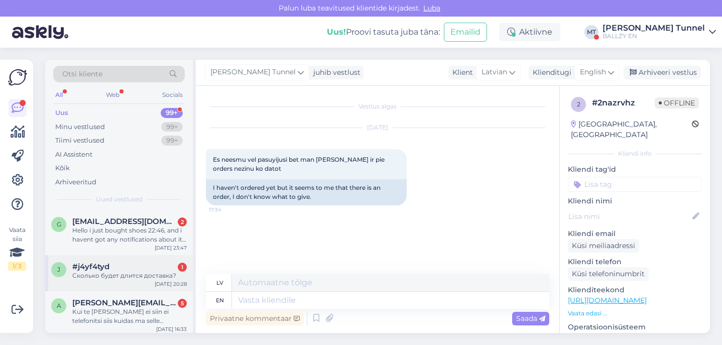
click at [142, 279] on div "j #j4yf4tyd 1 Сколько будет длится доставка? [DATE] 20:28" at bounding box center [119, 273] width 148 height 36
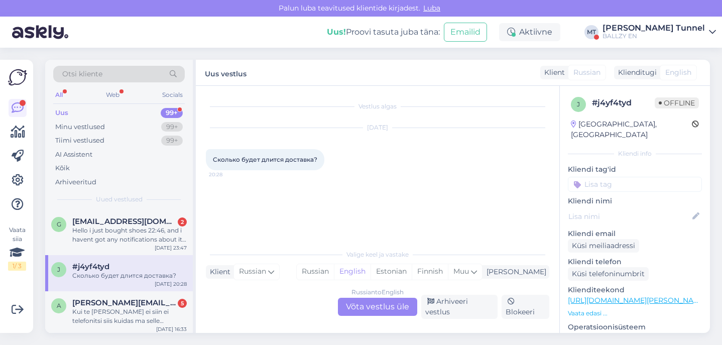
click at [369, 313] on div "Russian to English Võta vestlus üle" at bounding box center [377, 307] width 79 height 18
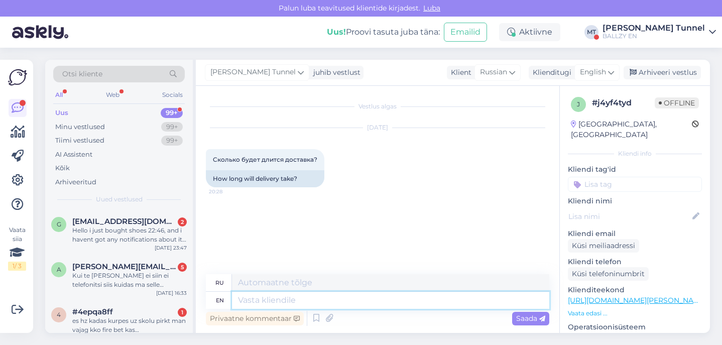
click at [301, 297] on textarea at bounding box center [390, 300] width 317 height 17
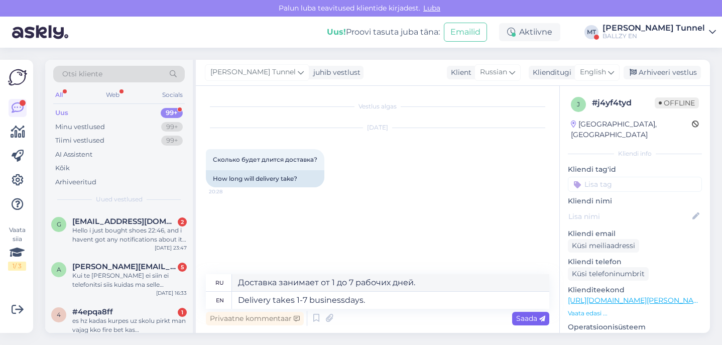
click at [538, 319] on span "Saada" at bounding box center [530, 318] width 29 height 9
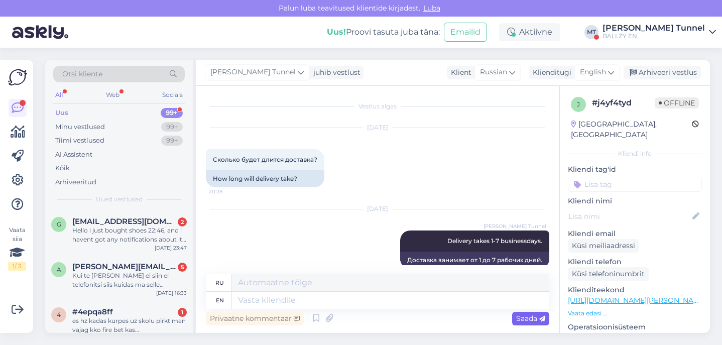
scroll to position [15, 0]
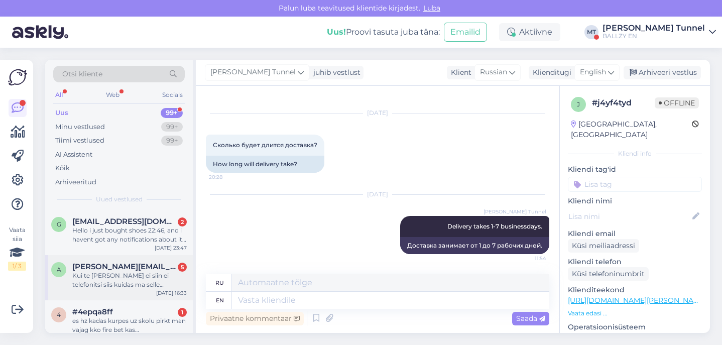
click at [159, 290] on div "[DATE] 16:33" at bounding box center [171, 293] width 31 height 8
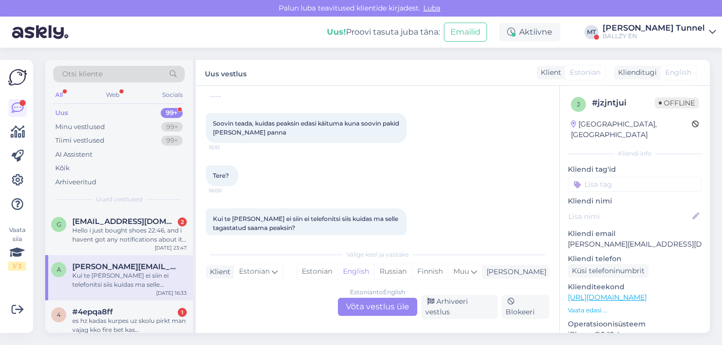
scroll to position [140, 0]
click at [443, 200] on div "Kui te [PERSON_NAME] ei siin ei telefonitsi siis kuidas ma selle tagastatud saa…" at bounding box center [378, 224] width 344 height 52
click at [395, 308] on div "Estonian to English Võta vestlus üle" at bounding box center [377, 307] width 79 height 18
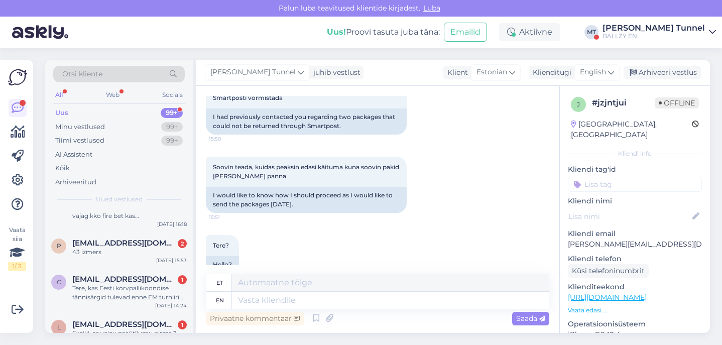
scroll to position [70, 0]
click at [156, 242] on span "[EMAIL_ADDRESS][DOMAIN_NAME]" at bounding box center [124, 241] width 104 height 9
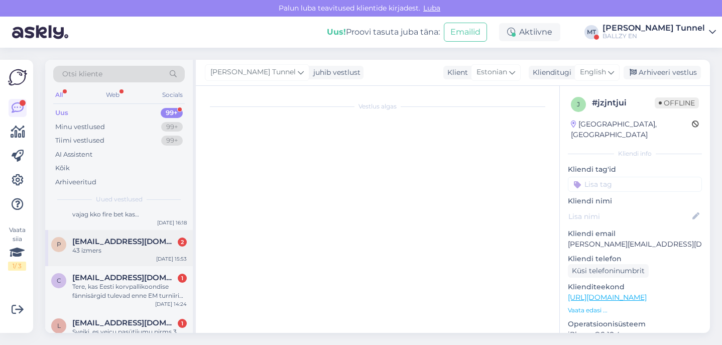
scroll to position [0, 0]
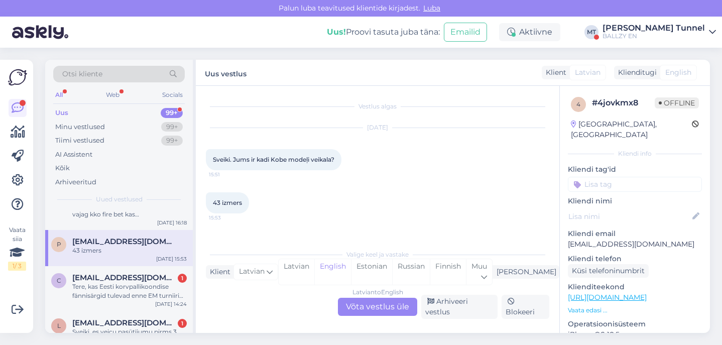
click at [401, 311] on div "Latvian to English Võta vestlus üle" at bounding box center [377, 307] width 79 height 18
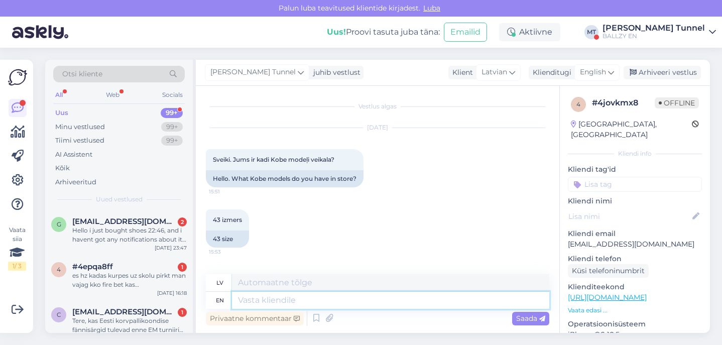
click at [318, 302] on textarea at bounding box center [390, 300] width 317 height 17
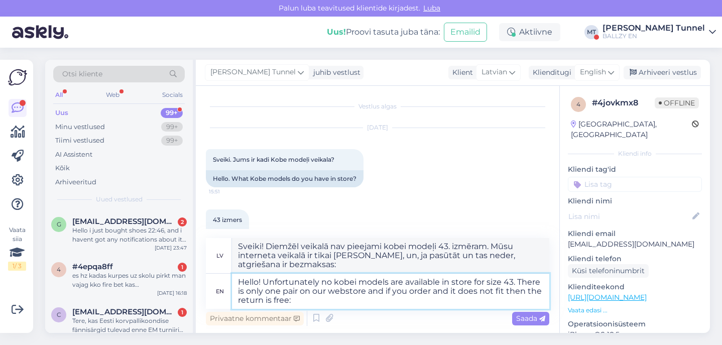
paste textarea "[URL][DOMAIN_NAME]"
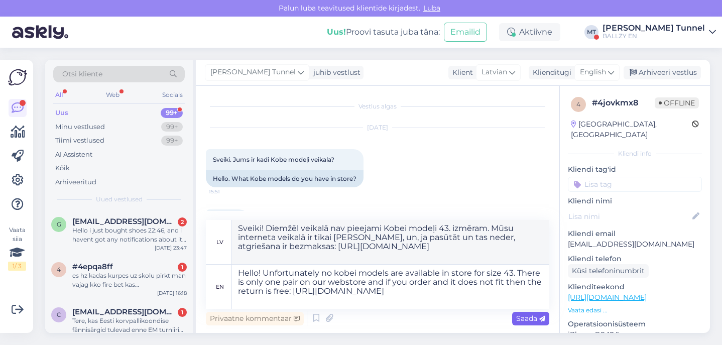
click at [539, 316] on icon at bounding box center [542, 319] width 6 height 6
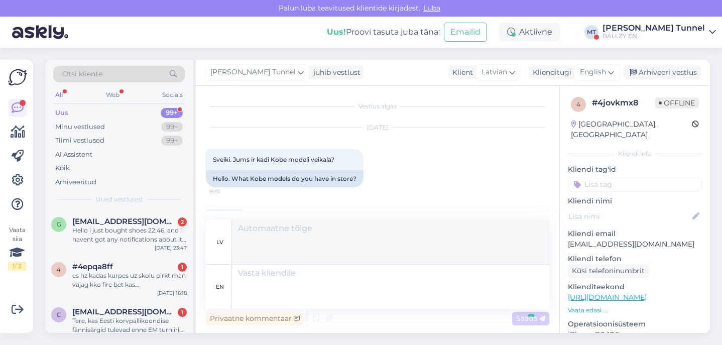
scroll to position [147, 0]
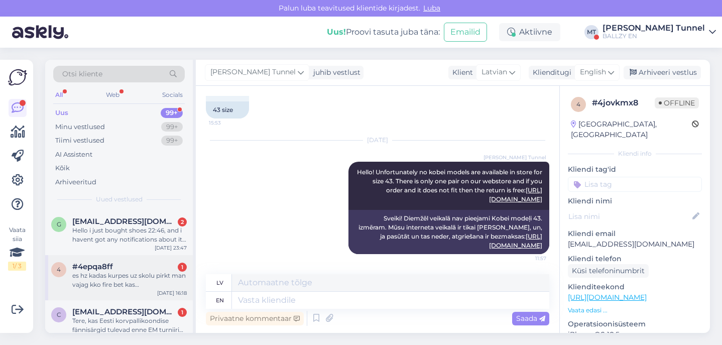
click at [175, 264] on div "#4epqa8ff 1" at bounding box center [129, 266] width 115 height 9
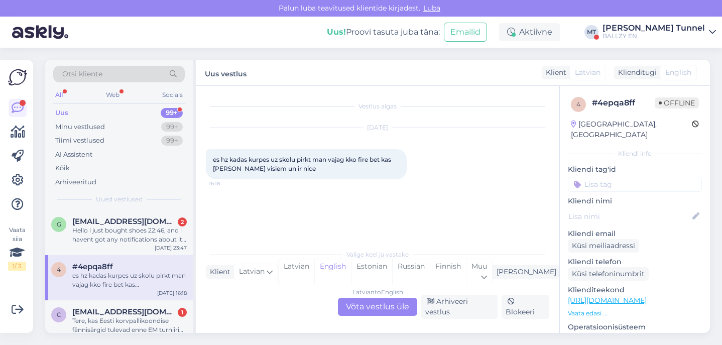
scroll to position [0, 0]
click at [395, 306] on div "Latvian to English Võta vestlus üle" at bounding box center [377, 307] width 79 height 18
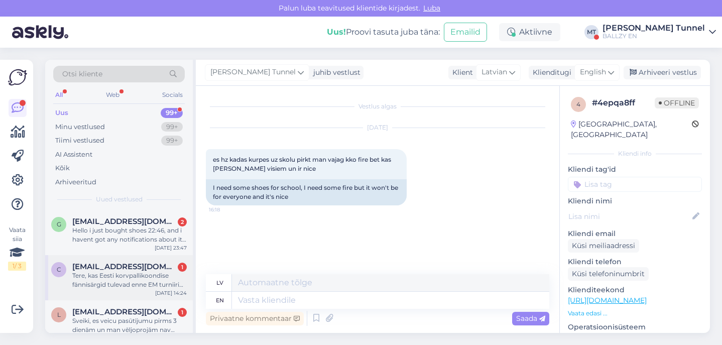
click at [149, 278] on div "Tere, kas Eesti korvpallikoondise fännisärgid tulevad enne EM turniiri müügile?" at bounding box center [129, 280] width 115 height 18
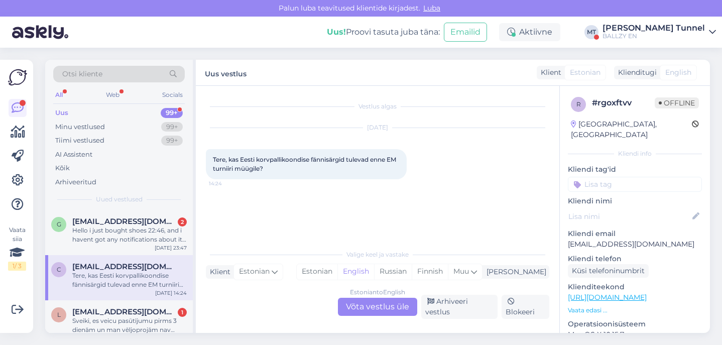
click at [374, 308] on div "Estonian to English Võta vestlus üle" at bounding box center [377, 307] width 79 height 18
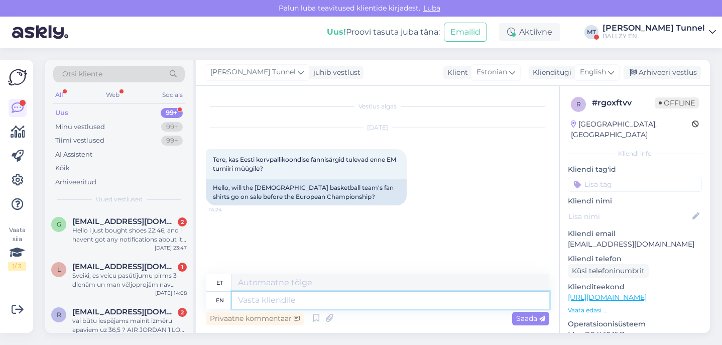
click at [343, 304] on textarea at bounding box center [390, 300] width 317 height 17
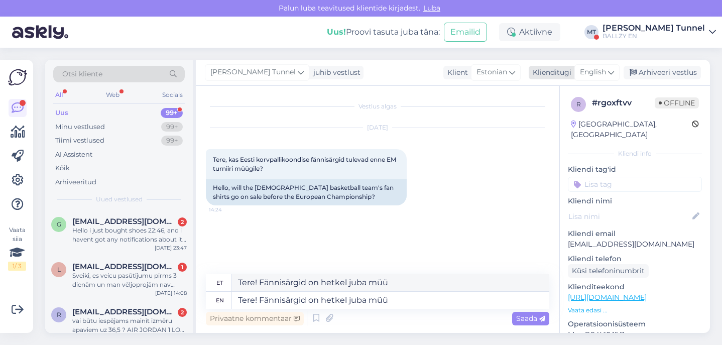
click at [612, 68] on icon at bounding box center [611, 72] width 6 height 11
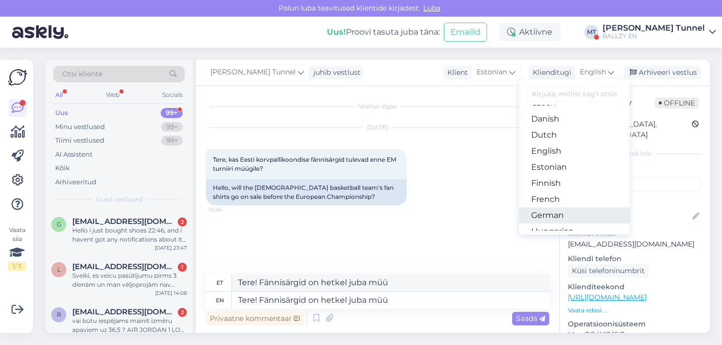
scroll to position [98, 0]
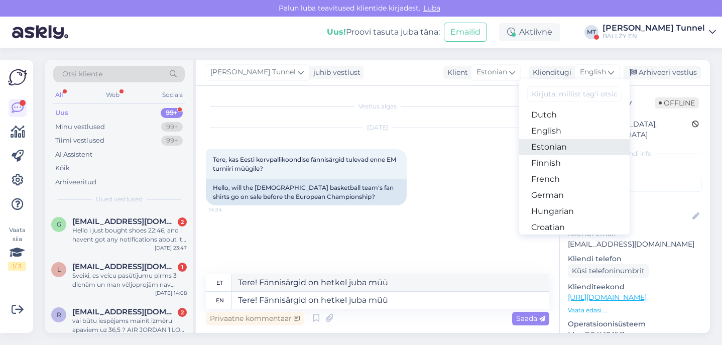
click at [568, 154] on link "Estonian" at bounding box center [574, 147] width 111 height 16
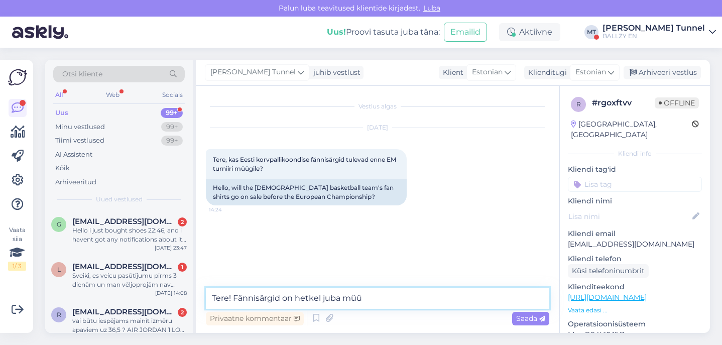
click at [387, 295] on textarea "Tere! Fännisärgid on hetkel juba müü" at bounding box center [378, 298] width 344 height 21
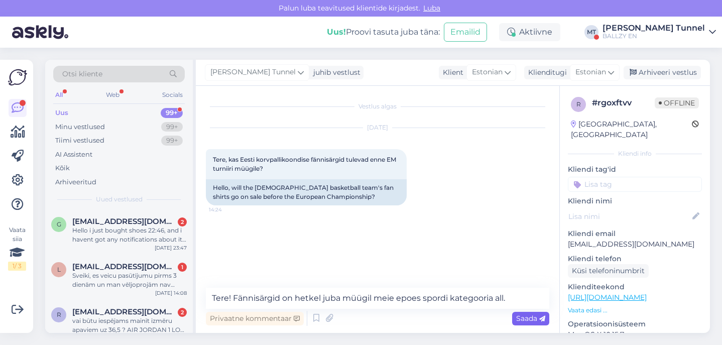
click at [524, 322] on span "Saada" at bounding box center [530, 318] width 29 height 9
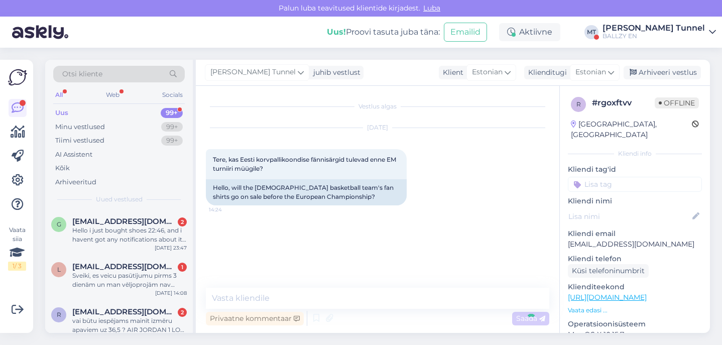
scroll to position [11, 0]
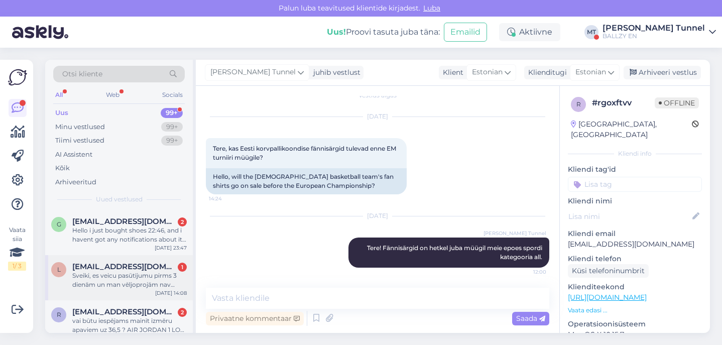
click at [143, 268] on span "[EMAIL_ADDRESS][DOMAIN_NAME]" at bounding box center [124, 266] width 104 height 9
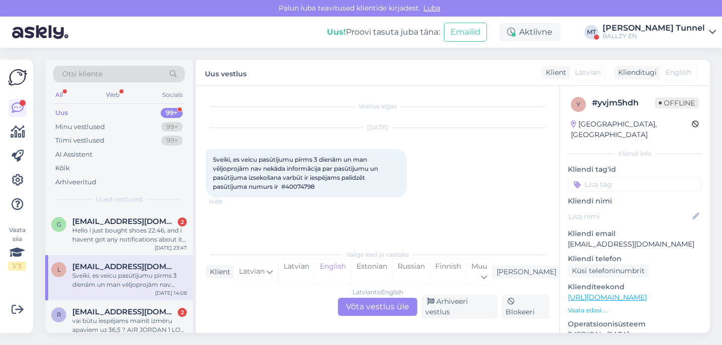
click at [382, 310] on div "Latvian to English Võta vestlus üle" at bounding box center [377, 307] width 79 height 18
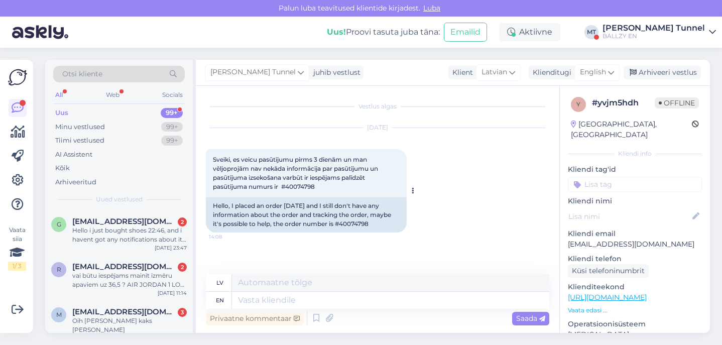
click at [357, 221] on div "Hello, I placed an order [DATE] and I still don't have any information about th…" at bounding box center [306, 214] width 201 height 35
copy div "40074798"
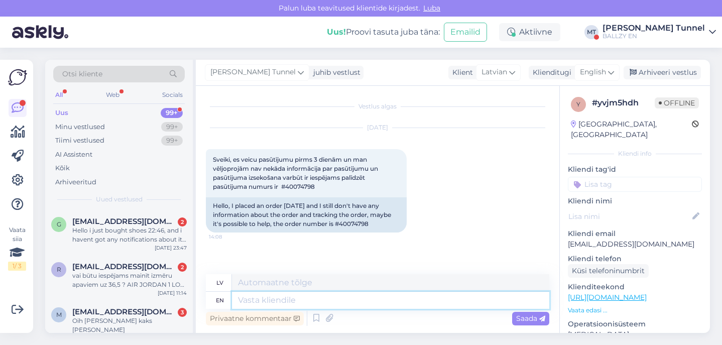
click at [290, 300] on textarea at bounding box center [390, 300] width 317 height 17
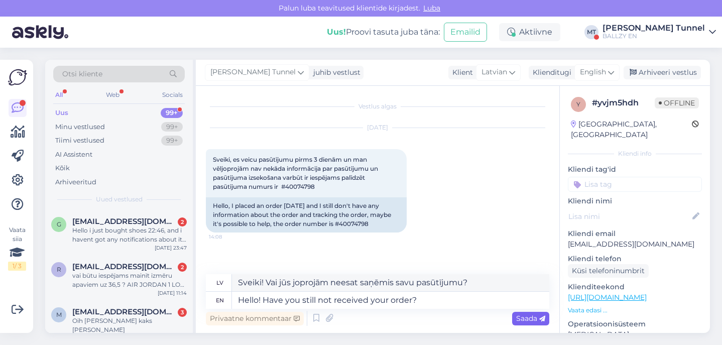
click at [526, 321] on span "Saada" at bounding box center [530, 318] width 29 height 9
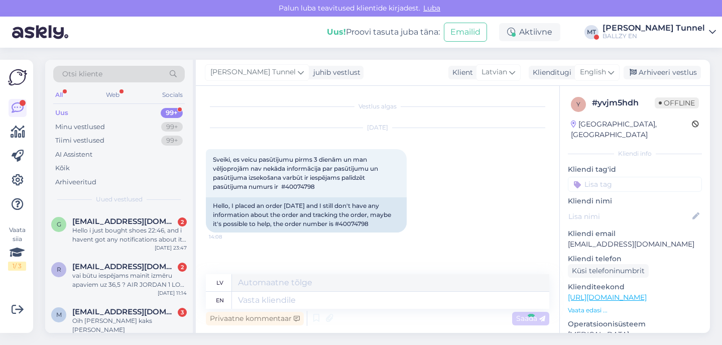
scroll to position [60, 0]
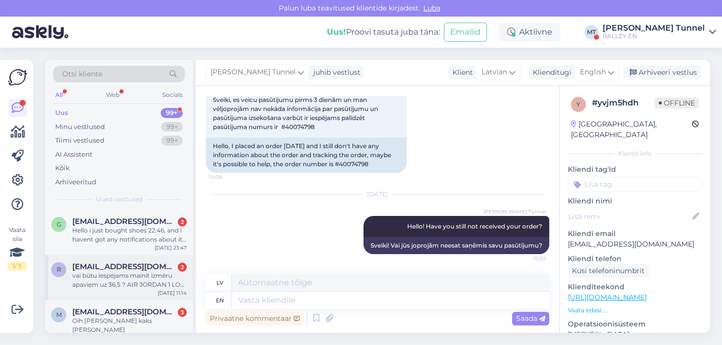
click at [157, 268] on div "[EMAIL_ADDRESS][DOMAIN_NAME] 2" at bounding box center [129, 266] width 115 height 9
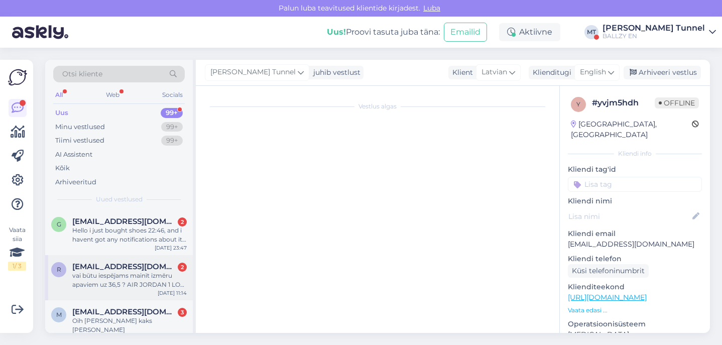
scroll to position [2, 0]
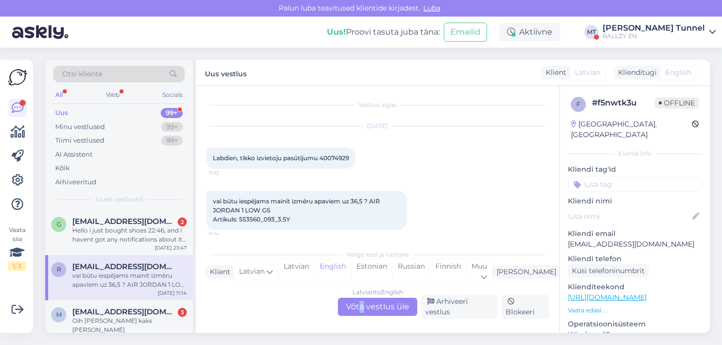
click at [363, 311] on div "Latvian to English Võta vestlus üle" at bounding box center [377, 307] width 79 height 18
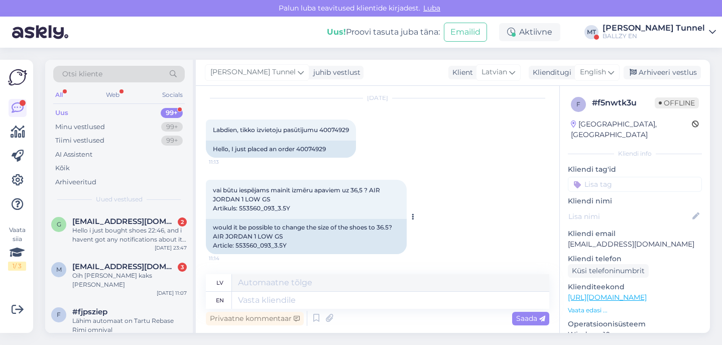
scroll to position [30, 0]
click at [342, 129] on span "Labdien, tikko izvietoju pasūtījumu 40074929" at bounding box center [281, 130] width 136 height 8
copy span "40074929"
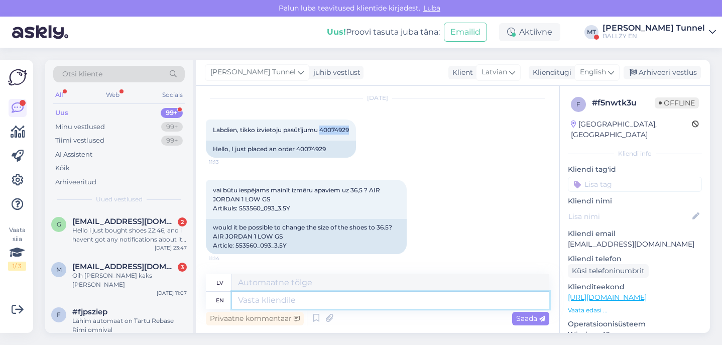
click at [277, 301] on textarea at bounding box center [390, 300] width 317 height 17
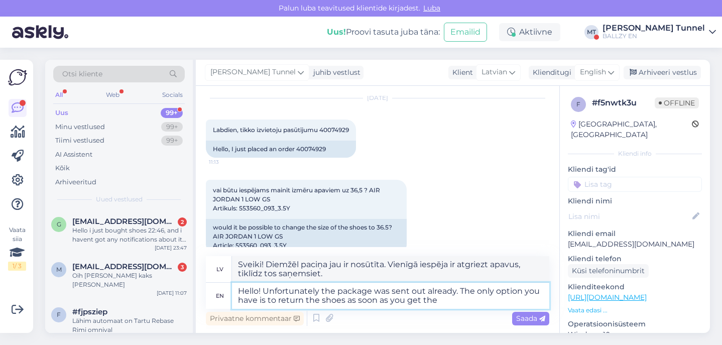
drag, startPoint x: 480, startPoint y: 300, endPoint x: 346, endPoint y: 303, distance: 133.6
click at [346, 303] on textarea "Hello! Unfortunately the package was sent out already. The only option you have…" at bounding box center [390, 296] width 317 height 26
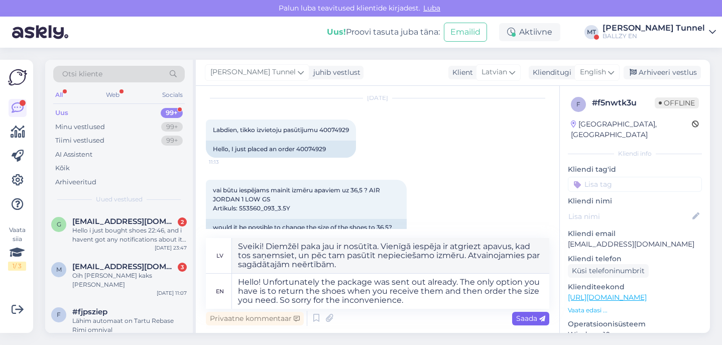
click at [530, 321] on span "Saada" at bounding box center [530, 318] width 29 height 9
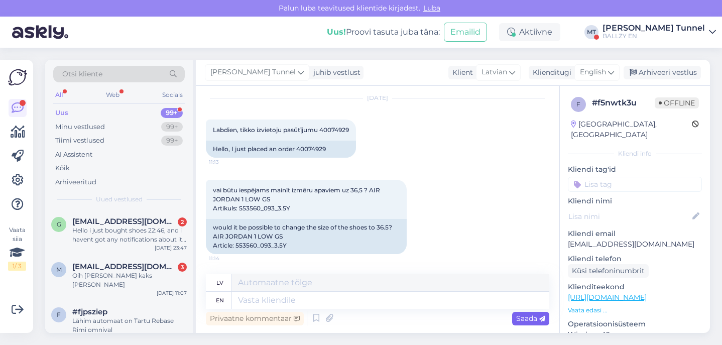
scroll to position [156, 0]
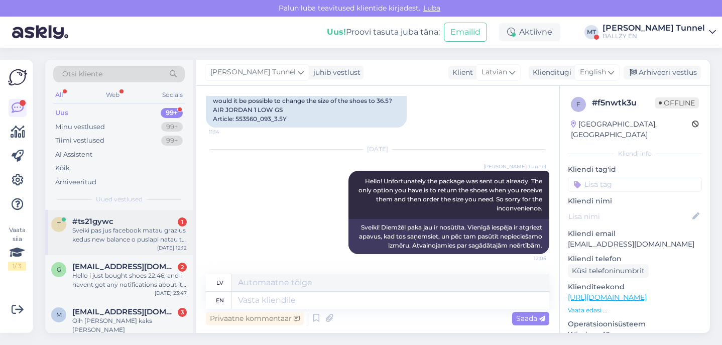
click at [170, 227] on div "Sveiki pas jus facebook matau grazius kedus new balance o puslapi natau tai rei…" at bounding box center [129, 235] width 115 height 18
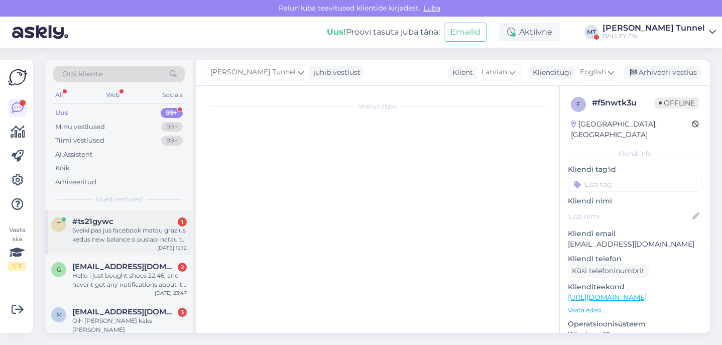
scroll to position [0, 0]
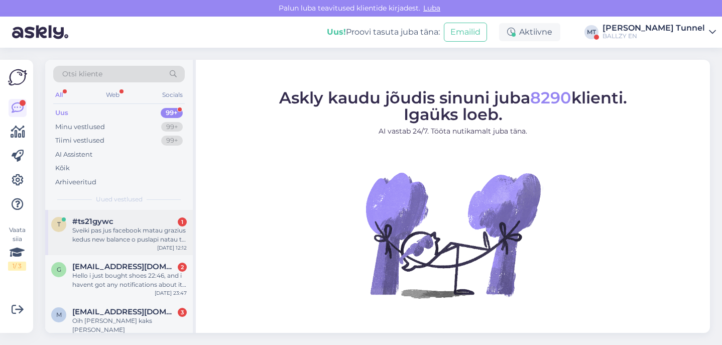
click at [129, 223] on div "#ts21gywc 1" at bounding box center [129, 221] width 115 height 9
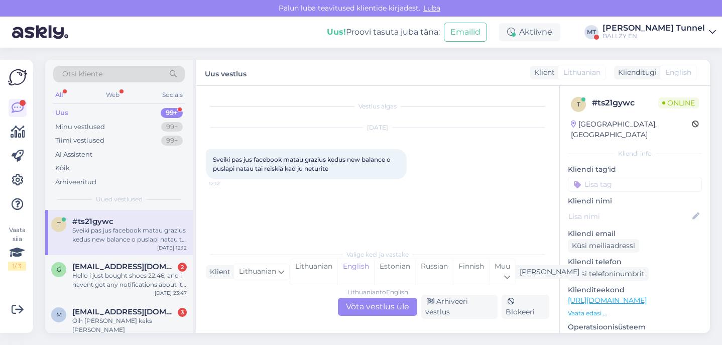
click at [366, 307] on div "Lithuanian to English Võta vestlus üle" at bounding box center [377, 307] width 79 height 18
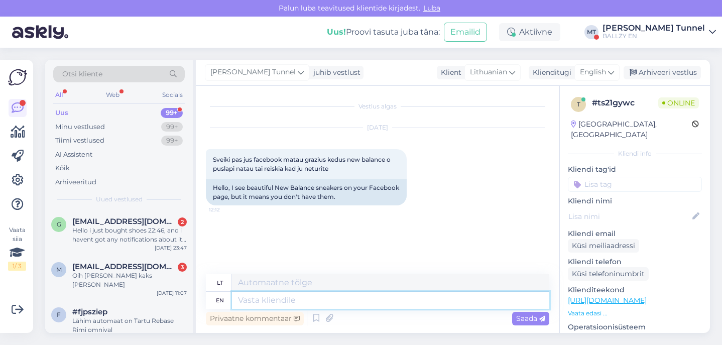
click at [350, 298] on textarea at bounding box center [390, 300] width 317 height 17
type textarea "Hello!"
type textarea "Sveiki!"
type textarea "Hello! Could y"
type textarea "Sveiki! [PERSON_NAME]"
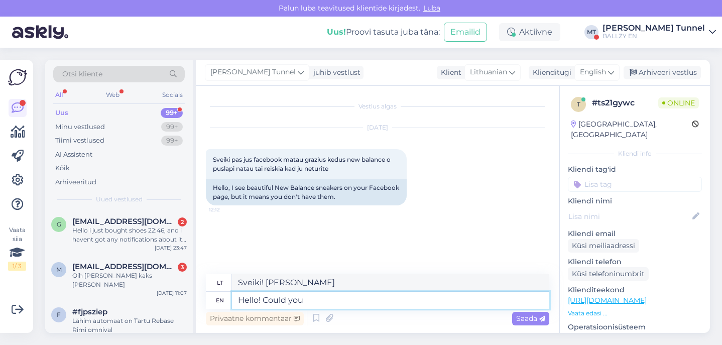
type textarea "Hello! Could you"
type textarea "Sveiki! Gal galėtumėte"
type textarea "Hello! Could you send u"
type textarea "Sveiki! Gal galėtumėte atsiųsti?"
type textarea "Hello! Could you send us a"
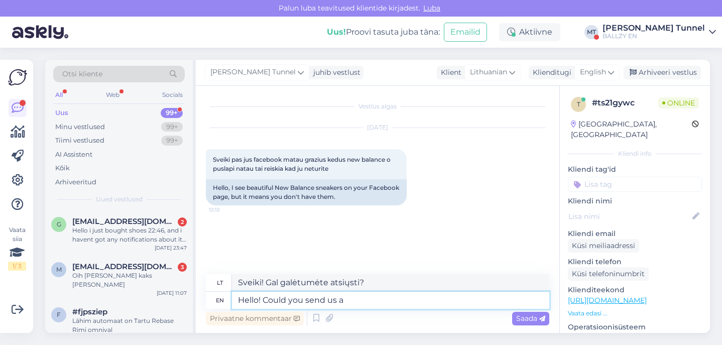
type textarea "Sveiki! Gal galėtumėte mums atsiųsti?"
type textarea "Hello! Could you send us a"
type textarea "Sveiki! Gal galėtumėte mums atsiųsti"
type textarea "Hello! Could you send us a picture"
type textarea "Sveiki! Gal galėtumėte atsiųsti mums nuotrauką?"
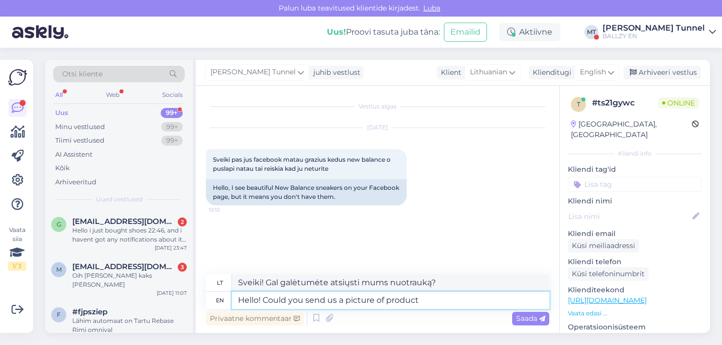
type textarea "Hello! Could you send us a picture of product"
type textarea "Sveiki! Gal galėtumėte atsiųsti mums prekės nuotrauką?"
type textarea "Hello! Could you send us a picture of product same"
type textarea "Sveiki! Gal galėtumėte atsiųsti mums tos pačios prekės nuotrauką?"
click at [407, 299] on textarea "Hello! Could you send us a picture of product same" at bounding box center [390, 300] width 317 height 17
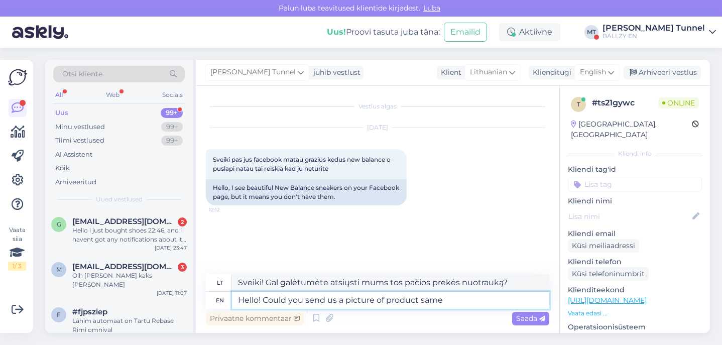
click at [431, 301] on textarea "Hello! Could you send us a picture of product same" at bounding box center [390, 300] width 317 height 17
type textarea "Hello! Could you send us a picture of product"
type textarea "Sveiki! Gal galėtumėte atsiųsti mums prekės nuotrauką?"
type textarea "Hello! Could you send us a picture of product name s"
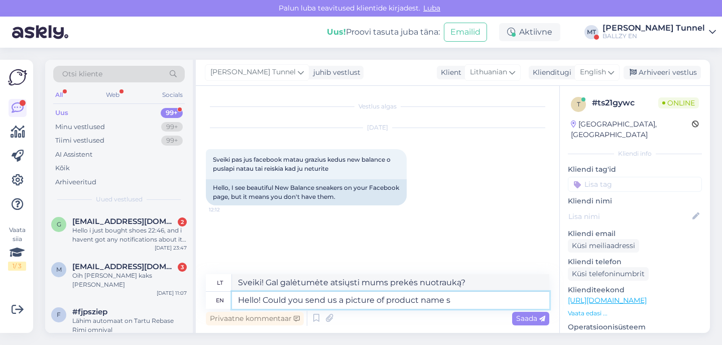
type textarea "Sveiki! Gal galėtumėte atsiųsti mums produkto pavadinimo nuotrauką?"
type textarea "Hello! Could you send us a picture of product name so we"
type textarea "Sveiki! Gal galėtumėte atsiųsti mums produkto pavadinimo nuotrauką, kad galėtume"
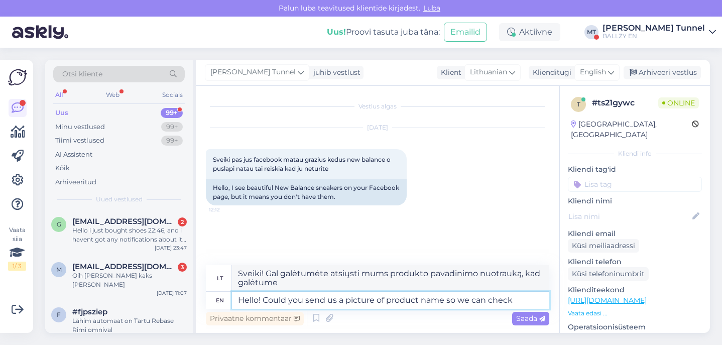
type textarea "Hello! Could you send us a picture of product name so we can check t"
type textarea "Sveiki! Gal galėtumėte atsiųsti mums prekės pavadinimo nuotrauką, kad galėtume …"
type textarea "Hello! Could you send us a picture of product name so we can check teh"
type textarea "Sveiki! Gal galėtumėte atsiųsti mums produkto pavadinimo nuotrauką, kad galėtum…"
type textarea "Hello! Could you send us a picture of product name so we can check the a"
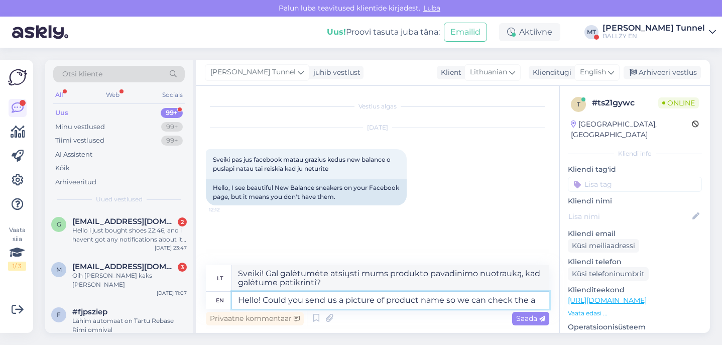
type textarea "Sveiki! Gal galėtumėte atsiųsti mums produkto pavadinimo nuotrauką, kad galėtum…"
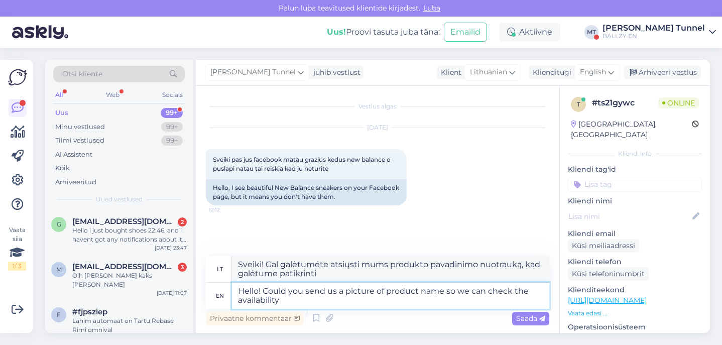
type textarea "Hello! Could you send us a picture of product name so we can check the availabi…"
type textarea "Sveiki! Gal galėtumėte atsiųsti mums prekės pavadinimo nuotrauką, kad galėtume …"
click at [388, 291] on textarea "Hello! Could you send us a picture of product name so we can check the availabi…" at bounding box center [390, 296] width 317 height 26
type textarea "Hello! Could you send us a picture of the product name so we can check the avai…"
type textarea "Sveiki! Gal galėtumėte atsiųsti mums prekės pavadinimo nuotrauką, kad galėtume …"
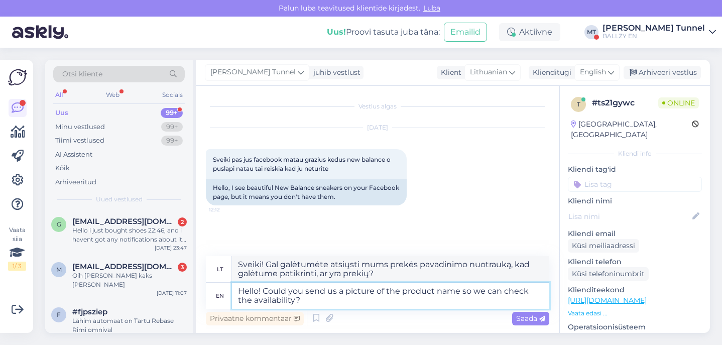
click at [439, 292] on textarea "Hello! Could you send us a picture of the product name so we can check the avai…" at bounding box center [390, 296] width 317 height 26
type textarea "Hello! Could you send us a picture of the product or the model name so we can c…"
type textarea "Sveiki! Gal galėtumėte atsiųsti mums produkto nuotrauką arba modelio pavadinimą…"
type textarea "Hello! Could you send us a picture of the product or the model name so we can c…"
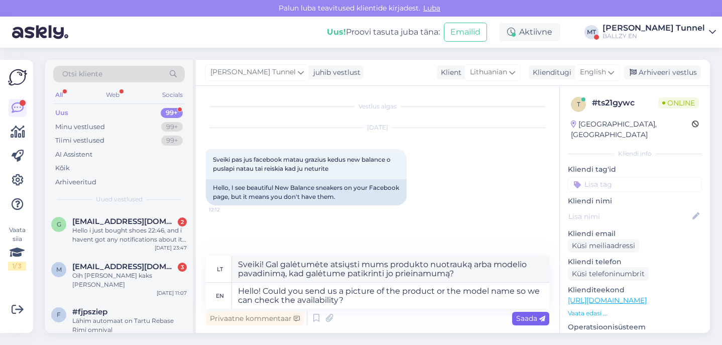
click at [533, 319] on span "Saada" at bounding box center [530, 318] width 29 height 9
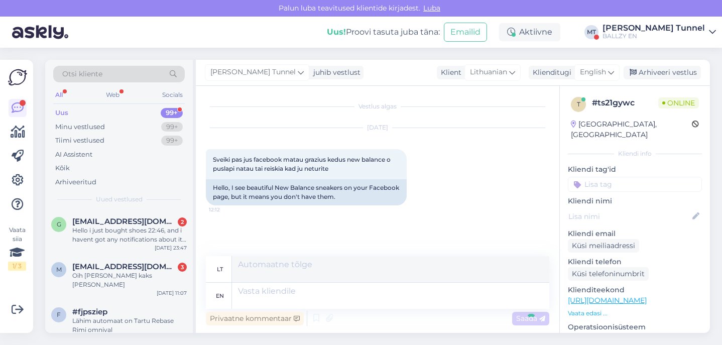
scroll to position [39, 0]
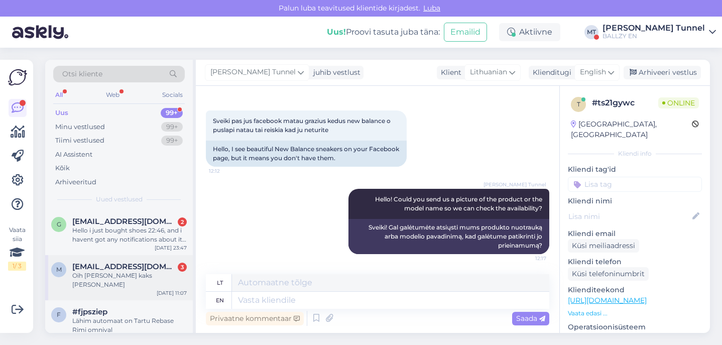
click at [134, 277] on div "Oih [PERSON_NAME] kaks [PERSON_NAME]" at bounding box center [129, 280] width 115 height 18
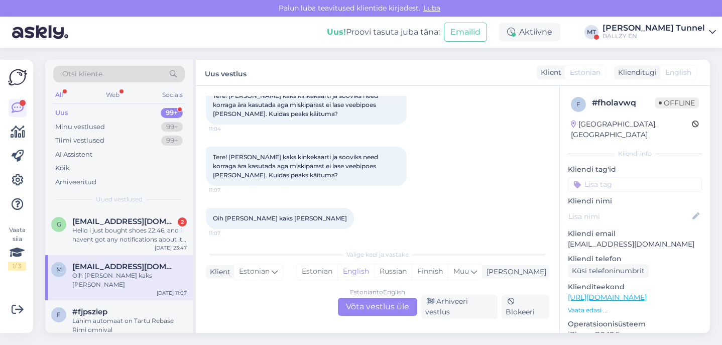
scroll to position [63, 0]
click at [390, 310] on div "Estonian to English Võta vestlus üle" at bounding box center [377, 307] width 79 height 18
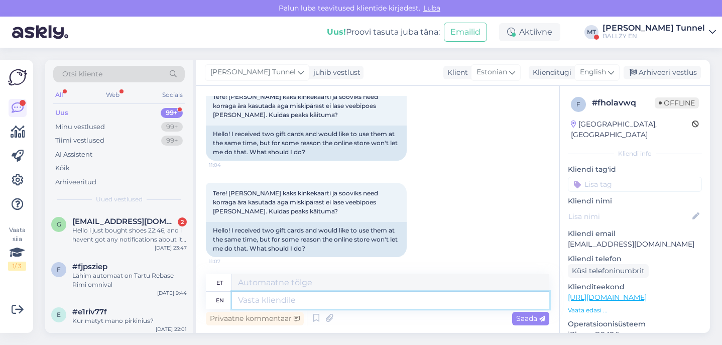
click at [343, 299] on textarea at bounding box center [390, 300] width 317 height 17
type textarea "Tere!"
type textarea "Tere! Kahjuks"
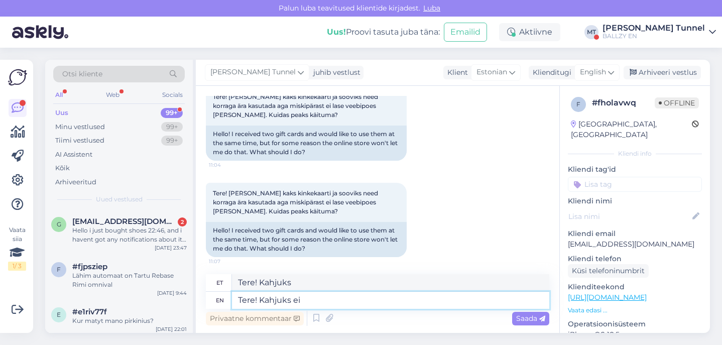
type textarea "Tere! Kahjuks ei s"
type textarea "Tere! Kahjuks ei"
type textarea "Tere! Kahjuks ei saa"
type textarea "Tere! Kahjuks e"
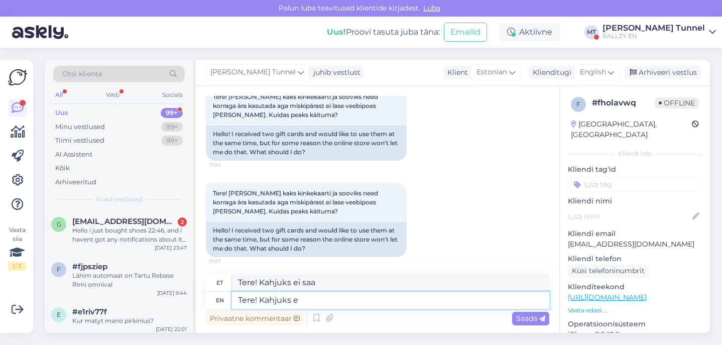
type textarea "Tere! Kahjuks ei"
type textarea "Tere! Kahjuks"
type textarea "Tere!"
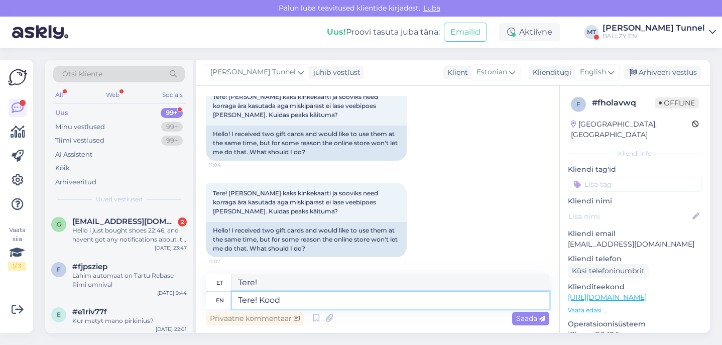
type textarea "Tere! Koode"
type textarea "Tere!"
type textarea "Tere! Oskate"
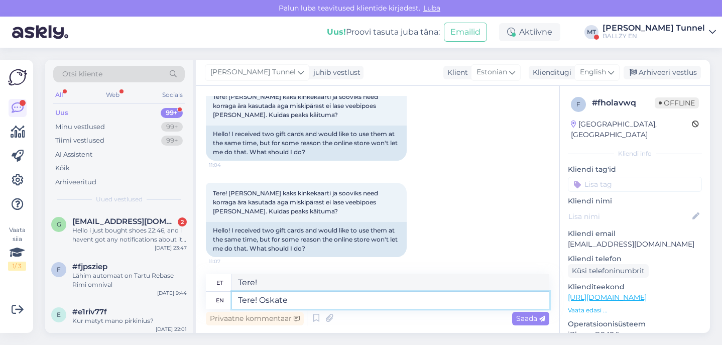
type textarea "Tere! Oskate"
type textarea "Tere! Oskate täpsemalt"
type textarea "Tere! Oskate täpselt"
type textarea "Tere! Oskate täpsemalt öelda"
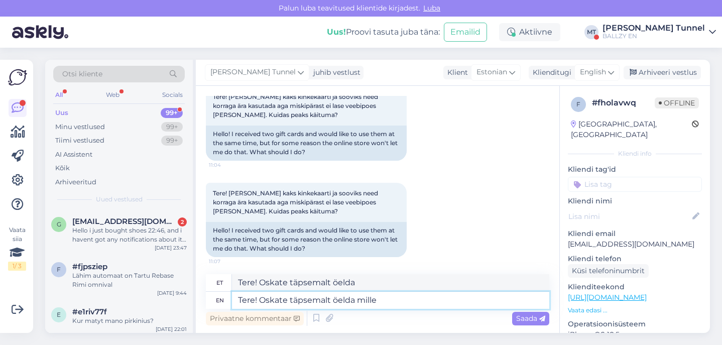
type textarea "Tere! Oskate täpsemalt öelda millel"
type textarea "Tere! Oskate täpsemalt öelda millest"
type textarea "Tere! Oskate täpsemalt öelda millel e"
type textarea "Tere! Oskate täpsemalt öelda millel"
type textarea "Tere! Oskate täpsemalt öelda millel esineb prob"
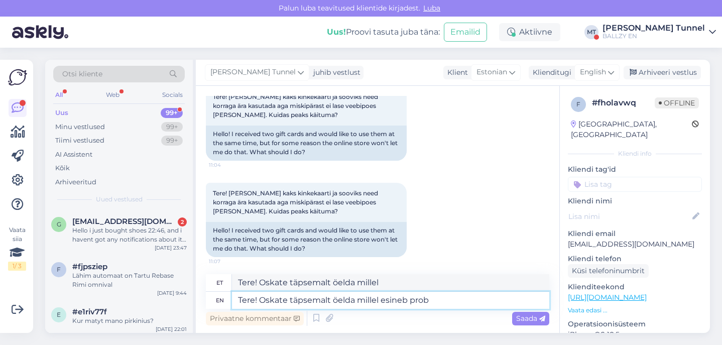
type textarea "Tere! Oskate täpsemalt öelda millel esineb"
type textarea "Tere! Oskate täpsemalt öelda millel esineb probleem?"
type textarea "Tere! Oskate täpsemalt öelda millel esineb probleem? Muidu"
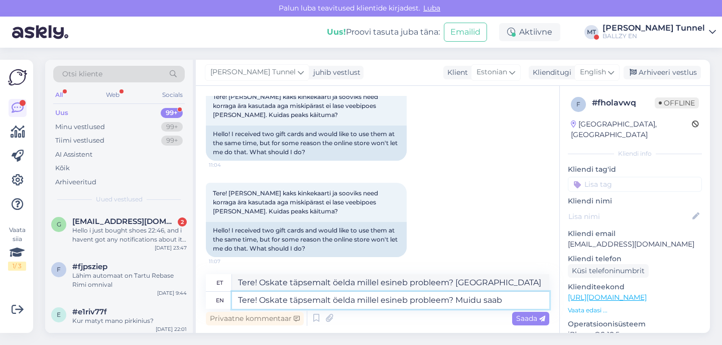
type textarea "Tere! Oskate täpsemalt öelda millel esineb probleem? Muidu saab"
type textarea "Tere! Oskate täpsemalt öelda millel esineb probleem? Muidu saab sood"
type textarea "Tere! Oskate täpsemalt öelda millel esineb probleem? Muidu saab soodu"
type textarea "Tere! Oskate täpsemalt öelda millel esineb probleem? Muidu saab"
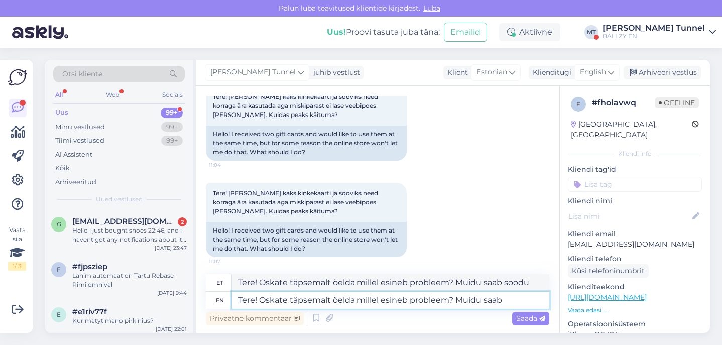
type textarea "Tere! Oskate täpsemalt öelda millel esineb probleem? Muidu saab"
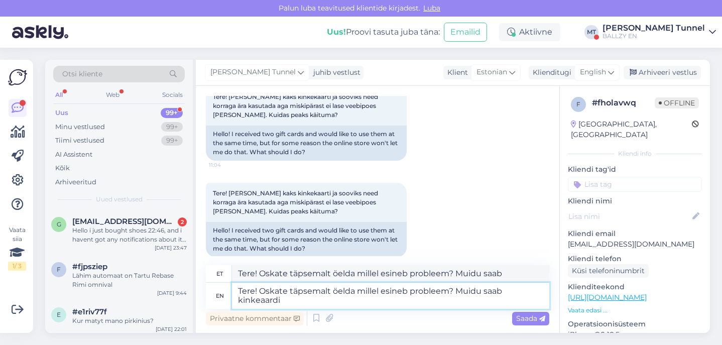
type textarea "Tere! Oskate täpsemalt öelda millel esineb probleem? Muidu saab kinkeaardi k"
type textarea "Tere! Oskate täpsemalt öelda millel esineb probleem? Muidu saab kinkeaardi"
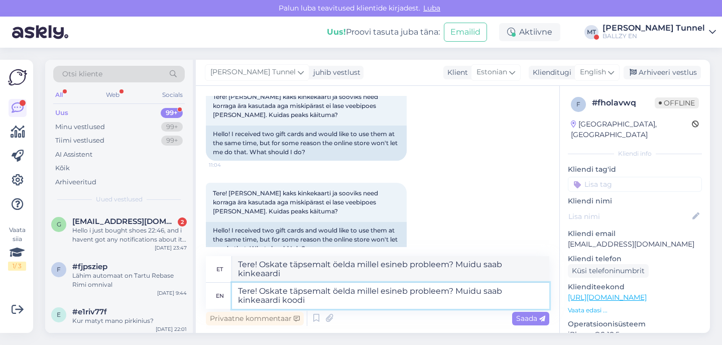
type textarea "Tere! Oskate täpsemalt öelda millel esineb probleem? Muidu saab kinkeaardi koodi"
click at [260, 300] on textarea "Tere! Oskate täpsemalt öelda millel esineb probleem? Muidu saab kinkeaardi koodi" at bounding box center [390, 296] width 317 height 26
type textarea "Tere! Oskate täpsemalt öelda millel esineb probleem? Muidu saab kinkekaardi koo…"
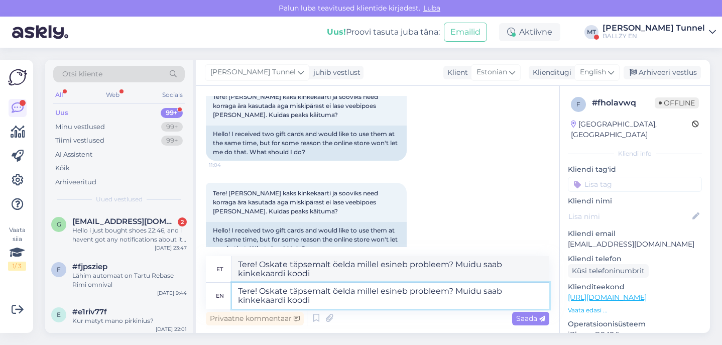
click at [315, 302] on textarea "Tere! Oskate täpsemalt öelda millel esineb probleem? Muidu saab kinkekaardi koo…" at bounding box center [390, 296] width 317 height 26
type textarea "Tere! Oskate täpsemalt öelda millel esineb probleem? Muidu saab kinkekaardi koo…"
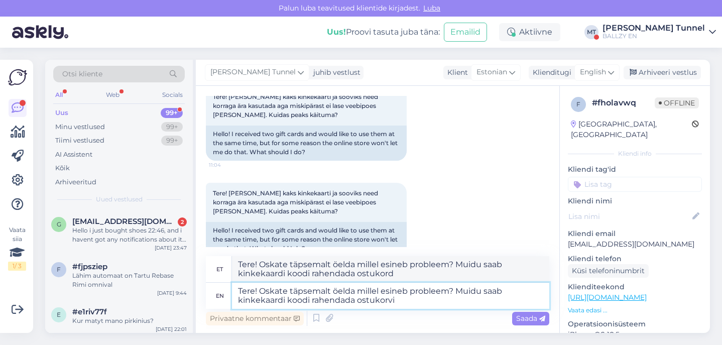
type textarea "Tere! Oskate täpsemalt öelda millel esineb probleem? Muidu saab kinkekaardi koo…"
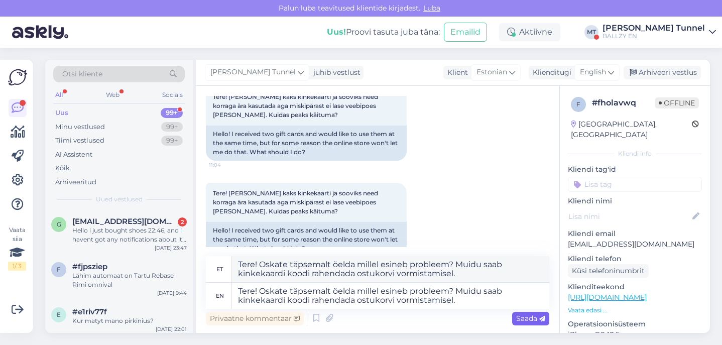
click at [529, 321] on span "Saada" at bounding box center [530, 318] width 29 height 9
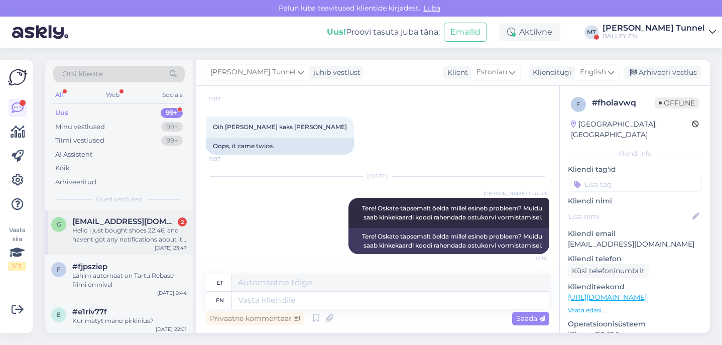
scroll to position [0, 0]
click at [159, 226] on div "Hello i just bought shoes 22:46, and i havent got any notifications about it wh…" at bounding box center [129, 235] width 115 height 18
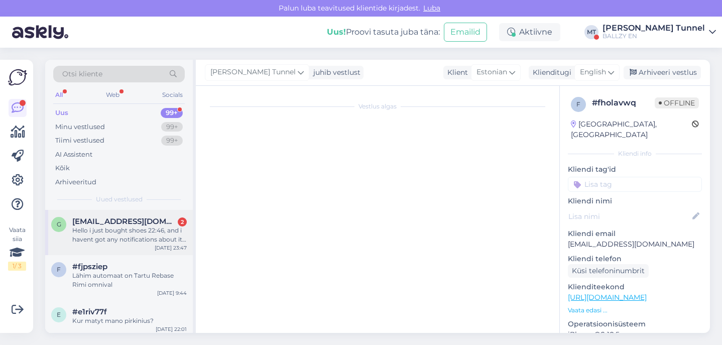
scroll to position [2, 0]
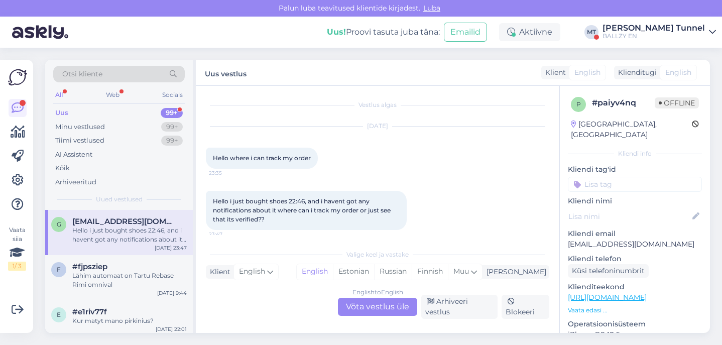
click at [373, 314] on div "English to English Võta vestlus üle" at bounding box center [377, 307] width 79 height 18
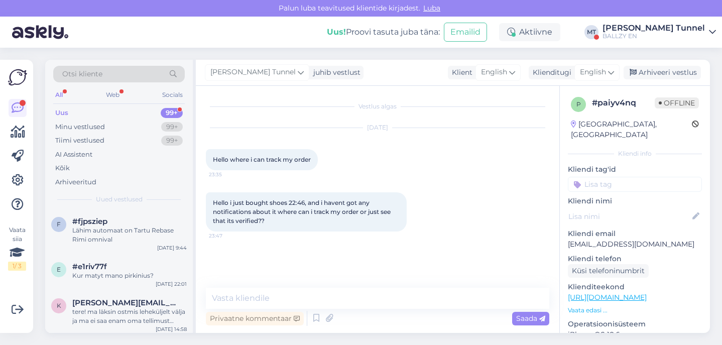
click at [609, 239] on p "[EMAIL_ADDRESS][DOMAIN_NAME]" at bounding box center [635, 244] width 134 height 11
copy p "grazauskienelolita"
click at [609, 239] on p "[EMAIL_ADDRESS][DOMAIN_NAME]" at bounding box center [635, 244] width 134 height 11
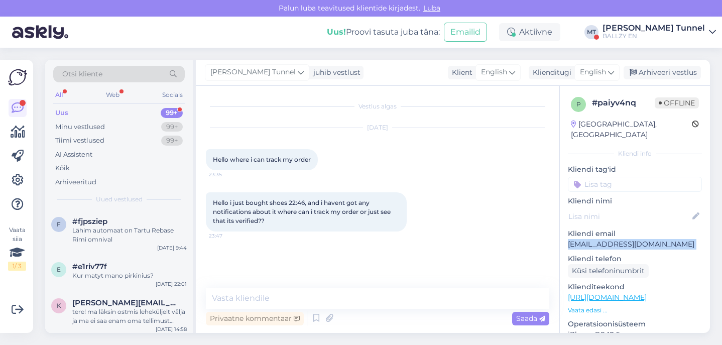
click at [609, 239] on p "[EMAIL_ADDRESS][DOMAIN_NAME]" at bounding box center [635, 244] width 134 height 11
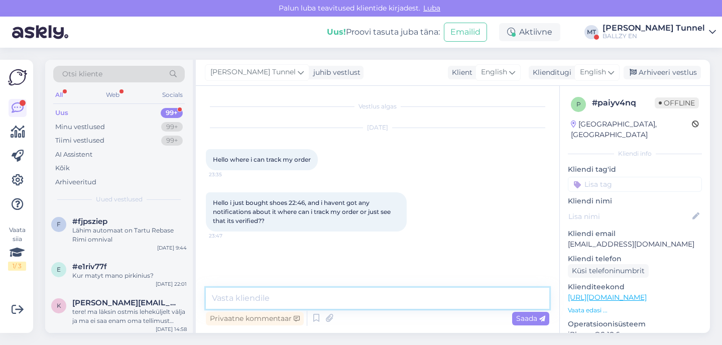
click at [282, 292] on textarea at bounding box center [378, 298] width 344 height 21
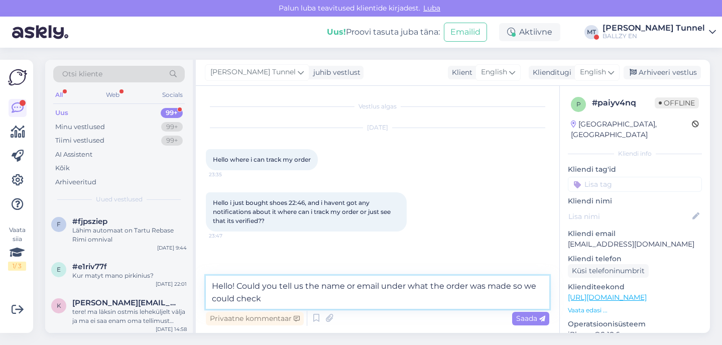
type textarea "Hello! Could you tell us the name or email under what the order was made so we …"
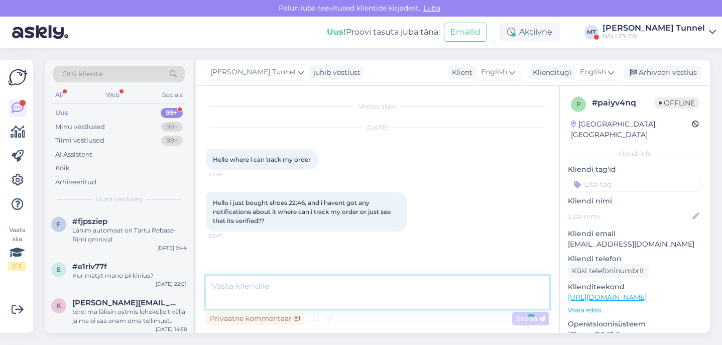
scroll to position [37, 0]
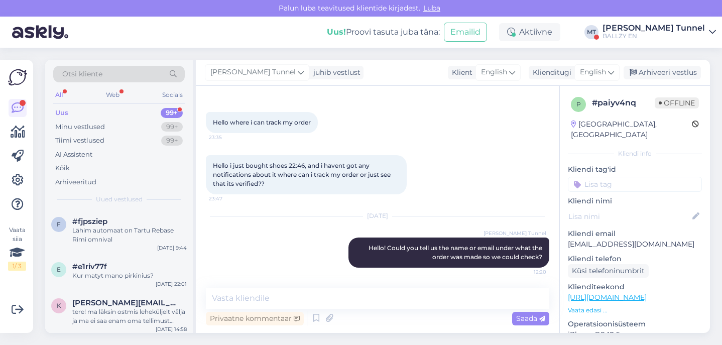
click at [687, 31] on div "[PERSON_NAME] Tunnel" at bounding box center [654, 28] width 102 height 8
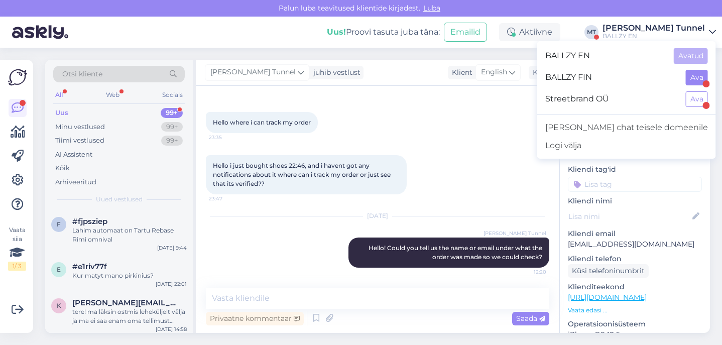
click at [690, 78] on button "Ava" at bounding box center [697, 78] width 22 height 16
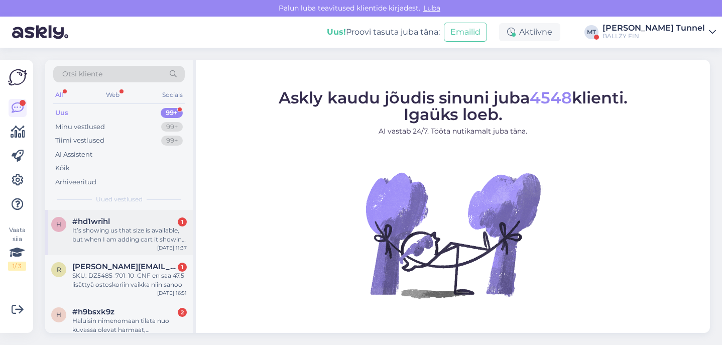
click at [156, 228] on div "It’s showing us that size is available, but when I am adding cart it showing it…" at bounding box center [129, 235] width 115 height 18
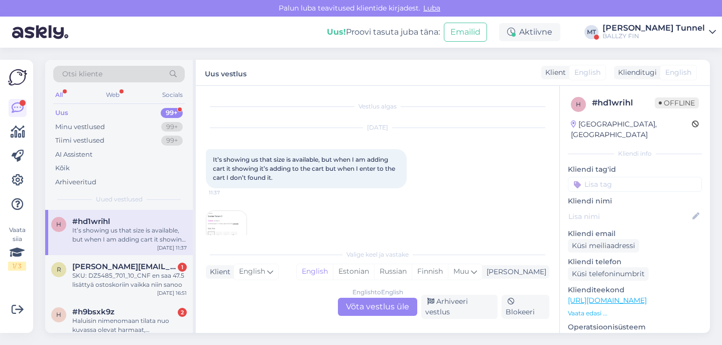
scroll to position [21, 0]
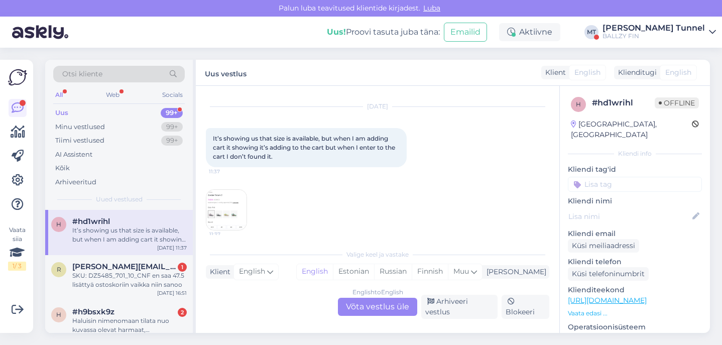
click at [358, 308] on div "English to English Võta vestlus üle" at bounding box center [377, 307] width 79 height 18
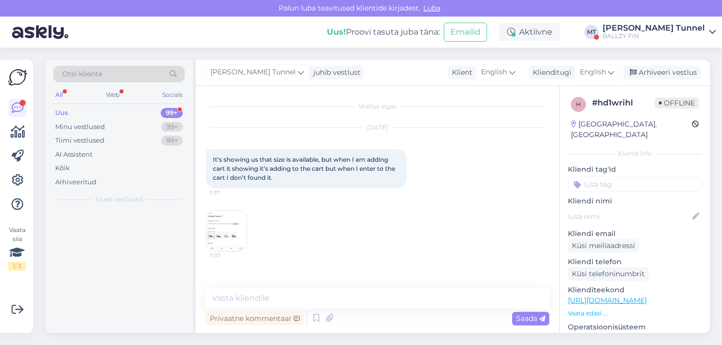
scroll to position [0, 0]
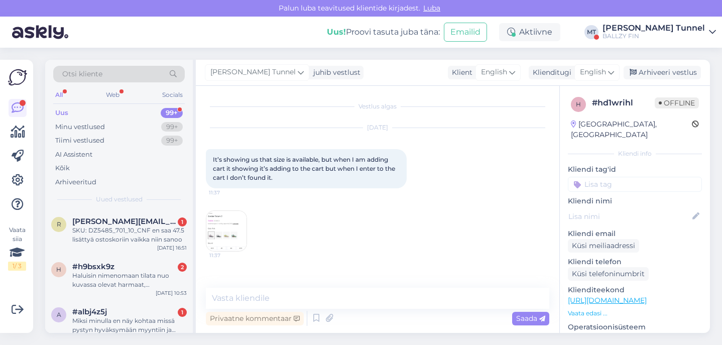
click at [234, 232] on img at bounding box center [226, 231] width 40 height 40
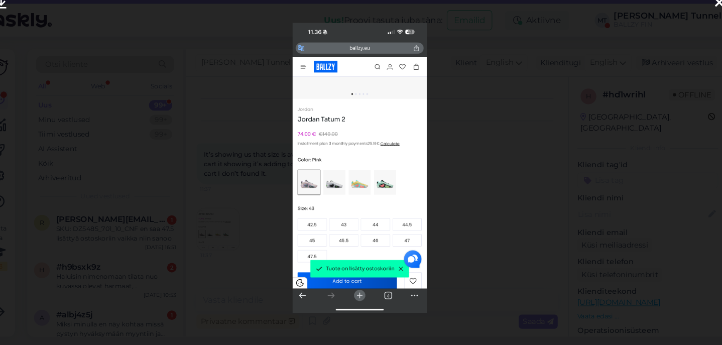
click at [450, 153] on div at bounding box center [361, 172] width 722 height 345
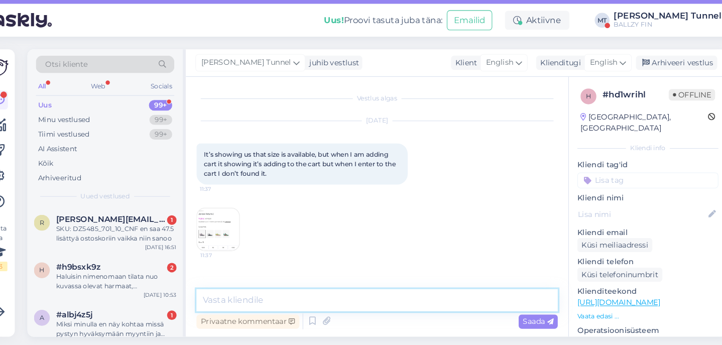
click at [301, 289] on textarea at bounding box center [378, 298] width 344 height 21
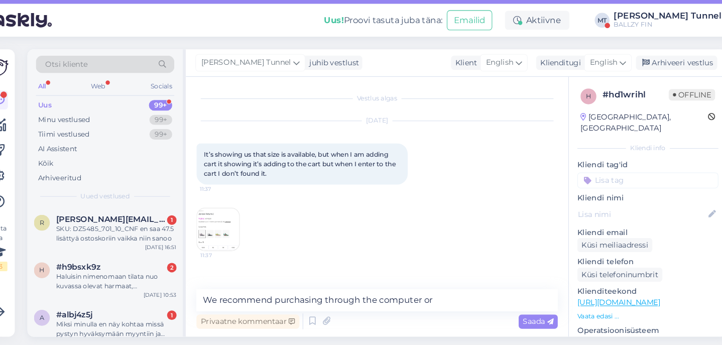
click at [206, 211] on img at bounding box center [226, 231] width 40 height 40
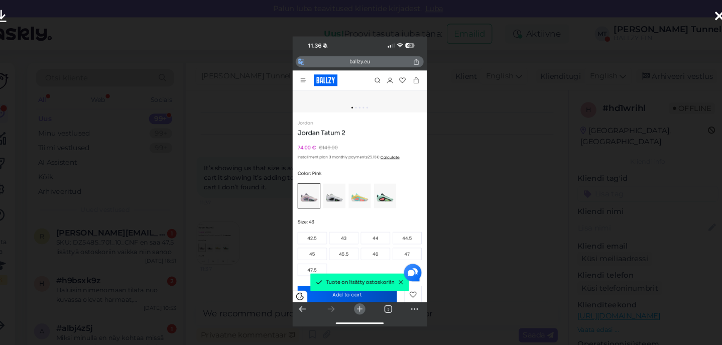
click at [463, 164] on div at bounding box center [361, 172] width 722 height 345
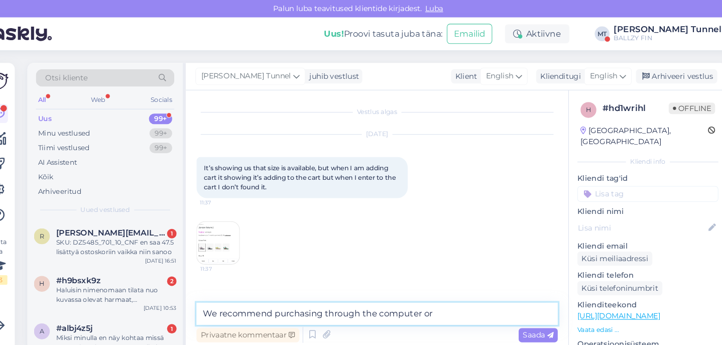
click at [412, 296] on textarea "We recommend purchasing through the computer or" at bounding box center [378, 298] width 344 height 21
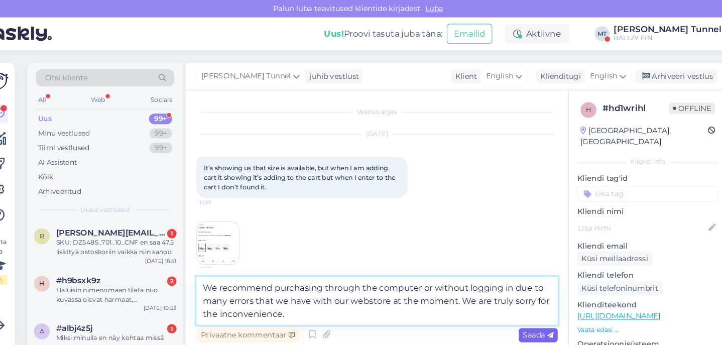
type textarea "We recommend purchasing through the computer or without logging in due to many …"
click at [516, 319] on span "Saada" at bounding box center [530, 318] width 29 height 9
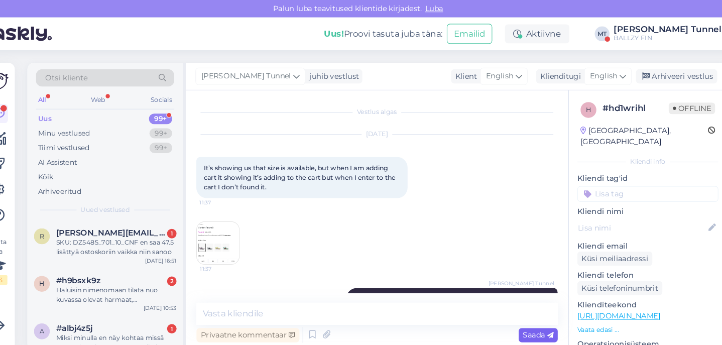
scroll to position [54, 0]
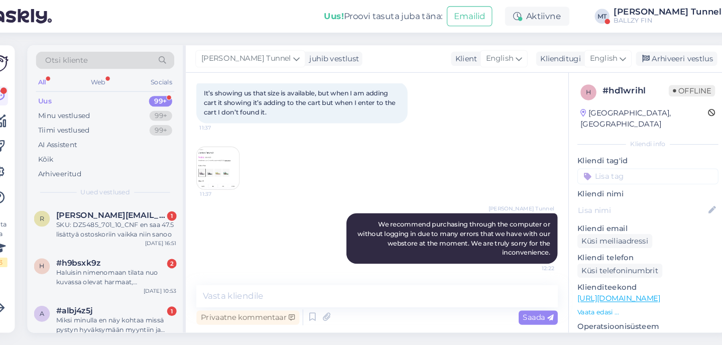
click at [640, 24] on div "[PERSON_NAME] Tunnel" at bounding box center [654, 28] width 102 height 8
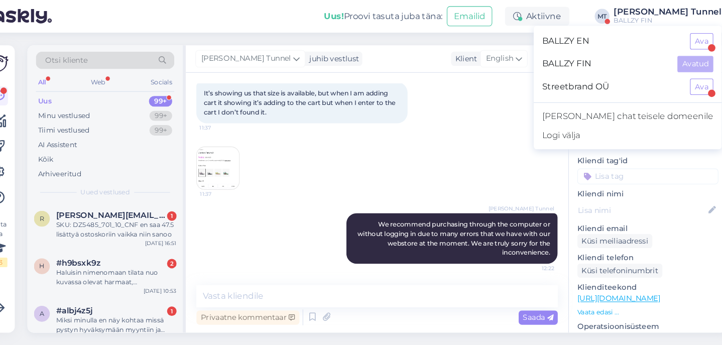
click at [662, 90] on div "Streetbrand OÜ Ava" at bounding box center [616, 99] width 179 height 22
click at [676, 91] on button "Ava" at bounding box center [687, 99] width 22 height 16
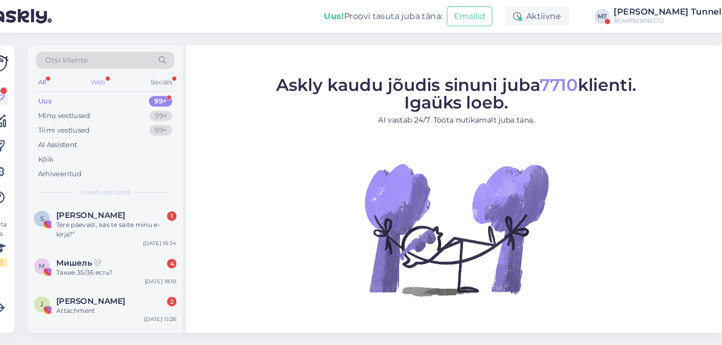
click at [104, 88] on div "Web" at bounding box center [113, 94] width 18 height 13
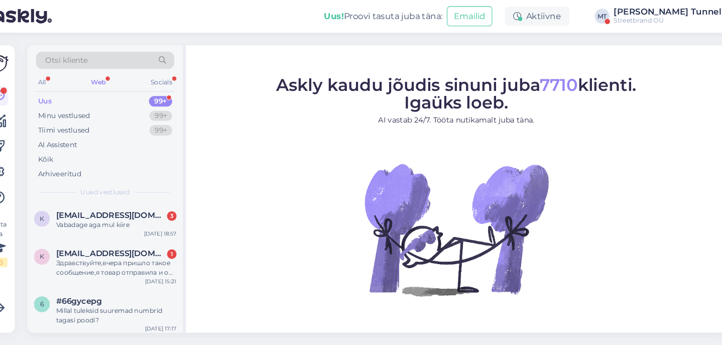
click at [638, 32] on div "Streetbrand OÜ" at bounding box center [654, 36] width 102 height 8
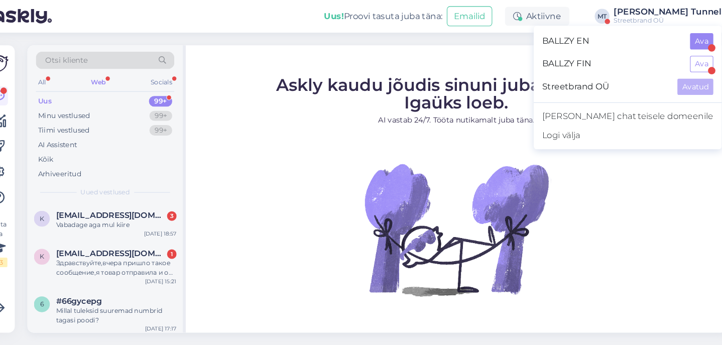
click at [676, 48] on button "Ava" at bounding box center [687, 56] width 22 height 16
